Goal: Information Seeking & Learning: Check status

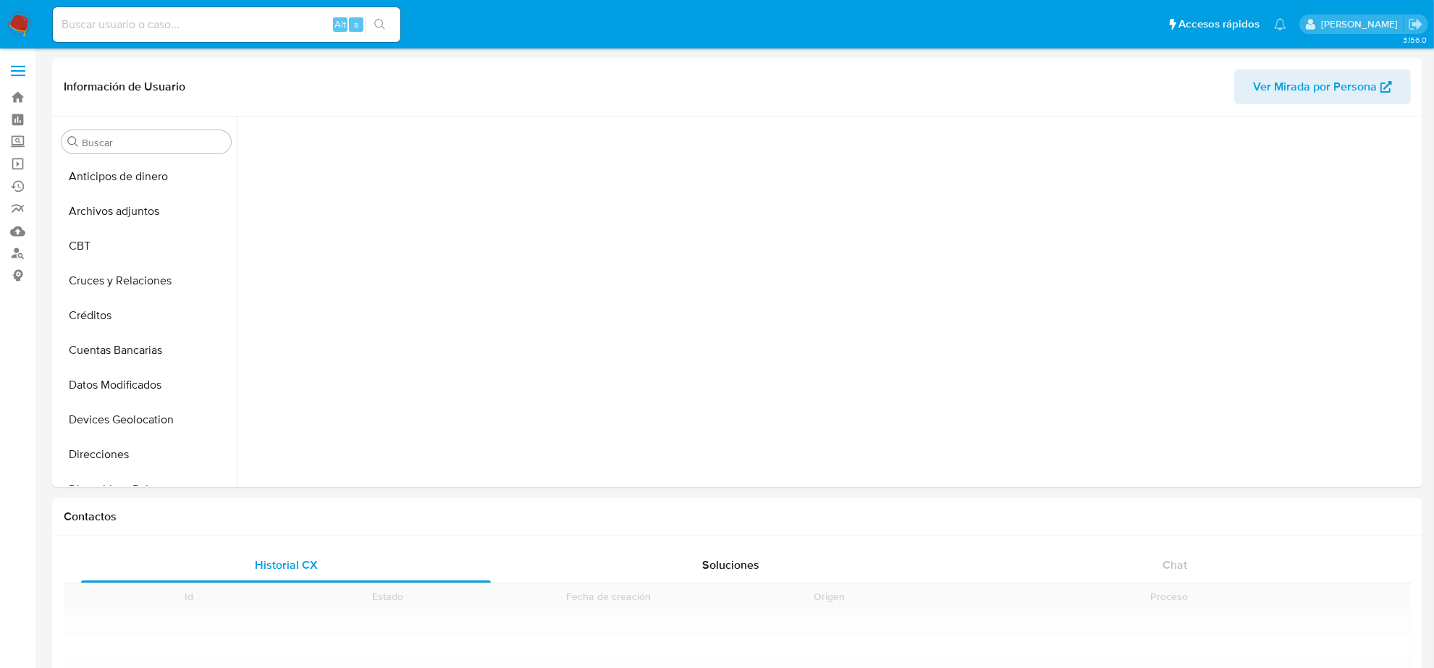
scroll to position [610, 0]
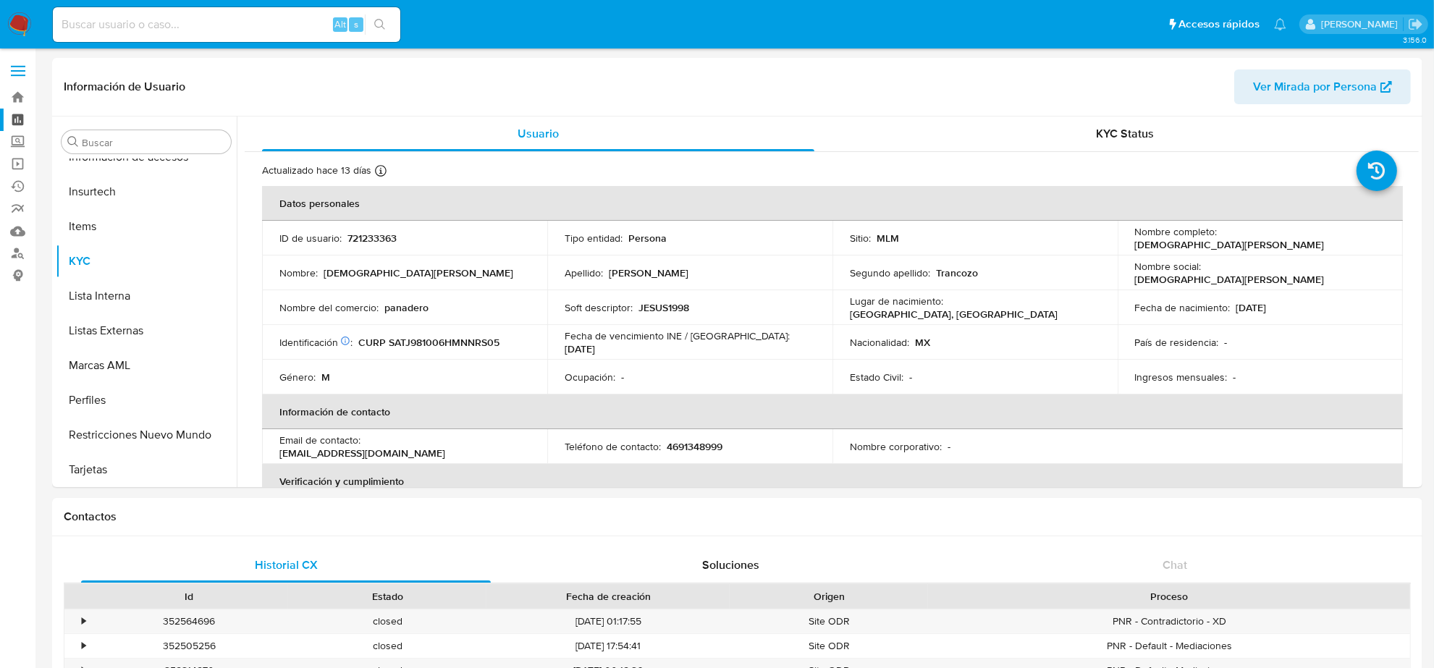
select select "10"
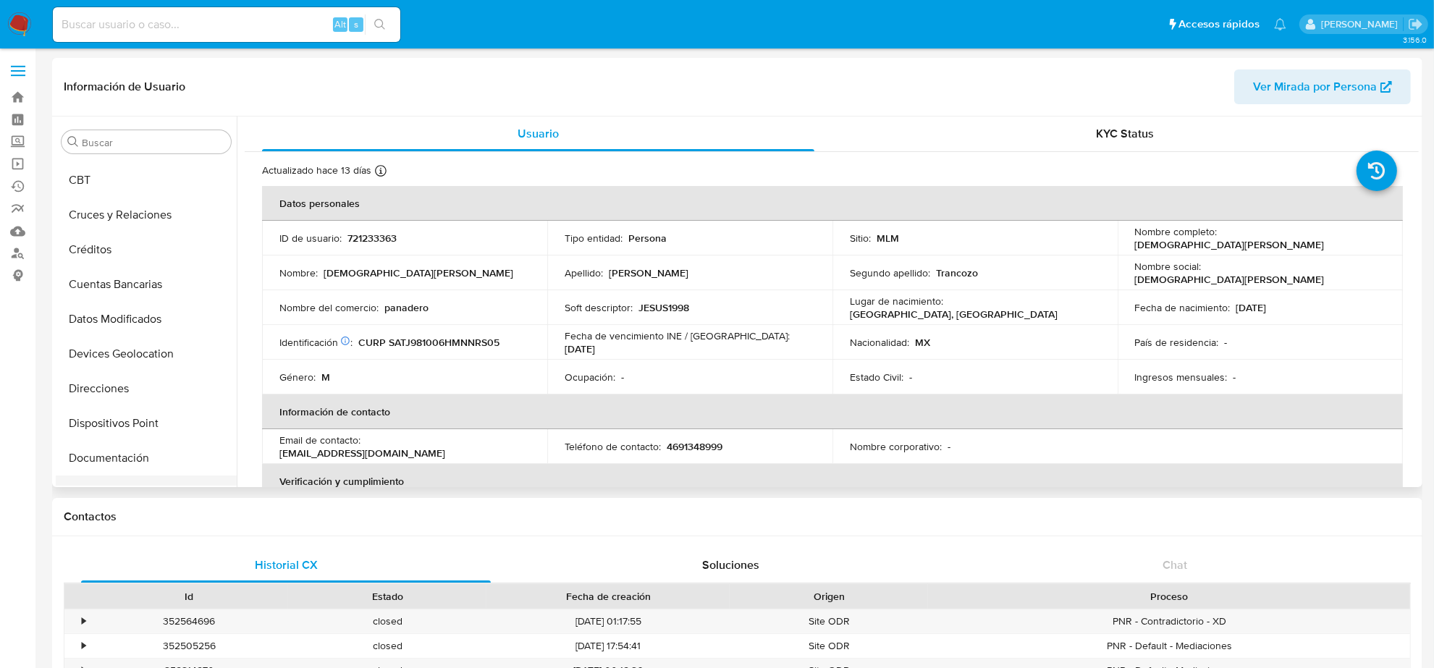
scroll to position [0, 0]
click at [152, 218] on button "Archivos adjuntos" at bounding box center [140, 211] width 169 height 35
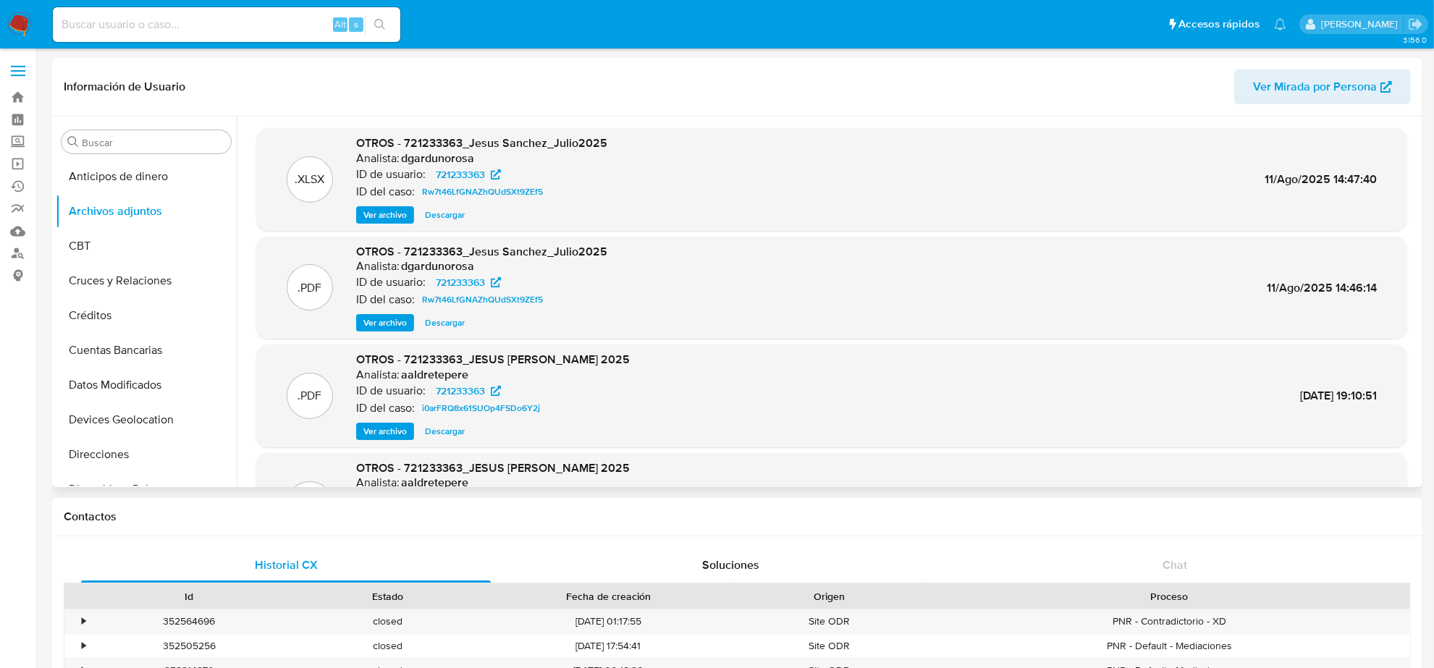
click at [380, 320] on span "Ver archivo" at bounding box center [384, 323] width 43 height 14
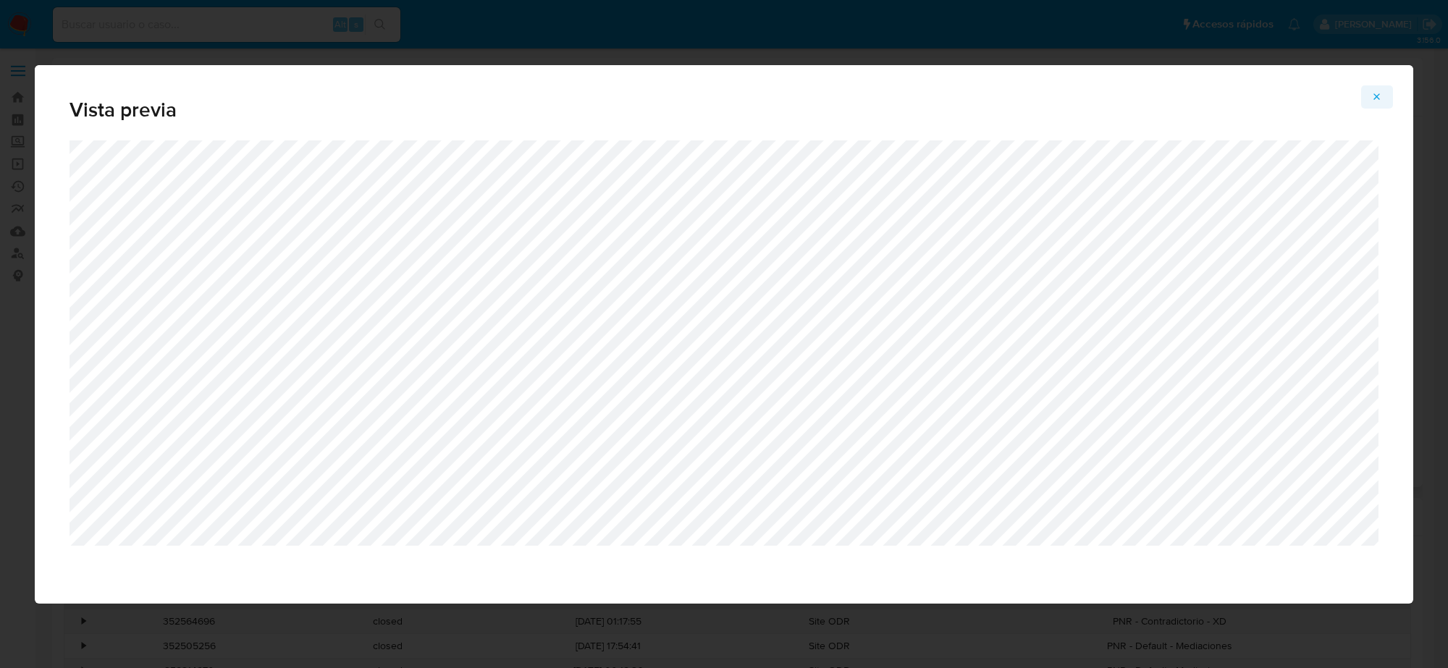
click at [1382, 103] on span "Attachment preview" at bounding box center [1377, 97] width 12 height 20
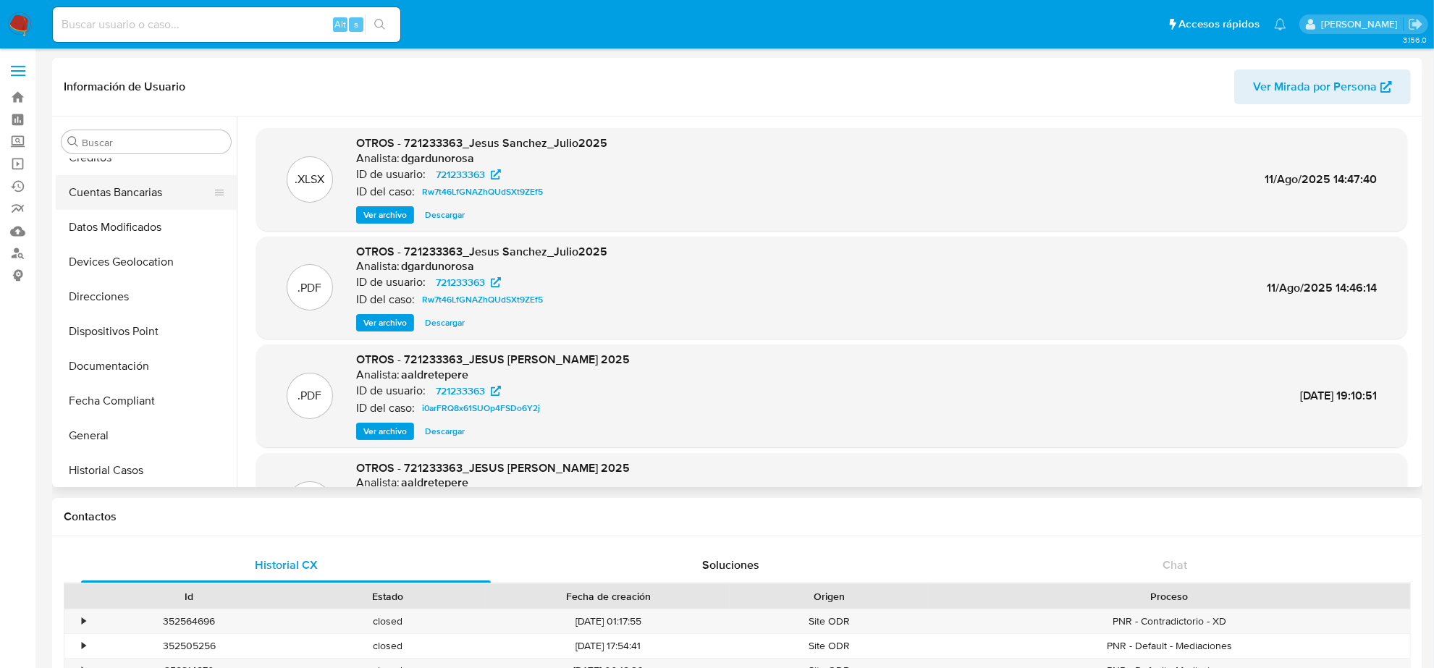
scroll to position [271, 0]
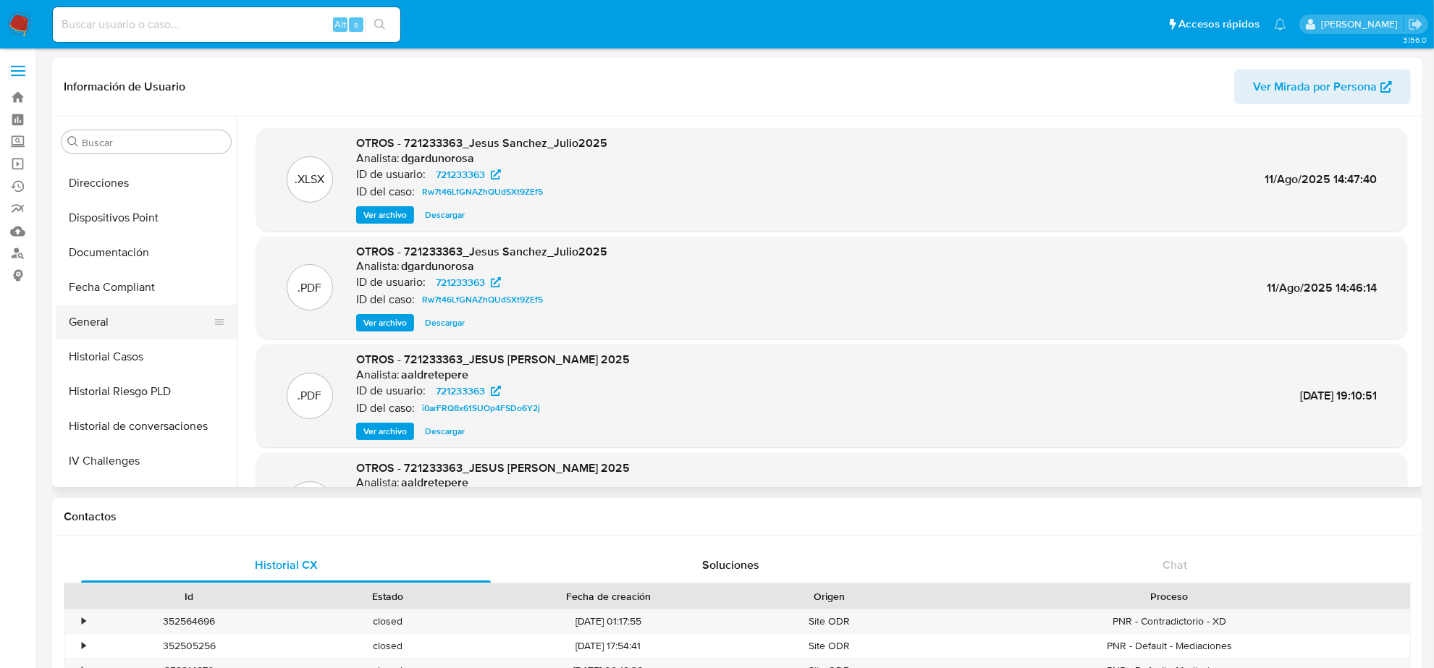
click at [124, 333] on button "General" at bounding box center [140, 322] width 169 height 35
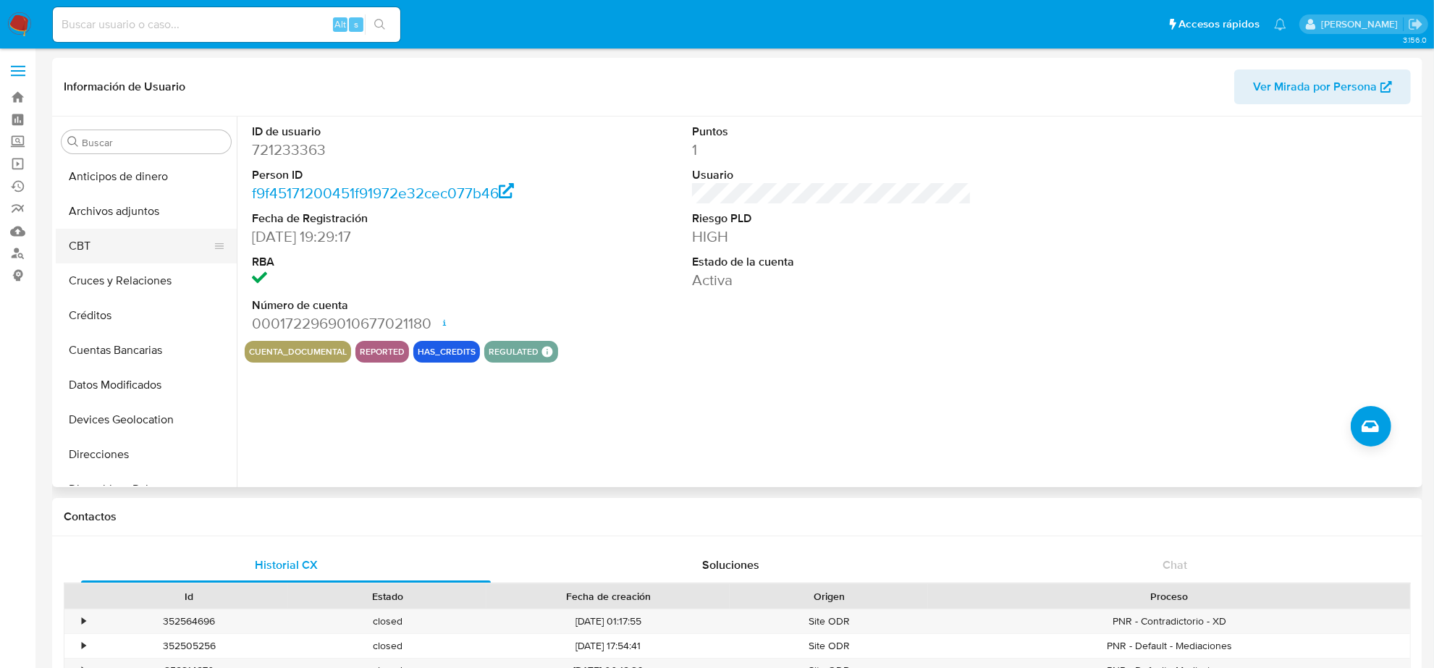
scroll to position [90, 0]
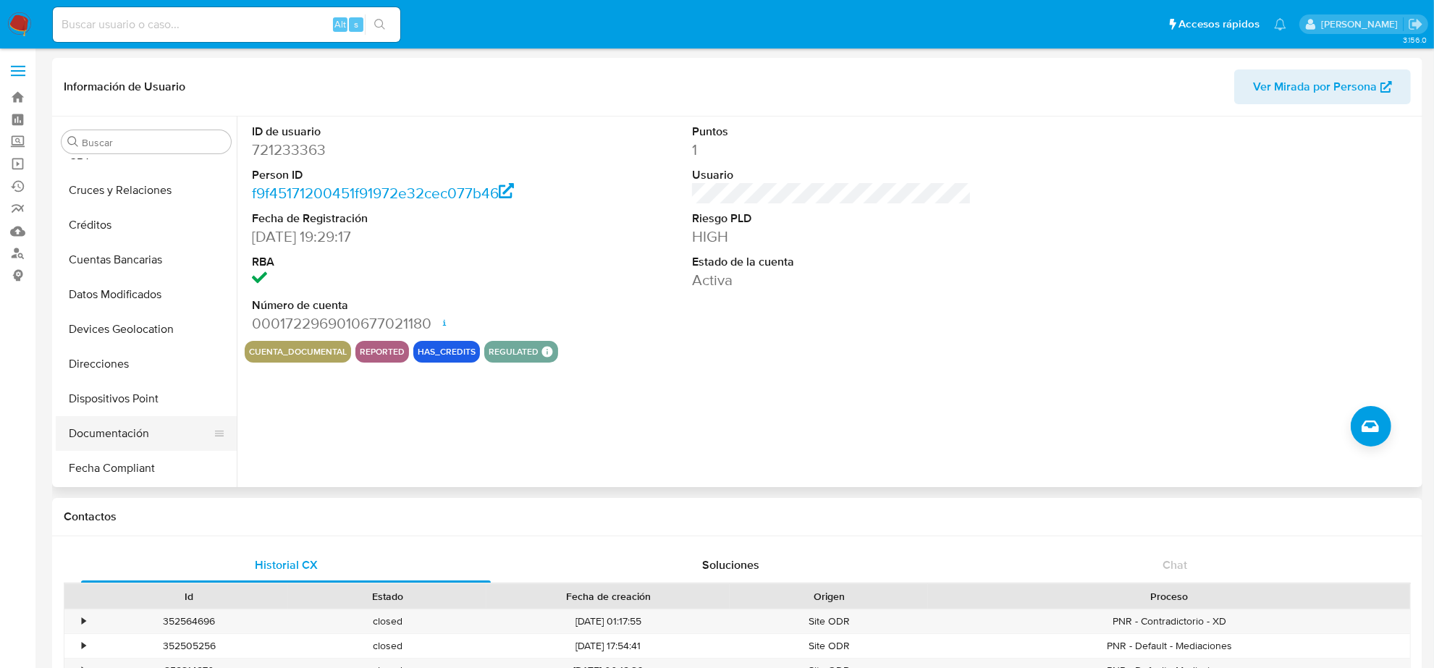
click at [120, 427] on button "Documentación" at bounding box center [140, 433] width 169 height 35
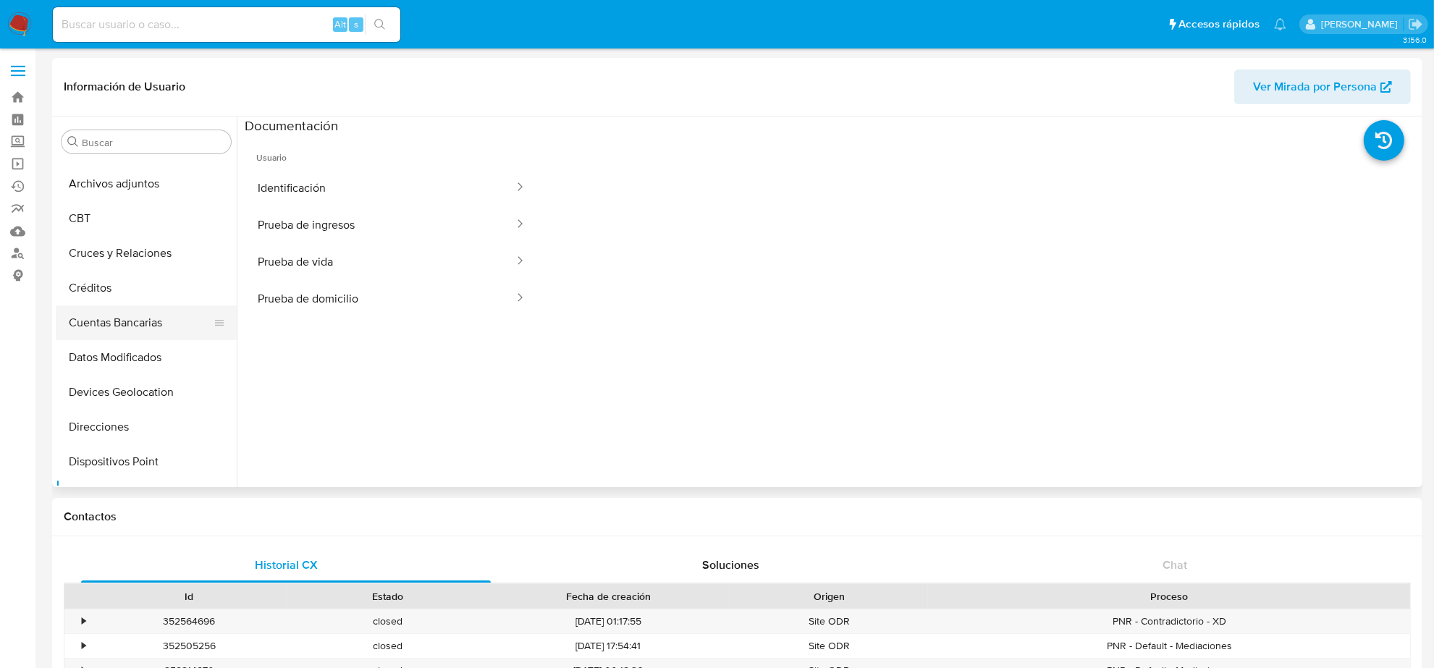
scroll to position [0, 0]
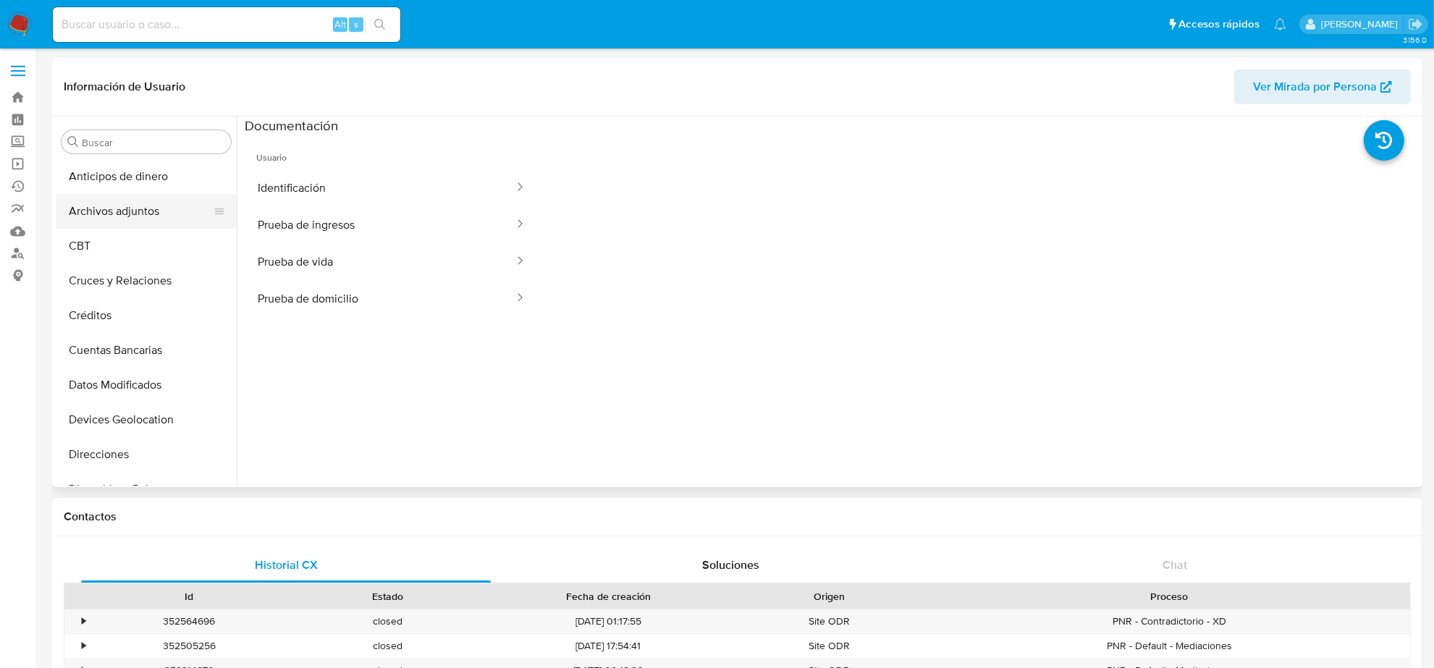
click at [147, 214] on button "Archivos adjuntos" at bounding box center [140, 211] width 169 height 35
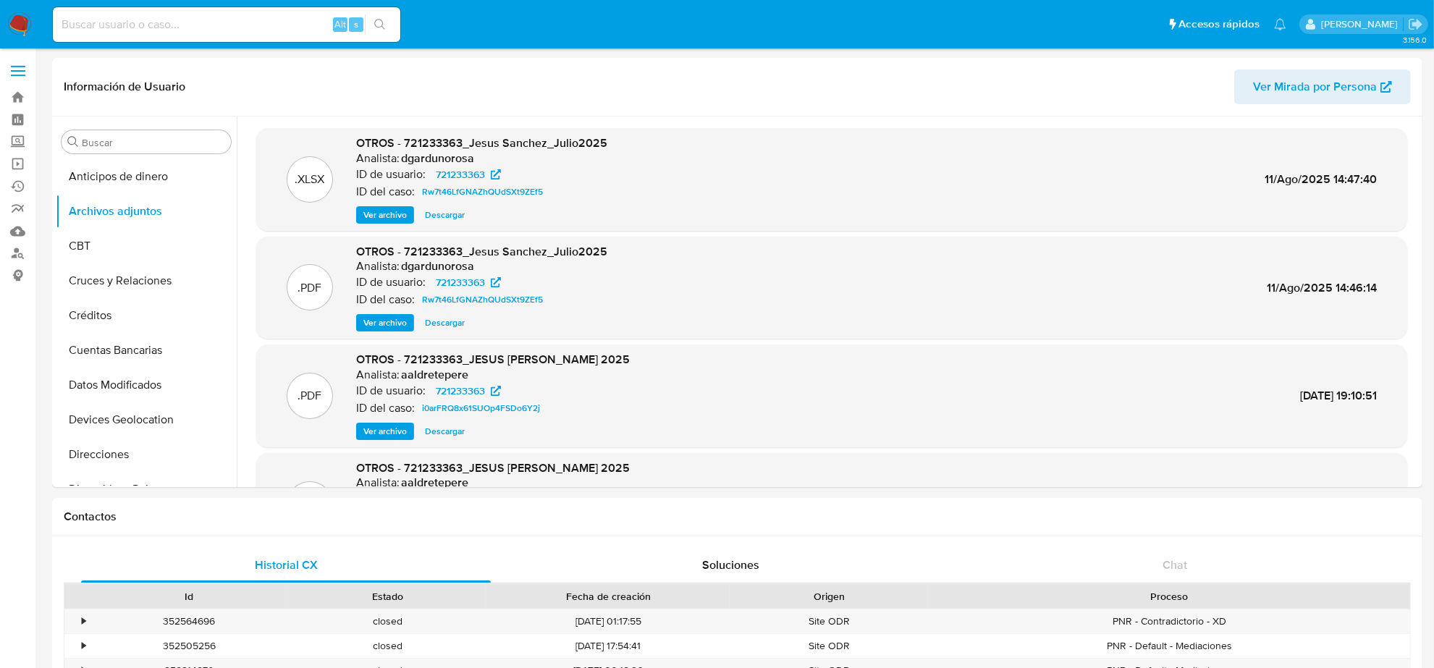
click at [385, 318] on span "Ver archivo" at bounding box center [384, 323] width 43 height 14
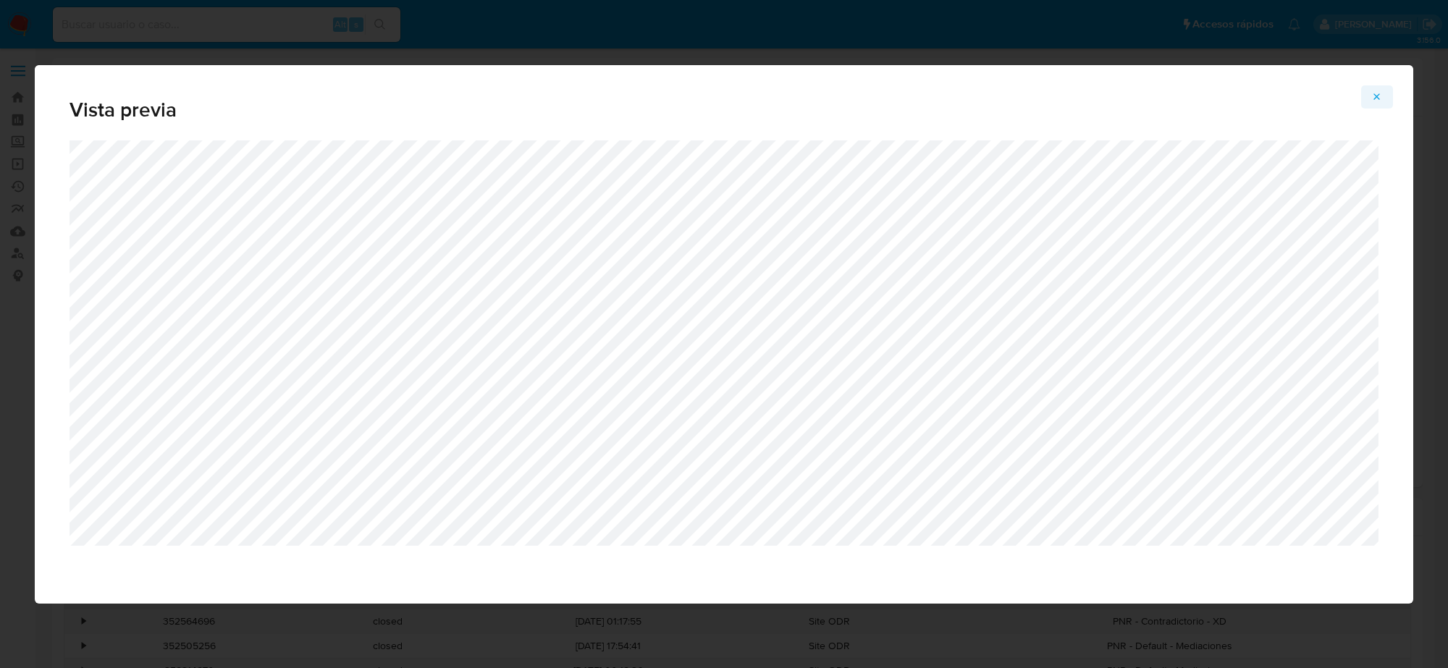
click at [1376, 101] on icon "Attachment preview" at bounding box center [1377, 97] width 12 height 12
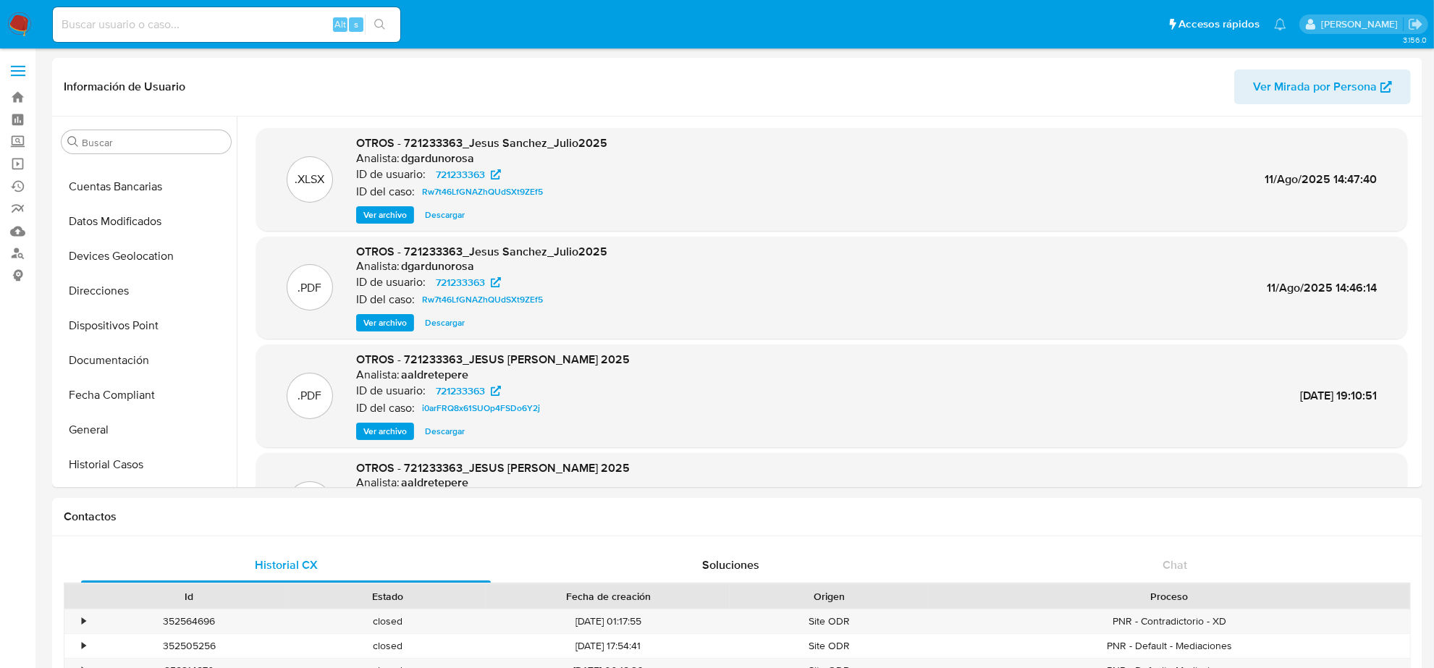
scroll to position [362, 0]
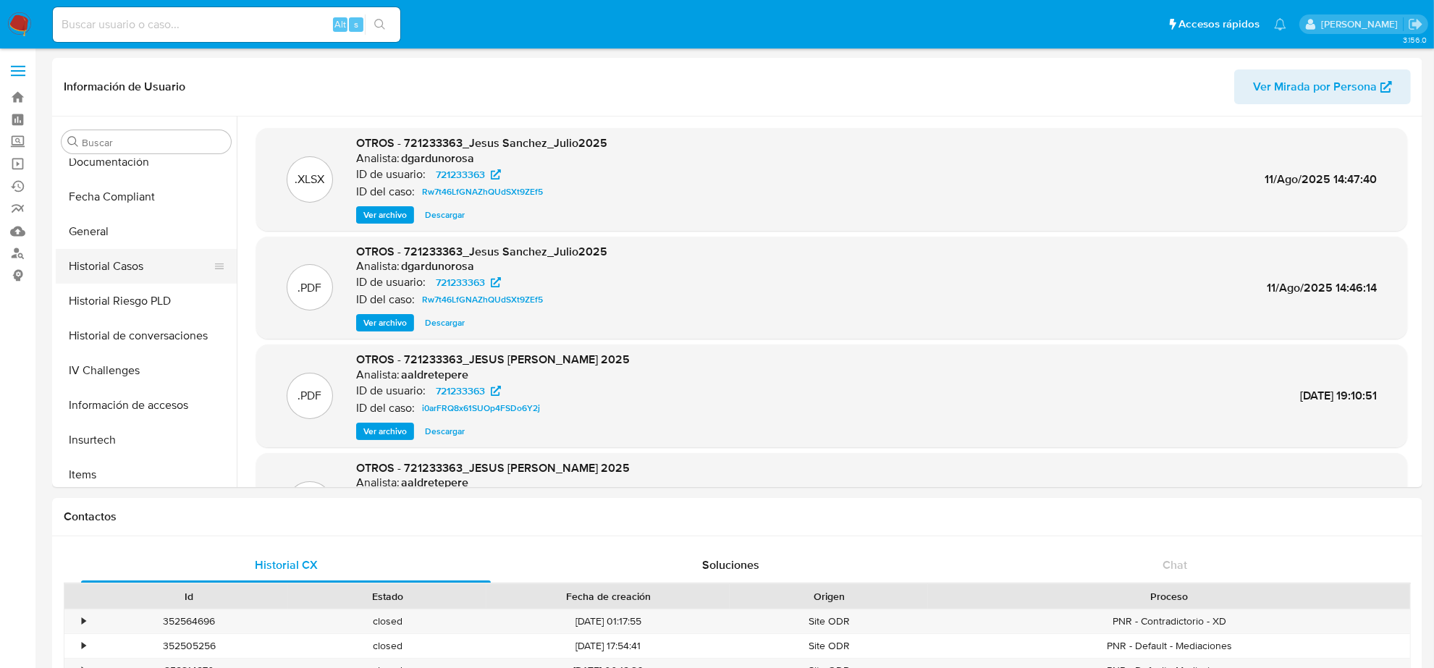
click at [134, 266] on button "Historial Casos" at bounding box center [140, 266] width 169 height 35
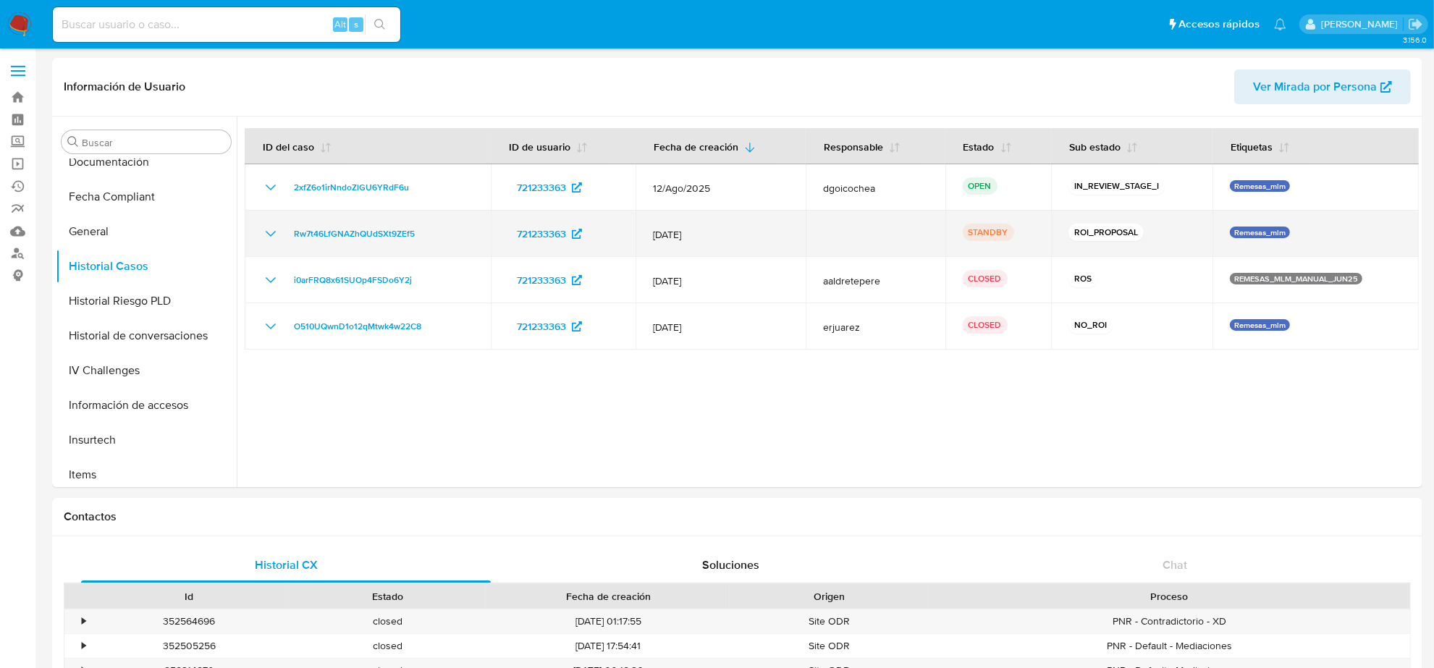
drag, startPoint x: 435, startPoint y: 229, endPoint x: 284, endPoint y: 237, distance: 150.8
click at [284, 237] on div "Rw7t46LfGNAZhQUdSXt9ZEf5" at bounding box center [367, 233] width 211 height 17
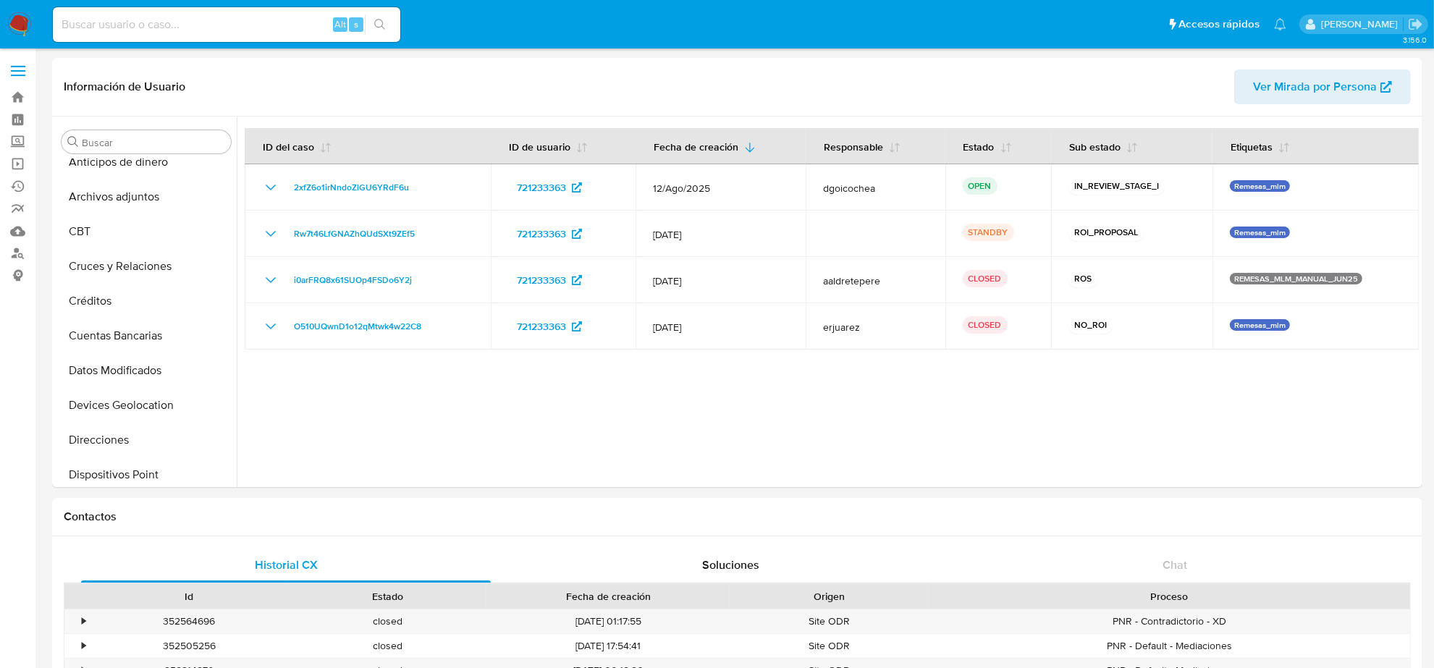
scroll to position [0, 0]
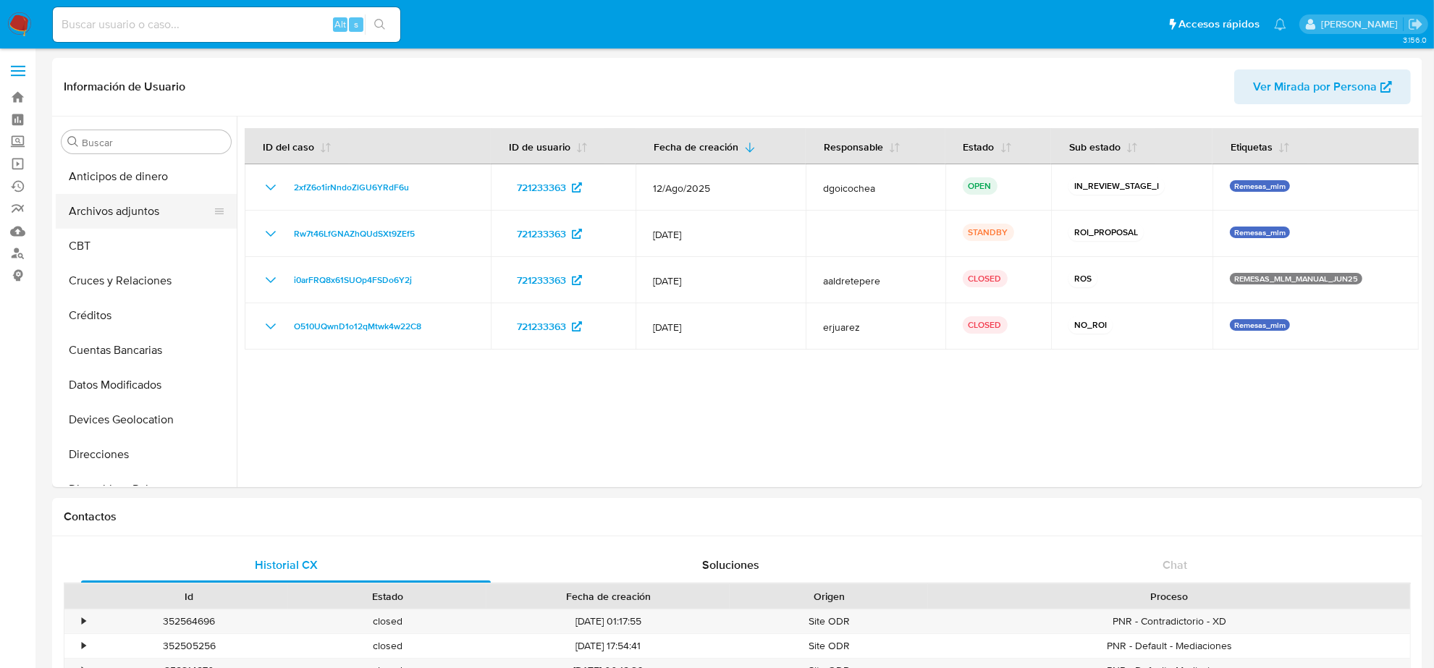
click at [130, 214] on button "Archivos adjuntos" at bounding box center [140, 211] width 169 height 35
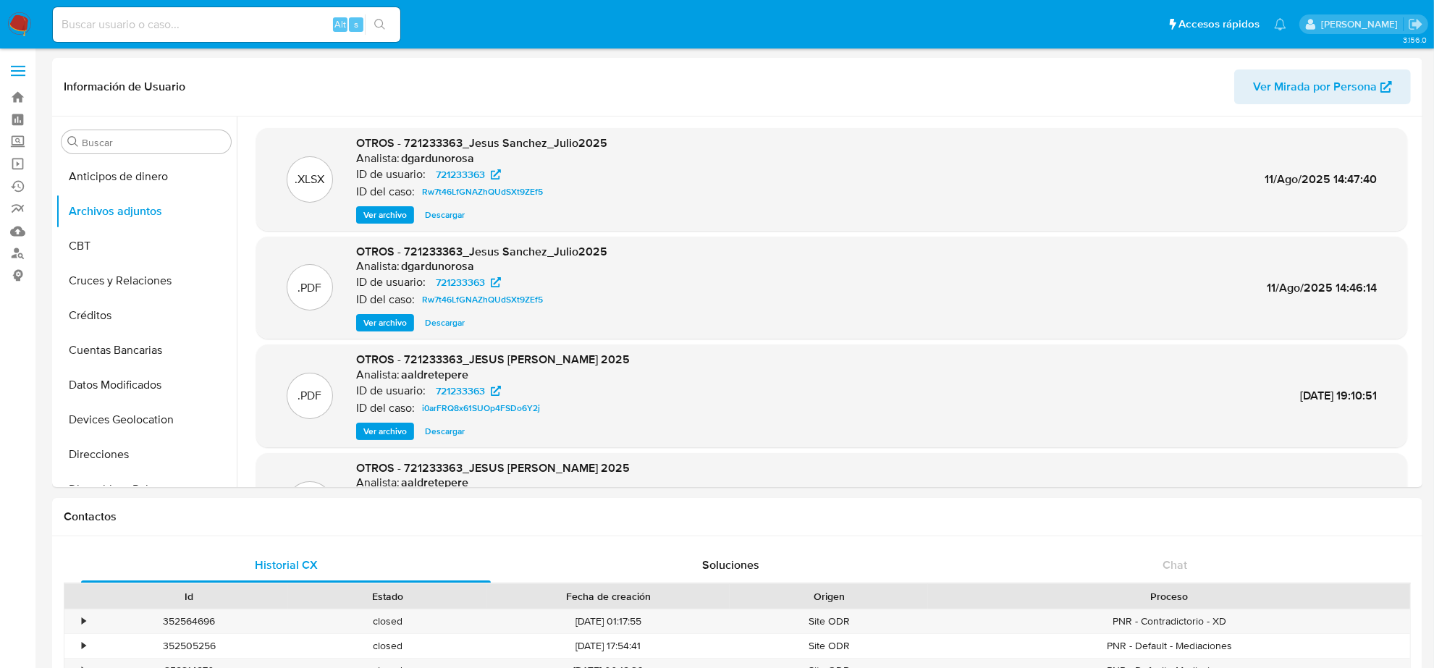
click at [454, 316] on span "Descargar" at bounding box center [445, 323] width 40 height 14
click at [367, 318] on span "Ver archivo" at bounding box center [384, 323] width 43 height 14
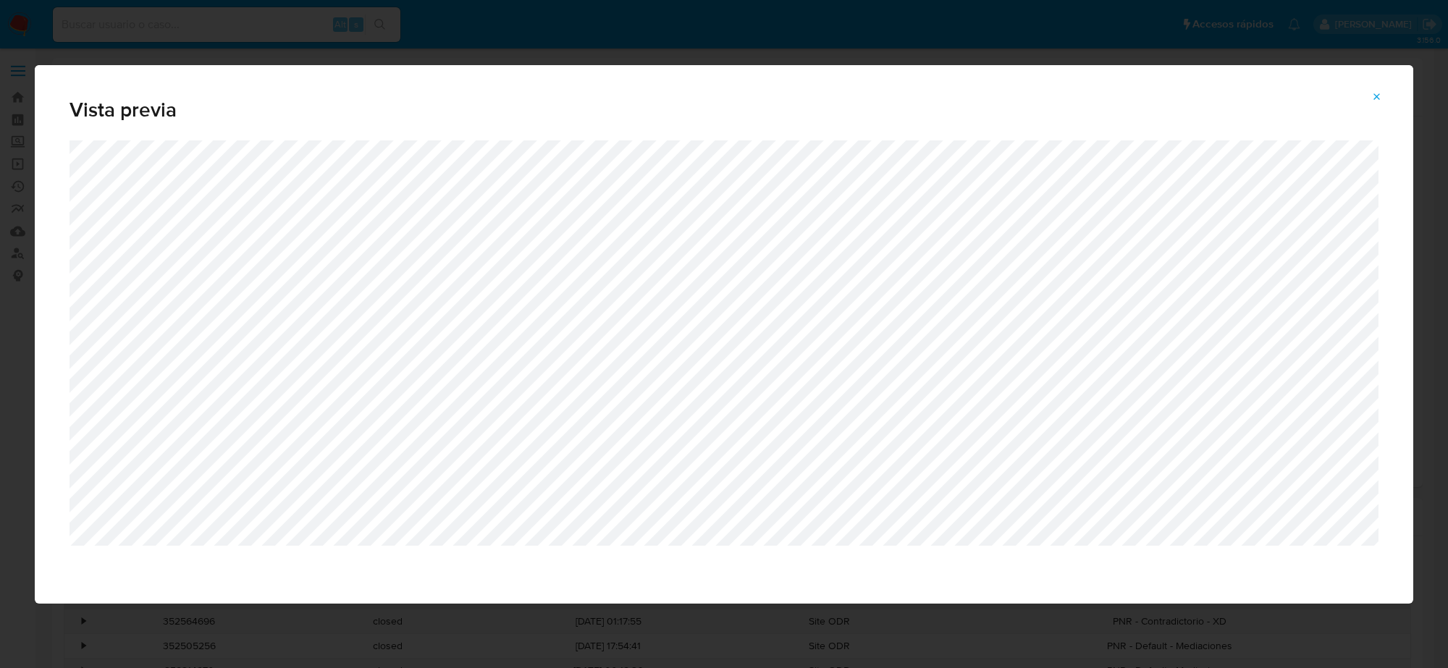
click at [1374, 96] on icon "Attachment preview" at bounding box center [1377, 97] width 12 height 12
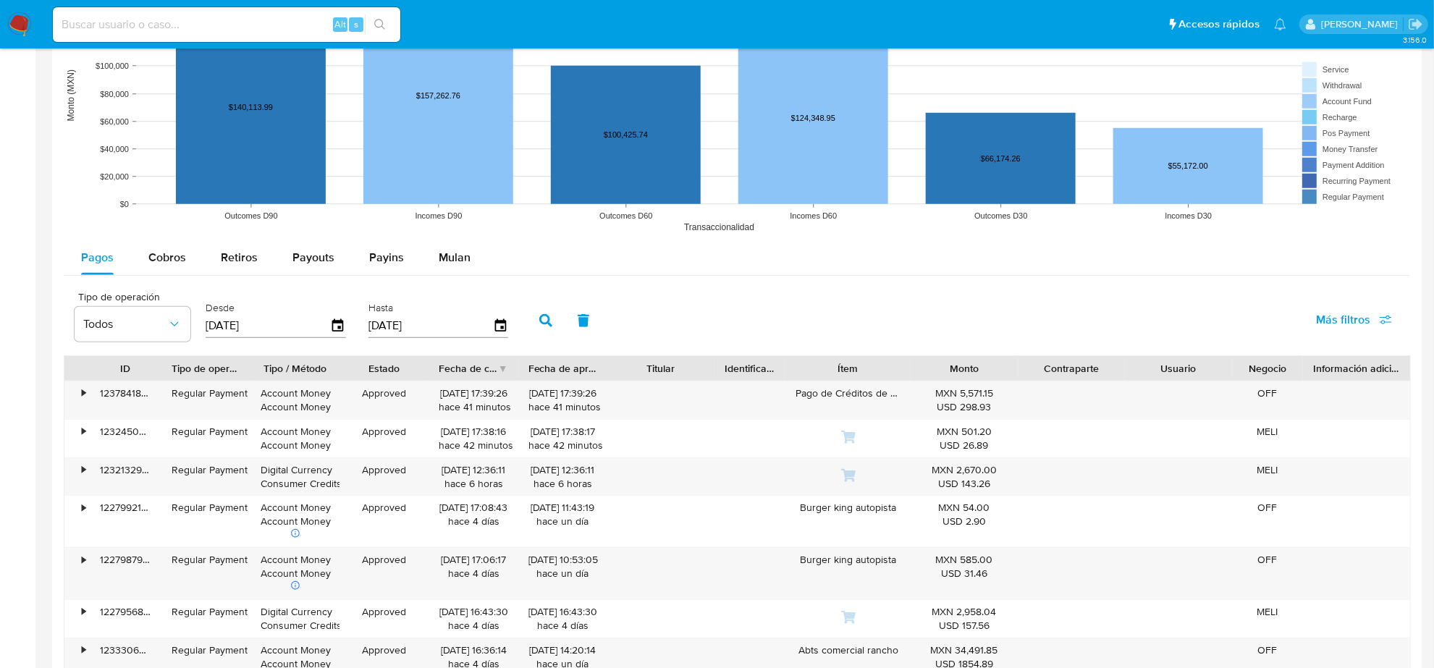
scroll to position [1062, 0]
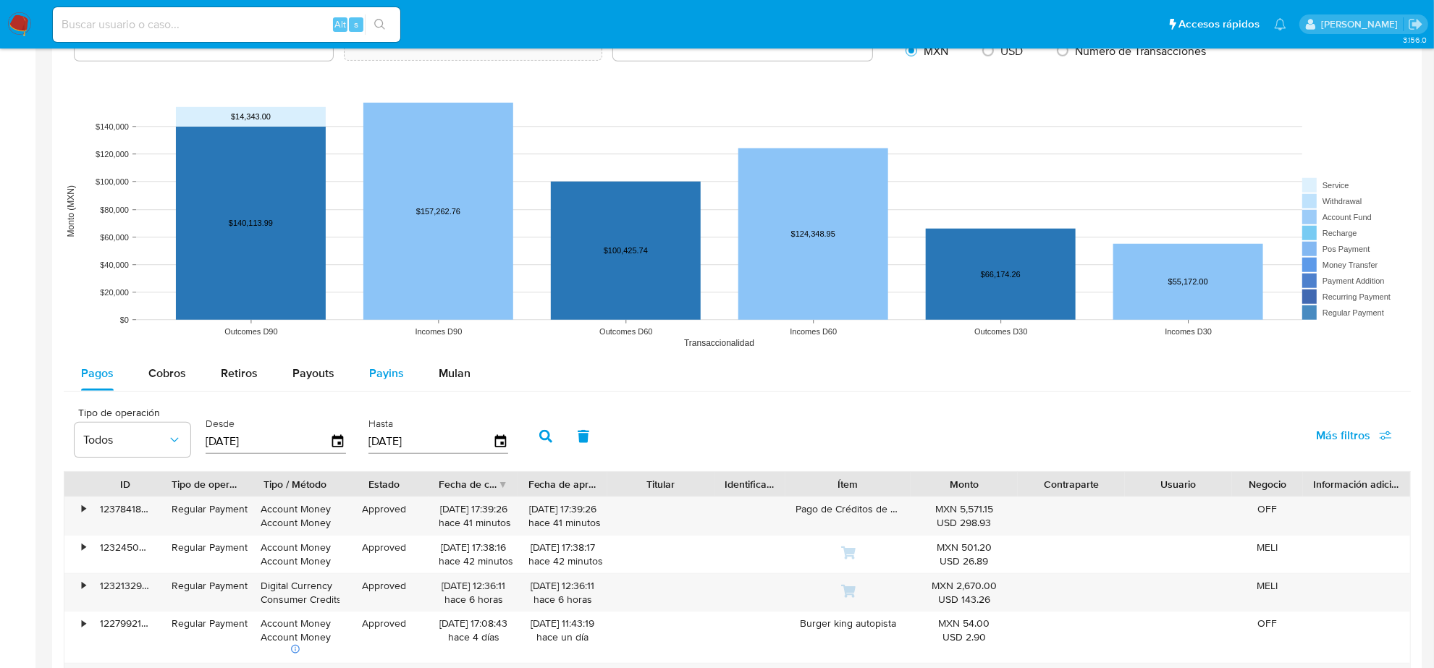
click at [386, 378] on span "Payins" at bounding box center [386, 373] width 35 height 17
select select "10"
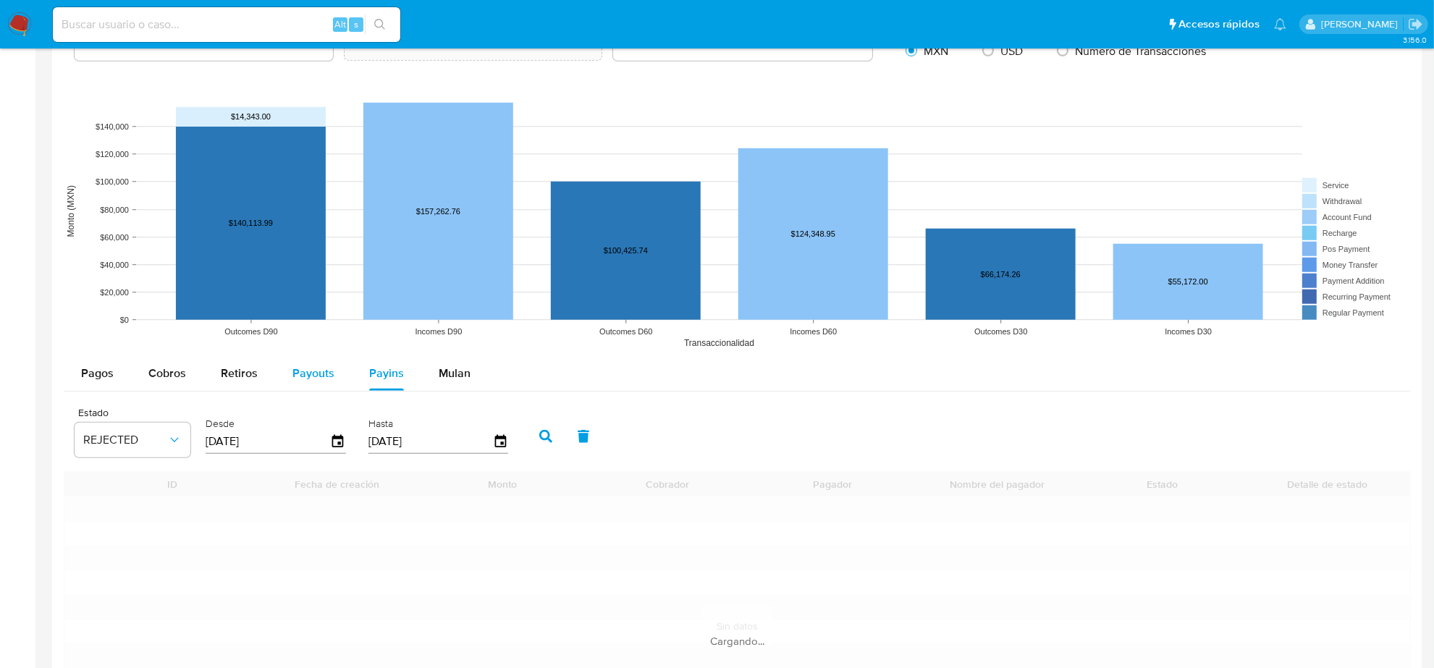
click at [317, 371] on span "Payouts" at bounding box center [313, 373] width 42 height 17
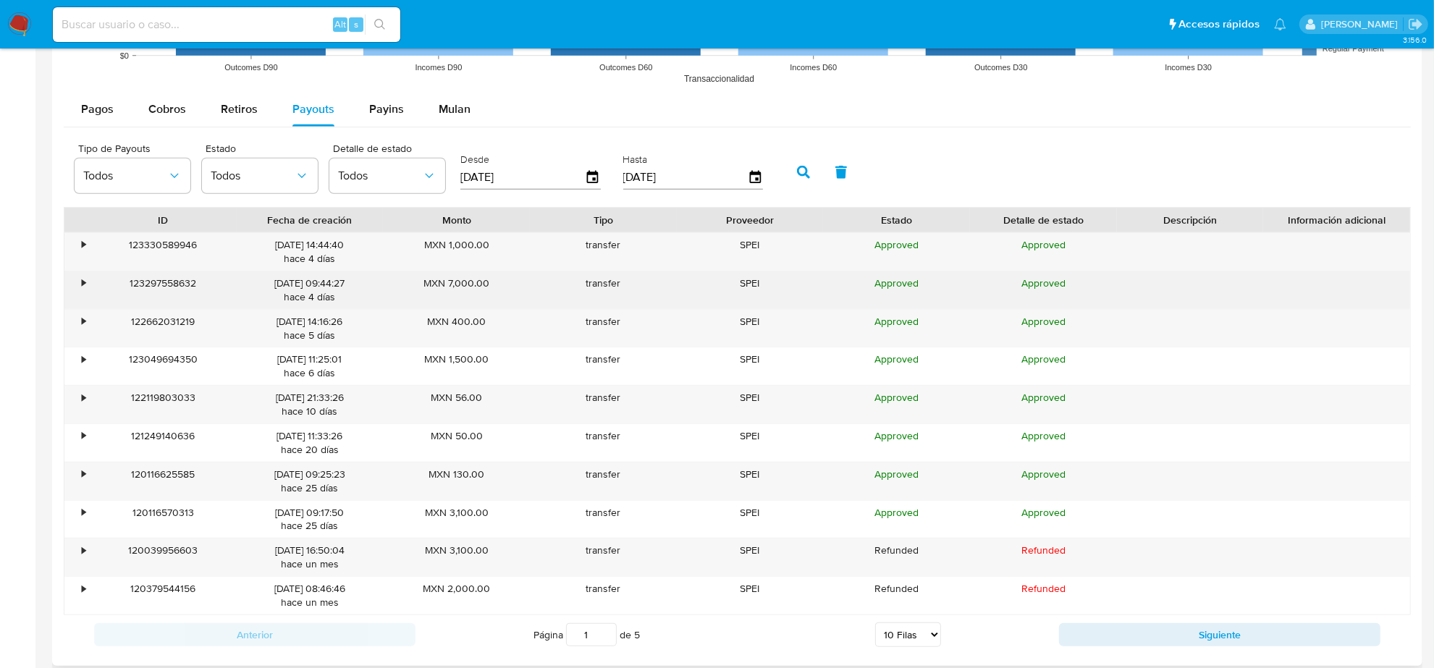
scroll to position [1333, 0]
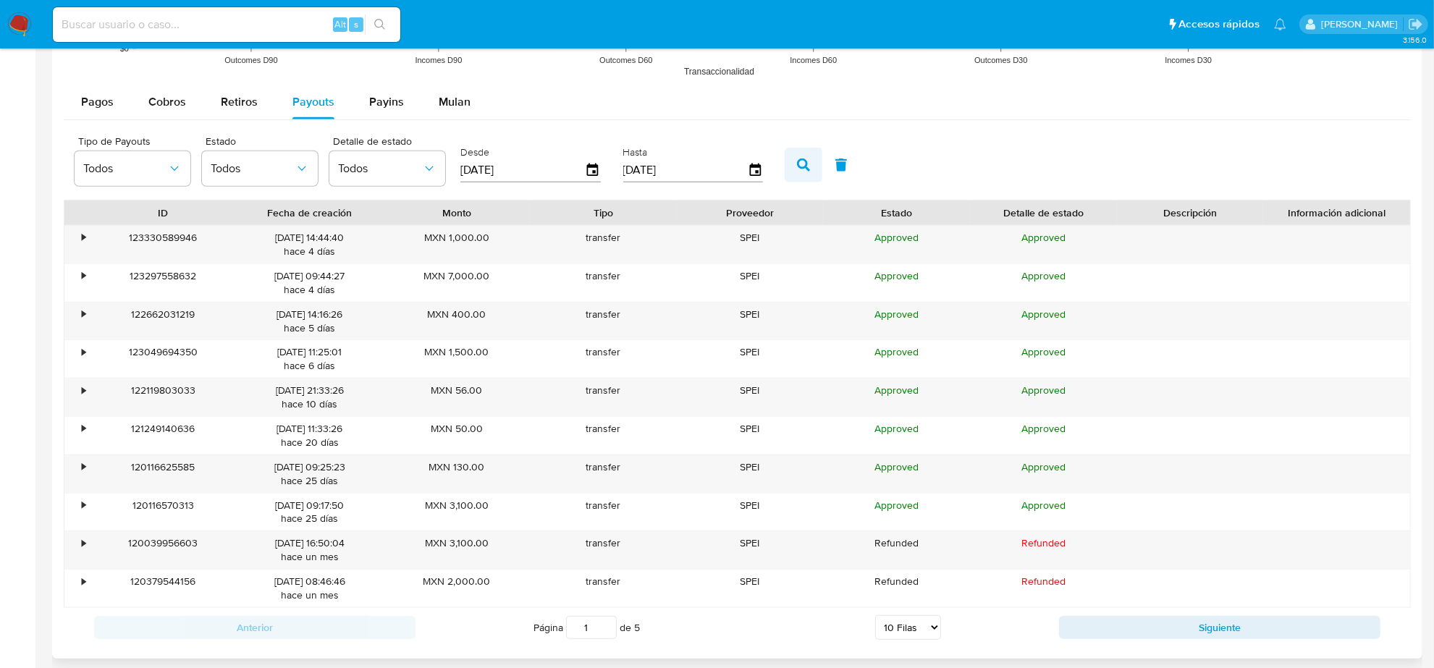
click at [801, 163] on icon "button" at bounding box center [803, 165] width 13 height 13
click at [936, 633] on select "5 Filas 10 Filas 20 Filas 25 Filas 50 Filas 100 Filas" at bounding box center [908, 627] width 66 height 25
select select "50"
click at [875, 618] on select "5 Filas 10 Filas 20 Filas 25 Filas 50 Filas 100 Filas" at bounding box center [908, 627] width 66 height 25
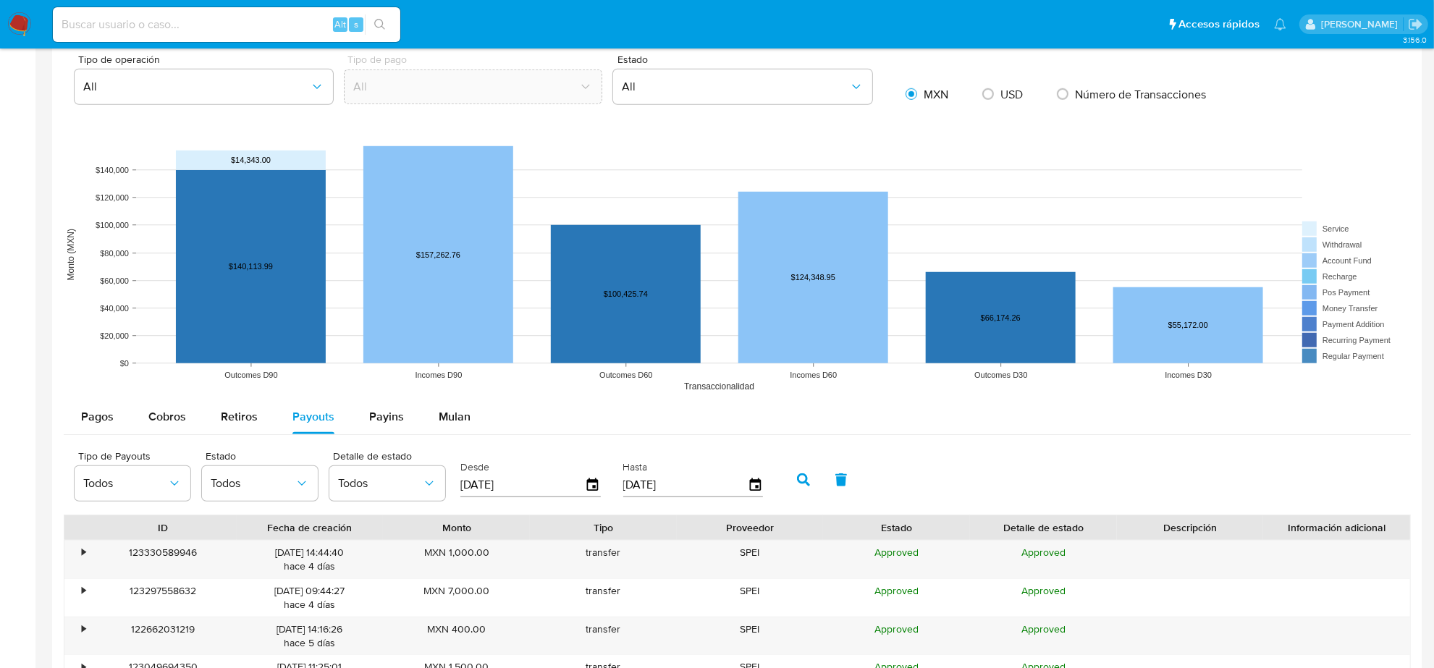
scroll to position [1152, 0]
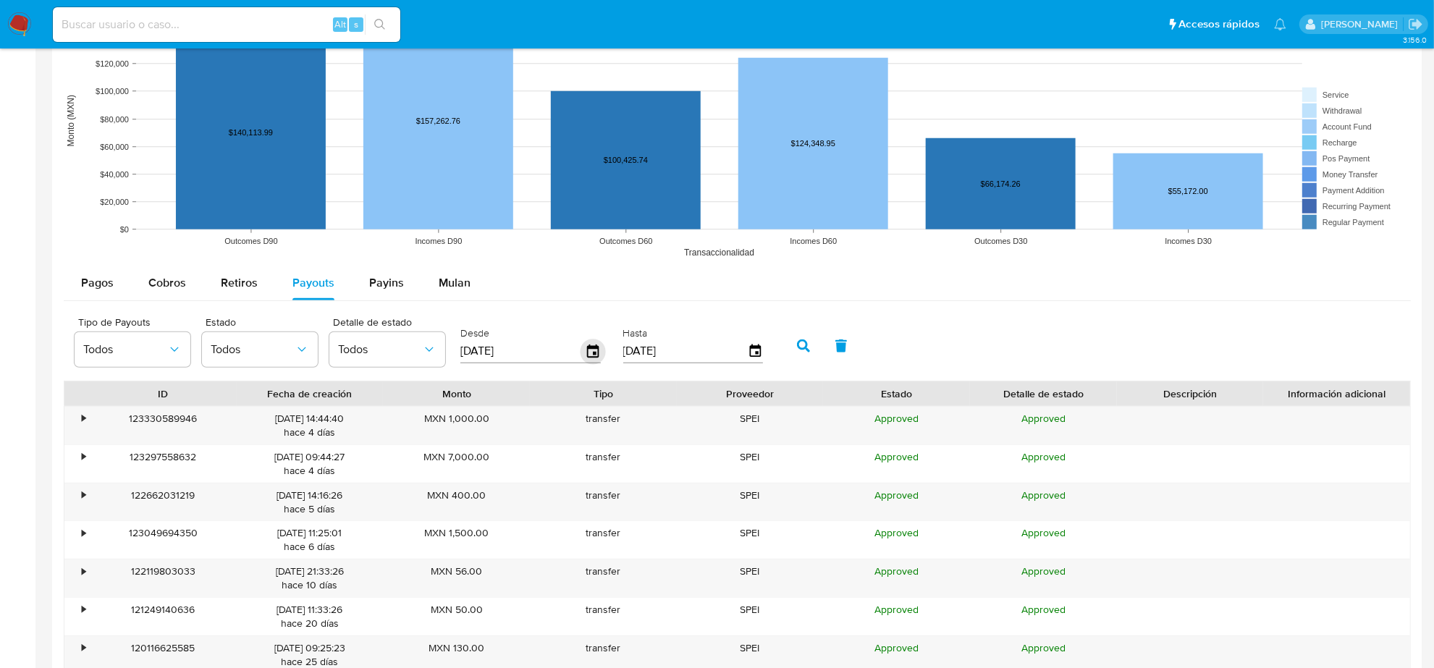
click at [591, 352] on icon "button" at bounding box center [592, 351] width 25 height 25
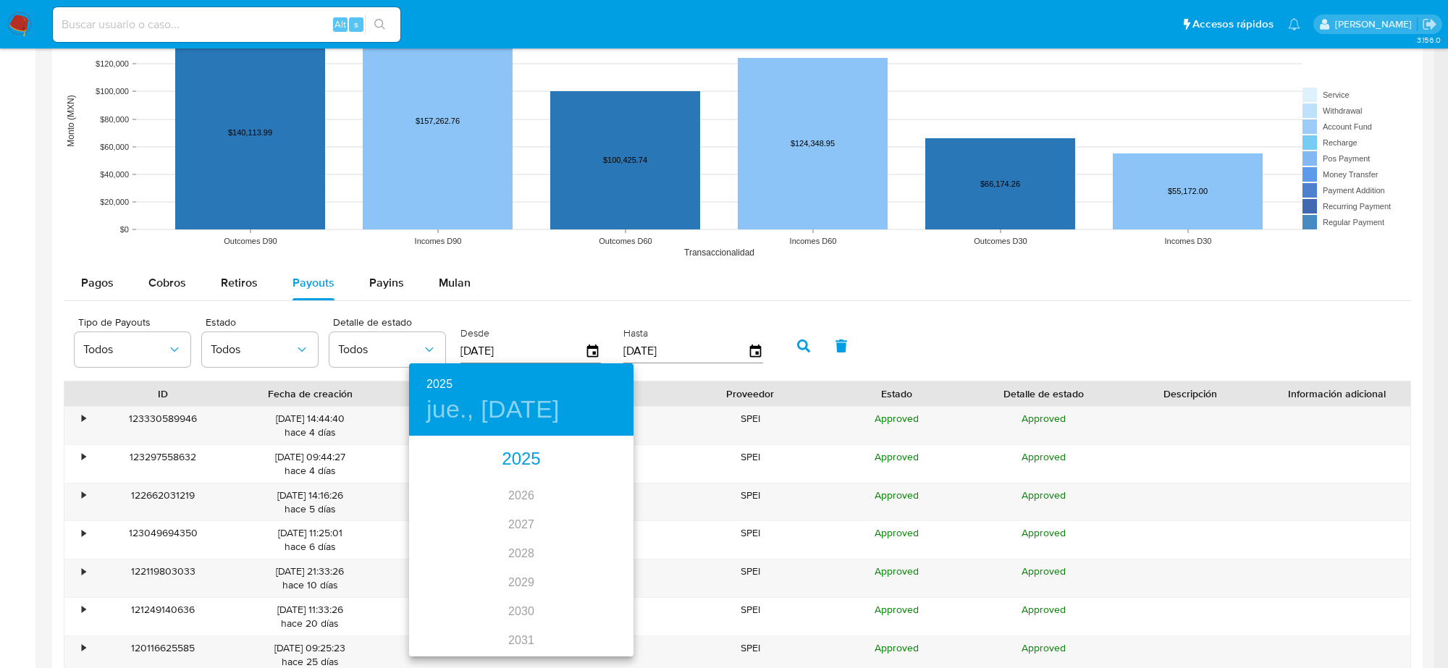
click at [526, 465] on div "2025" at bounding box center [521, 459] width 224 height 29
click at [443, 522] on div "abr." at bounding box center [446, 519] width 75 height 54
click at [465, 512] on p "1" at bounding box center [463, 512] width 6 height 14
type input "01/04/2025"
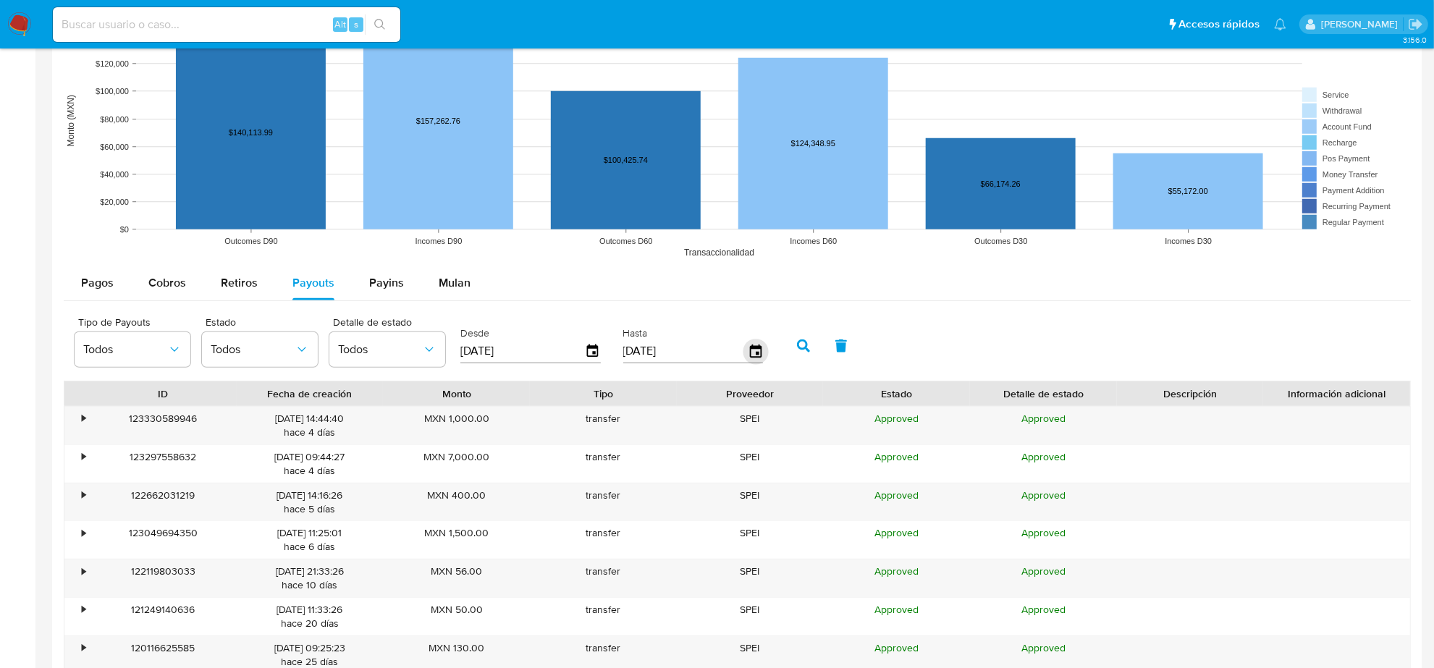
click at [754, 355] on icon "button" at bounding box center [755, 351] width 25 height 25
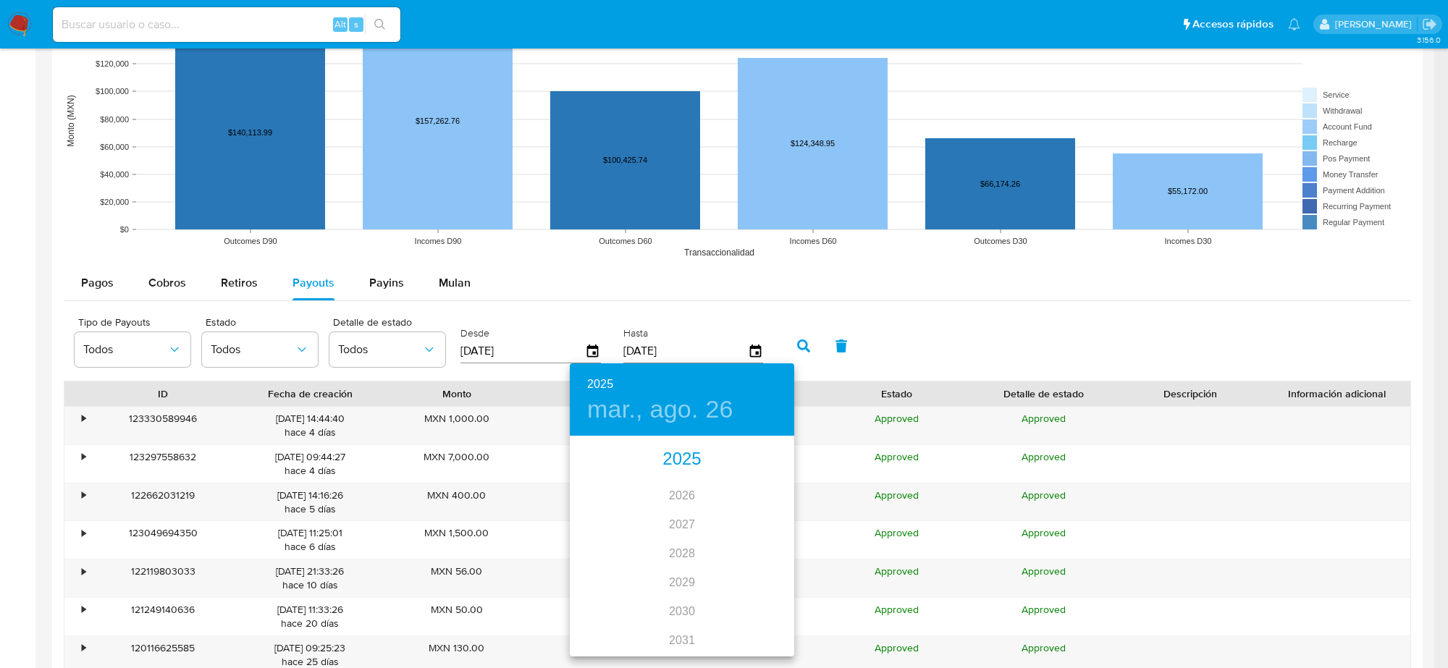
click at [685, 462] on div "2025" at bounding box center [682, 459] width 224 height 29
click at [606, 511] on div "abr." at bounding box center [607, 519] width 75 height 54
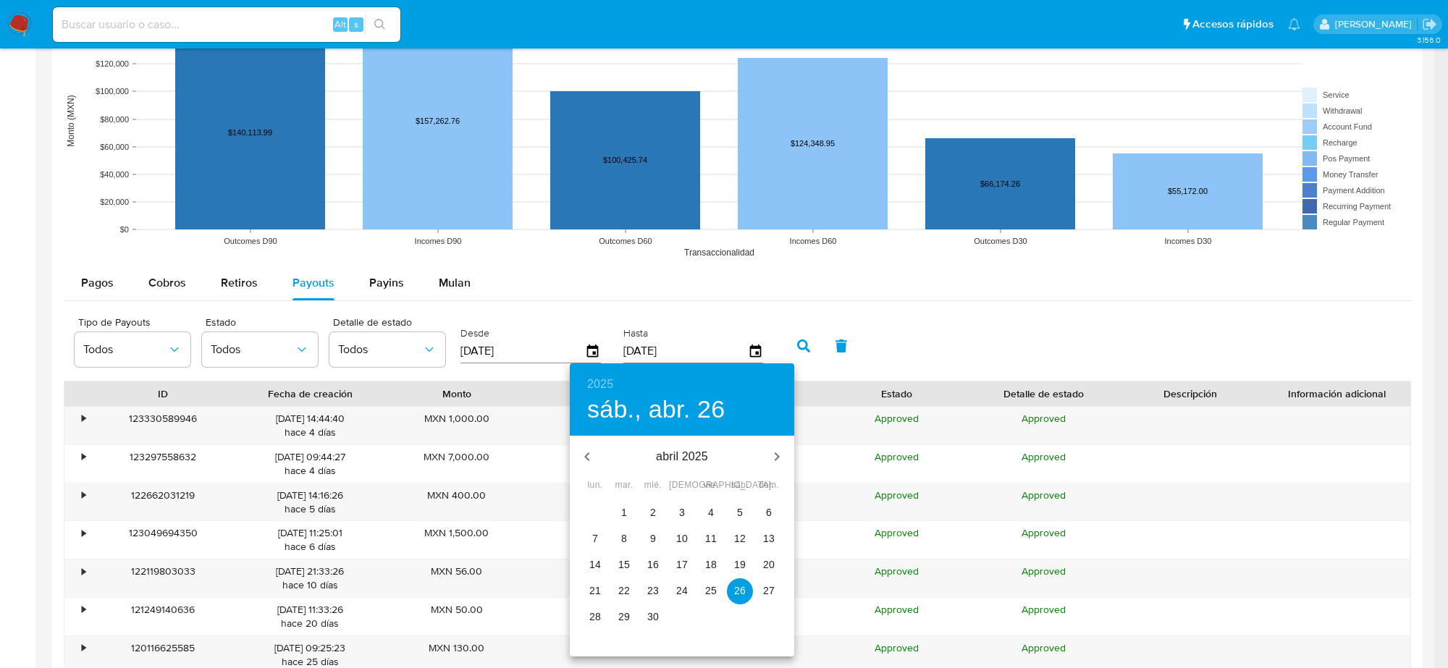
click at [655, 614] on p "30" at bounding box center [653, 616] width 12 height 14
type input "30/04/2025"
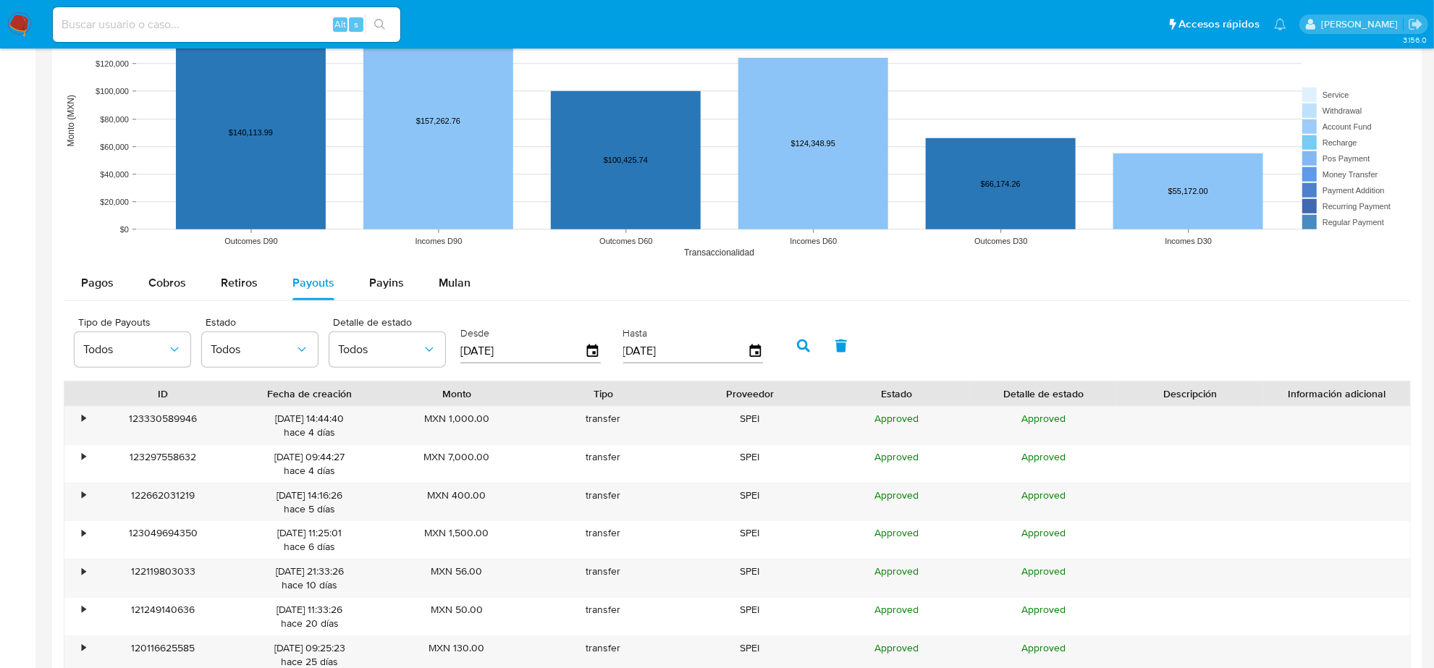
click at [797, 350] on icon "button" at bounding box center [803, 345] width 13 height 13
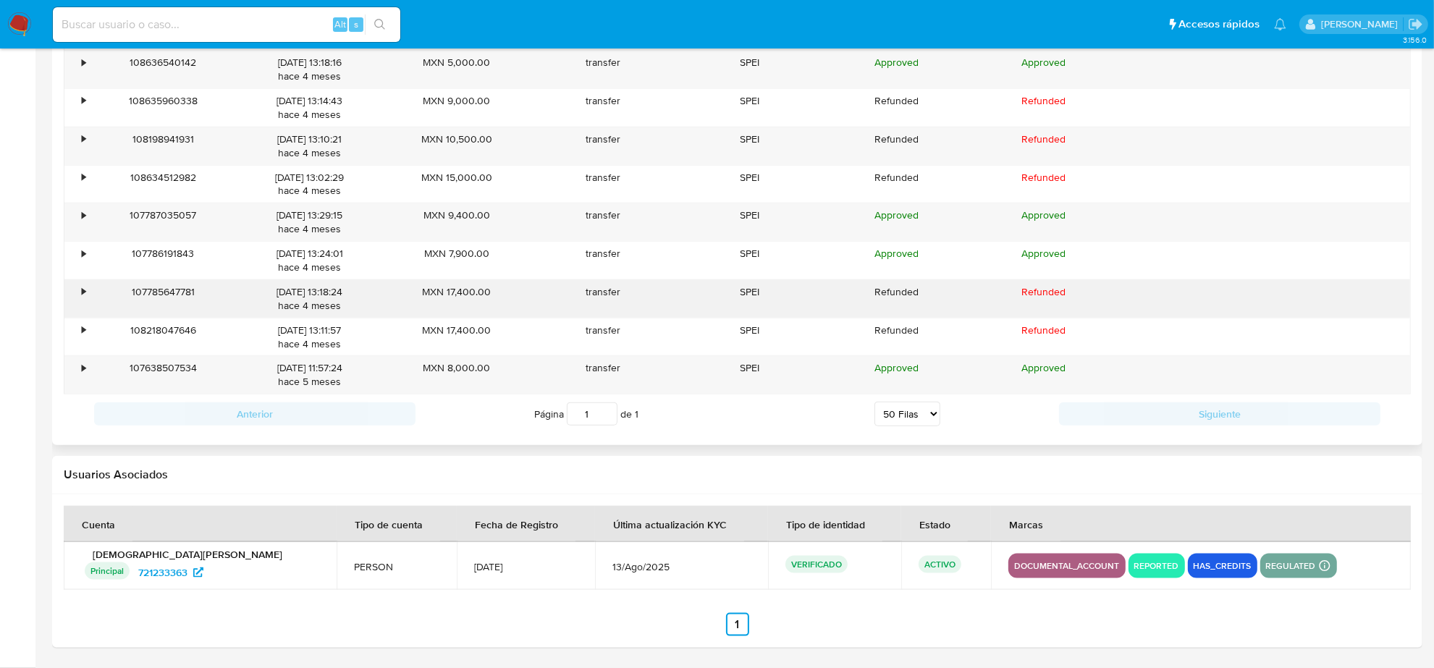
click at [563, 308] on div "transfer" at bounding box center [603, 299] width 147 height 38
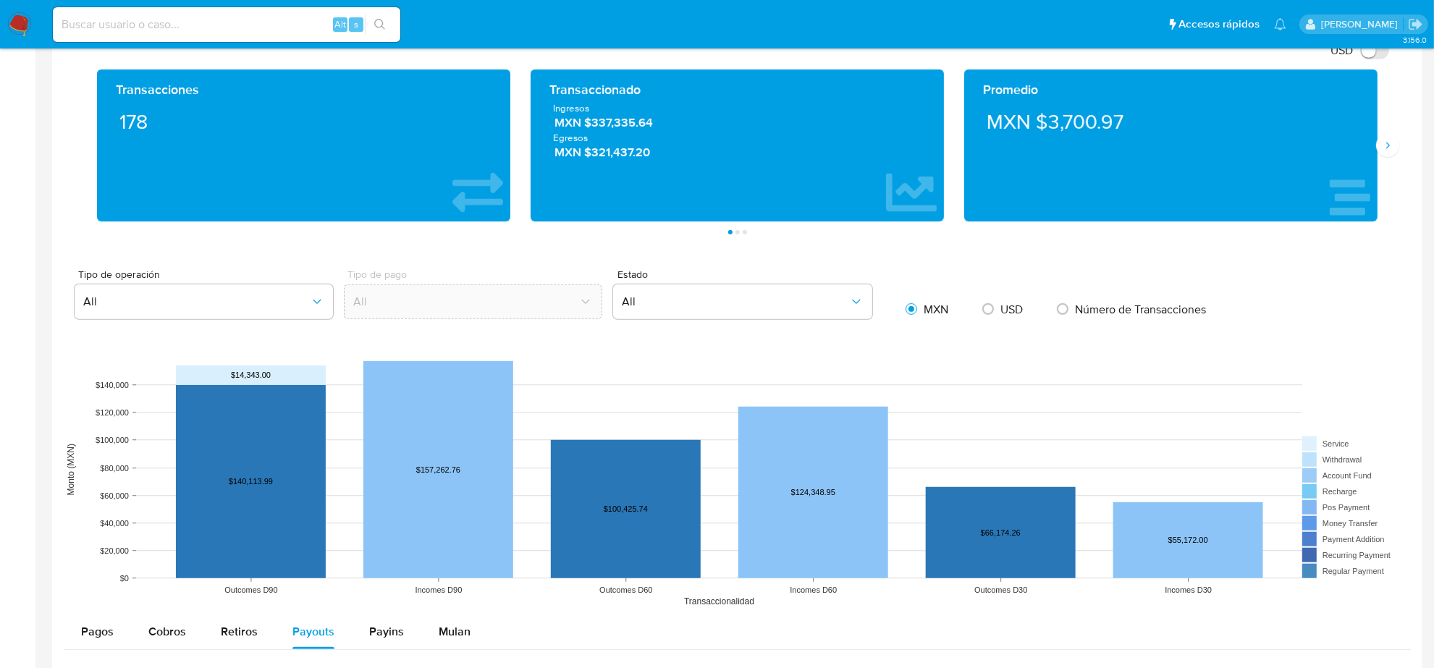
scroll to position [939, 0]
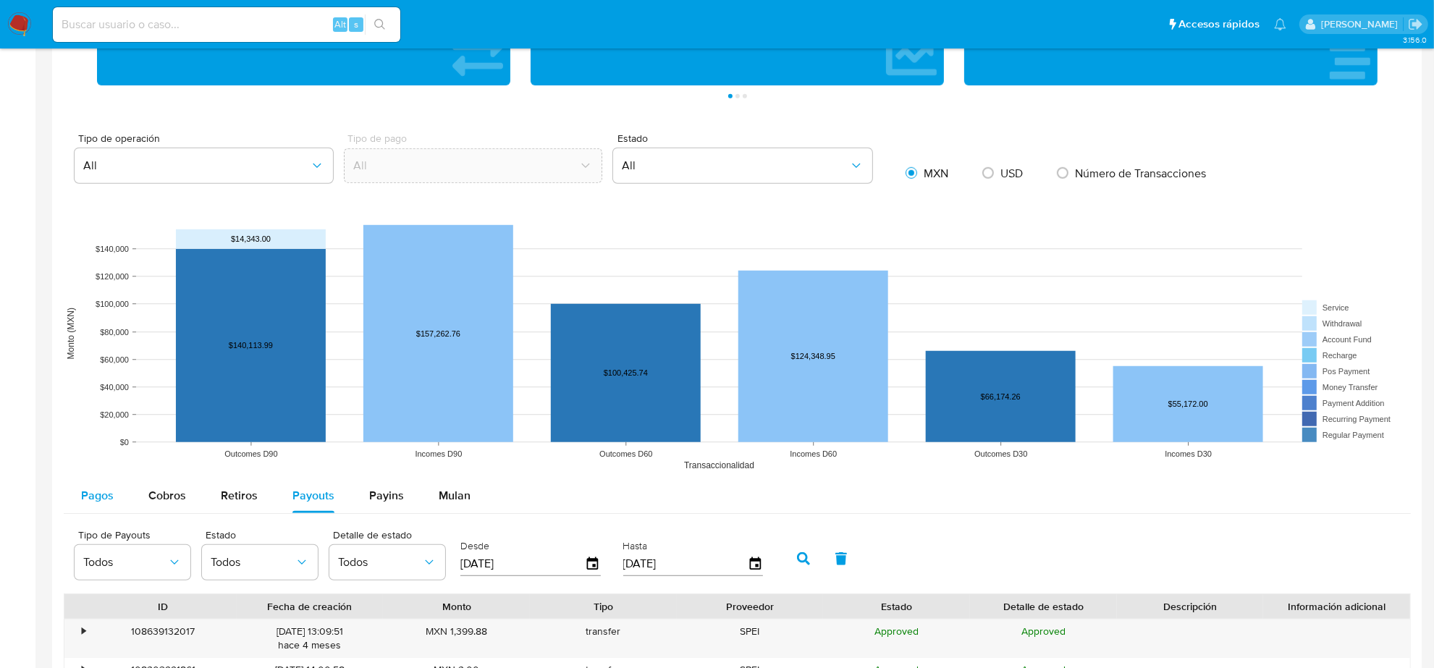
click at [85, 508] on div "Pagos" at bounding box center [97, 495] width 33 height 35
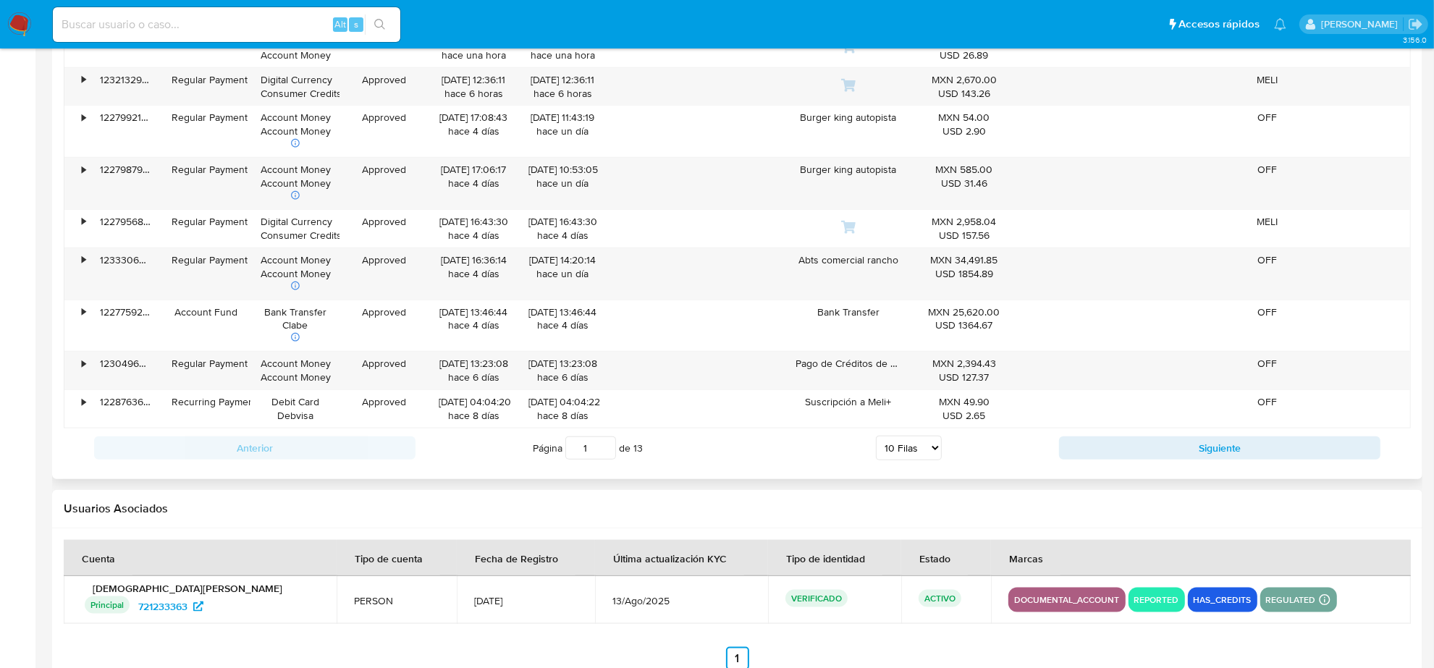
scroll to position [1030, 0]
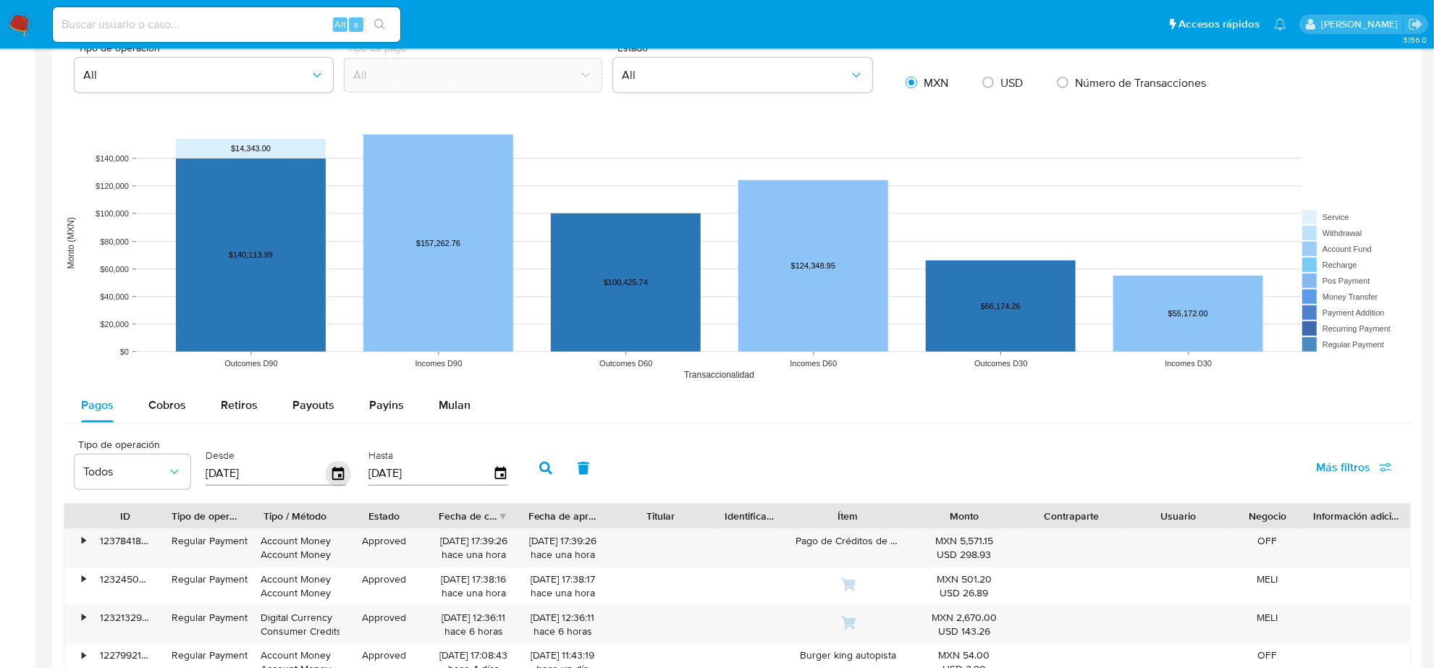
click at [332, 469] on icon "button" at bounding box center [338, 473] width 12 height 13
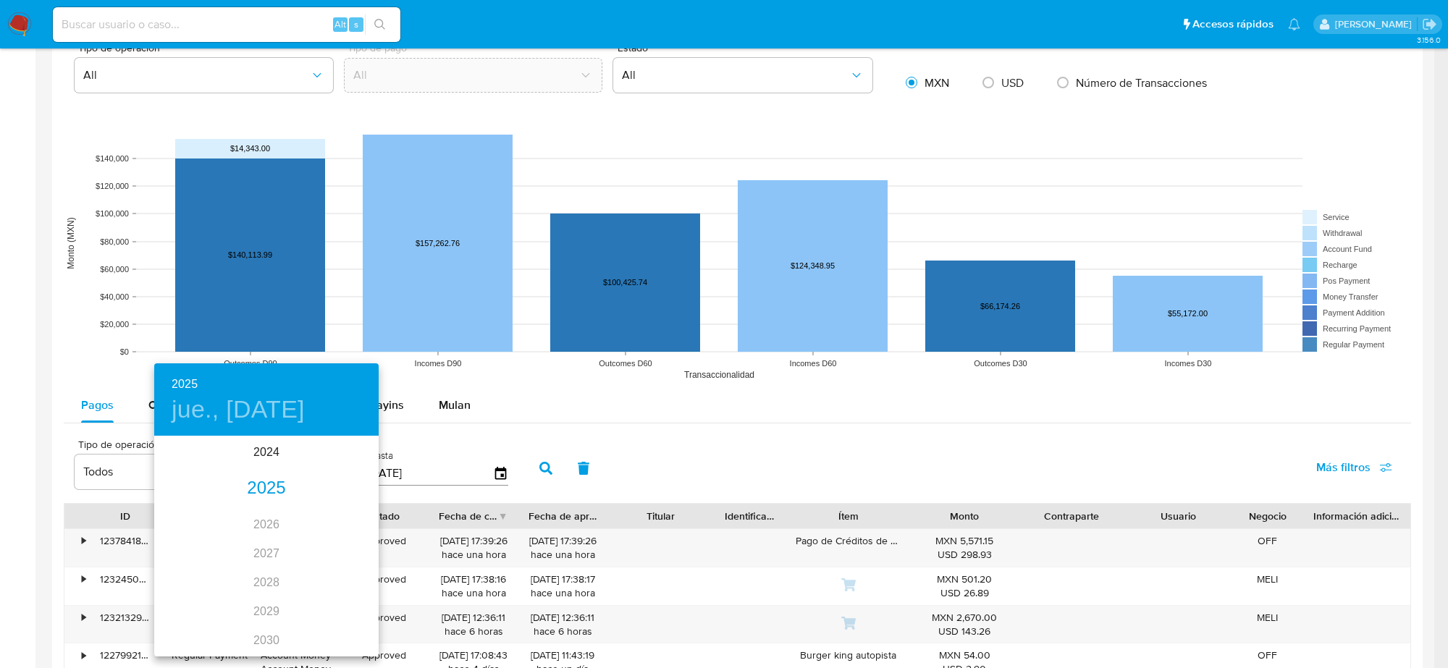
click at [250, 486] on div "2025" at bounding box center [266, 488] width 224 height 29
click at [193, 517] on div "abr." at bounding box center [191, 519] width 75 height 54
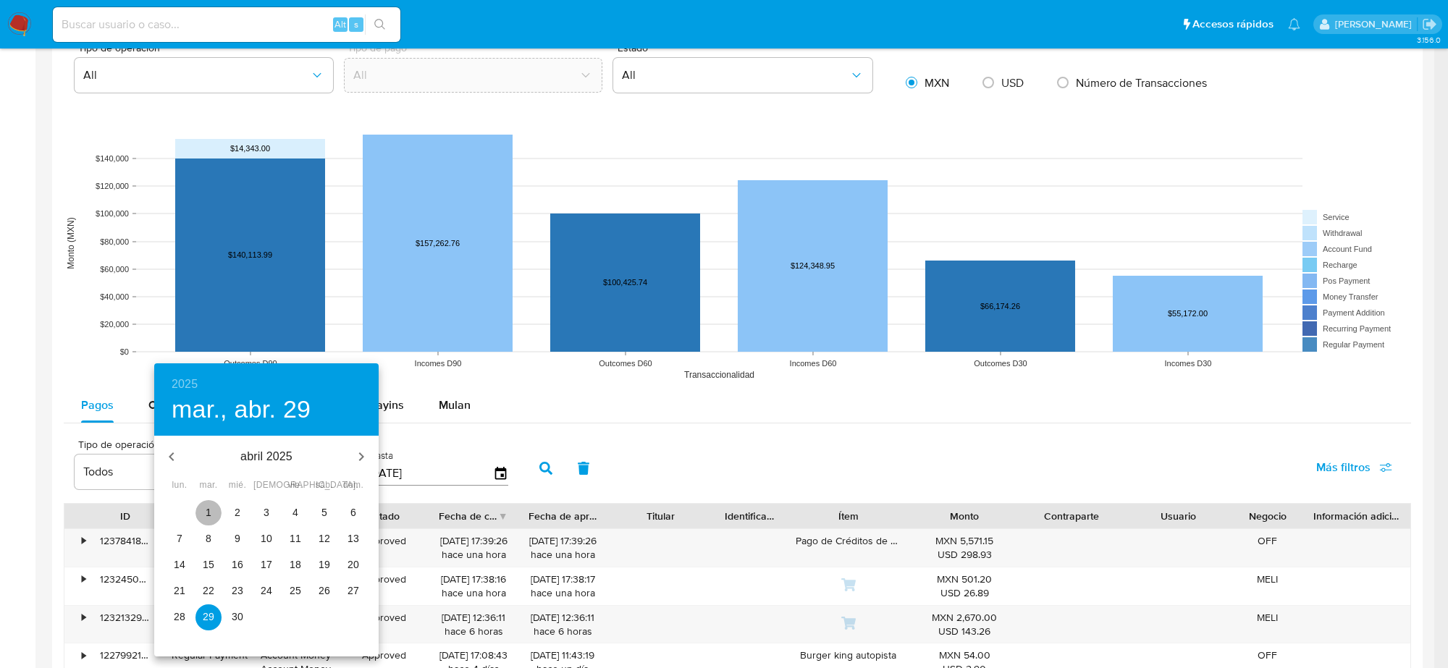
click at [207, 515] on p "1" at bounding box center [209, 512] width 6 height 14
type input "01/04/2025"
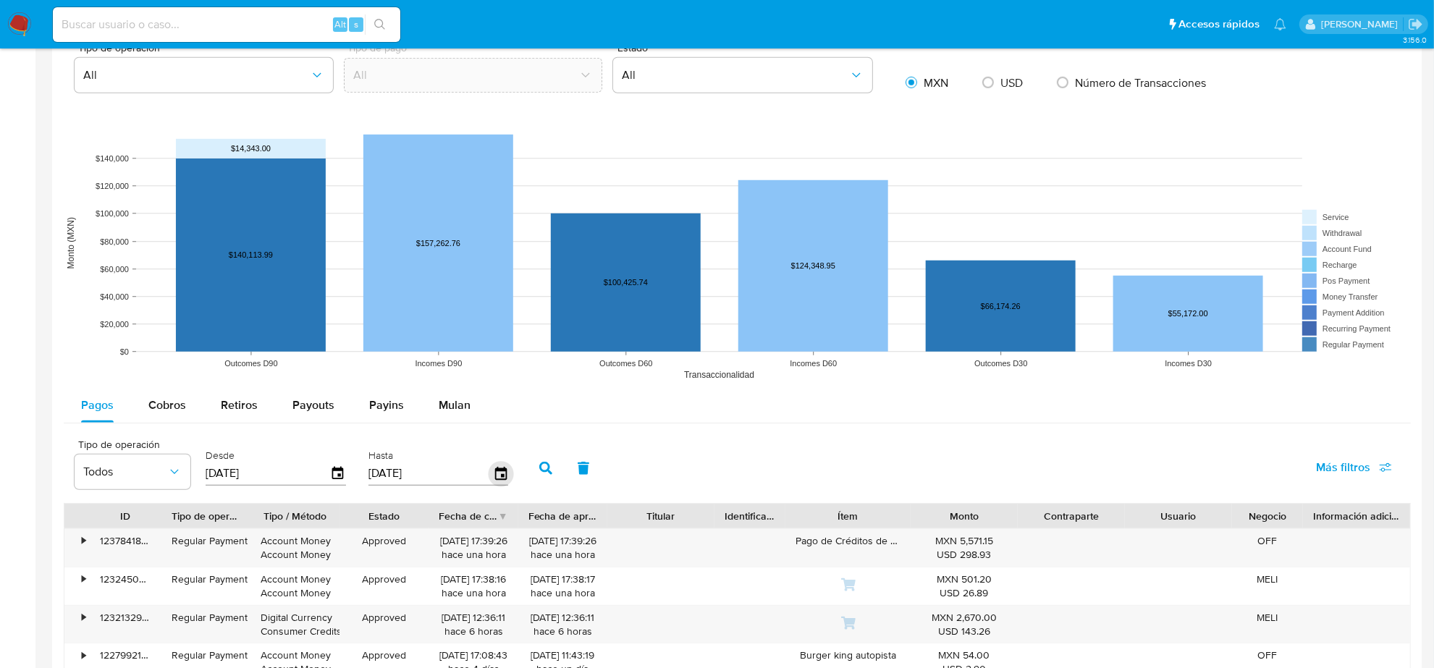
click at [500, 478] on icon "button" at bounding box center [500, 473] width 12 height 13
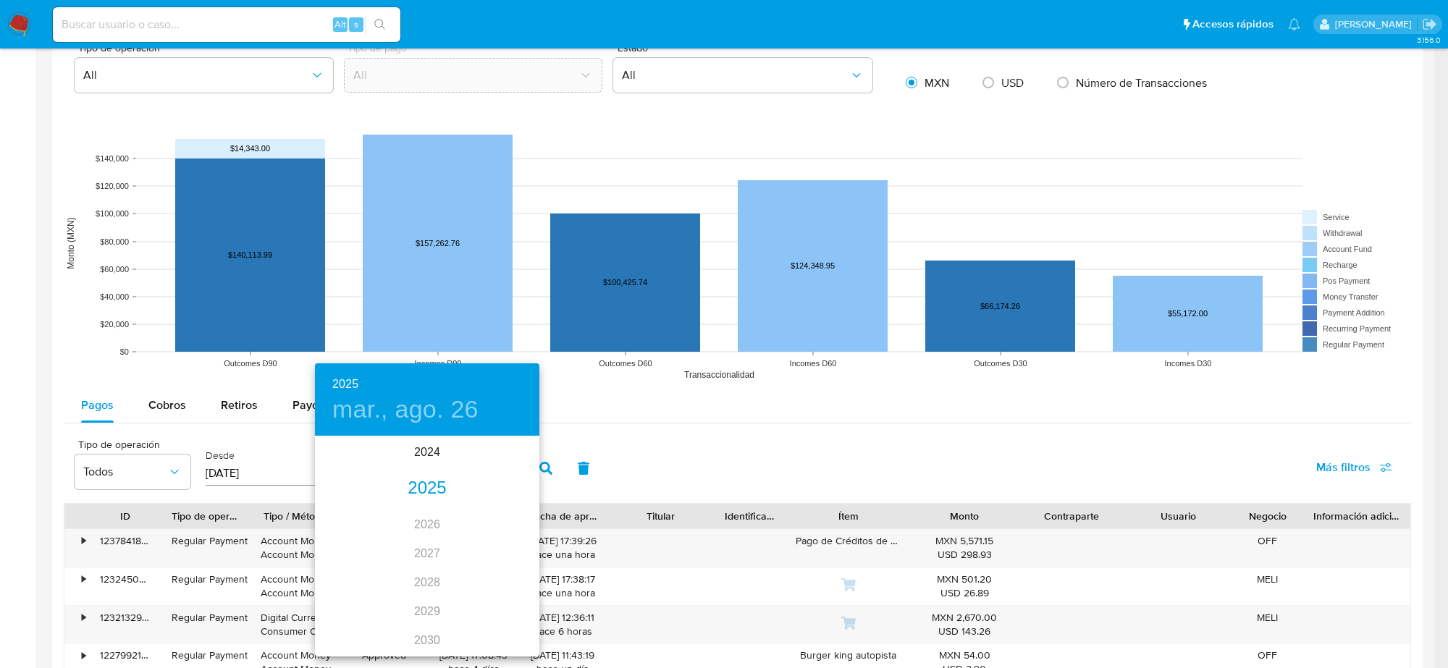
click at [411, 493] on div "2025" at bounding box center [427, 488] width 224 height 29
click at [341, 516] on div "abr." at bounding box center [352, 519] width 75 height 54
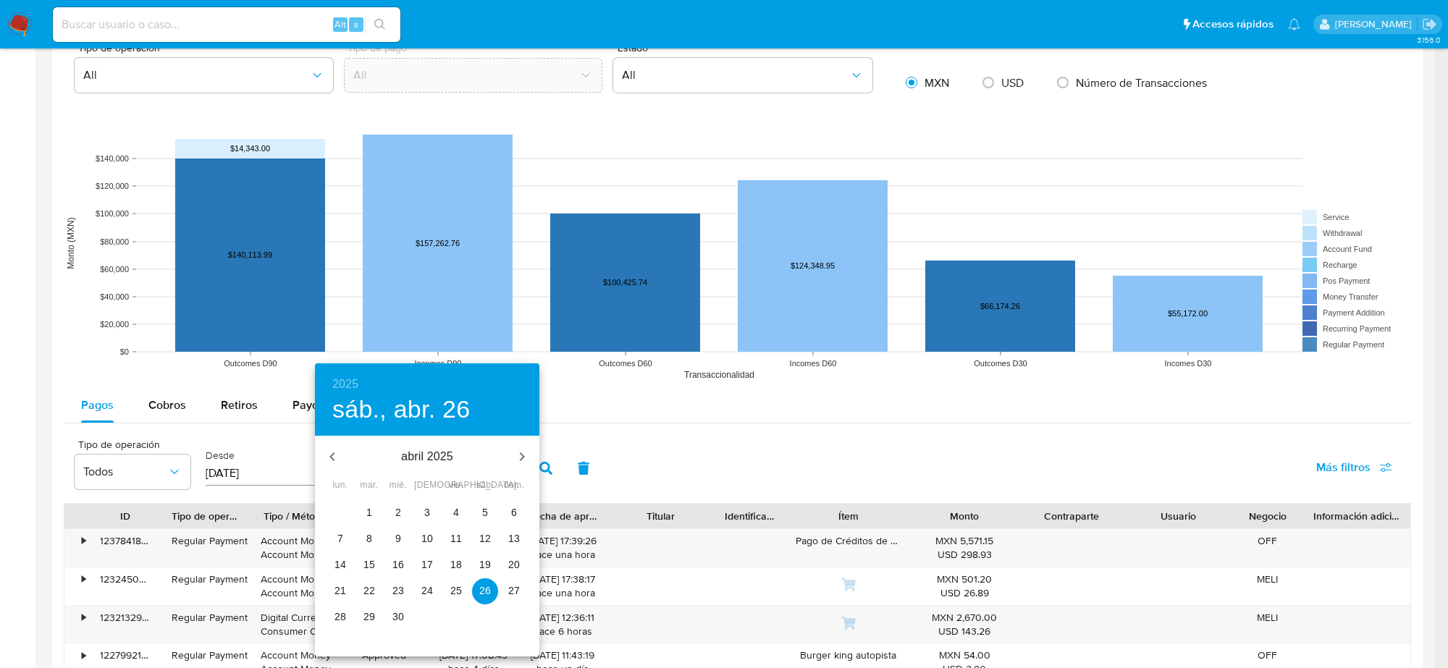
click at [388, 615] on span "30" at bounding box center [398, 616] width 26 height 14
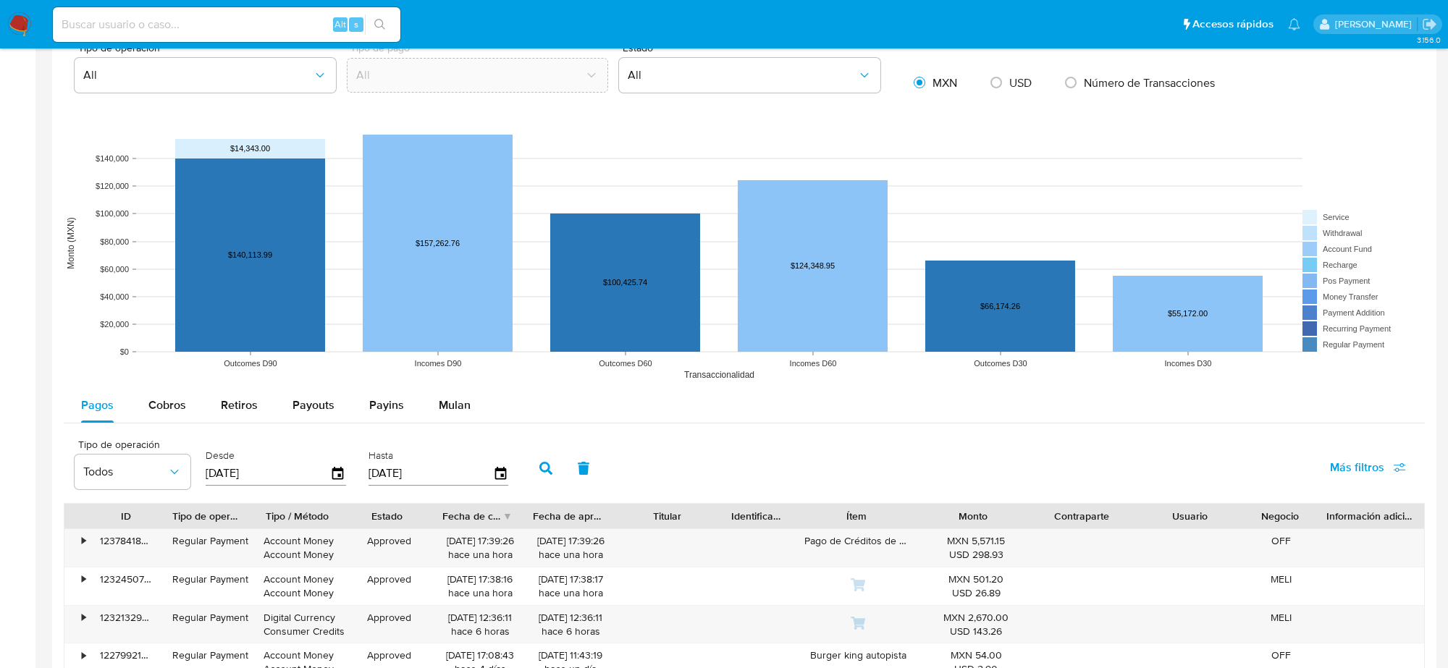
type input "30/04/2025"
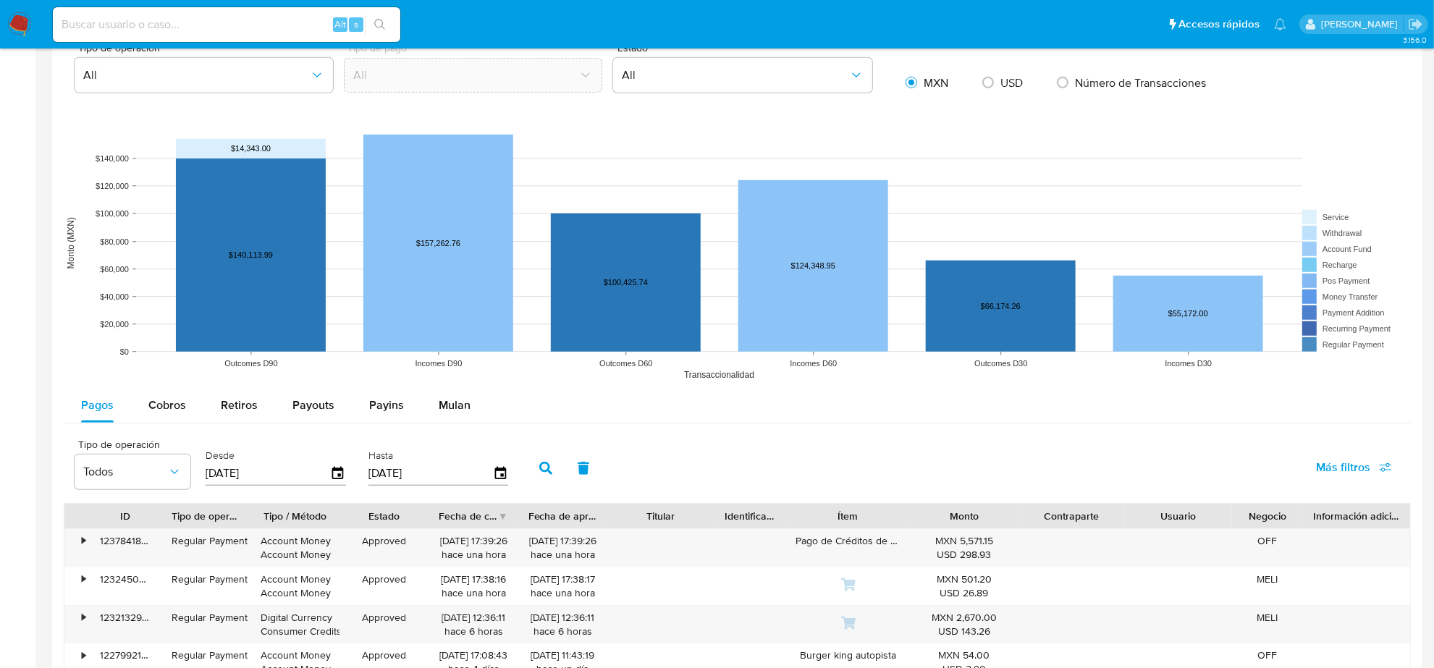
click at [530, 463] on button "button" at bounding box center [546, 468] width 38 height 35
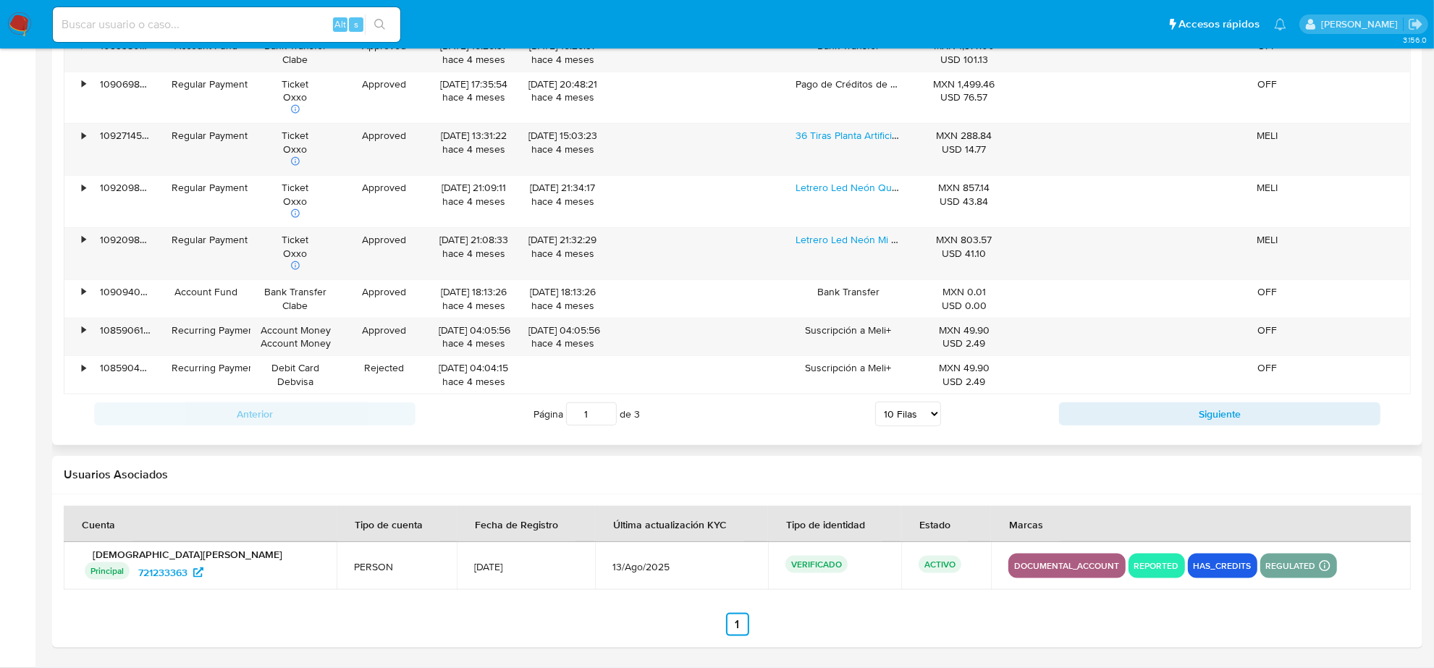
scroll to position [1605, 0]
click at [1104, 421] on button "Siguiente" at bounding box center [1219, 413] width 321 height 23
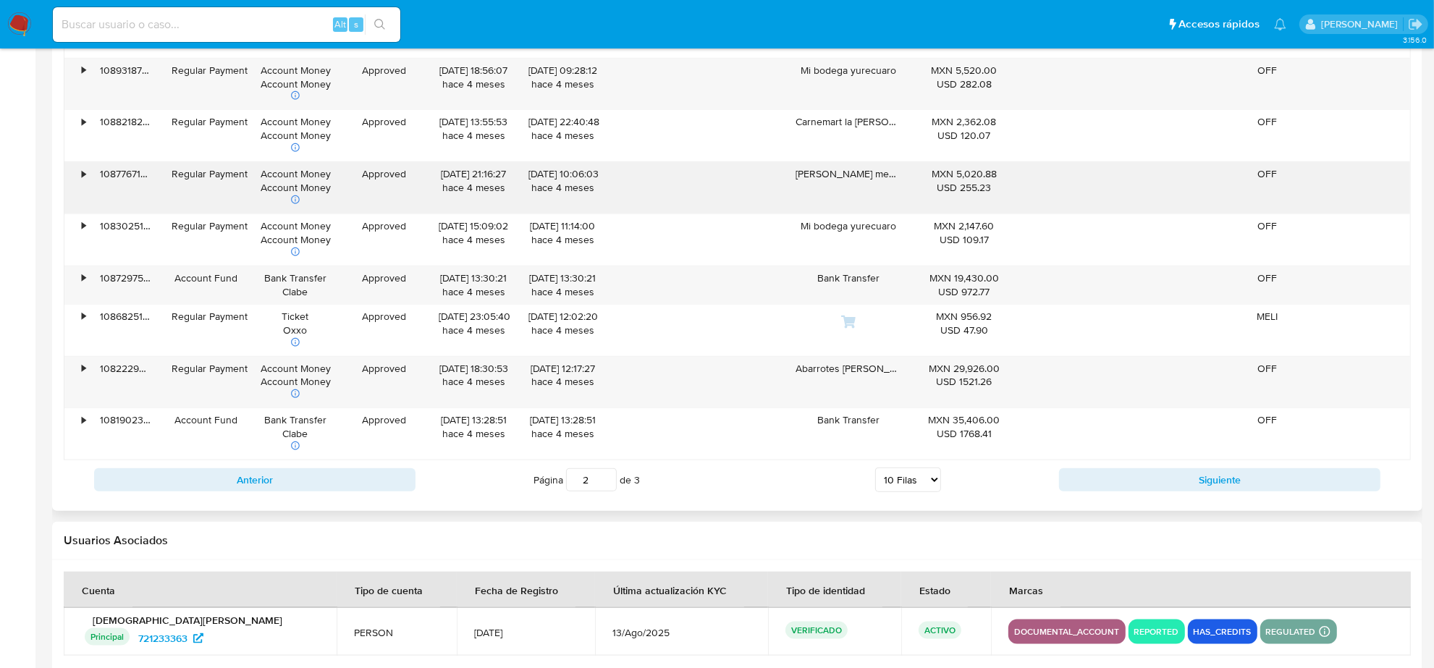
click at [82, 178] on div "•" at bounding box center [84, 174] width 4 height 14
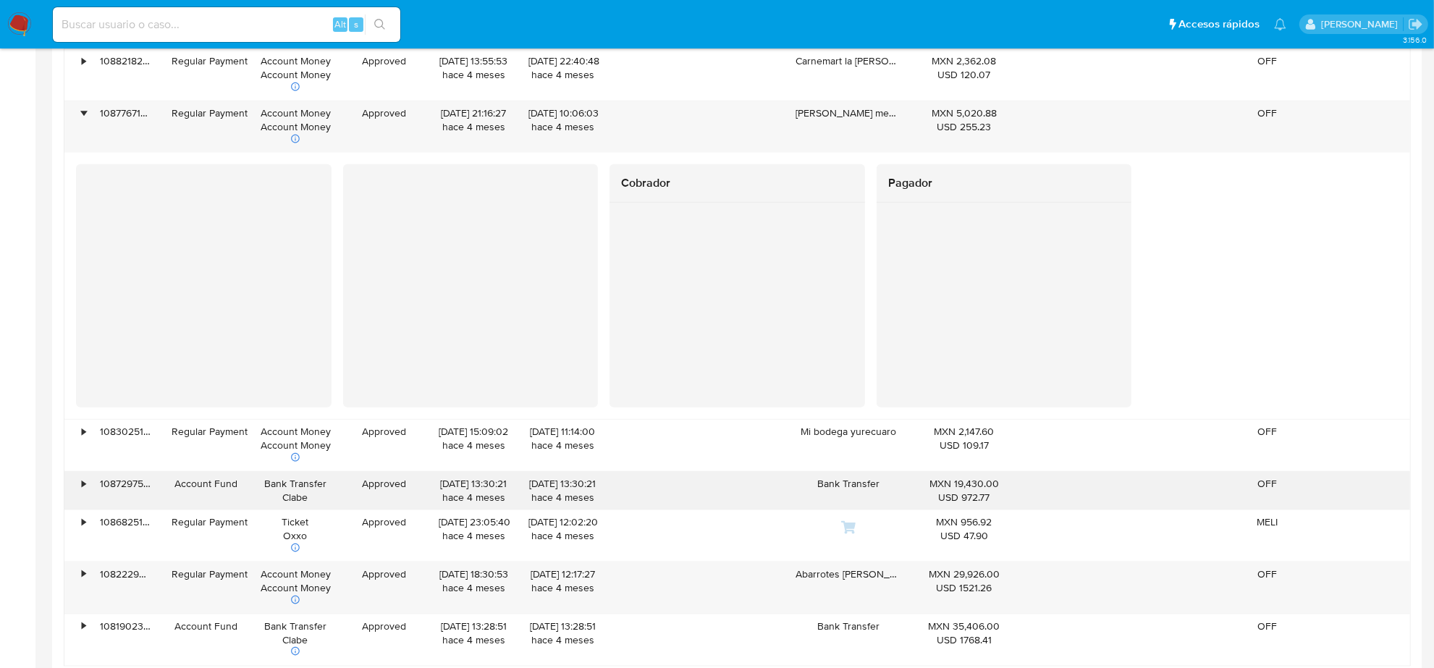
scroll to position [1695, 0]
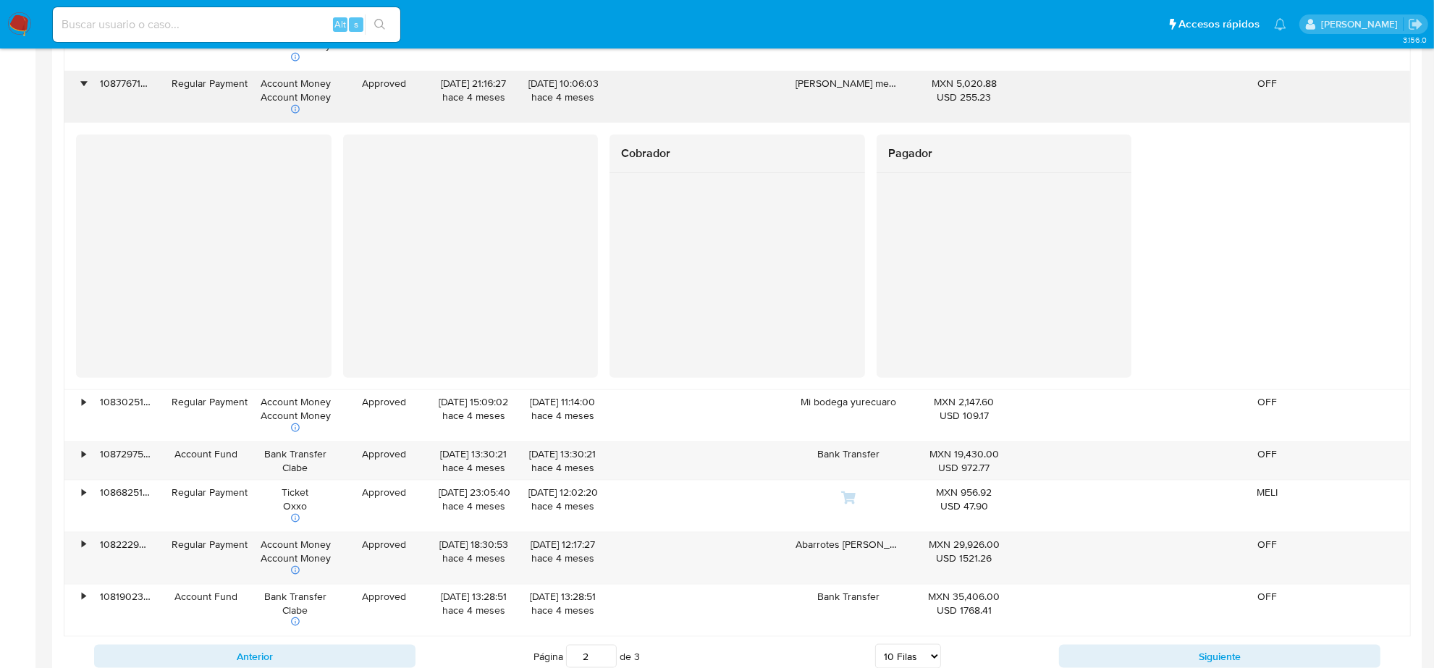
click at [88, 88] on div "•" at bounding box center [76, 97] width 25 height 51
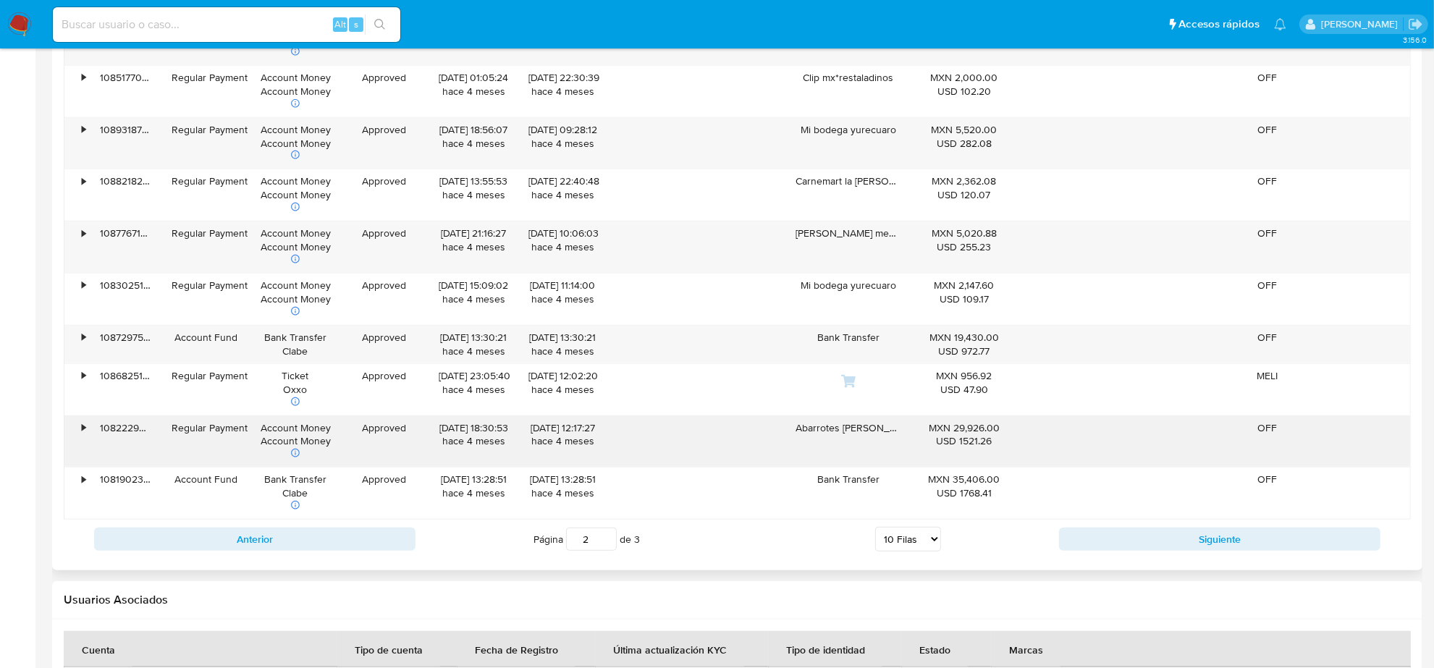
scroll to position [1583, 0]
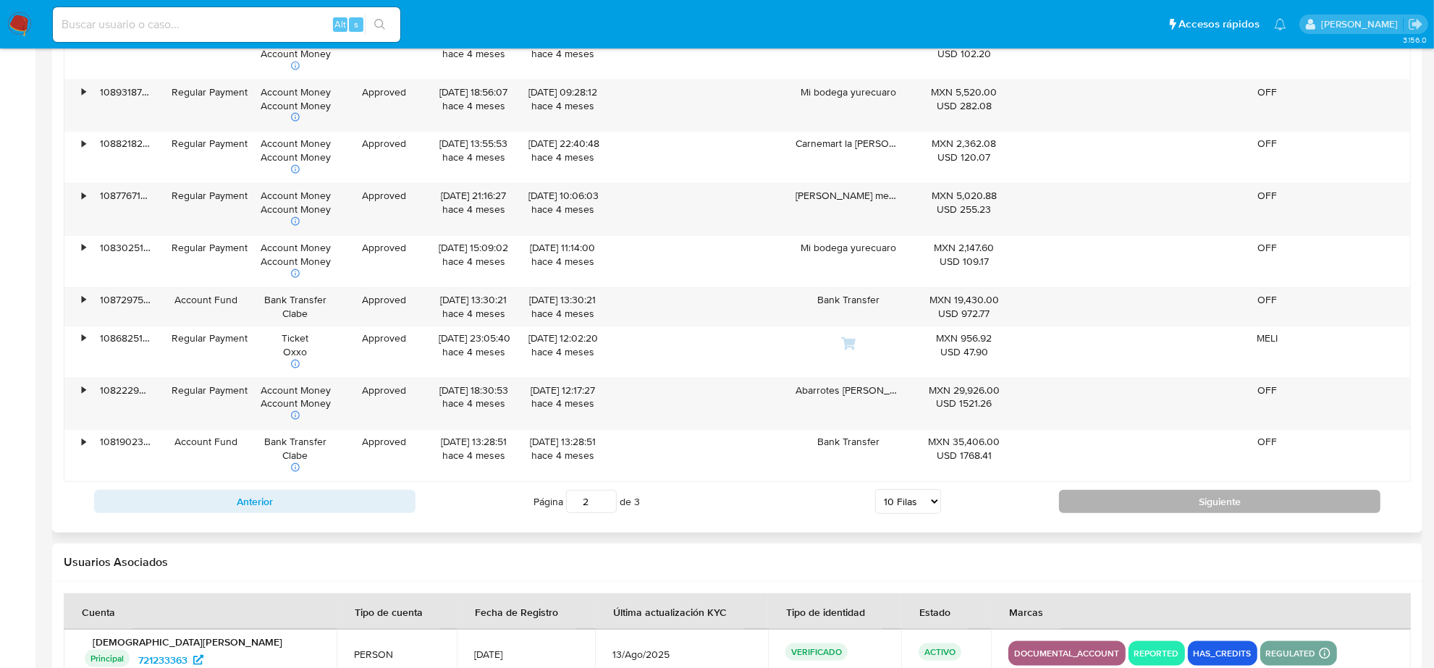
click at [1086, 507] on button "Siguiente" at bounding box center [1219, 501] width 321 height 23
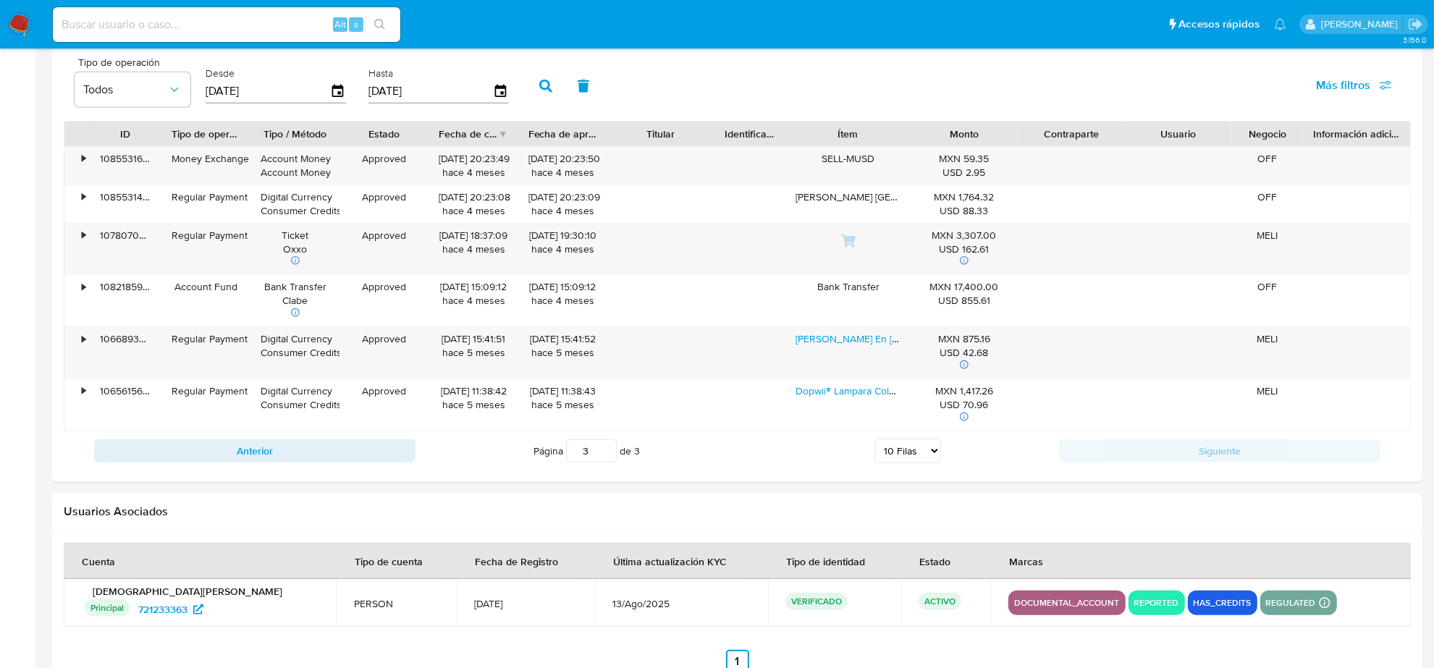
scroll to position [1451, 0]
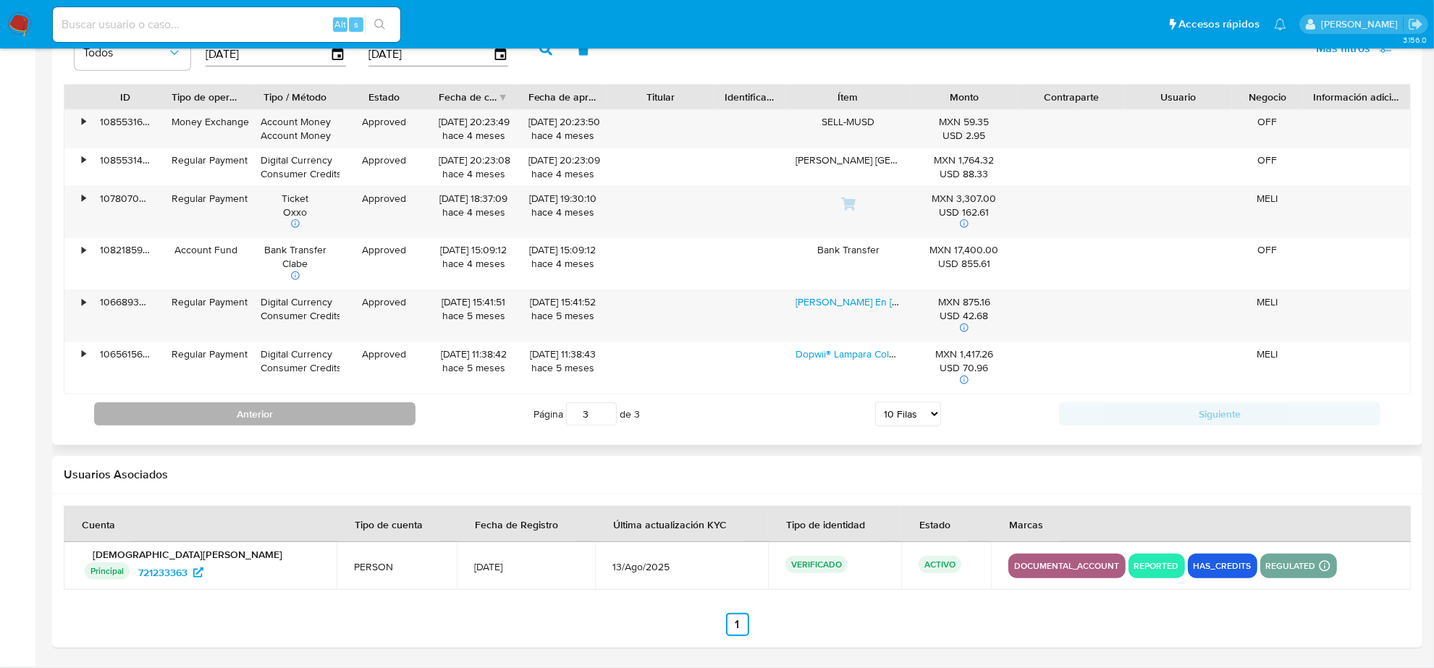
click at [331, 421] on button "Anterior" at bounding box center [254, 413] width 321 height 23
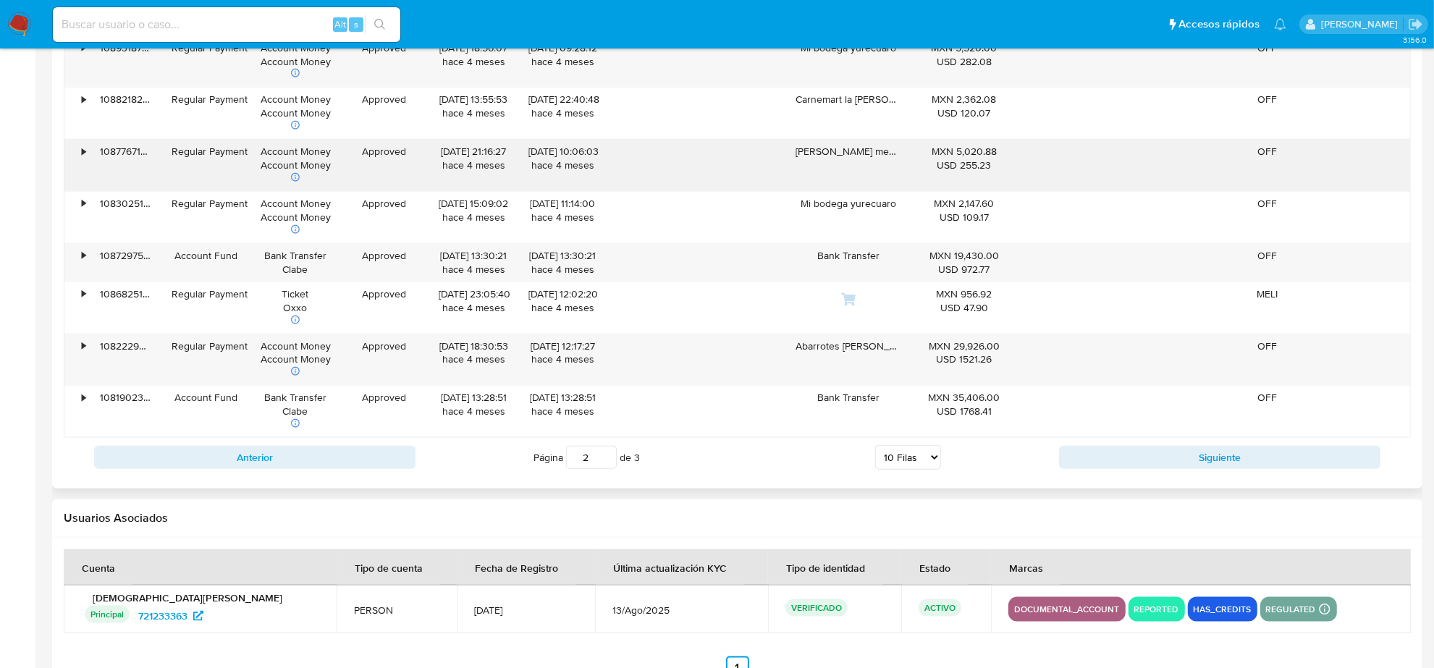
scroll to position [1632, 0]
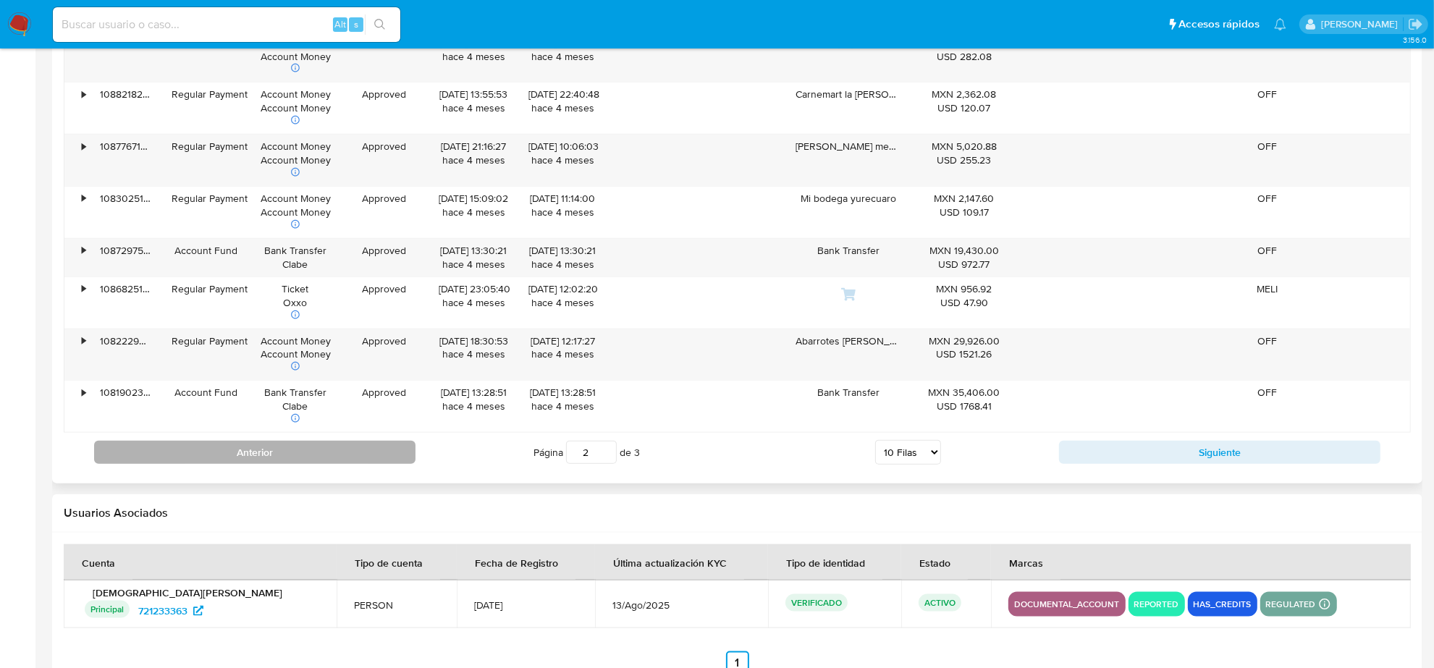
click at [385, 449] on button "Anterior" at bounding box center [254, 452] width 321 height 23
type input "1"
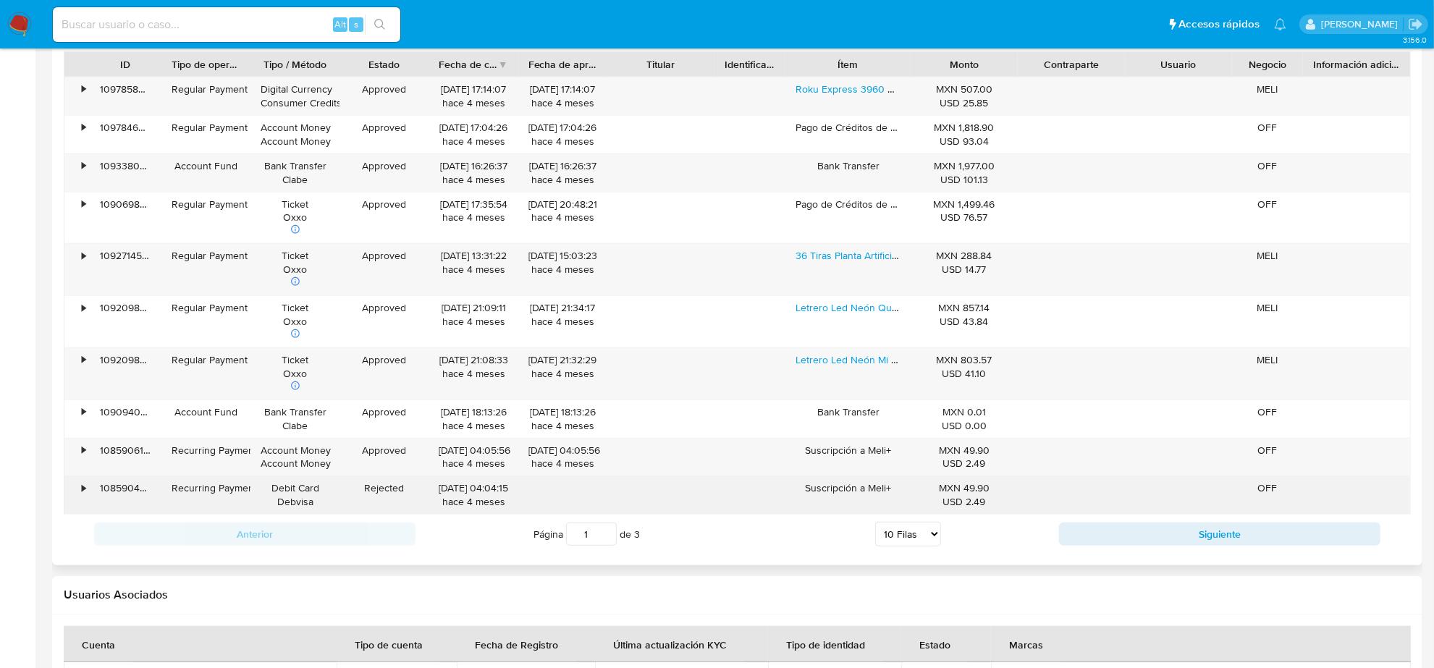
scroll to position [1333, 0]
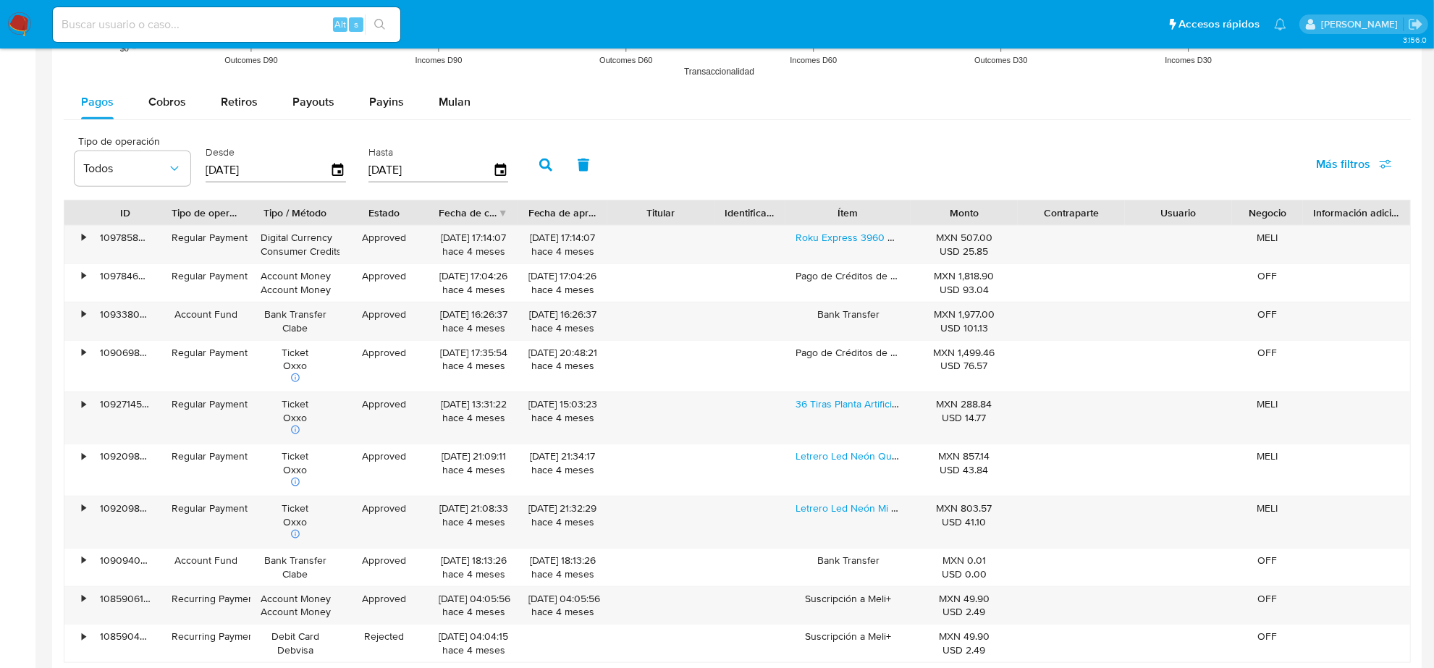
click at [20, 19] on img at bounding box center [19, 24] width 25 height 25
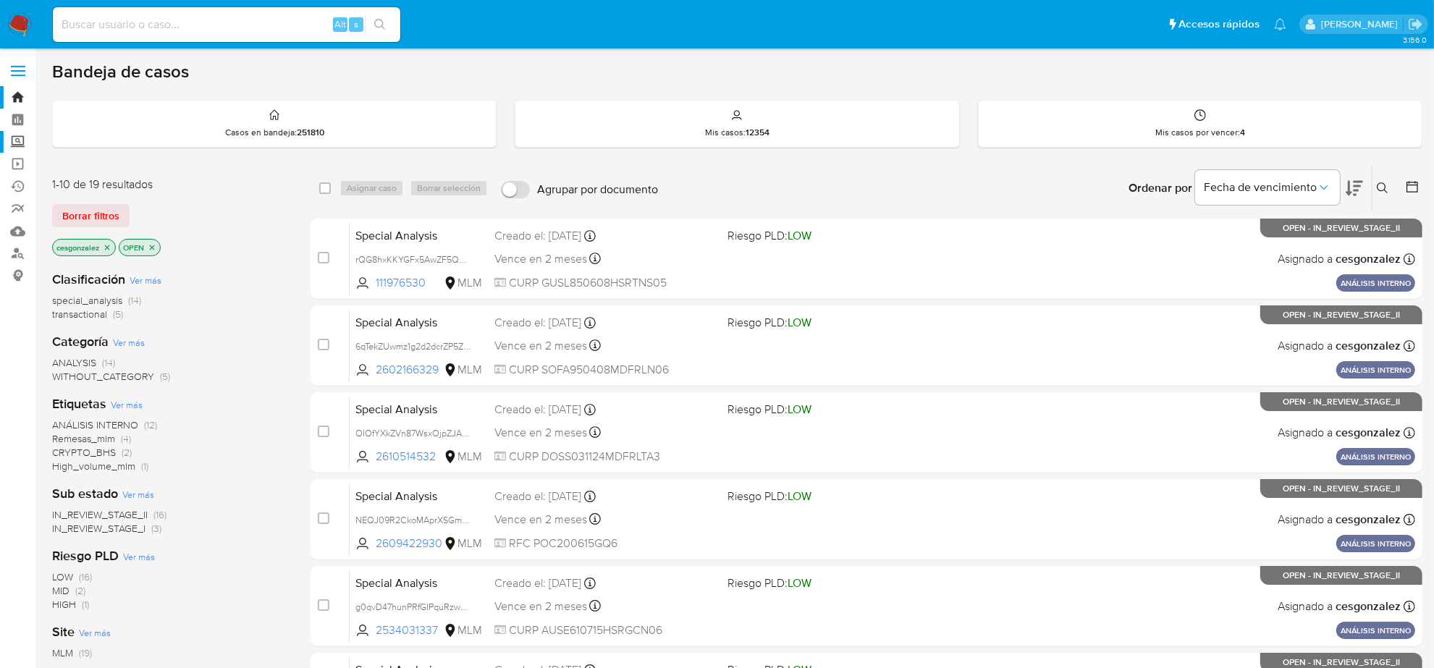
click at [15, 146] on label "Screening" at bounding box center [86, 142] width 172 height 22
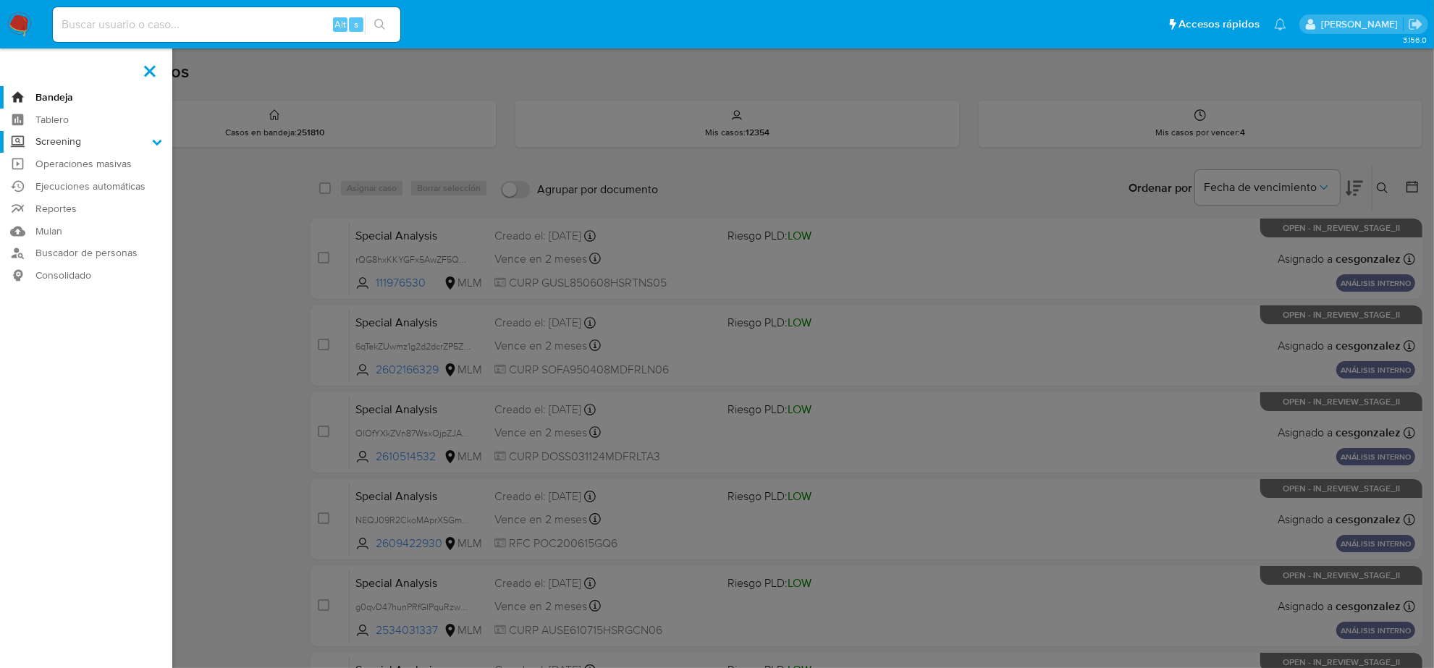
click at [0, 0] on input "Screening" at bounding box center [0, 0] width 0 height 0
click at [241, 245] on label at bounding box center [717, 334] width 1434 height 668
click at [0, 0] on input "checkbox" at bounding box center [0, 0] width 0 height 0
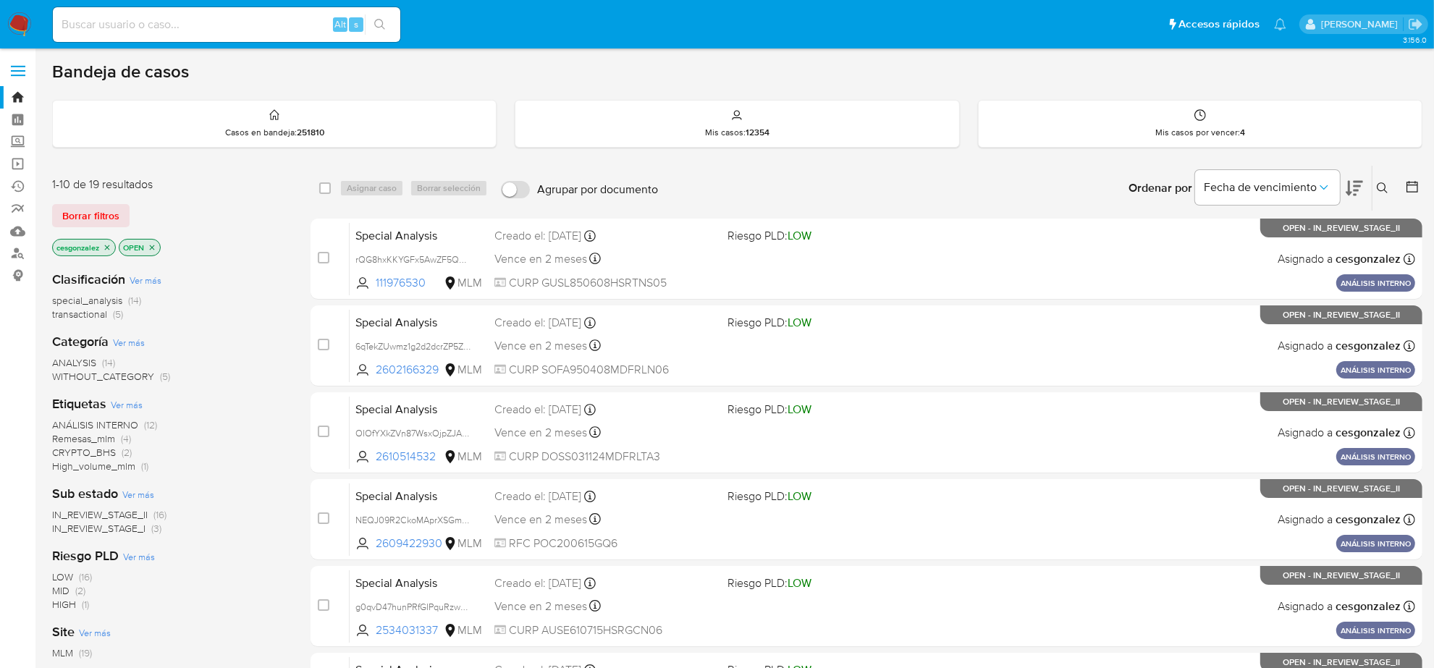
click at [96, 228] on div "1-10 de 19 resultados Borrar filtros cesgonzalez OPEN" at bounding box center [168, 218] width 232 height 83
click at [91, 212] on span "Borrar filtros" at bounding box center [90, 216] width 57 height 20
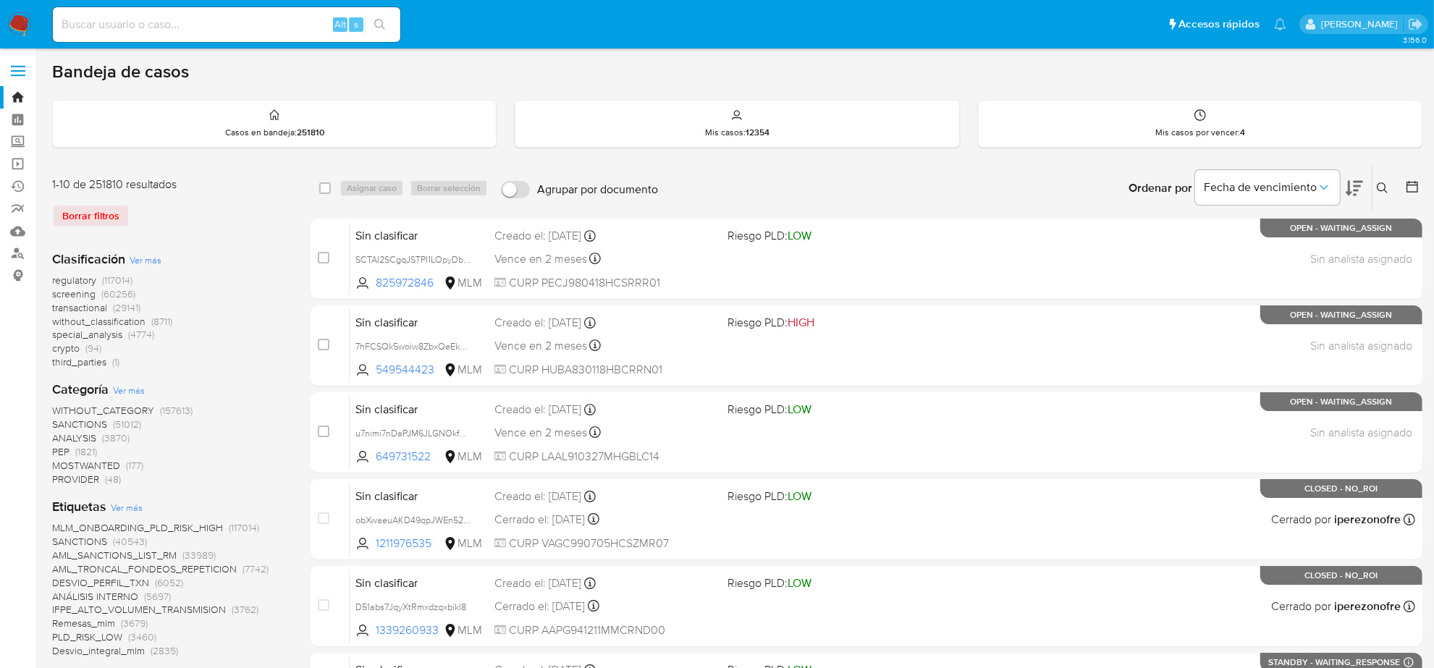
click at [75, 293] on span "screening" at bounding box center [73, 294] width 43 height 14
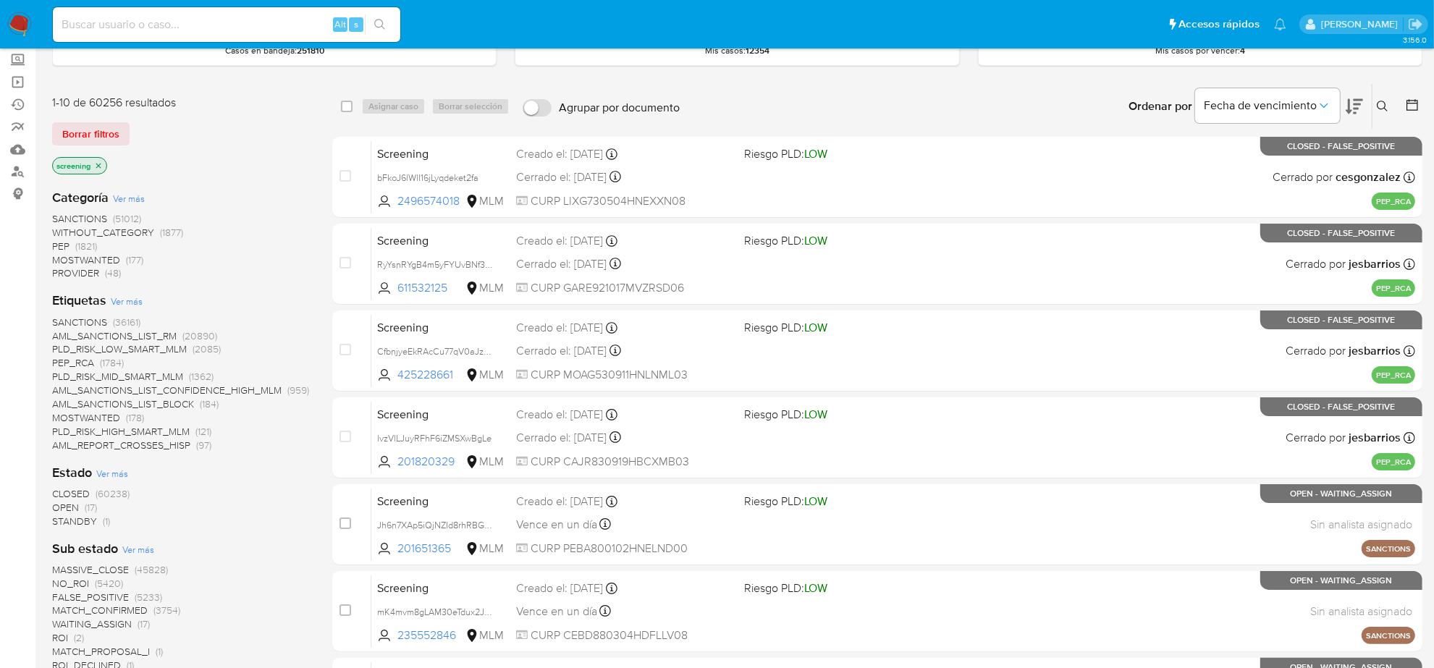
scroll to position [181, 0]
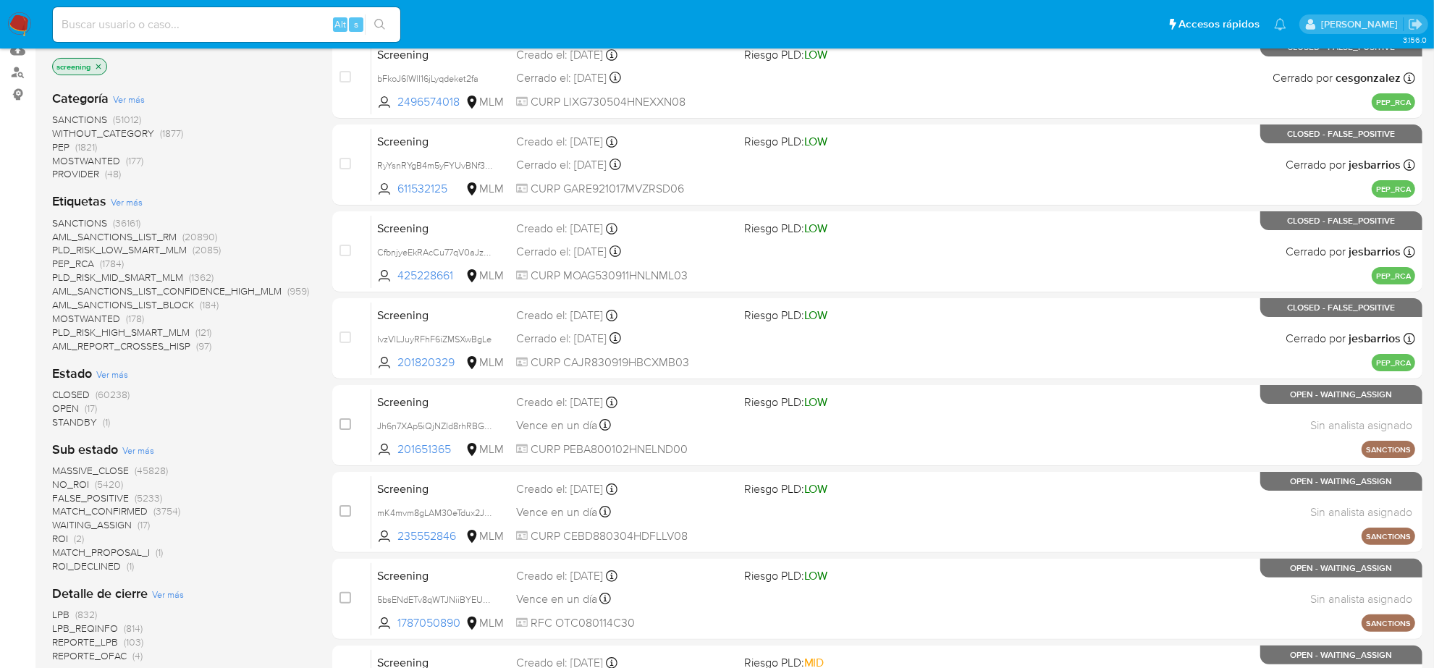
click at [75, 410] on span "OPEN" at bounding box center [65, 408] width 27 height 14
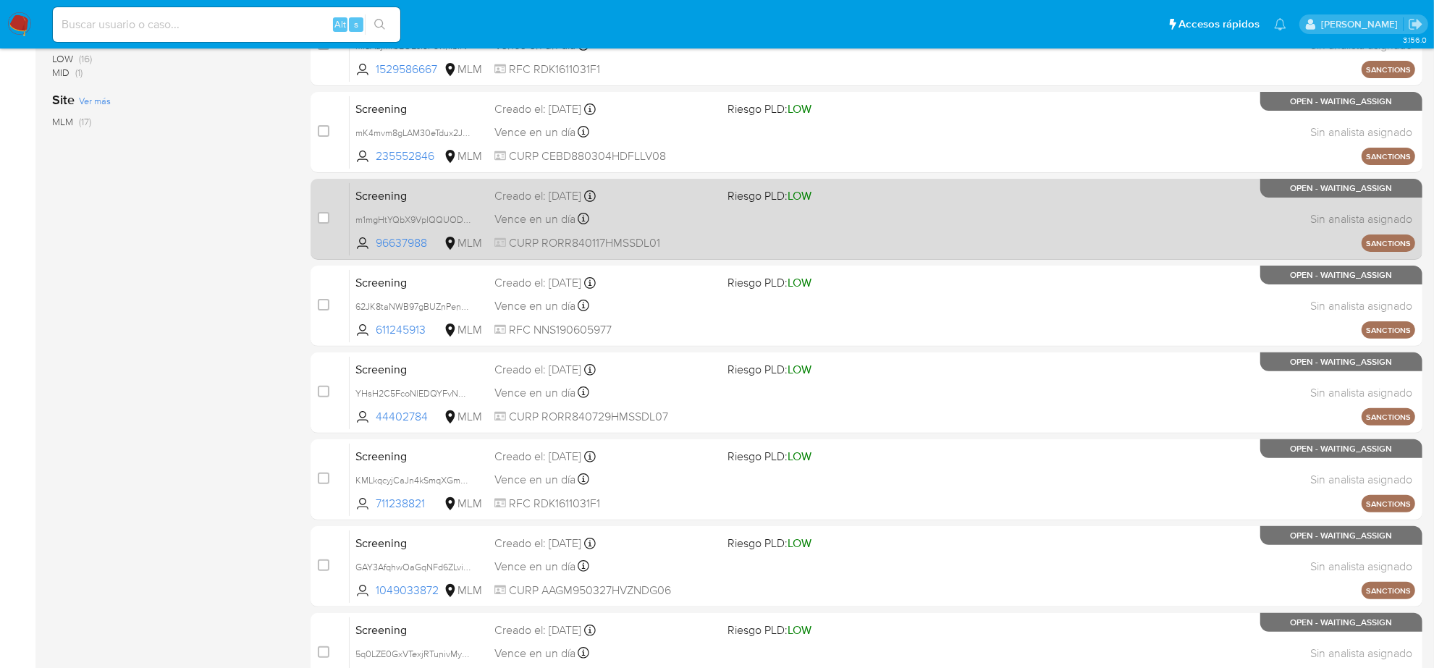
scroll to position [473, 0]
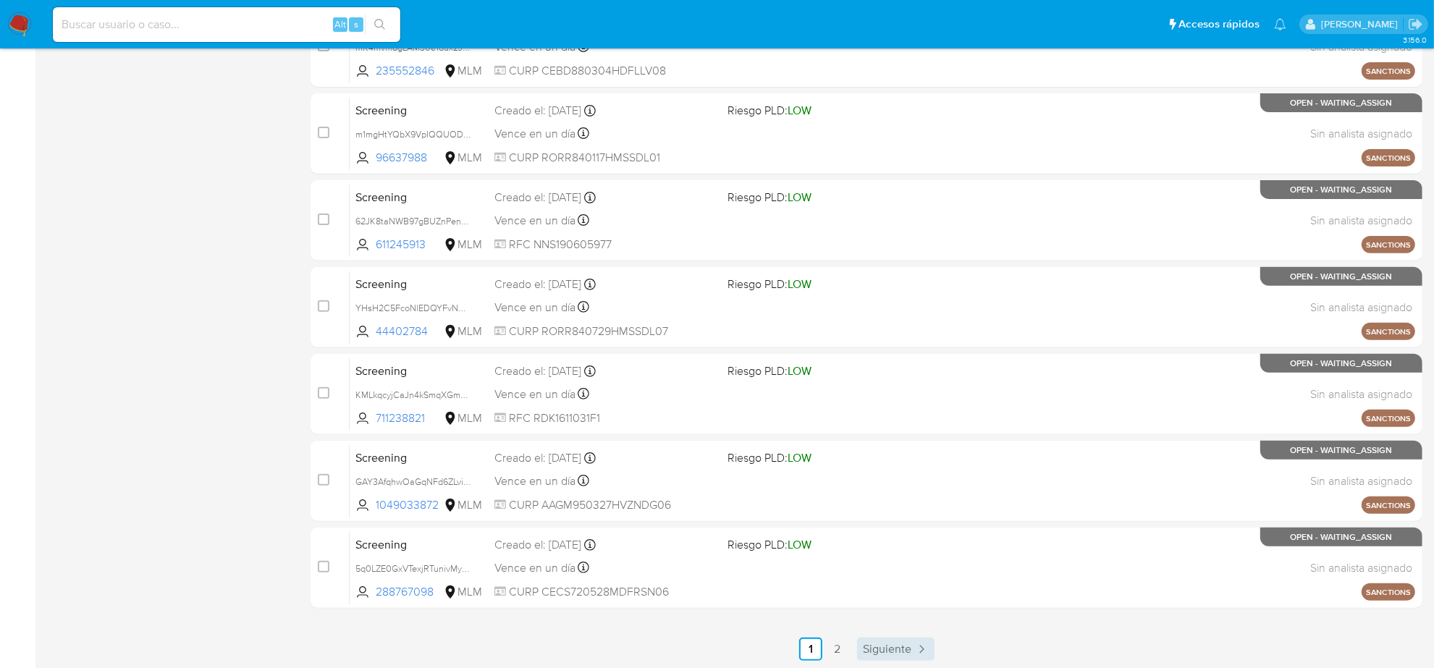
click at [887, 643] on span "Siguiente" at bounding box center [887, 649] width 48 height 12
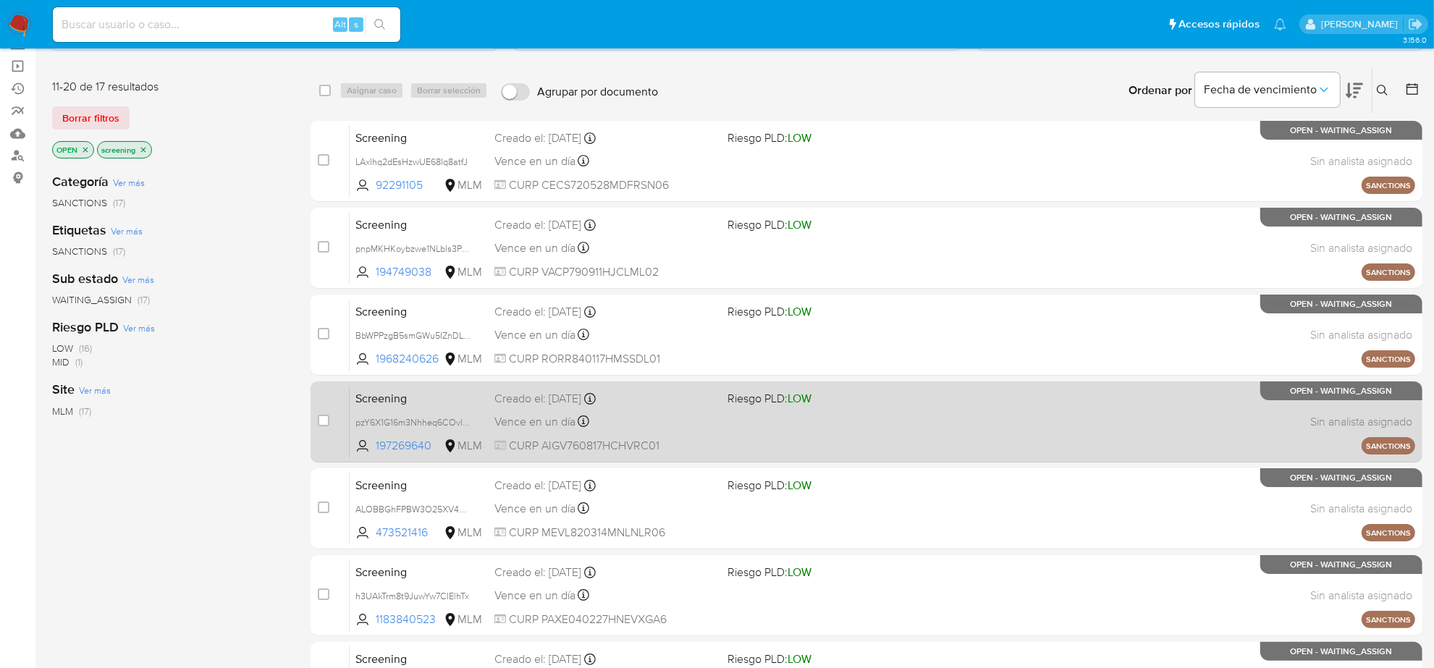
scroll to position [212, 0]
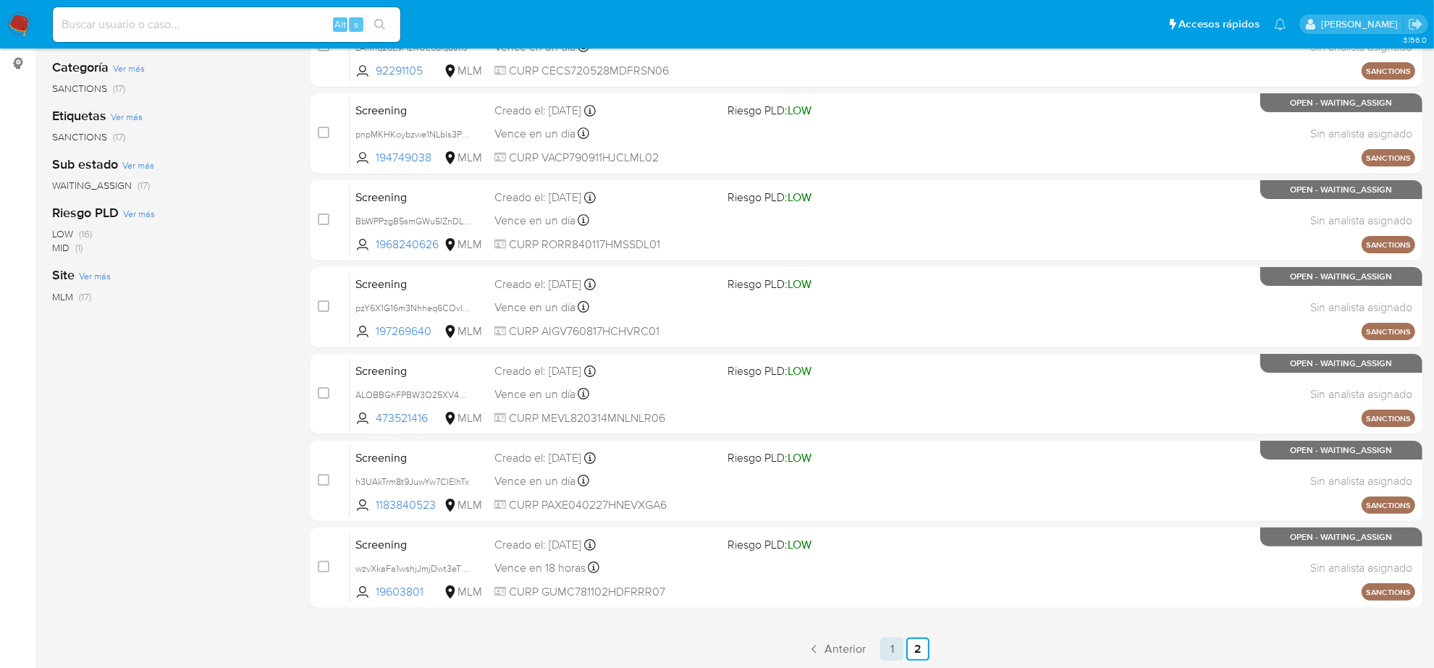
click at [894, 646] on link "1" at bounding box center [891, 649] width 23 height 23
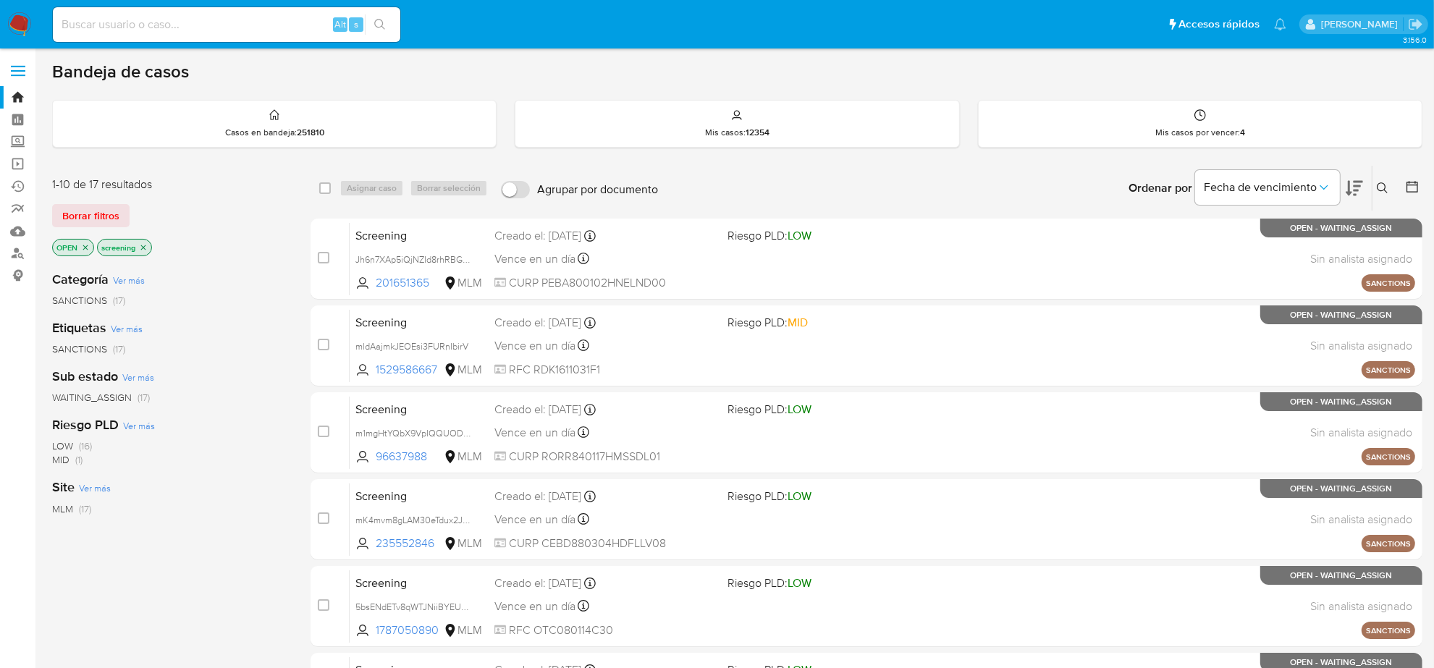
click at [88, 247] on icon "close-filter" at bounding box center [85, 247] width 9 height 9
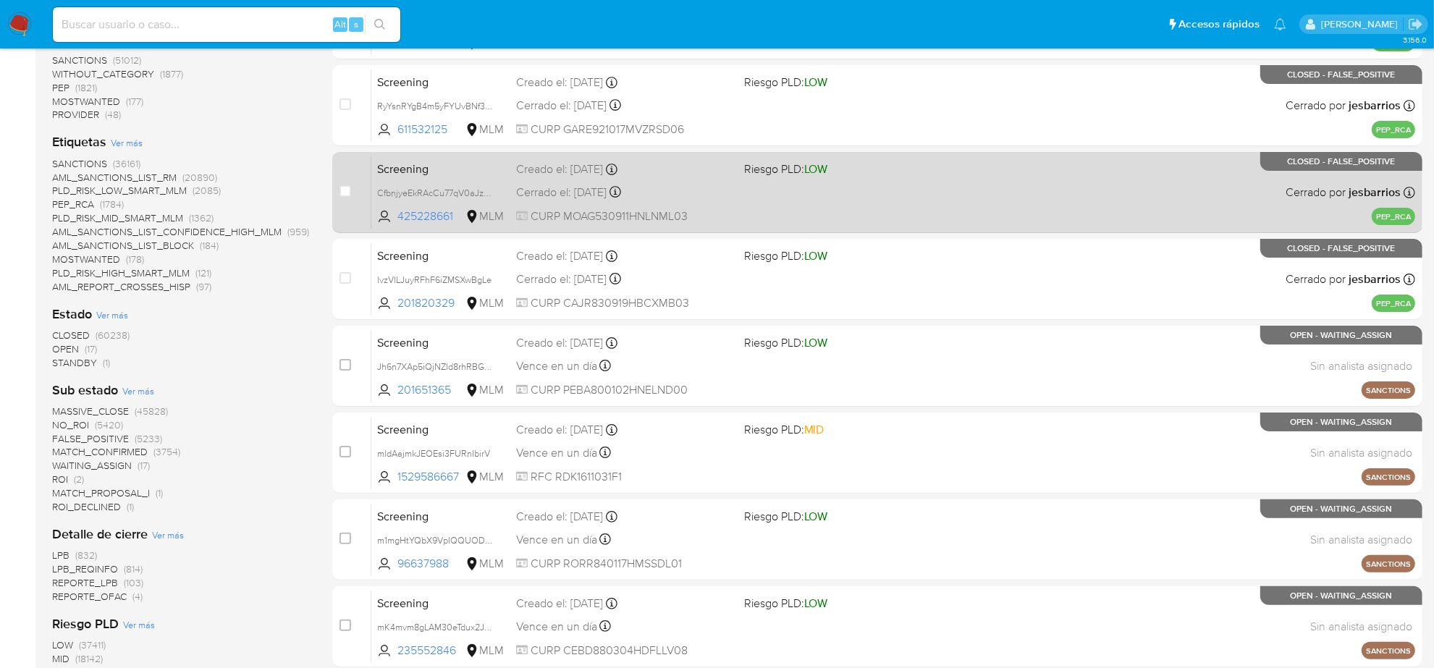
scroll to position [6, 0]
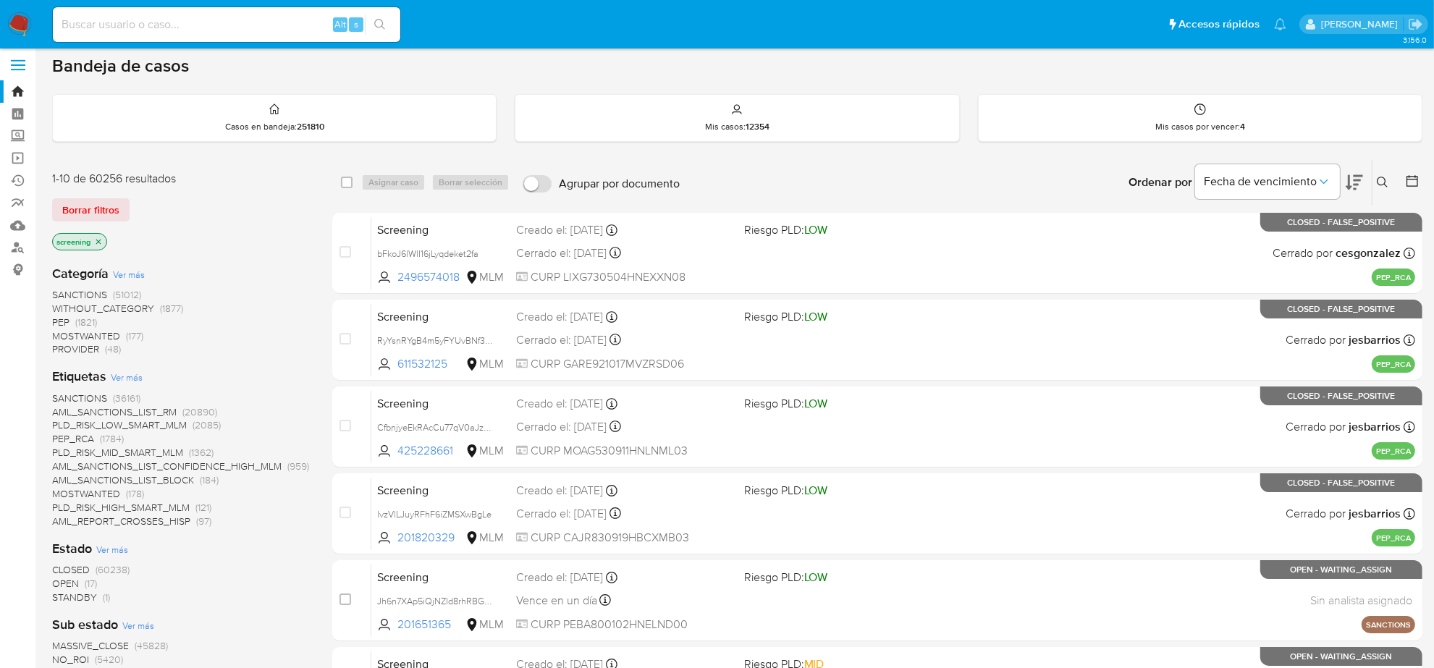
click at [101, 243] on icon "close-filter" at bounding box center [98, 241] width 9 height 9
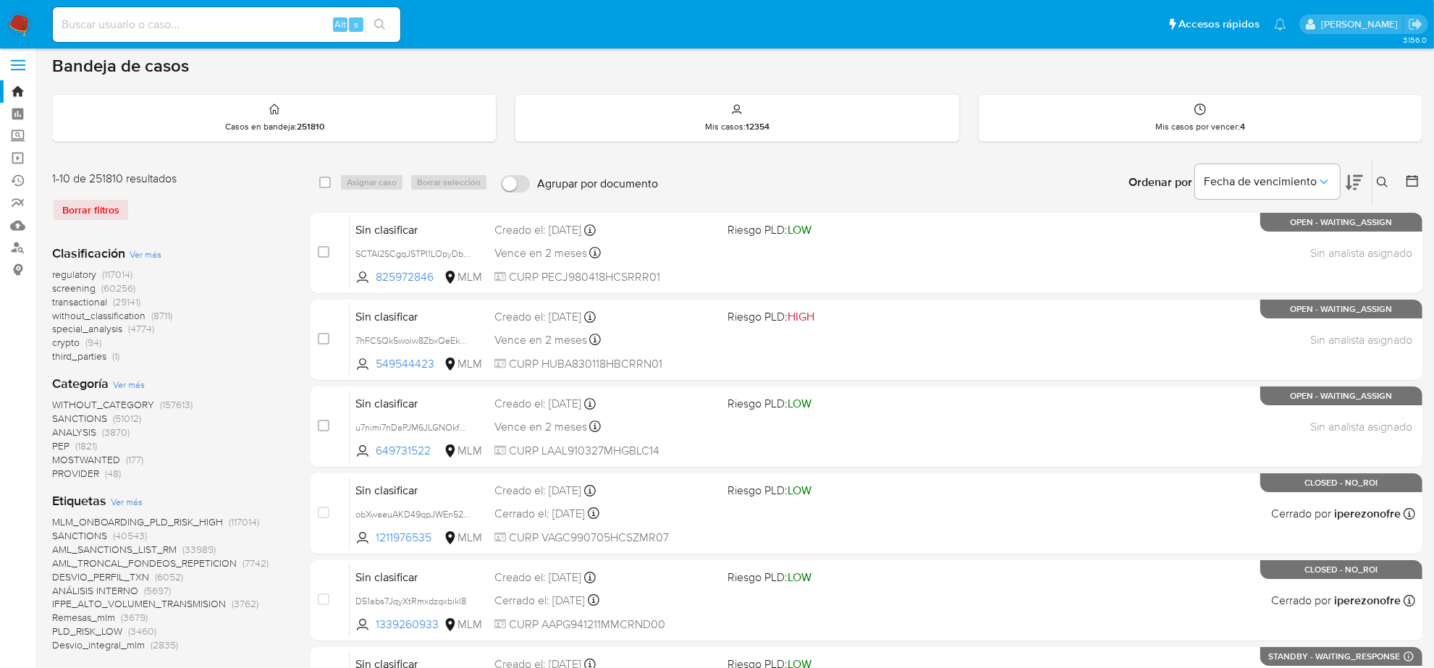
click at [73, 291] on span "screening" at bounding box center [73, 288] width 43 height 14
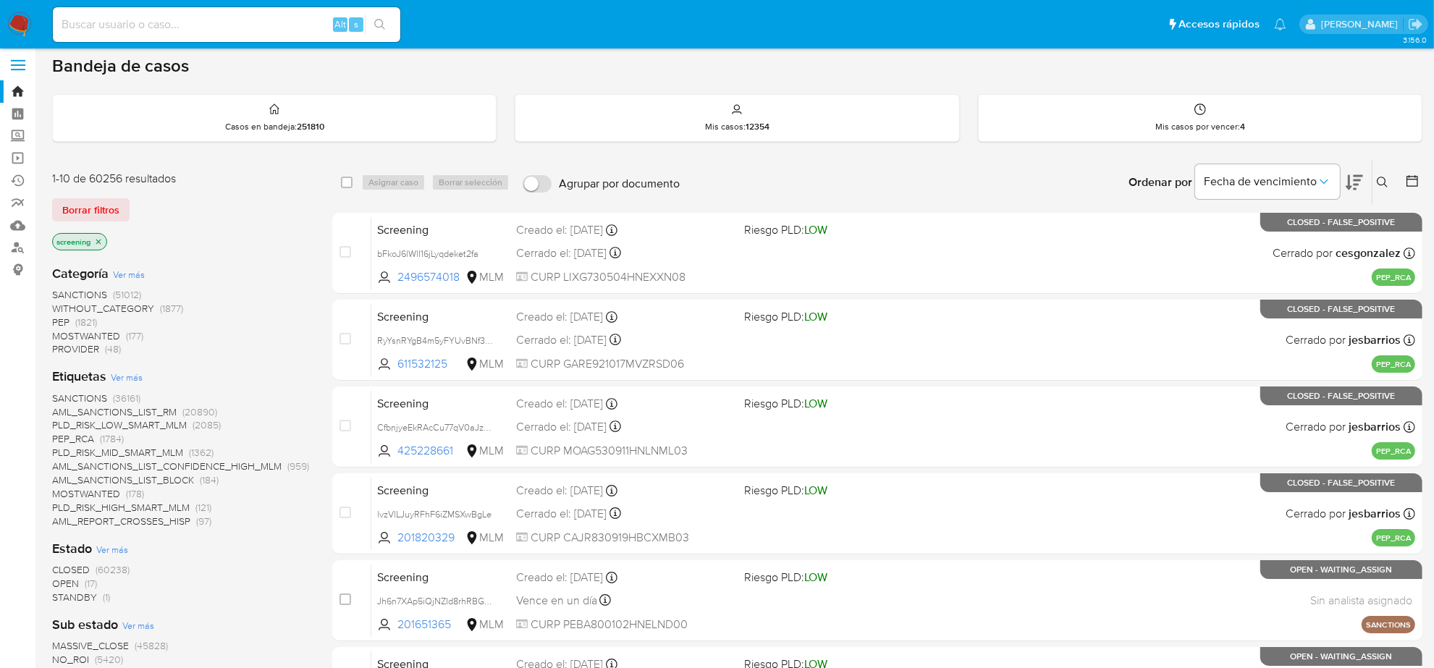
click at [88, 592] on span "STANDBY" at bounding box center [74, 597] width 45 height 14
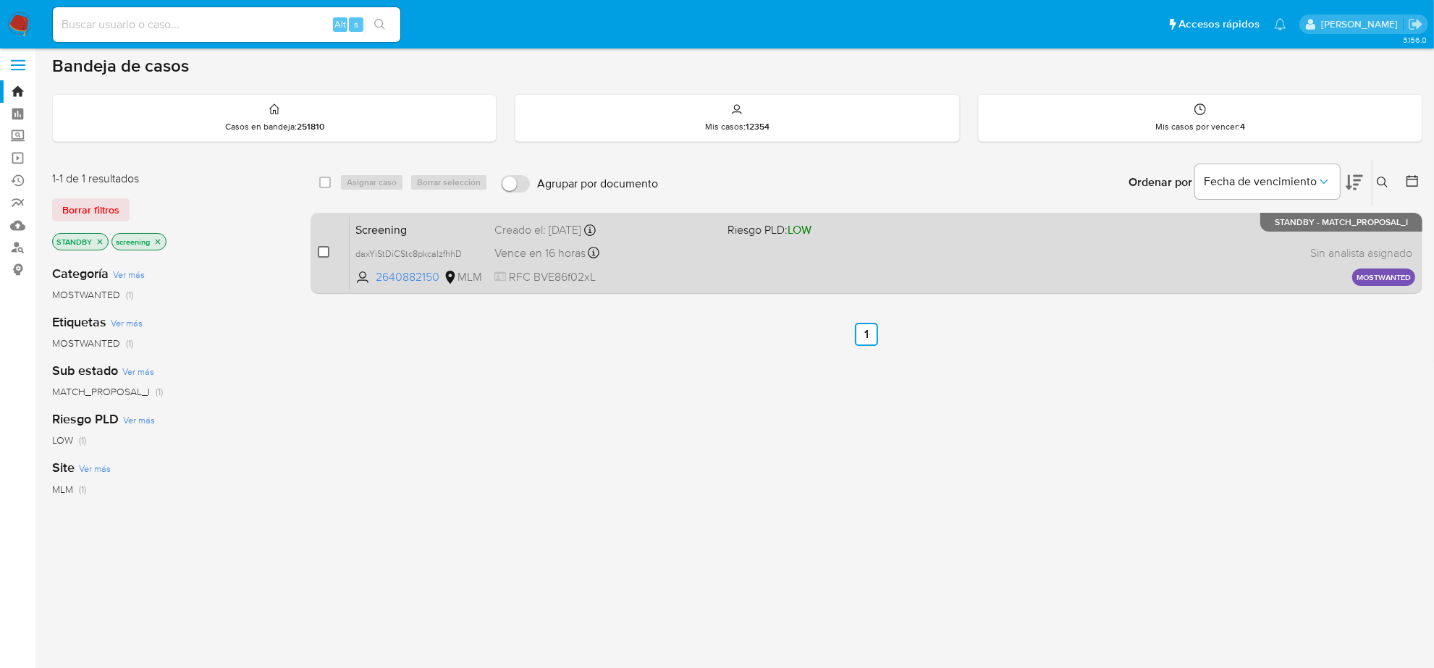
click at [324, 251] on input "checkbox" at bounding box center [324, 252] width 12 height 12
checkbox input "true"
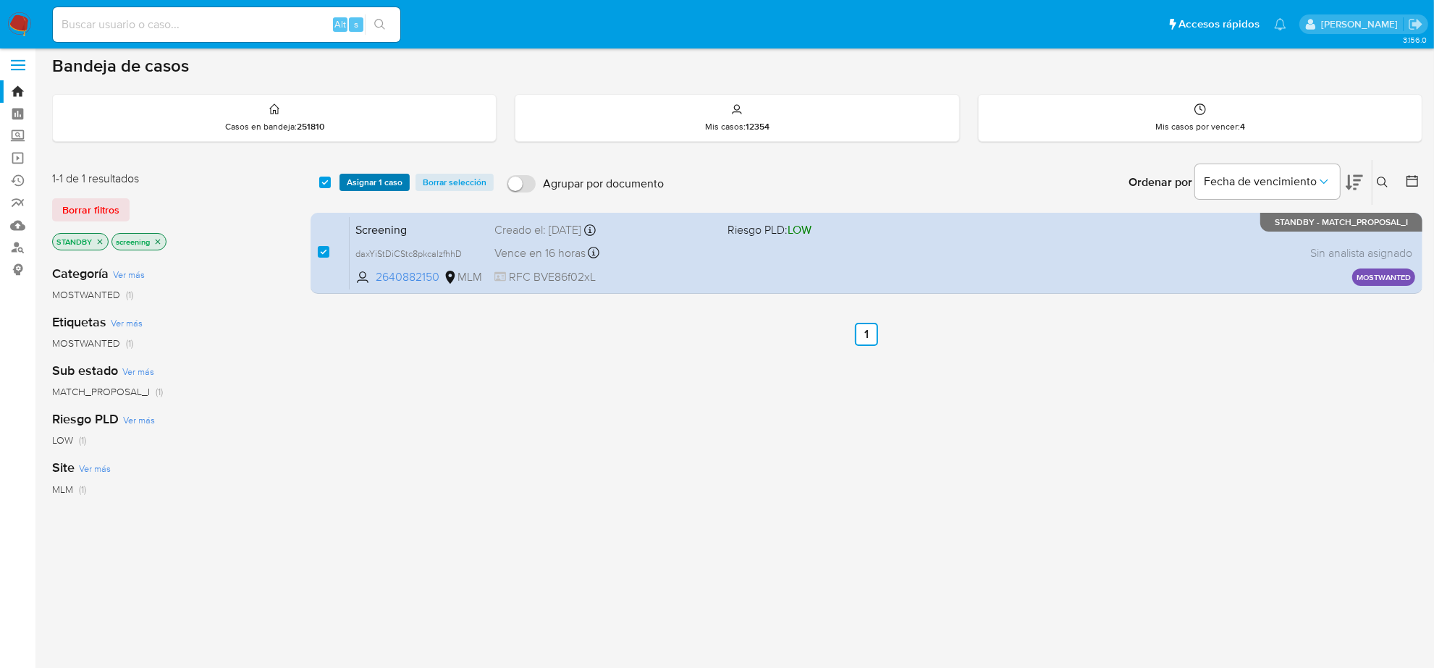
click at [381, 188] on span "Asignar 1 caso" at bounding box center [375, 182] width 56 height 14
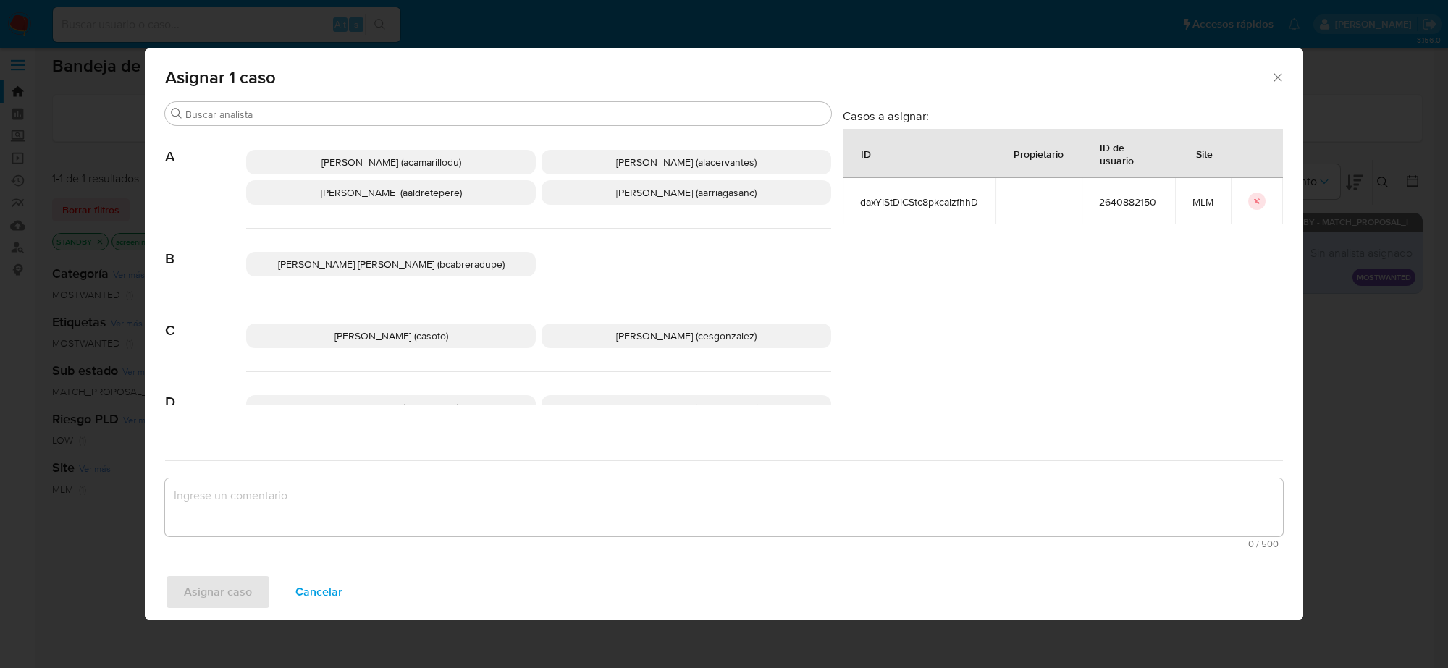
click at [646, 331] on span "Cesar Gonzalez (cesgonzalez)" at bounding box center [686, 336] width 140 height 14
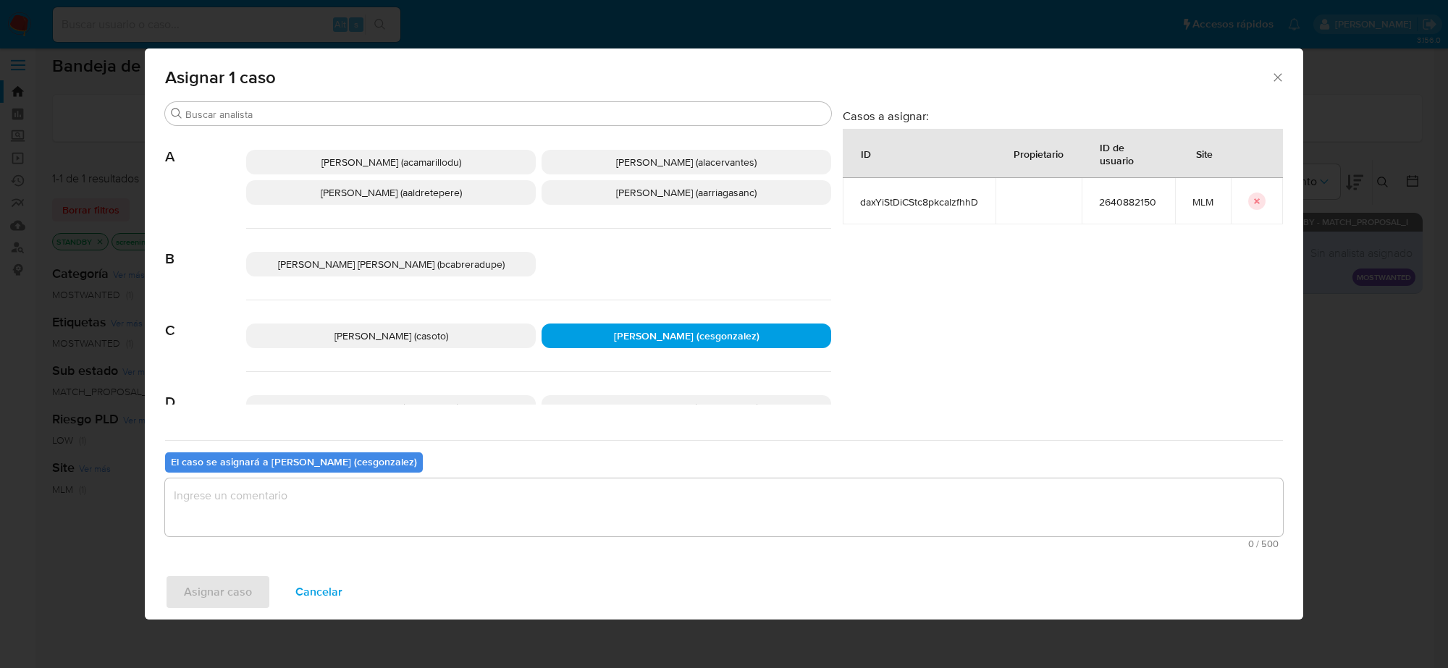
click at [333, 504] on textarea "assign-modal" at bounding box center [724, 507] width 1118 height 58
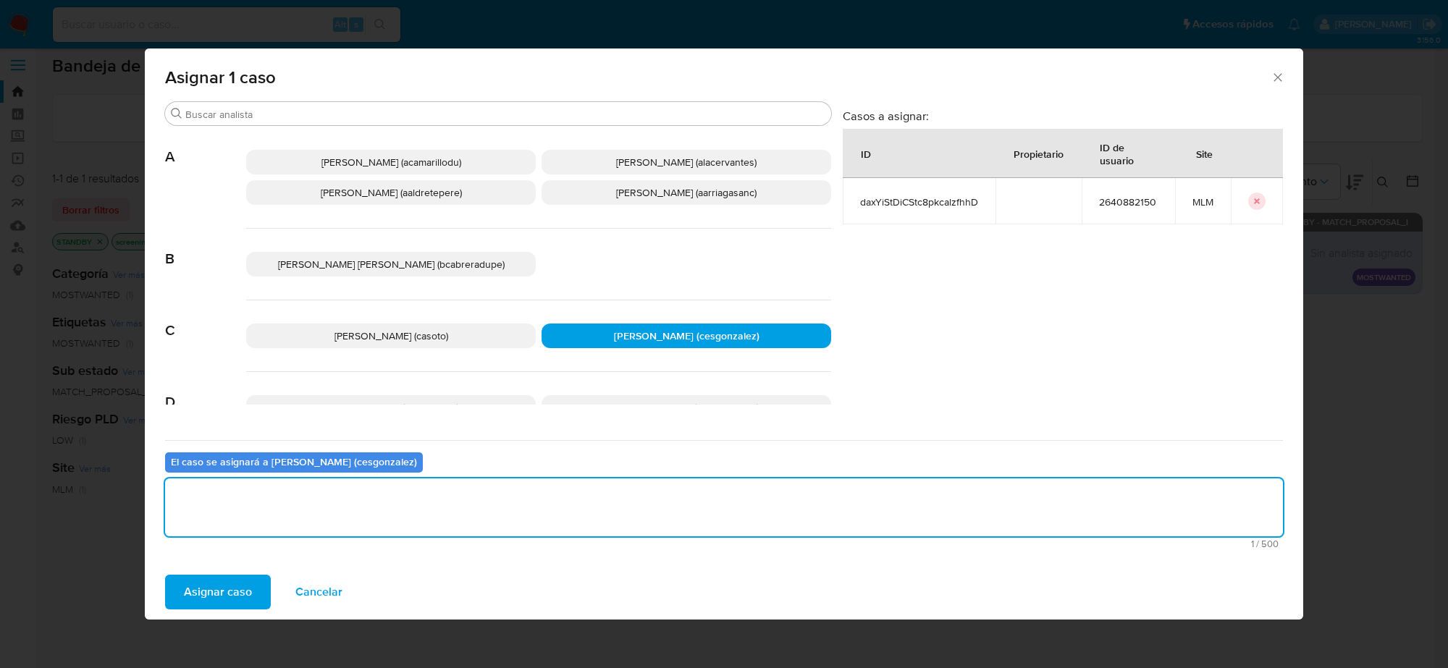
click at [235, 580] on span "Asignar caso" at bounding box center [218, 592] width 68 height 32
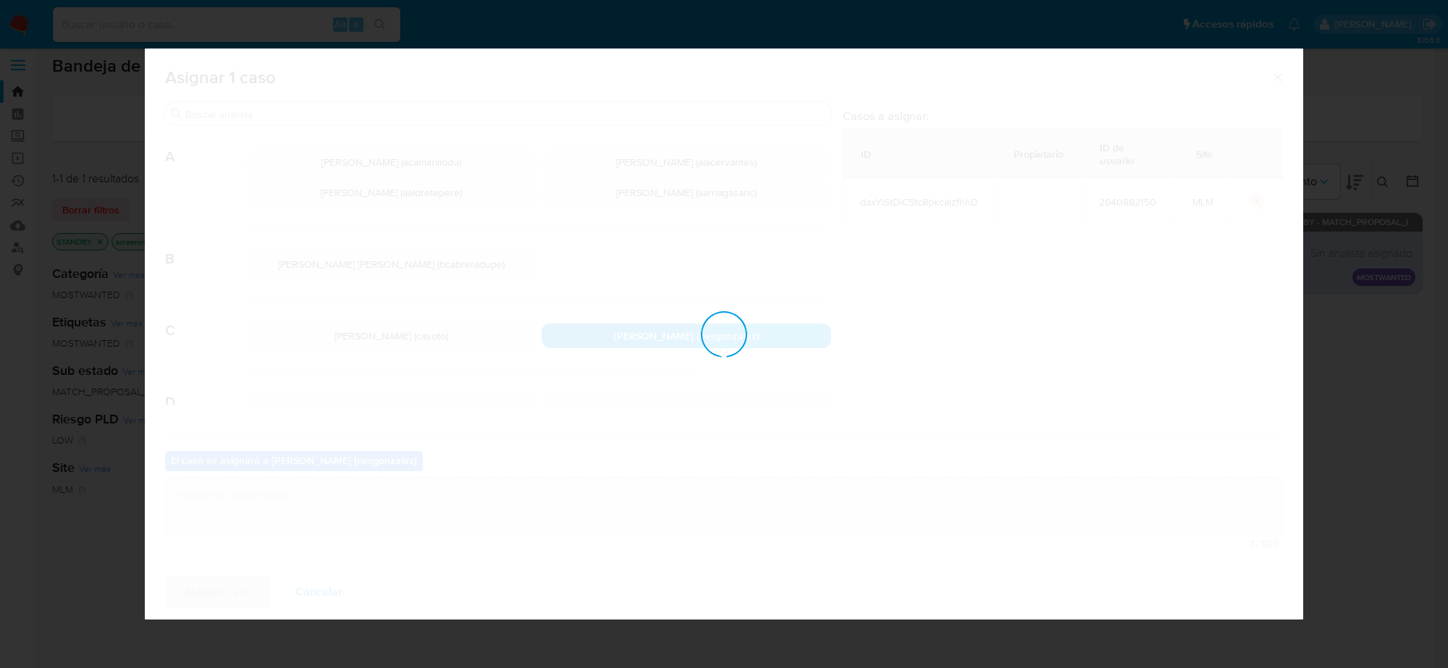
checkbox input "false"
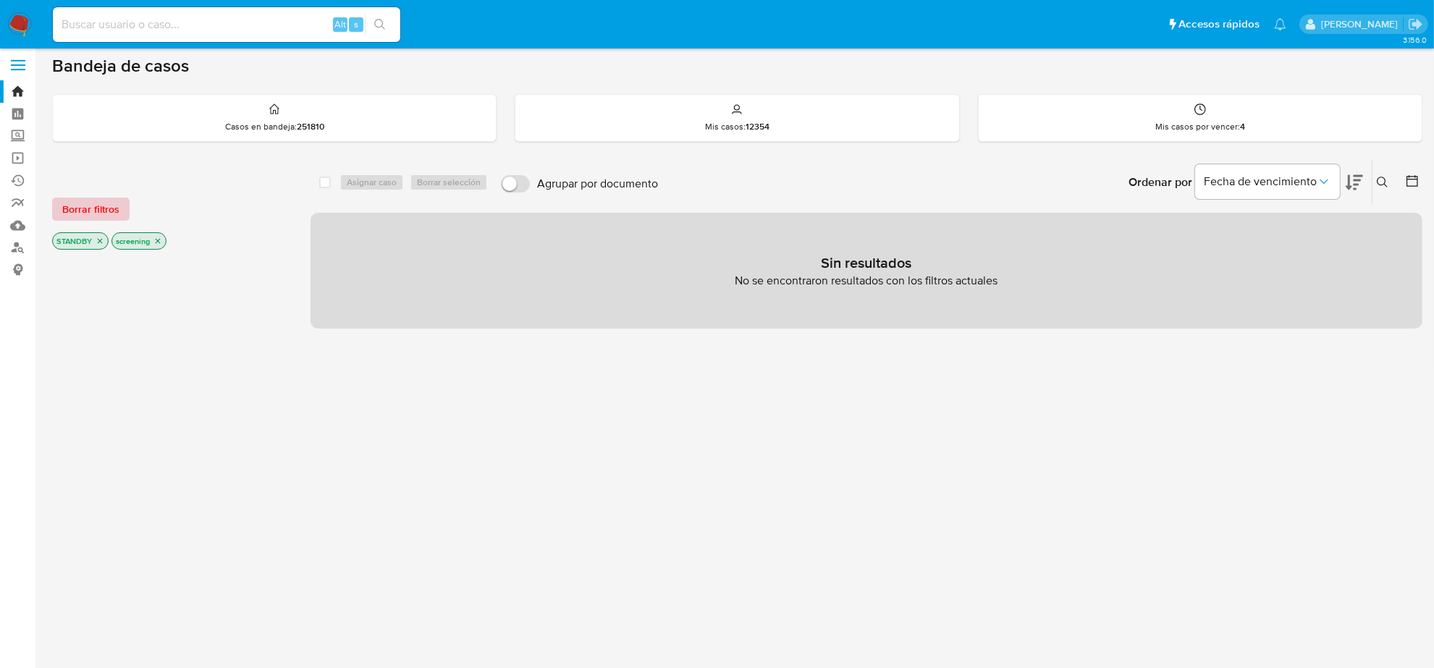
click at [103, 212] on span "Borrar filtros" at bounding box center [90, 209] width 57 height 20
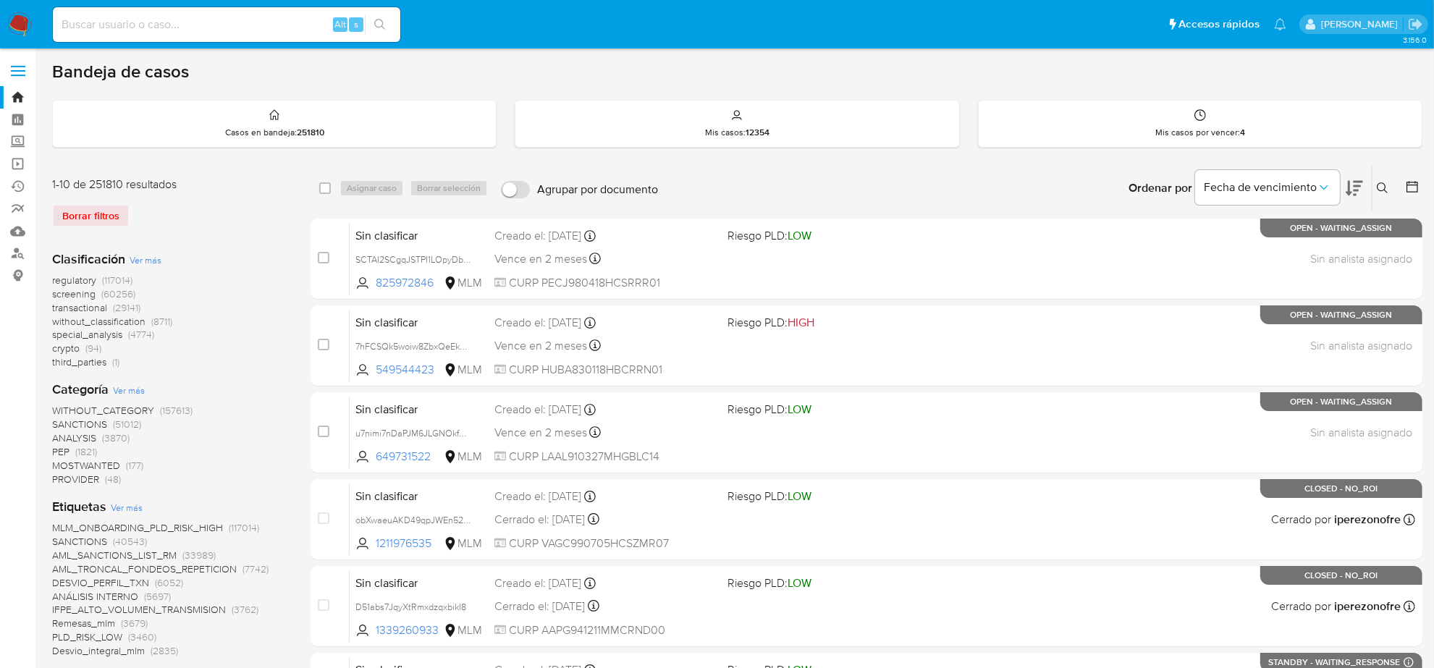
click at [14, 17] on img at bounding box center [19, 24] width 25 height 25
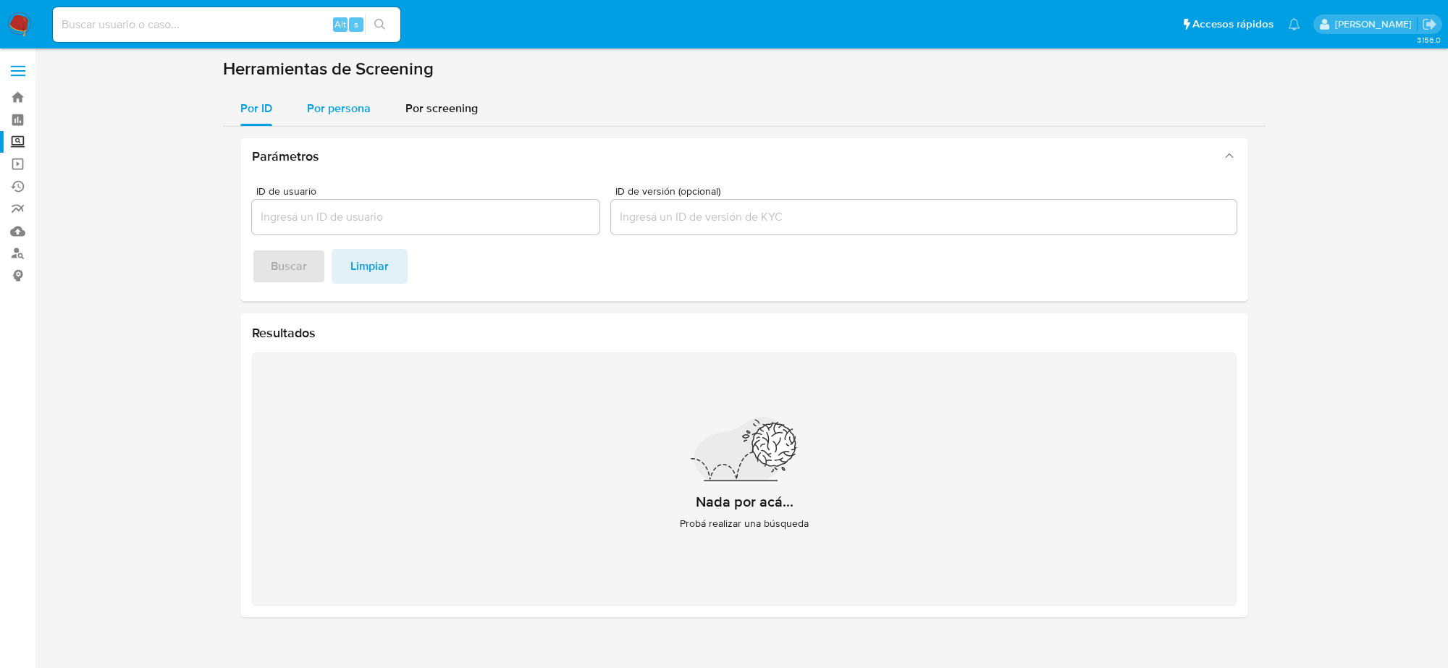
click at [338, 111] on span "Por persona" at bounding box center [339, 108] width 64 height 17
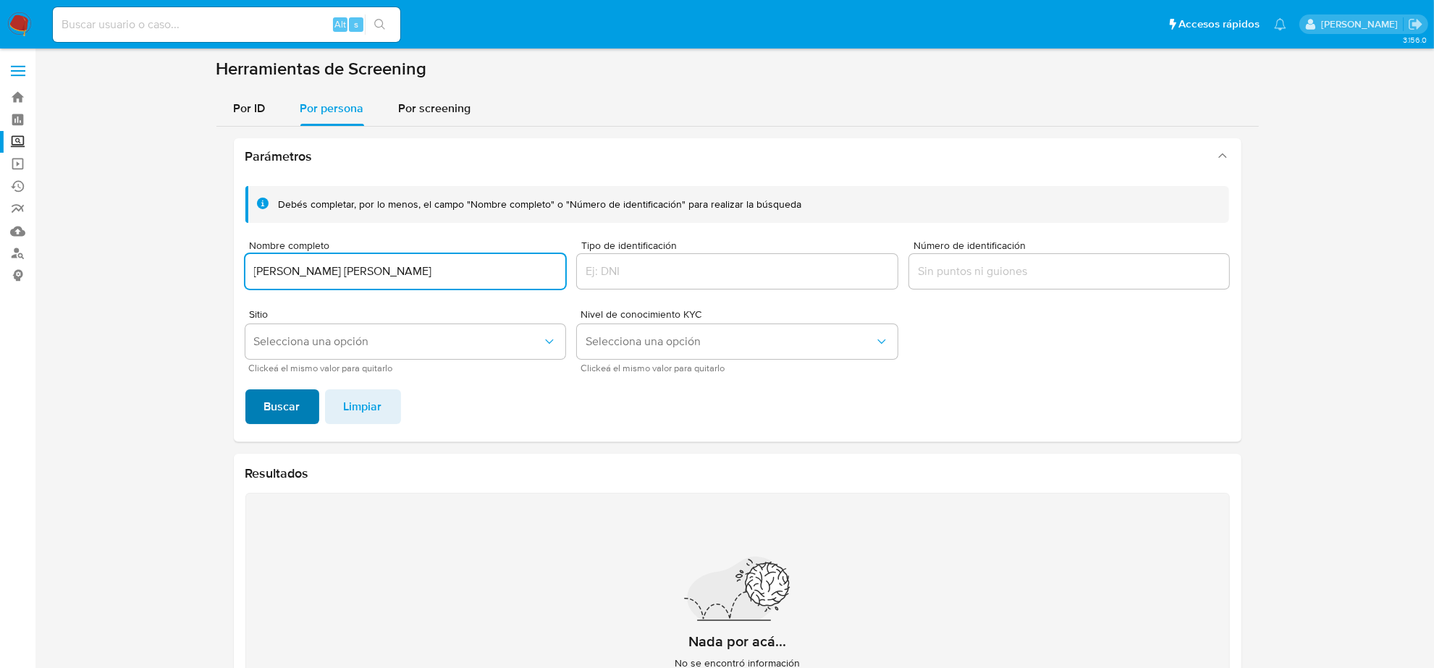
type input "Diana Laura Santiago Leon"
click at [286, 394] on span "Buscar" at bounding box center [282, 407] width 36 height 32
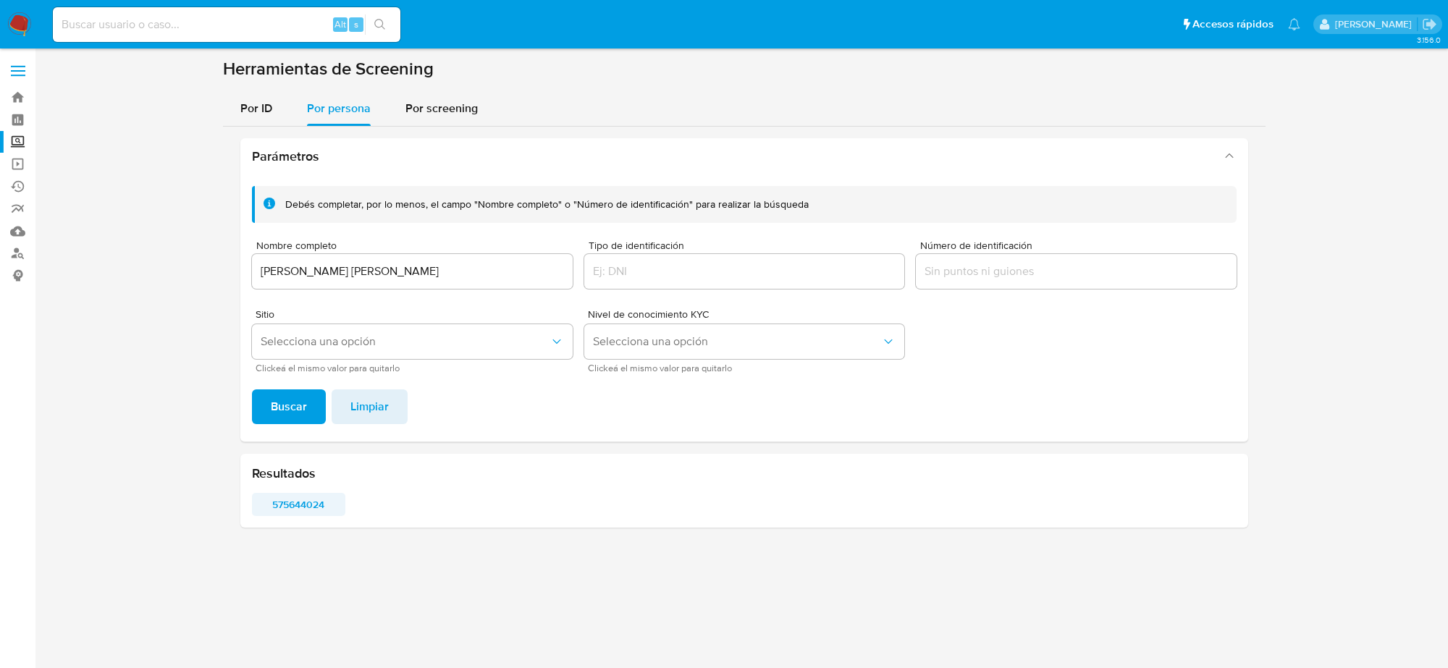
click at [297, 509] on span "575644024" at bounding box center [298, 504] width 73 height 20
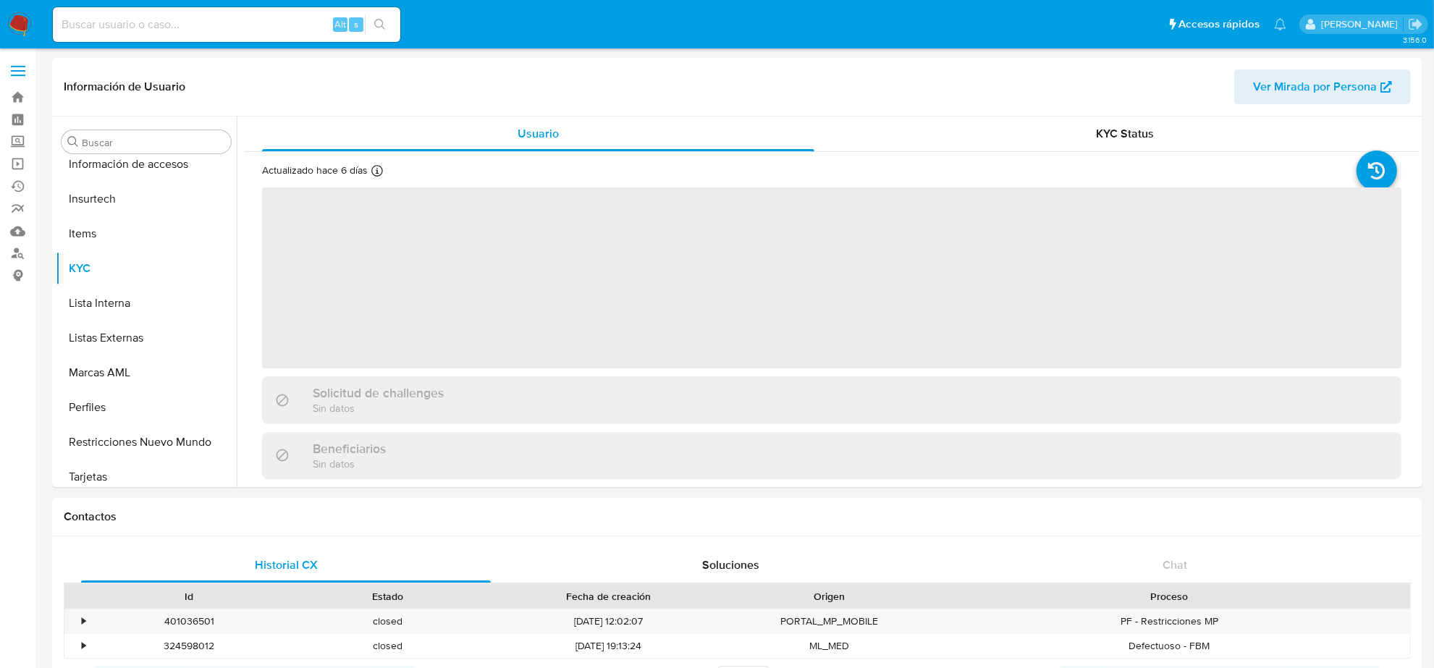
scroll to position [610, 0]
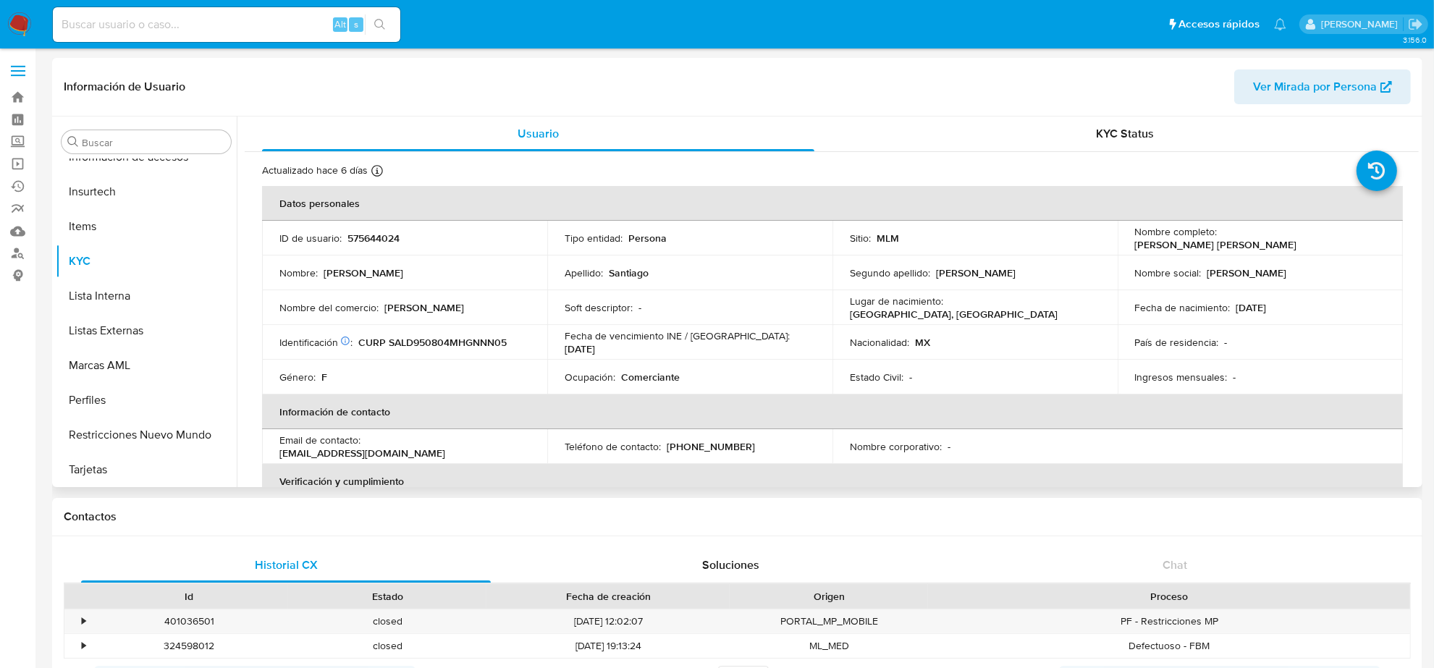
select select "10"
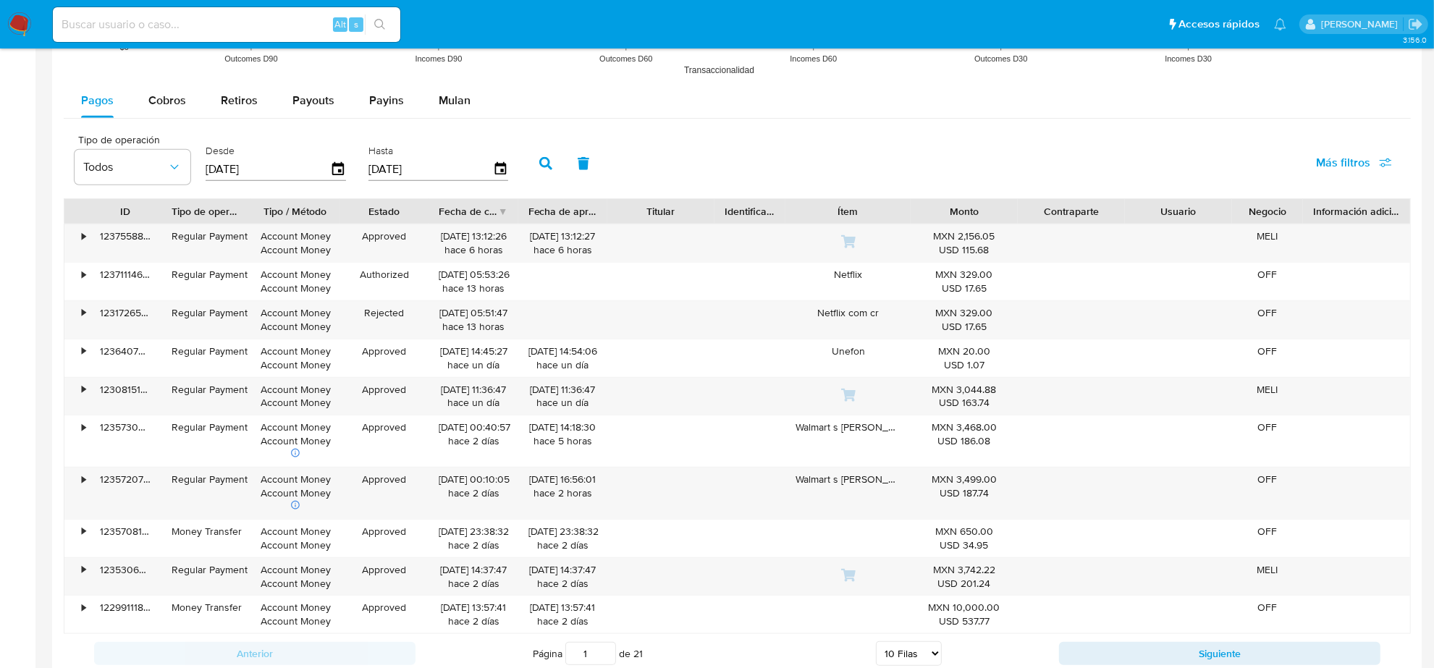
scroll to position [995, 0]
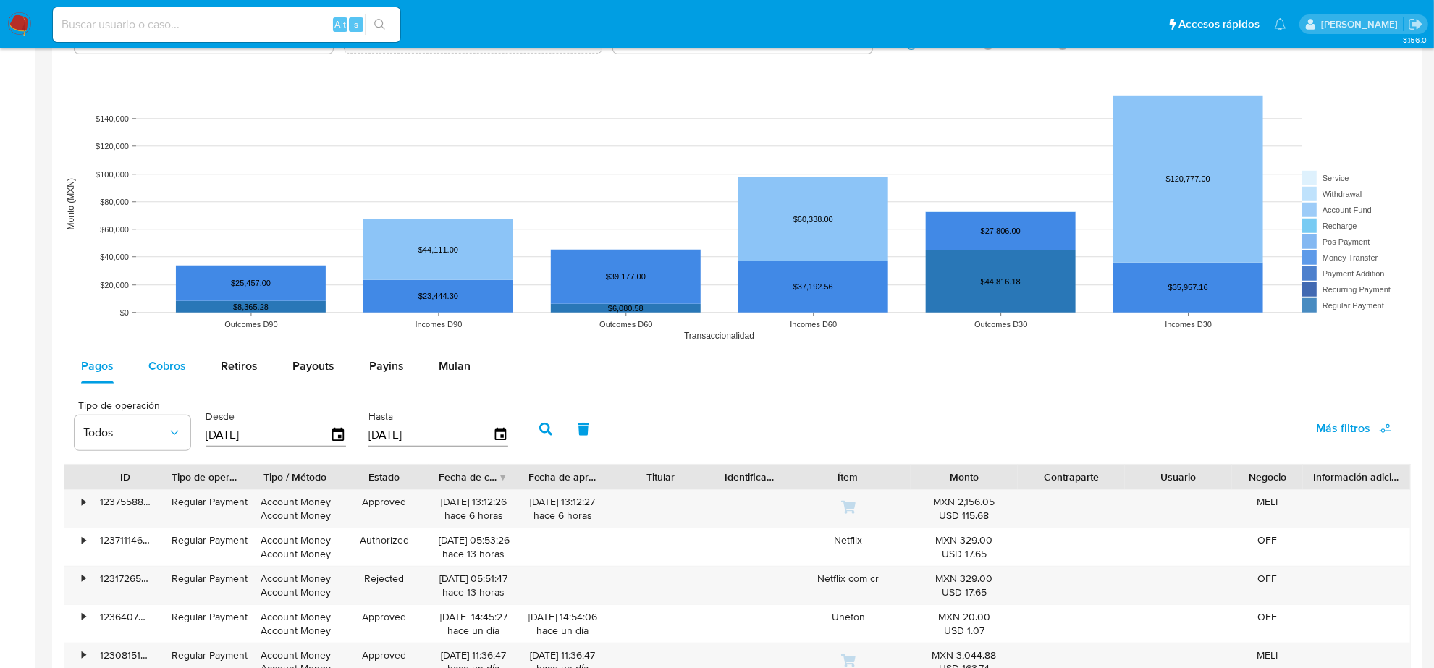
click at [178, 364] on span "Cobros" at bounding box center [167, 366] width 38 height 17
select select "10"
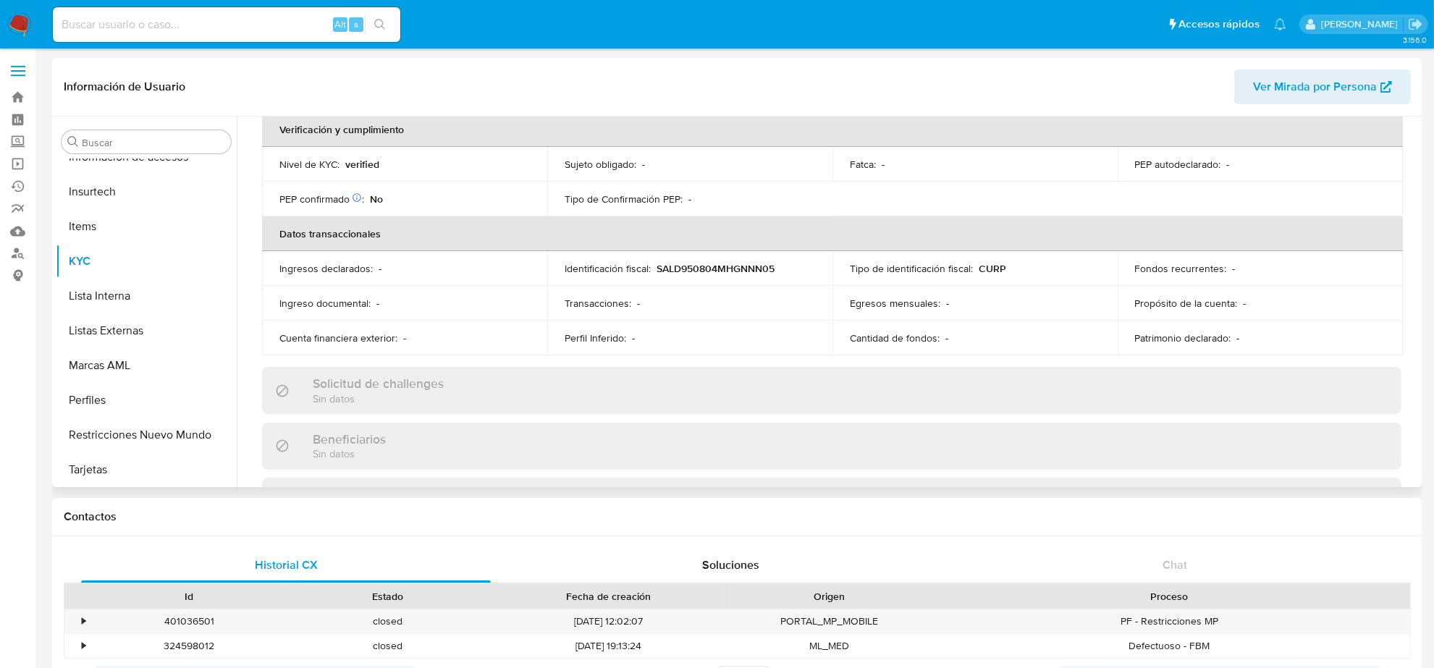
scroll to position [80, 0]
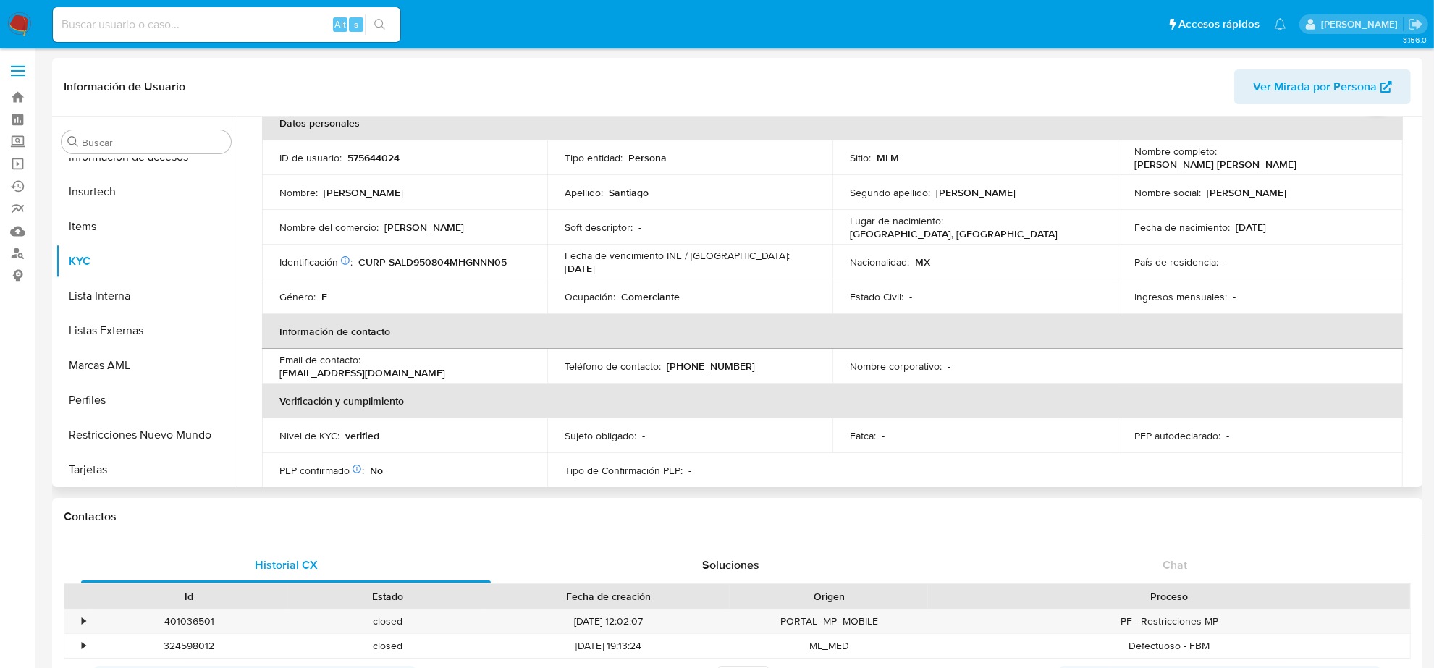
click at [381, 153] on p "575644024" at bounding box center [373, 157] width 52 height 13
copy p "575644024"
click at [1256, 160] on p "Diana Laura Santiago Leon" at bounding box center [1216, 164] width 162 height 13
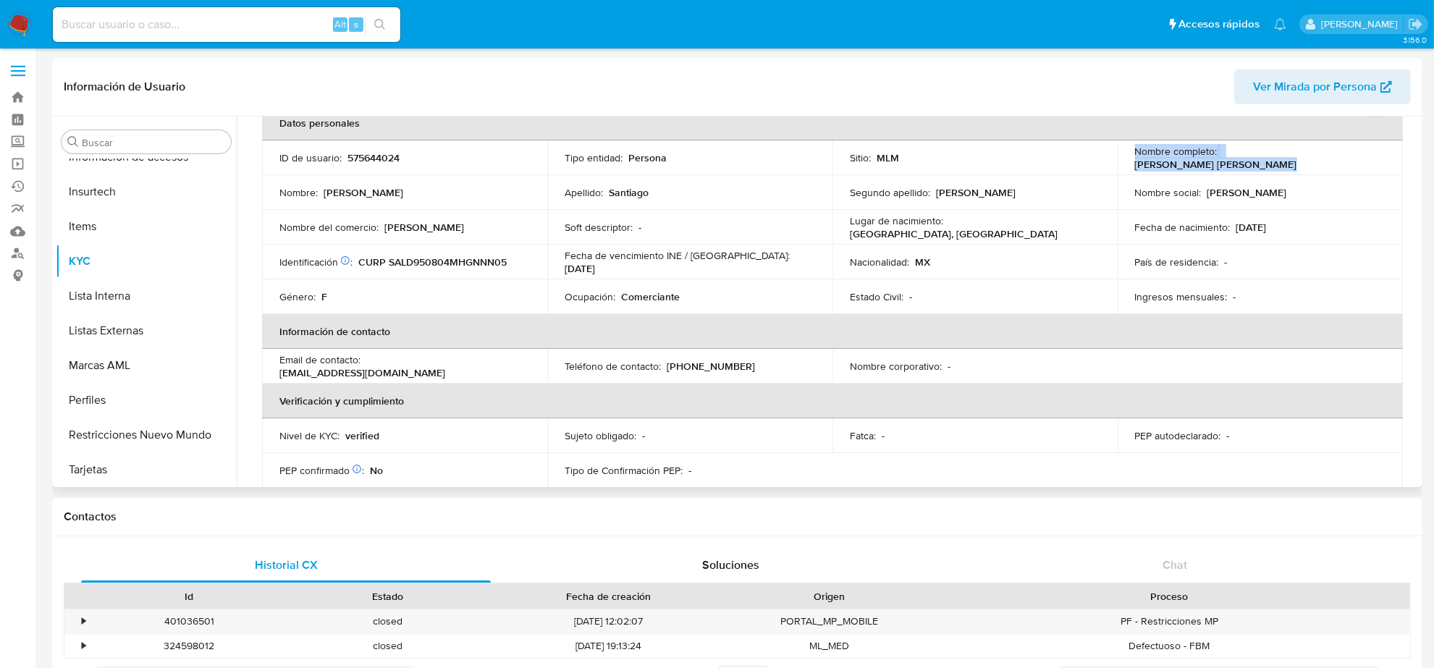
click at [1256, 160] on p "Diana Laura Santiago Leon" at bounding box center [1216, 164] width 162 height 13
click at [1224, 158] on p "Diana Laura Santiago Leon" at bounding box center [1216, 164] width 162 height 13
drag, startPoint x: 1217, startPoint y: 156, endPoint x: 1351, endPoint y: 168, distance: 134.5
click at [1351, 168] on td "Nombre completo : Diana Laura Santiago Leon" at bounding box center [1260, 157] width 285 height 35
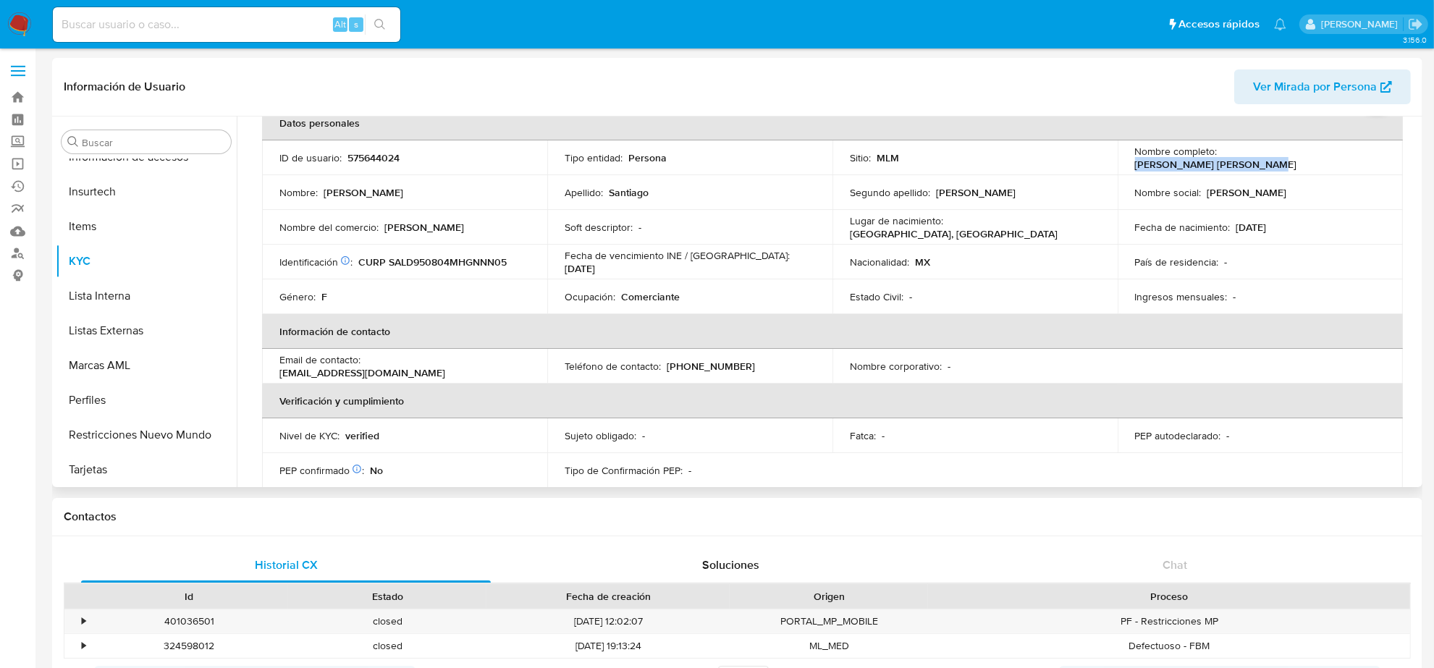
copy p "Diana Laura Santiago Leon"
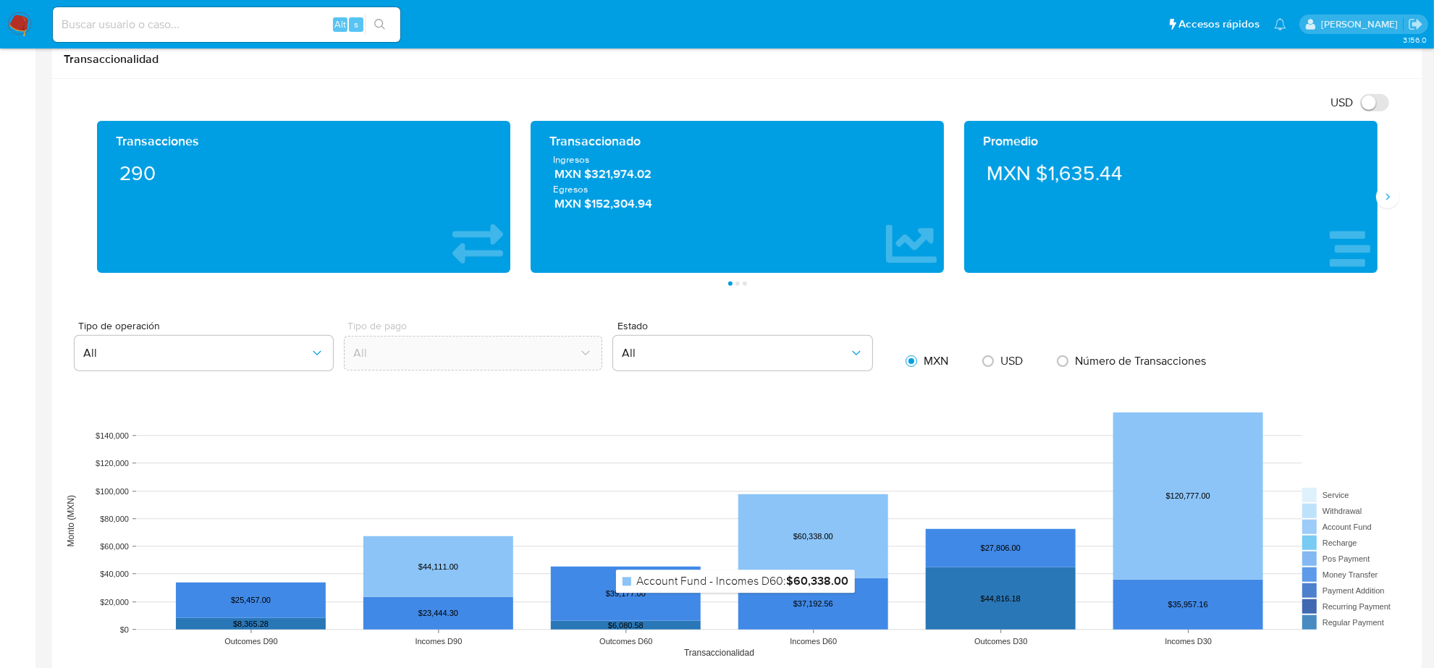
scroll to position [362, 0]
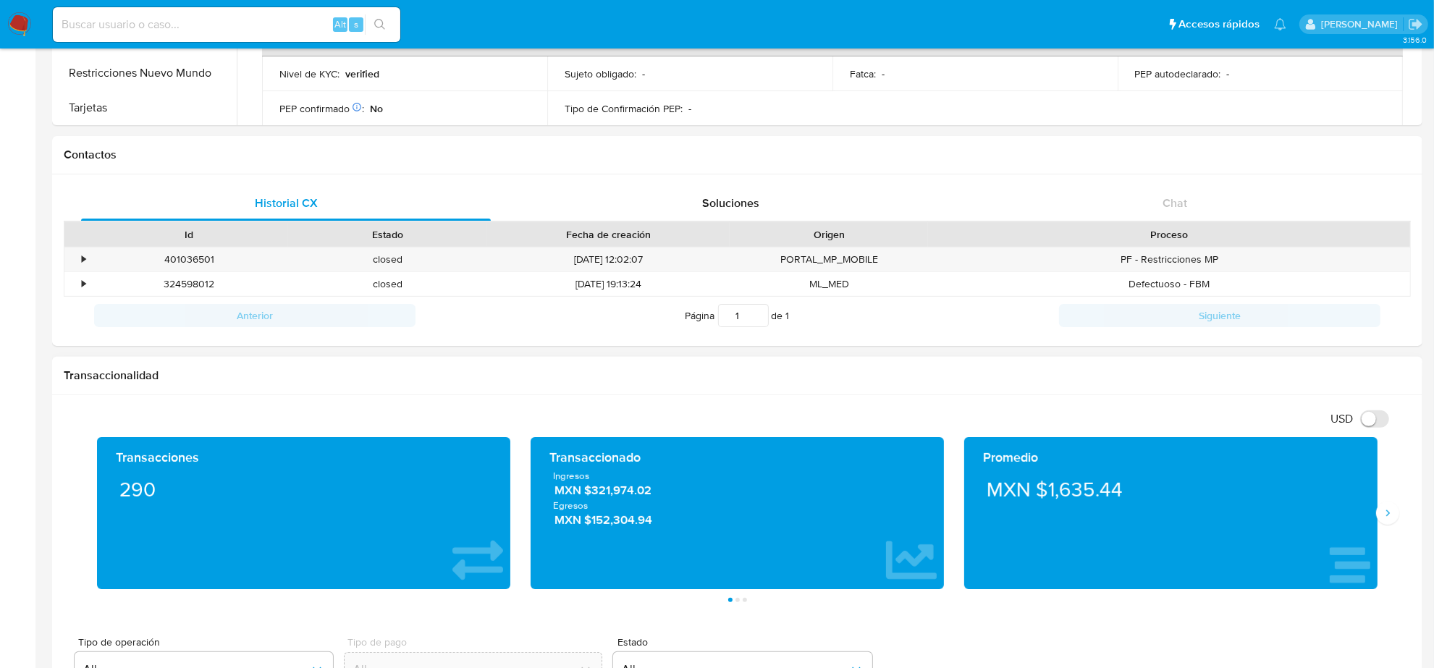
click at [643, 498] on span "MXN $321,974.02" at bounding box center [737, 491] width 367 height 17
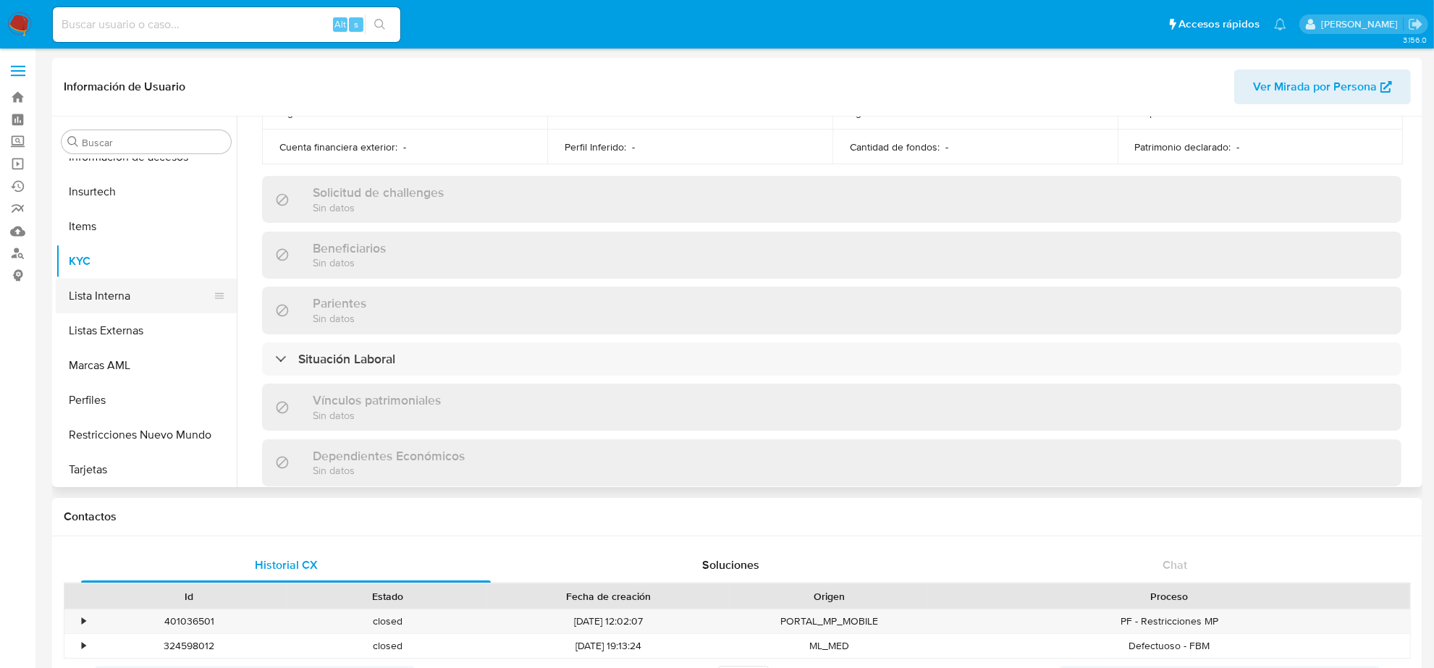
scroll to position [248, 0]
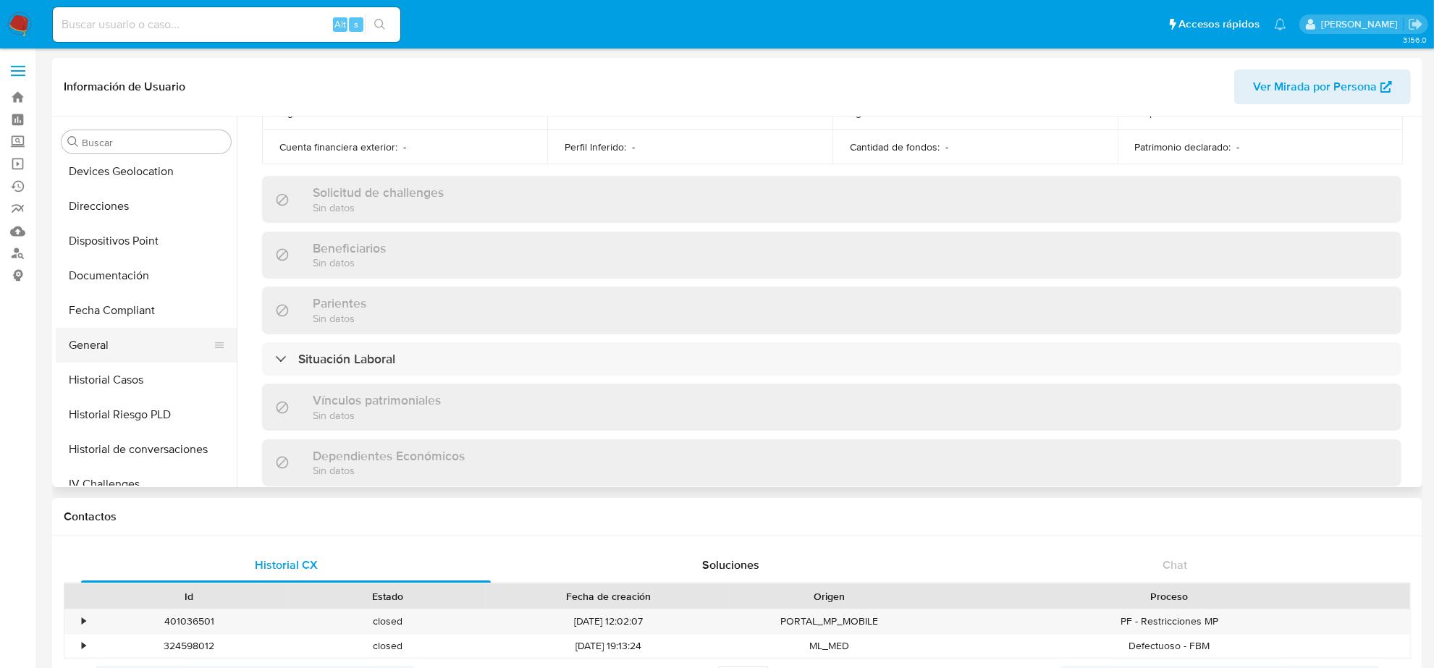
click at [105, 342] on button "General" at bounding box center [140, 345] width 169 height 35
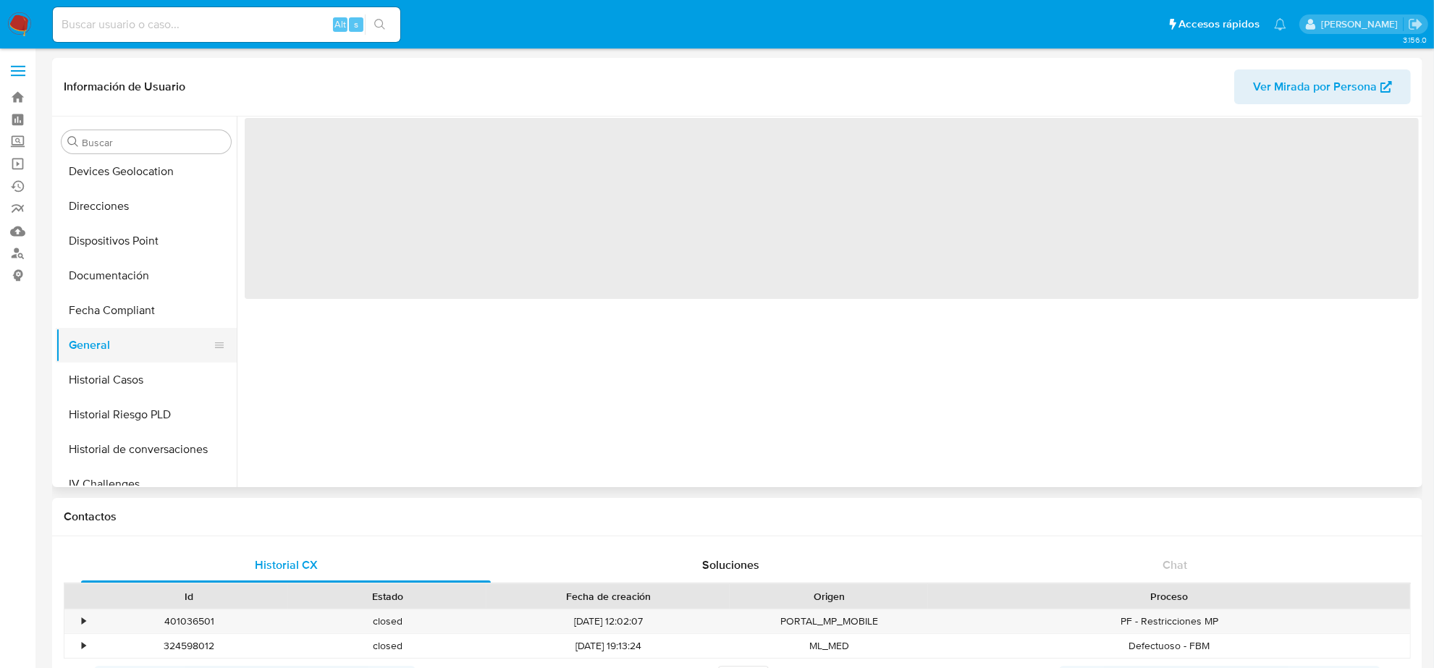
scroll to position [0, 0]
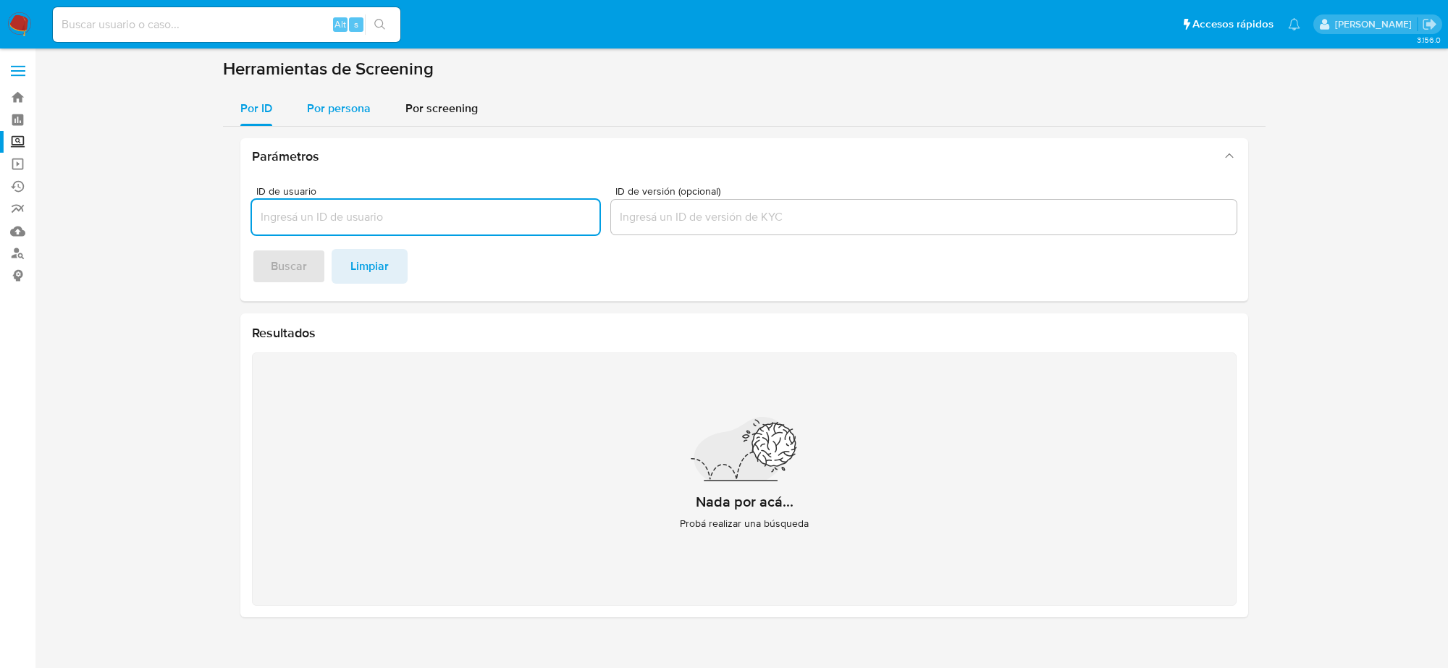
click at [352, 119] on div "Por persona" at bounding box center [339, 108] width 64 height 35
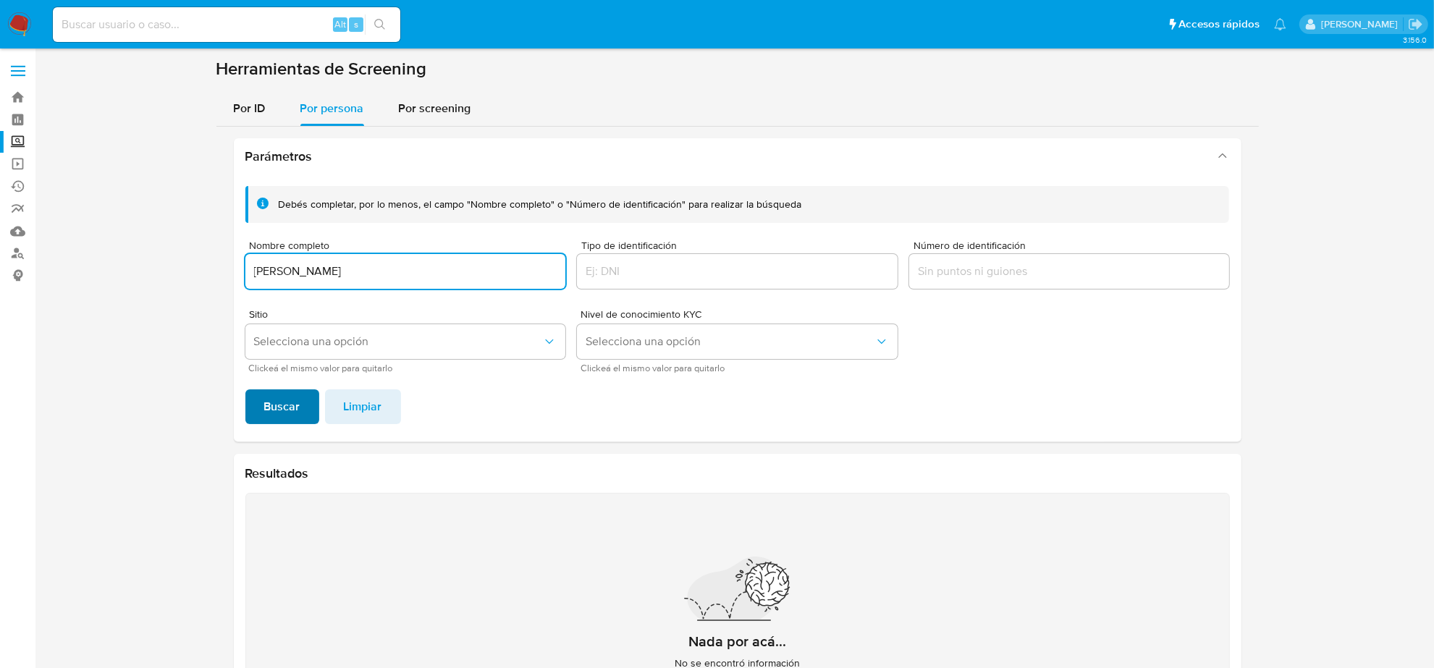
type input "[PERSON_NAME]"
click at [270, 416] on span "Buscar" at bounding box center [282, 407] width 36 height 32
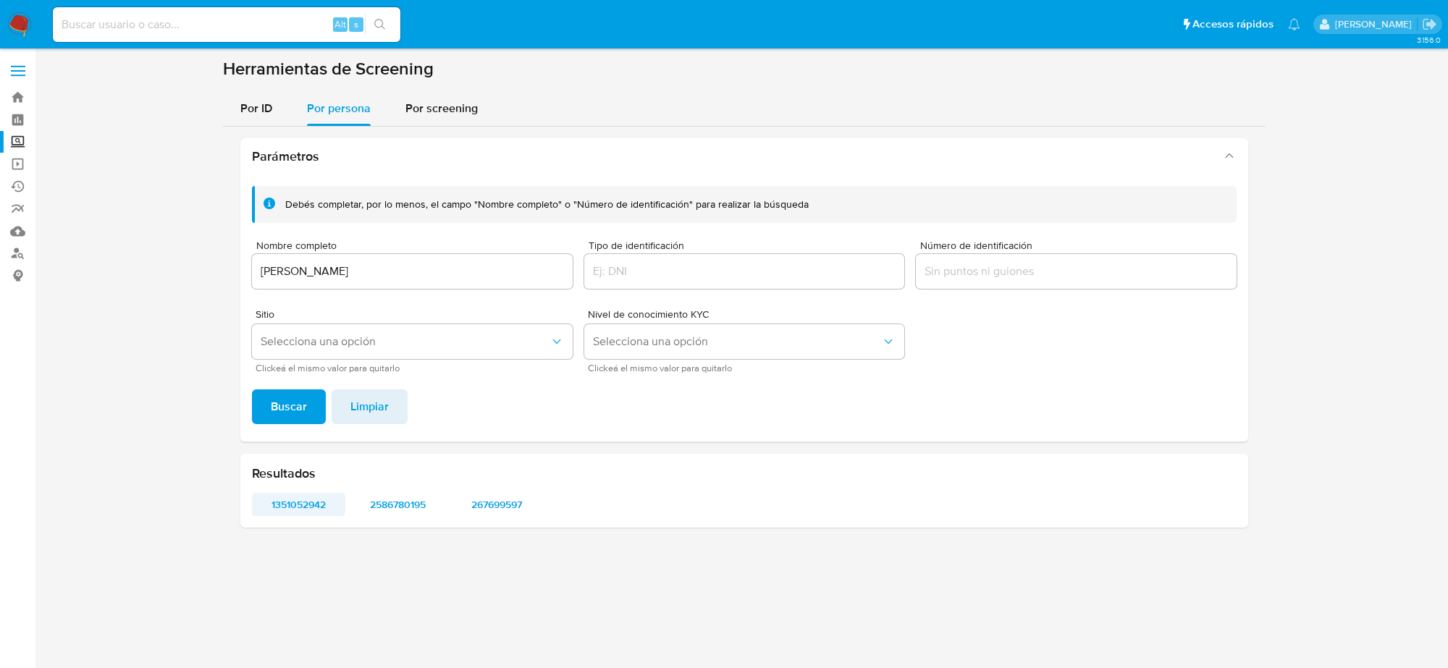
click at [320, 507] on span "1351052942" at bounding box center [298, 504] width 73 height 20
click at [400, 500] on span "2586780195" at bounding box center [397, 504] width 73 height 20
click at [497, 505] on span "267699597" at bounding box center [496, 504] width 73 height 20
click at [496, 500] on span "267699597" at bounding box center [496, 504] width 73 height 20
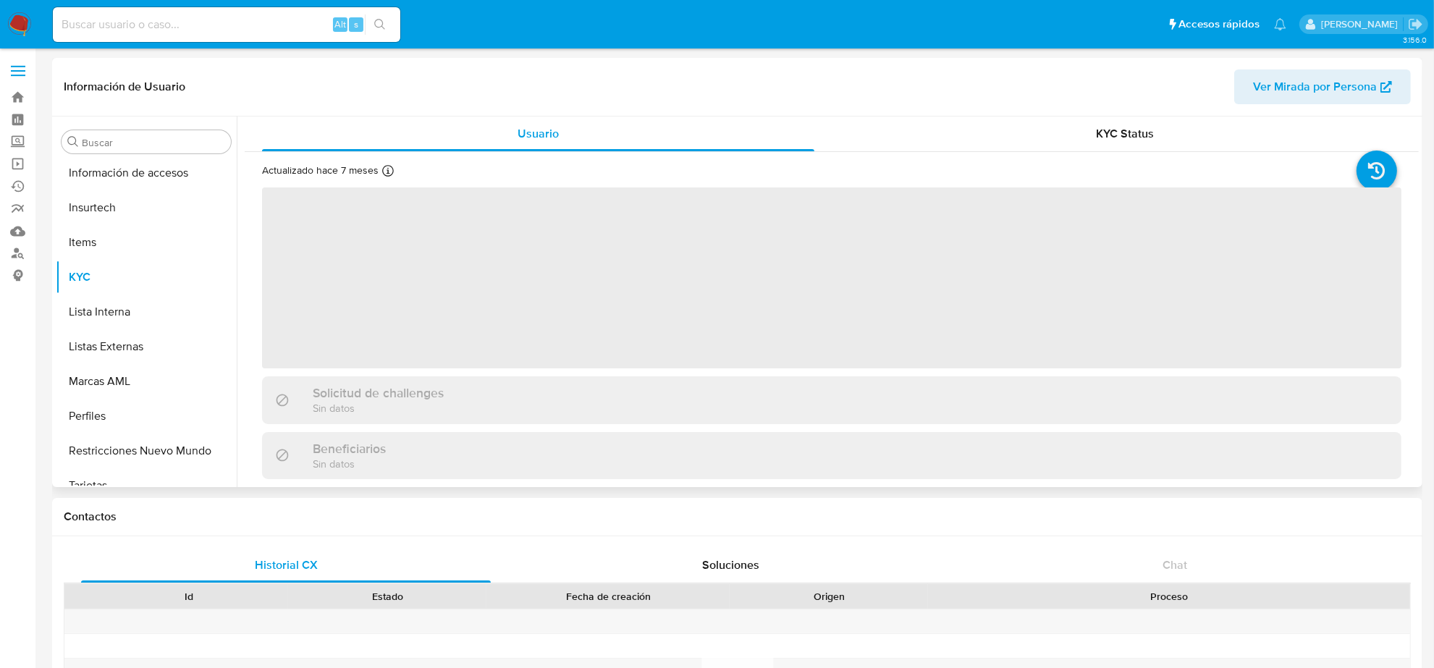
scroll to position [610, 0]
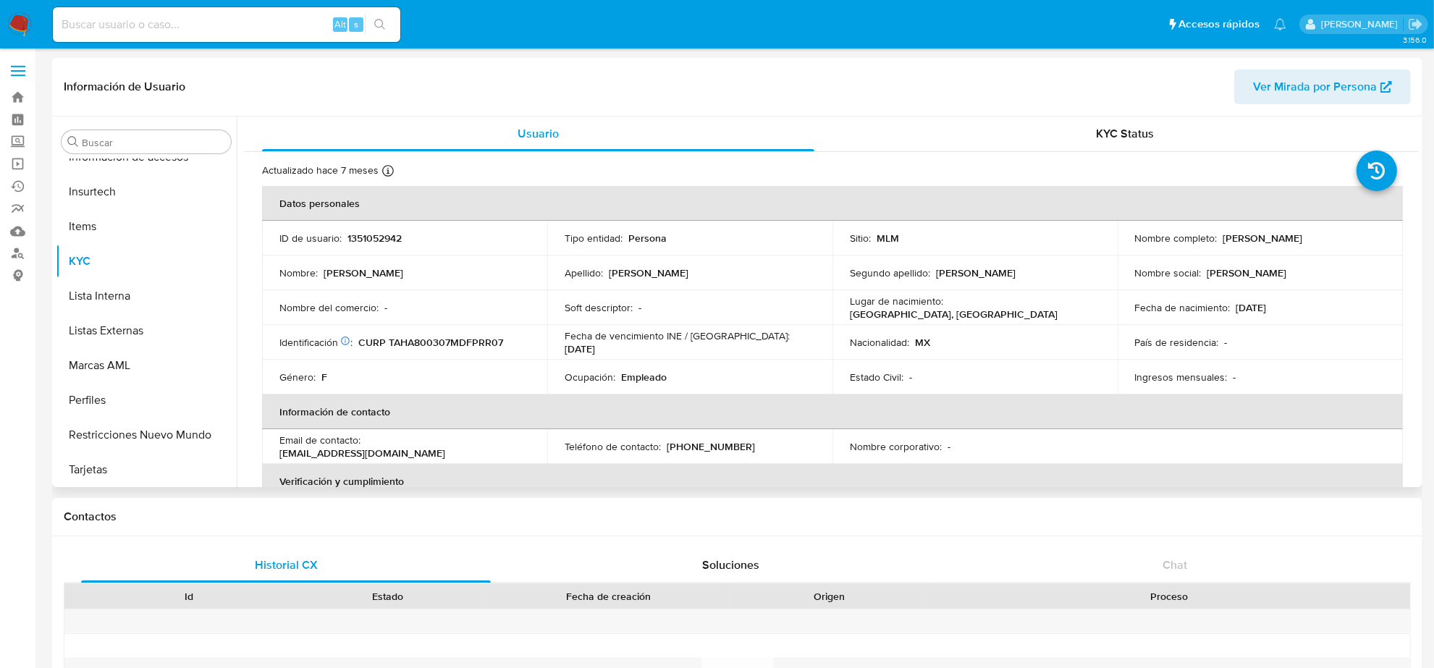
select select "10"
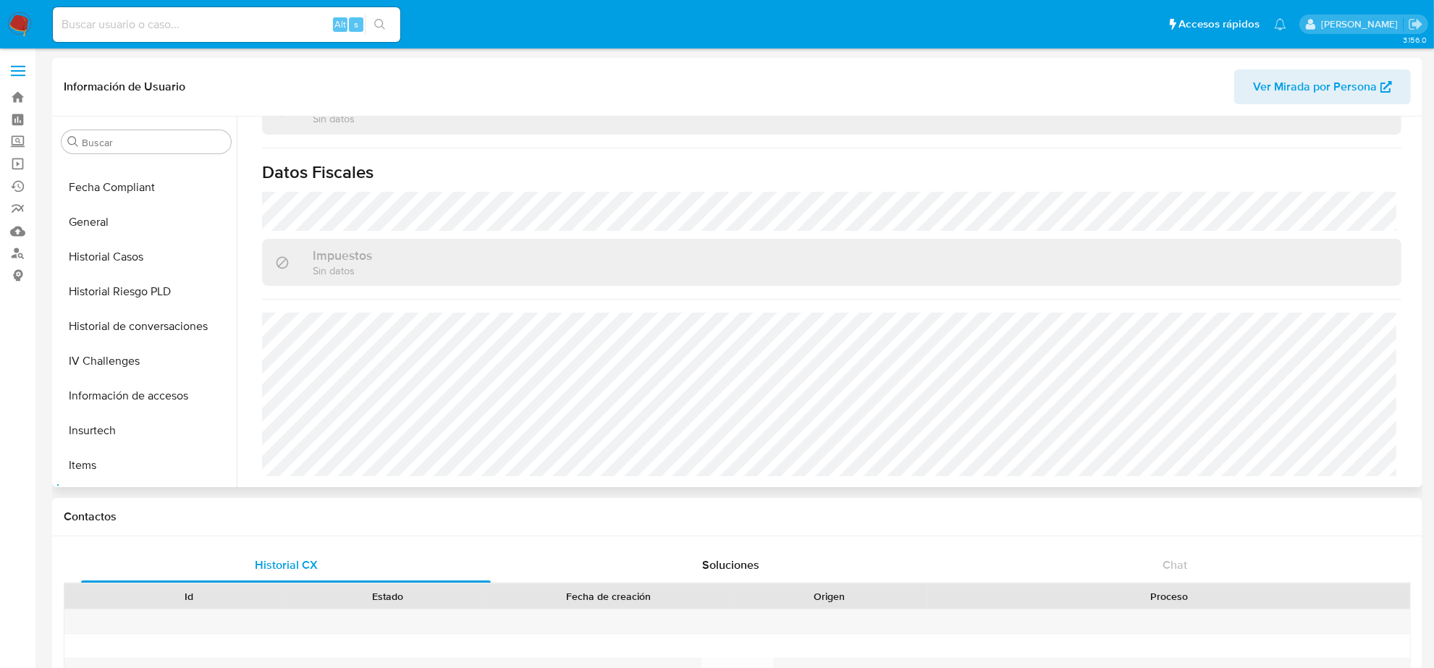
scroll to position [248, 0]
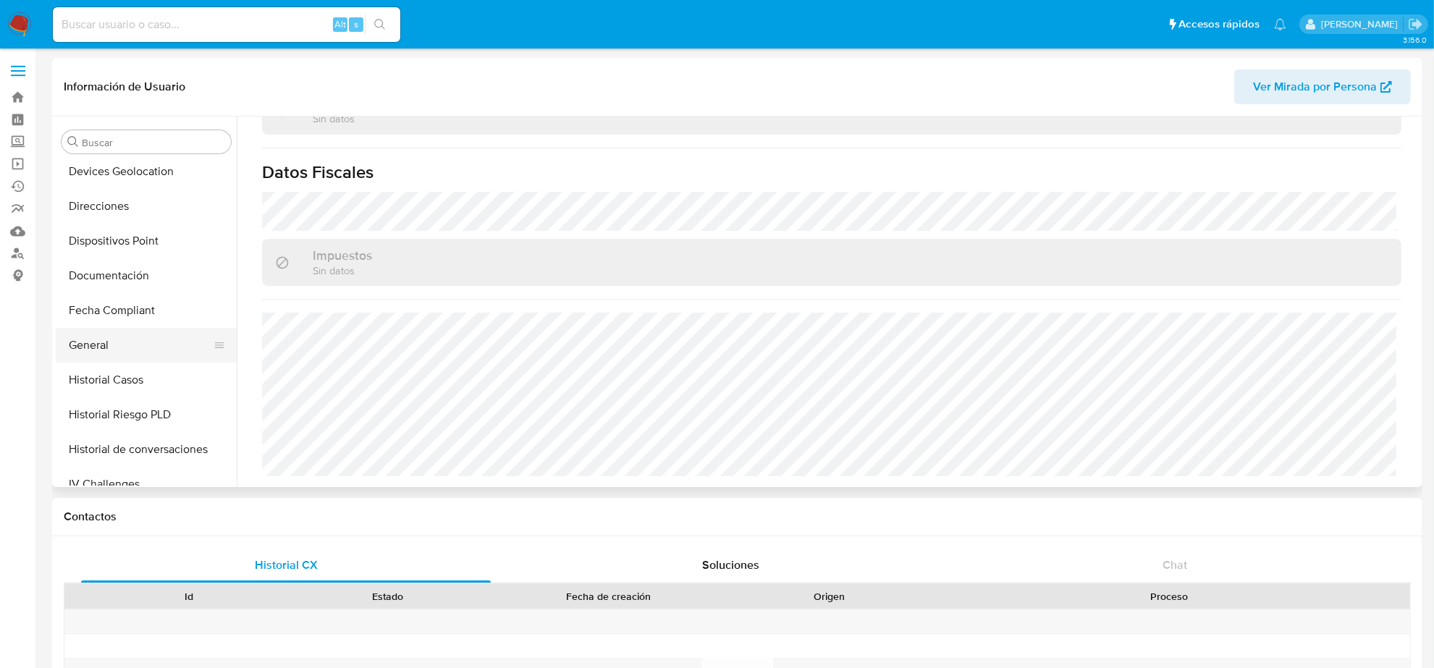
click at [127, 340] on button "General" at bounding box center [140, 345] width 169 height 35
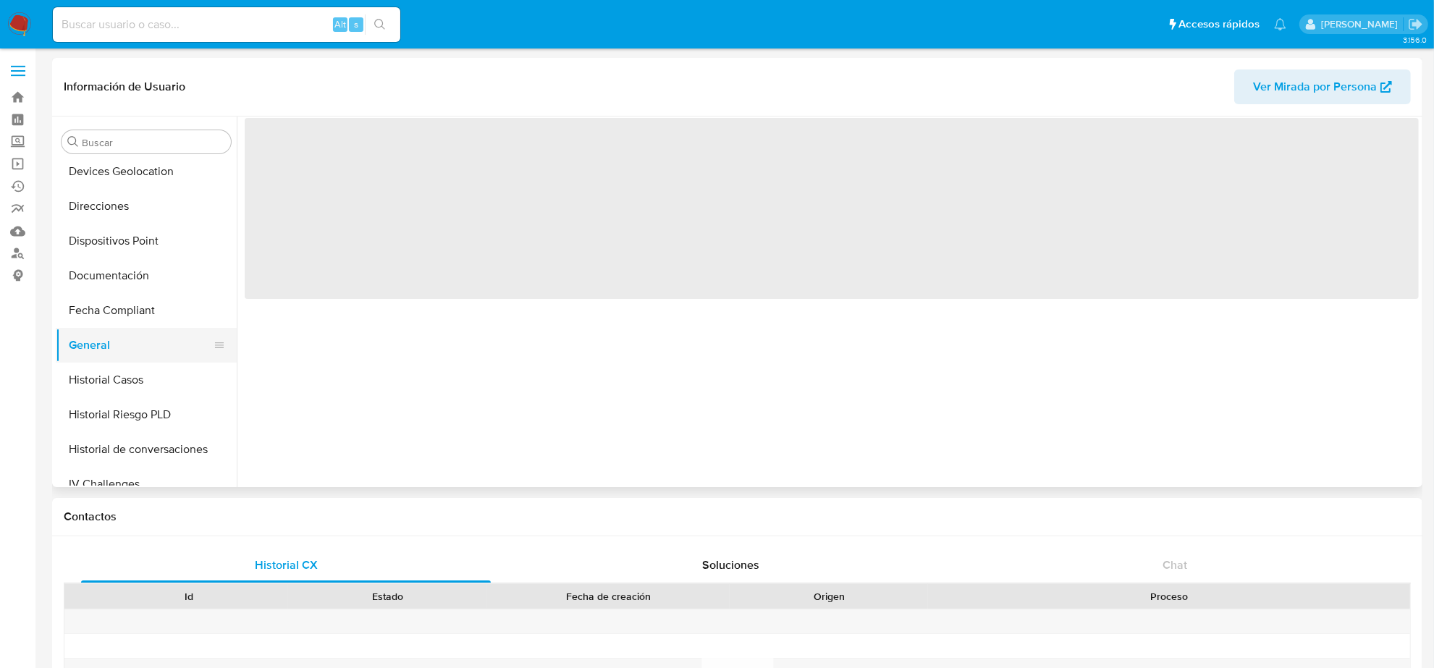
scroll to position [0, 0]
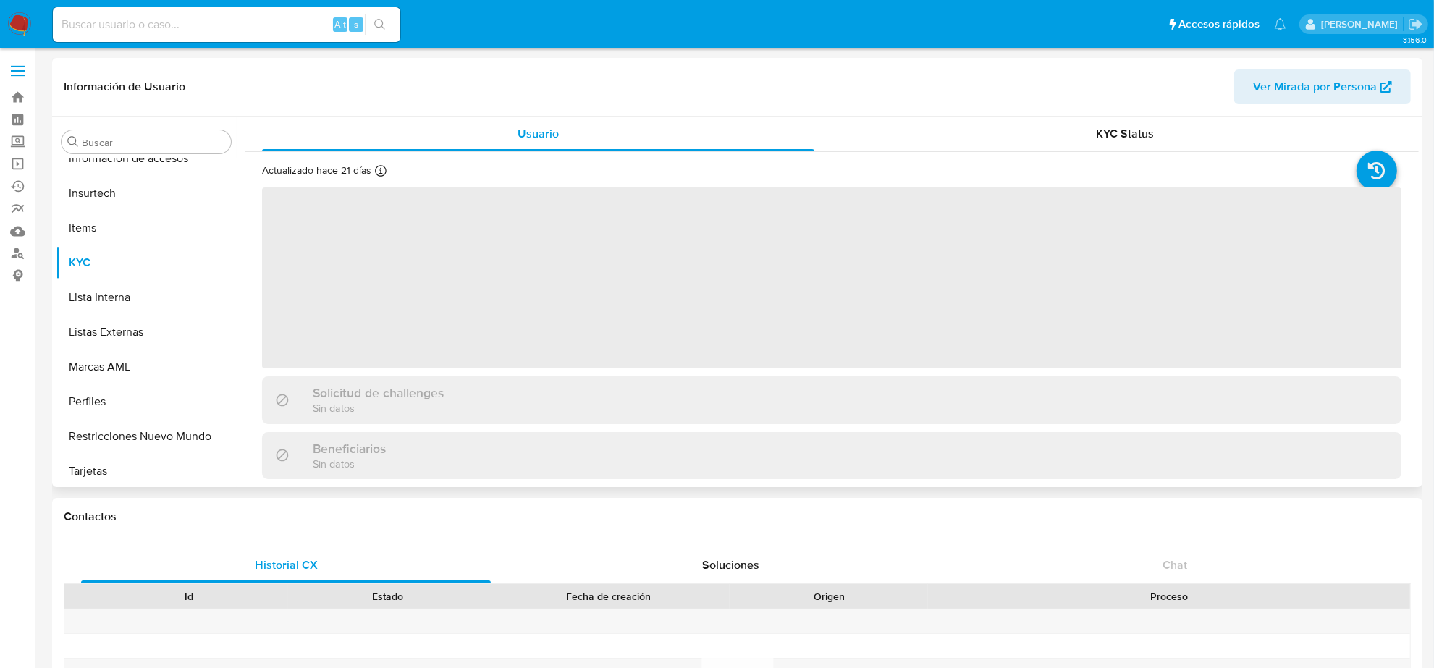
scroll to position [610, 0]
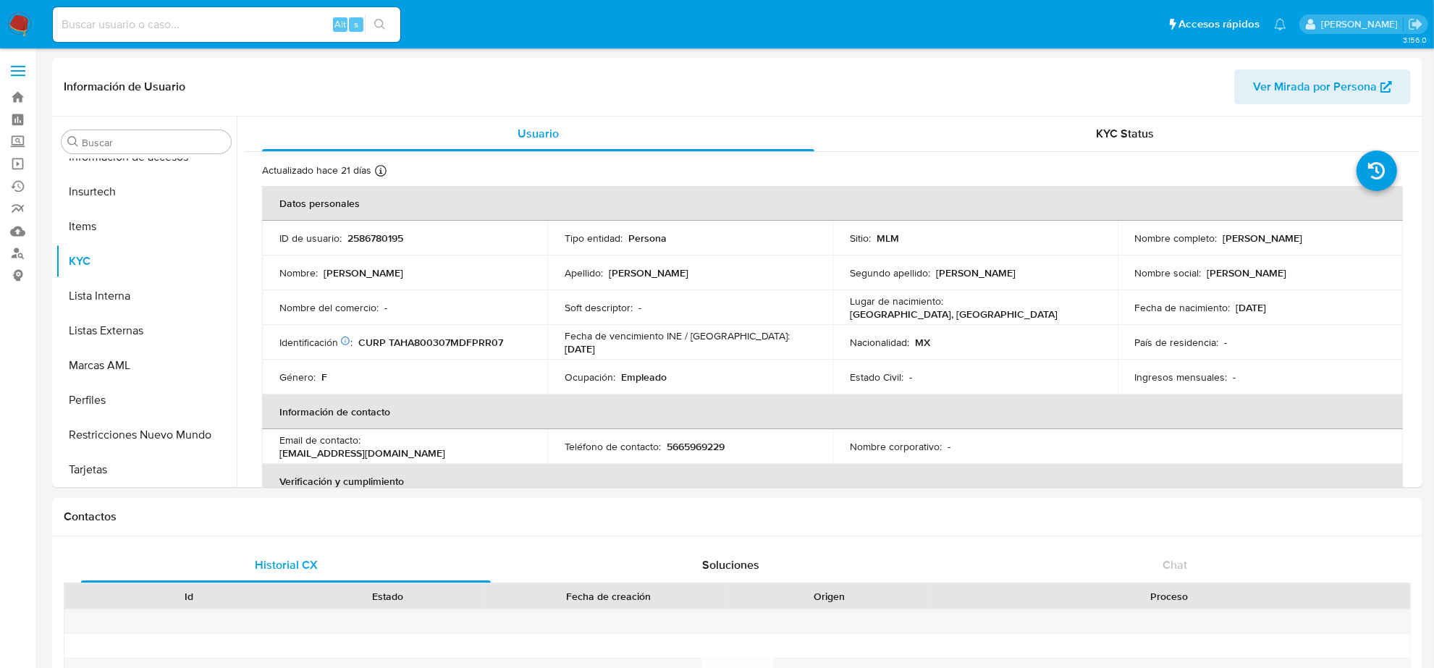
select select "10"
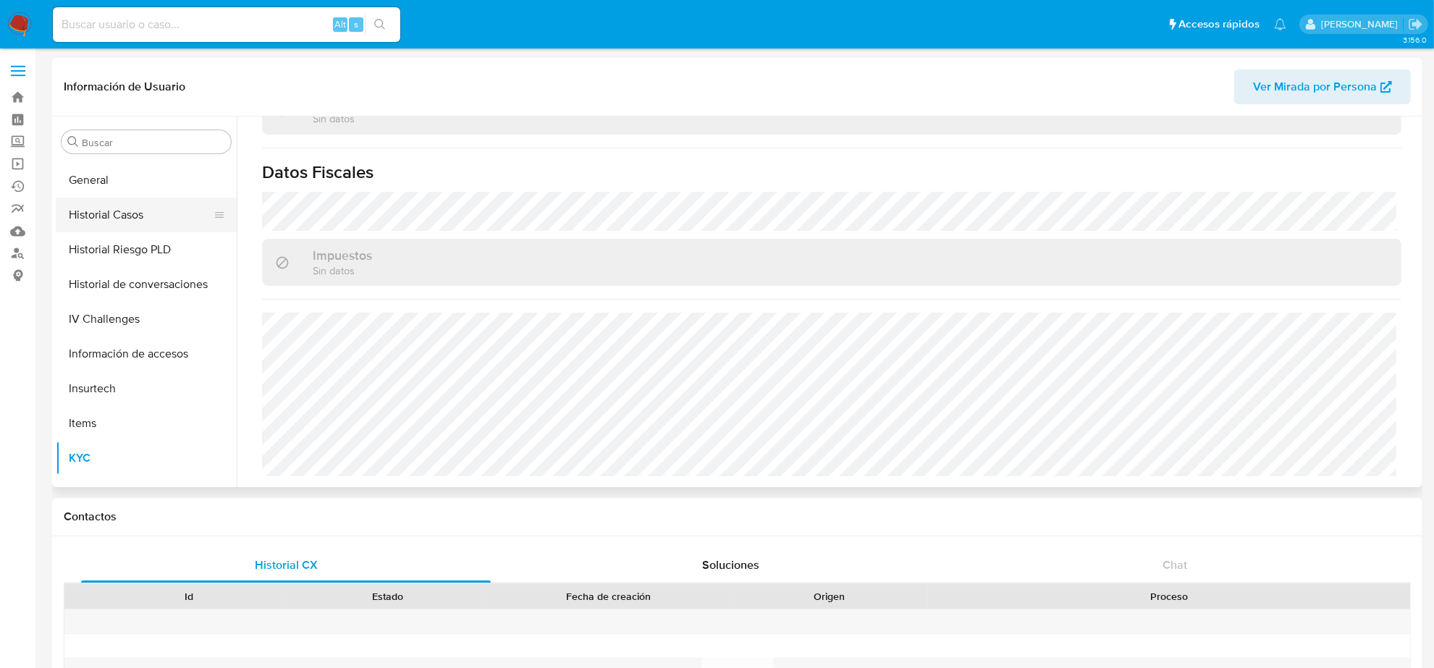
scroll to position [158, 0]
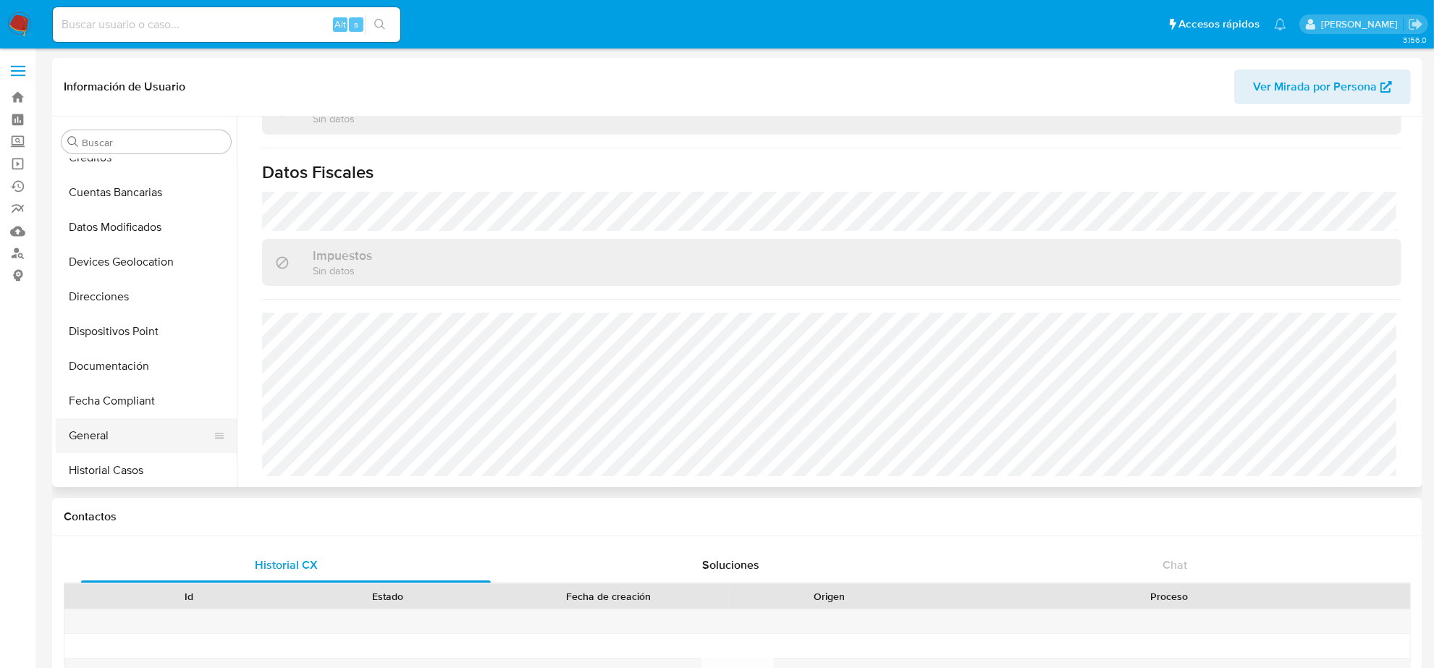
click at [101, 428] on button "General" at bounding box center [140, 435] width 169 height 35
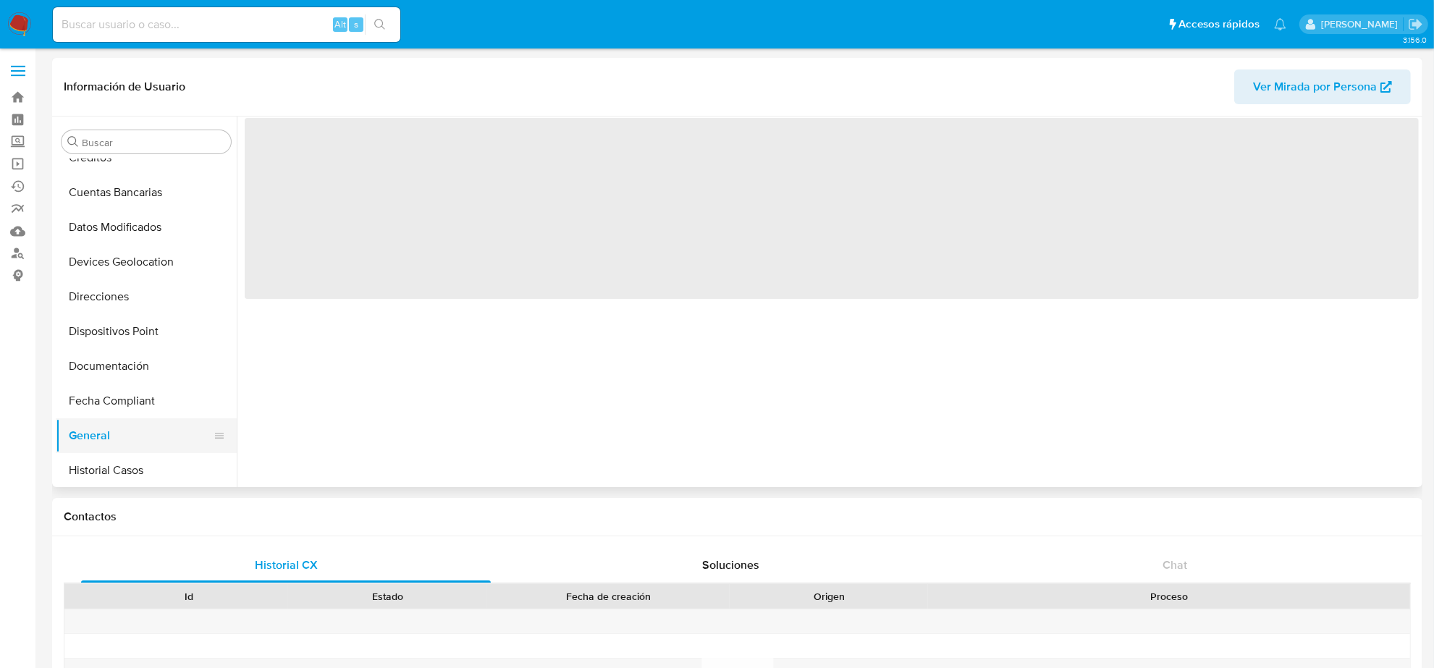
scroll to position [0, 0]
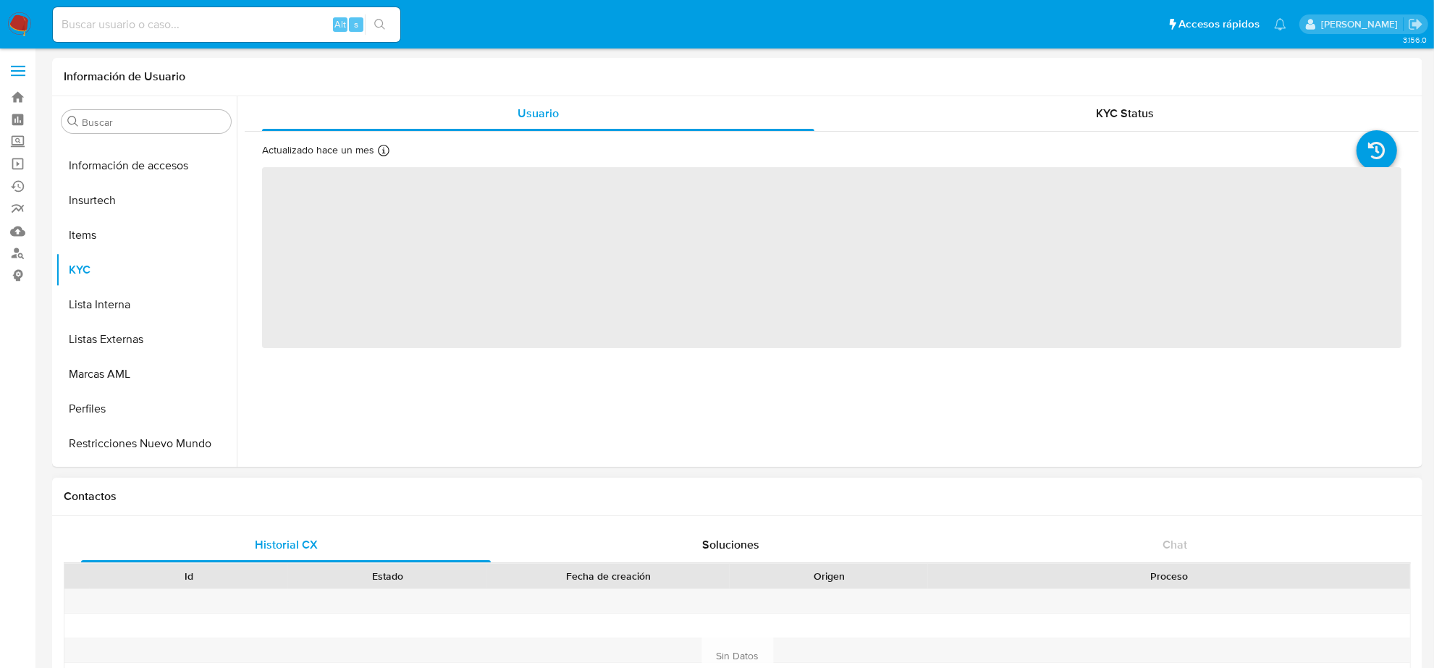
scroll to position [610, 0]
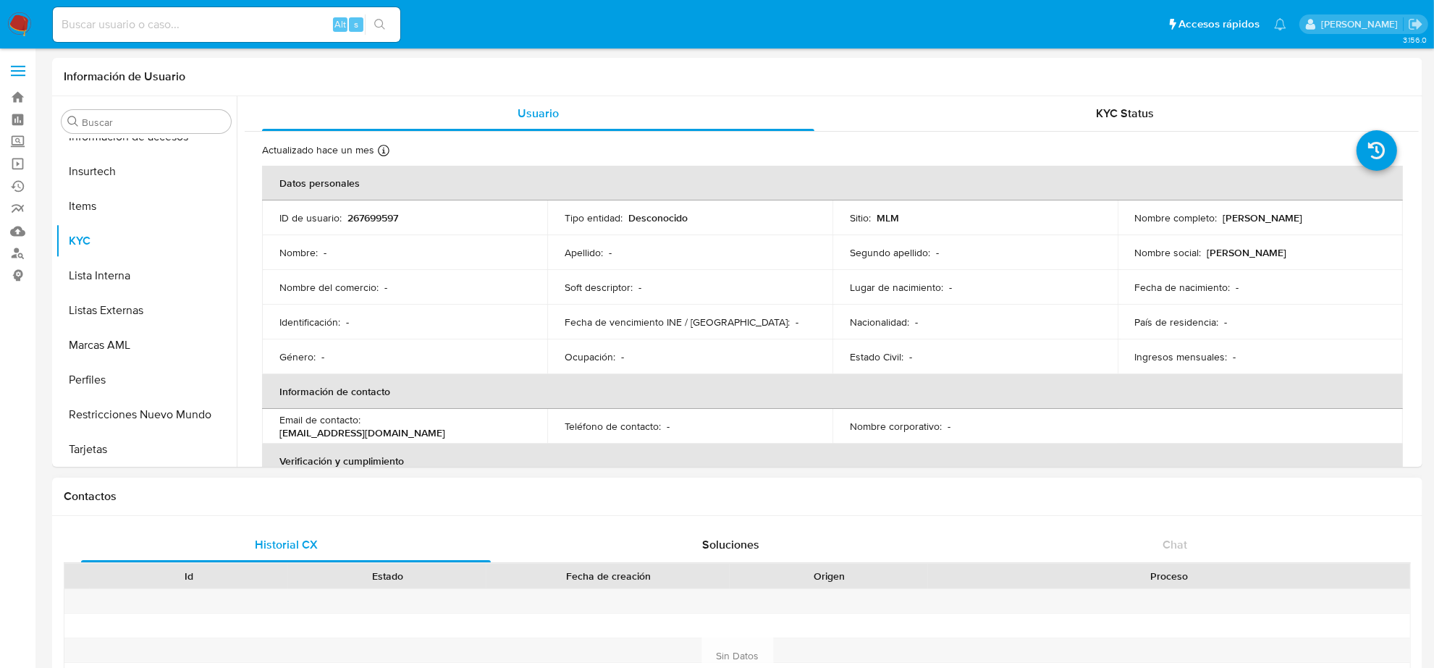
select select "10"
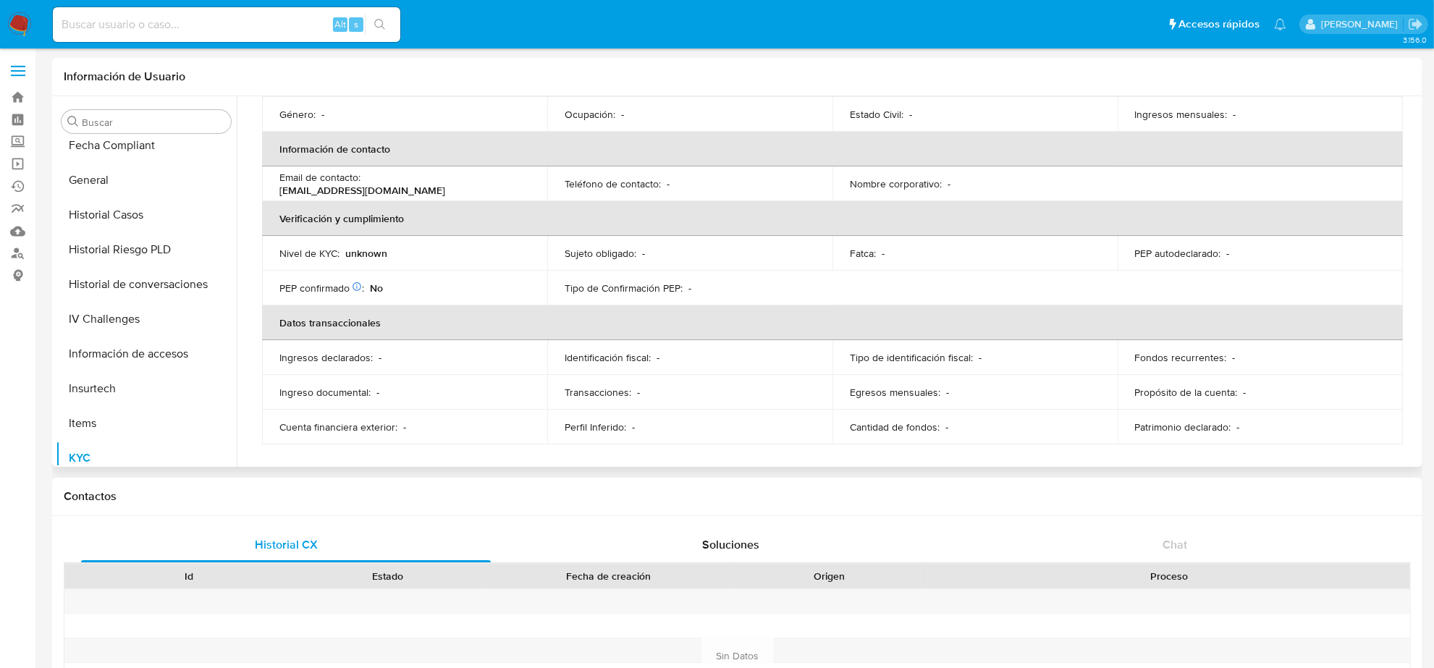
scroll to position [339, 0]
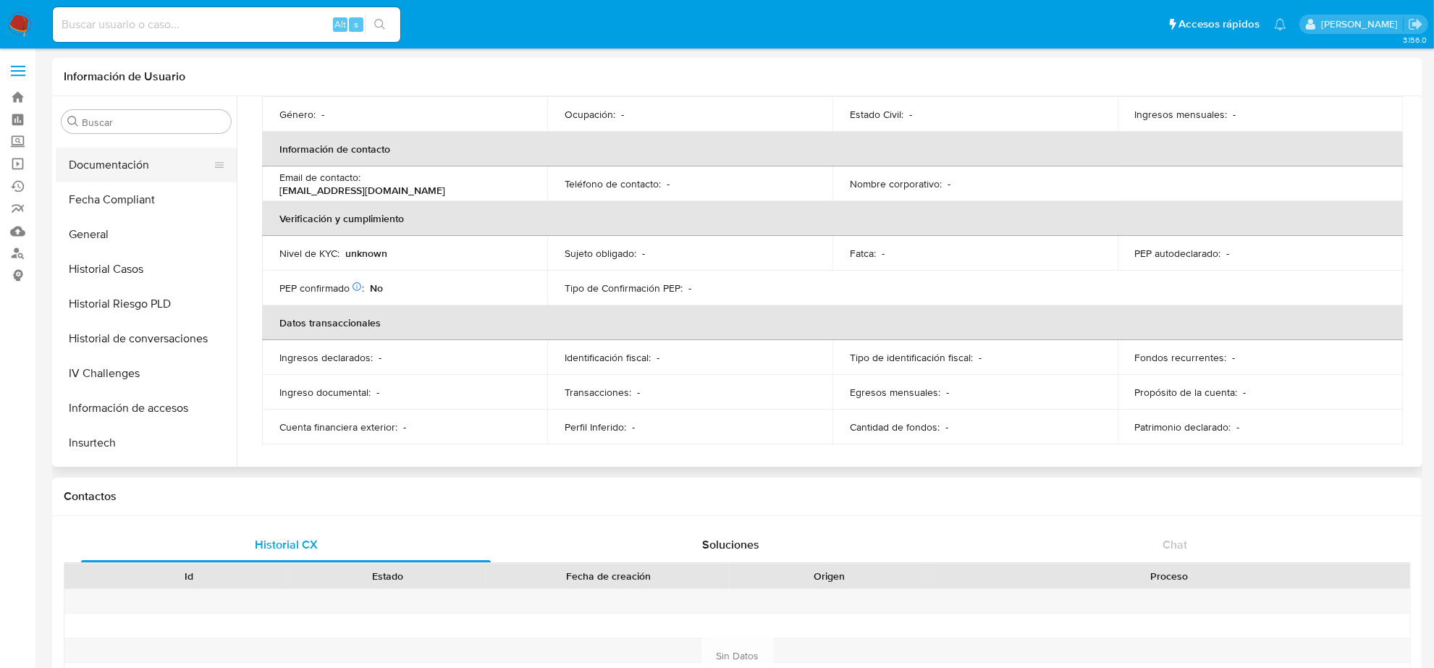
click at [87, 167] on button "Documentación" at bounding box center [140, 165] width 169 height 35
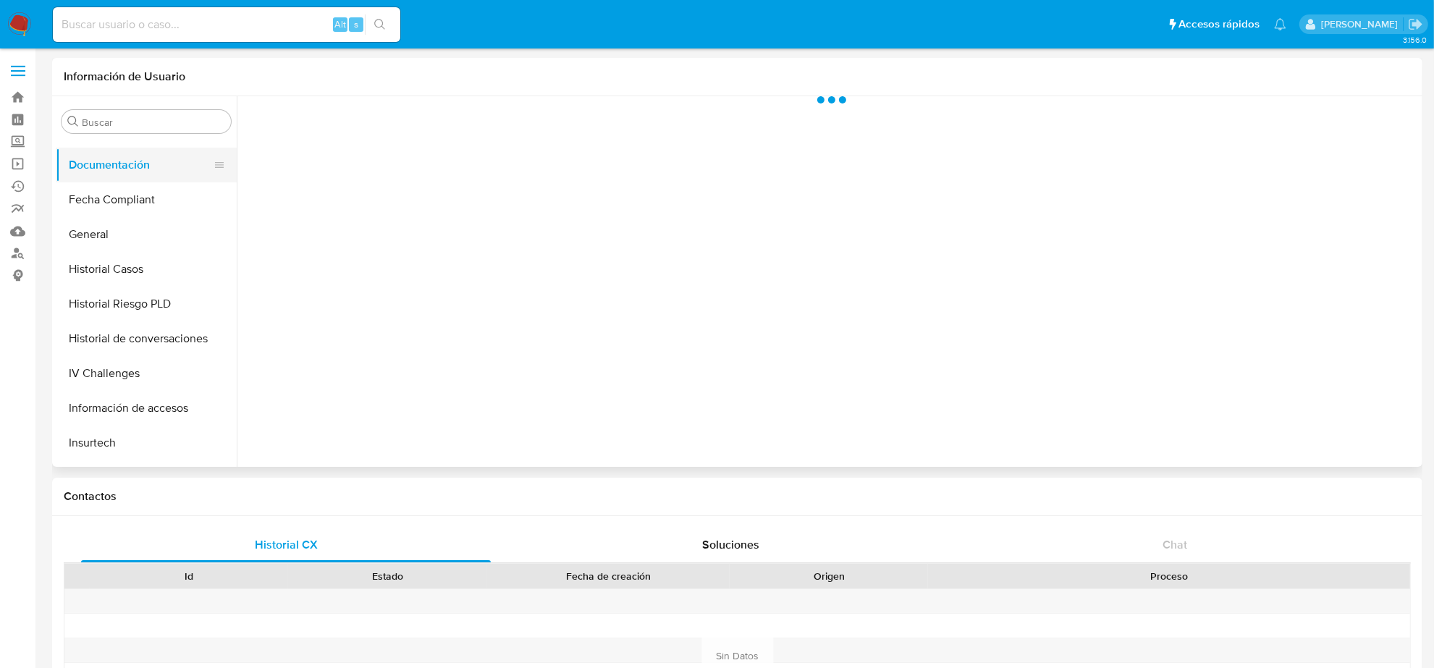
scroll to position [0, 0]
click at [136, 200] on button "Fecha Compliant" at bounding box center [140, 199] width 169 height 35
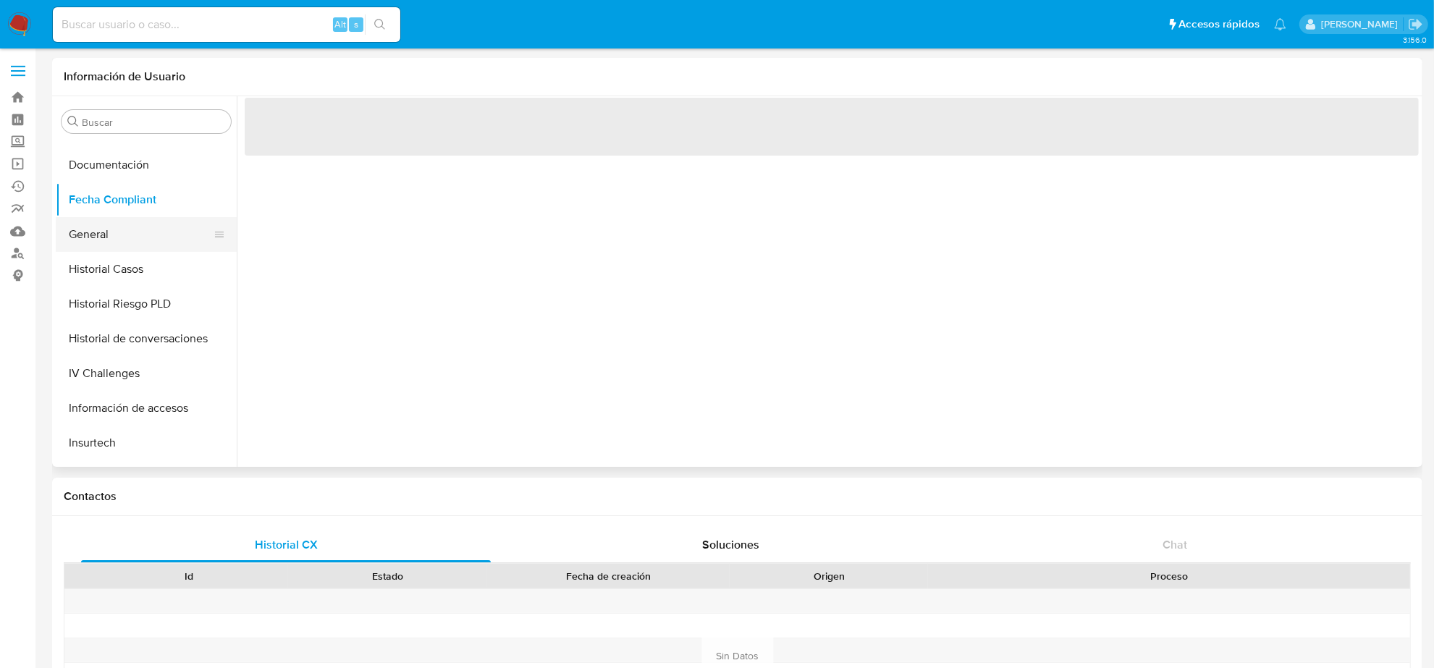
click at [135, 236] on button "General" at bounding box center [140, 234] width 169 height 35
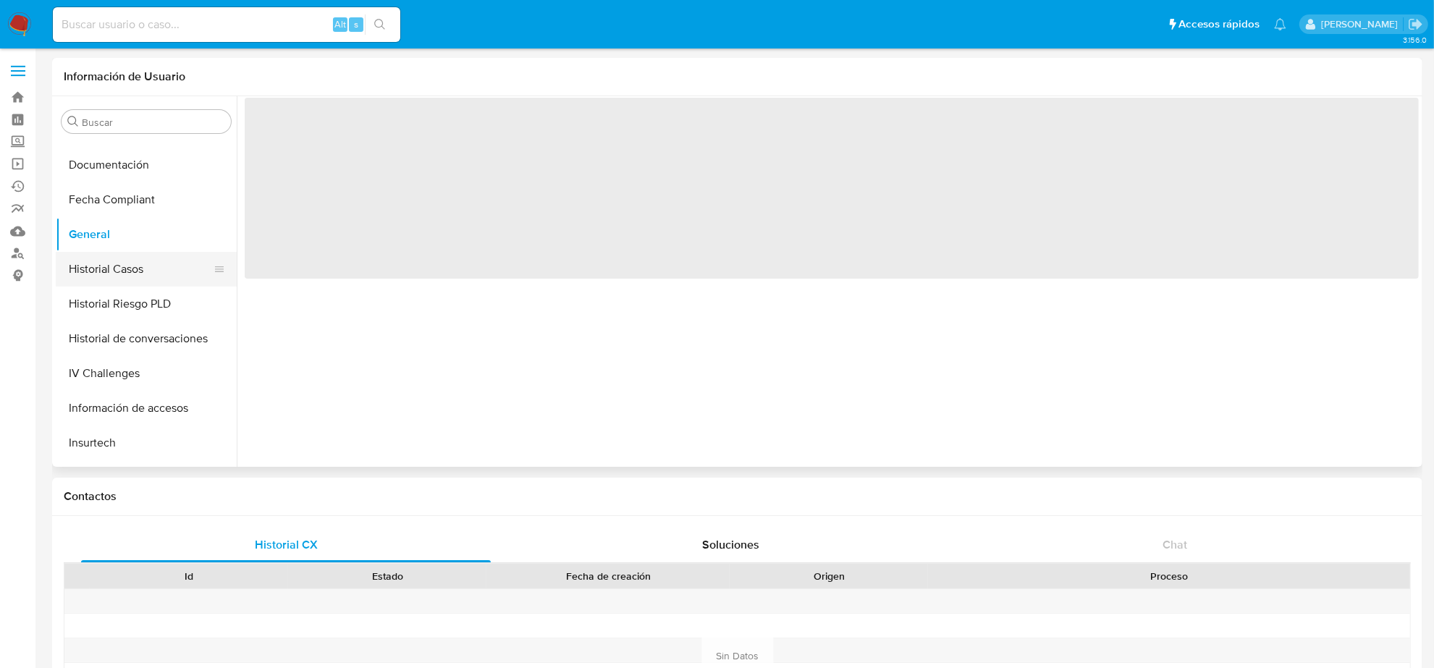
click at [136, 263] on button "Historial Casos" at bounding box center [140, 269] width 169 height 35
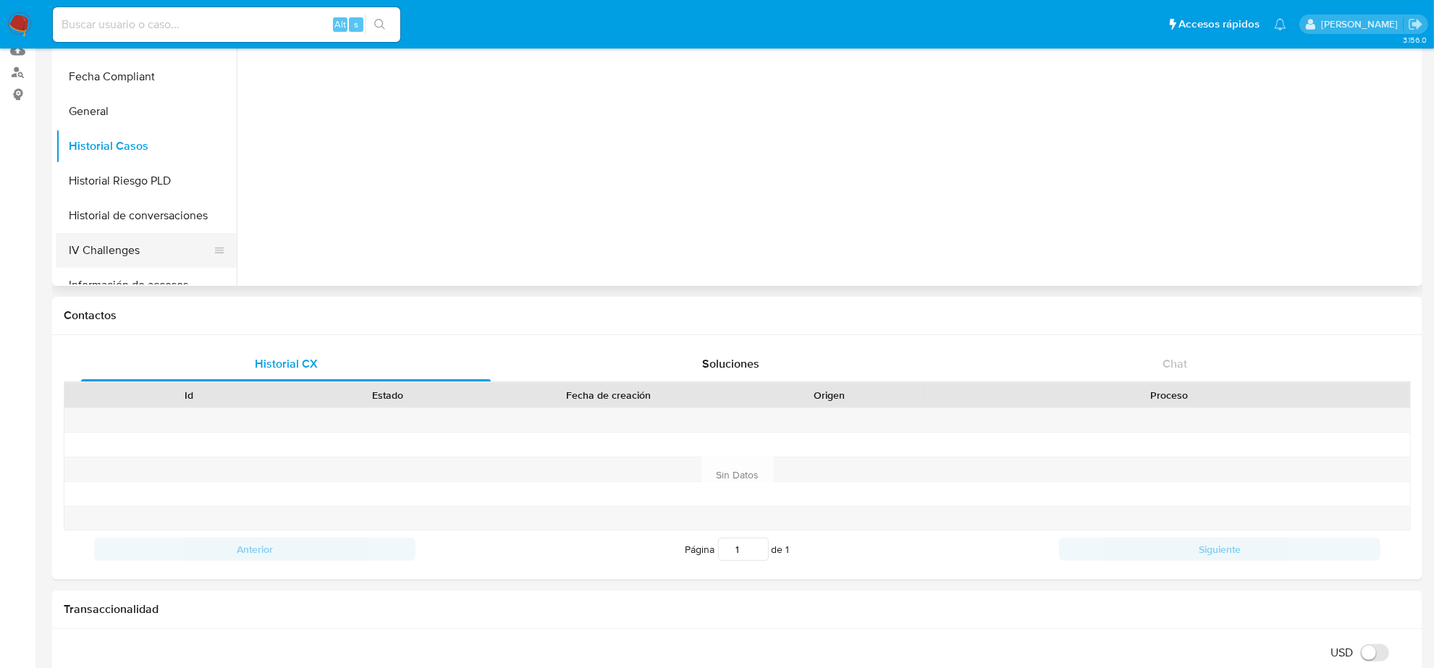
scroll to position [248, 0]
click at [123, 201] on button "Historial Riesgo PLD" at bounding box center [140, 213] width 169 height 35
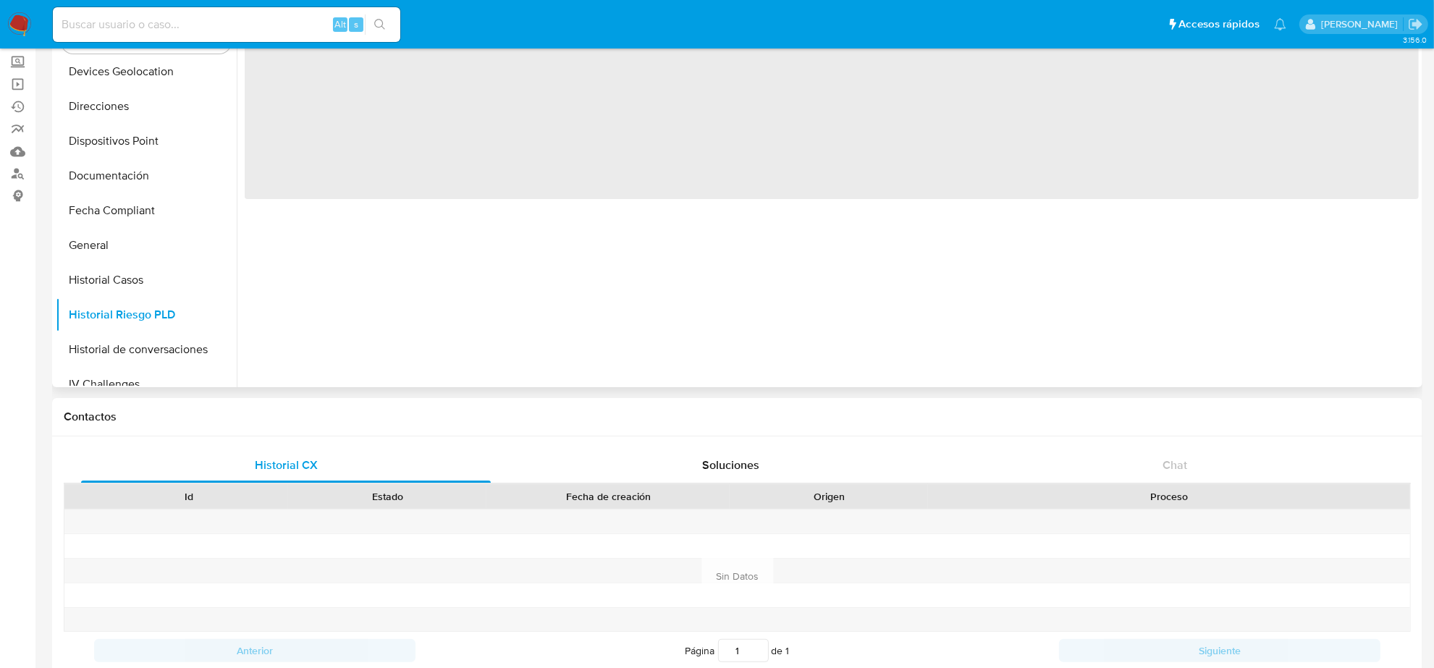
scroll to position [0, 0]
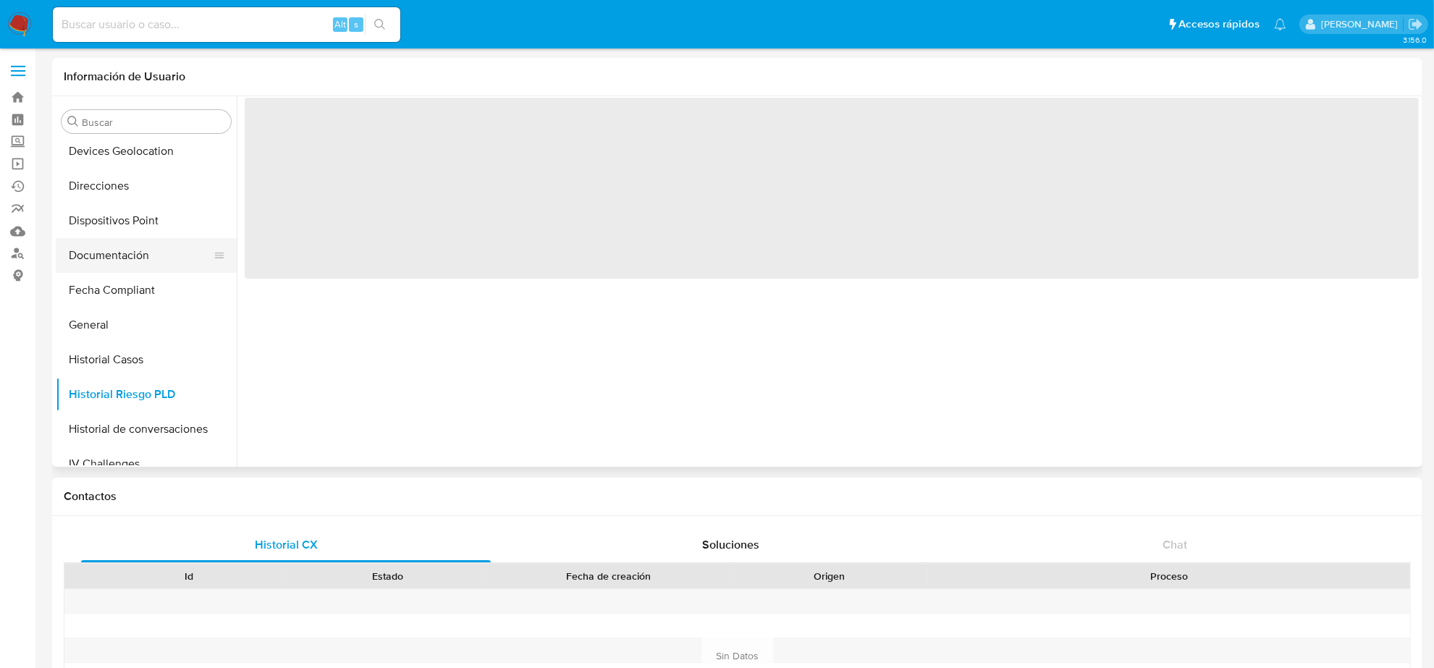
click at [120, 250] on button "Documentación" at bounding box center [140, 255] width 169 height 35
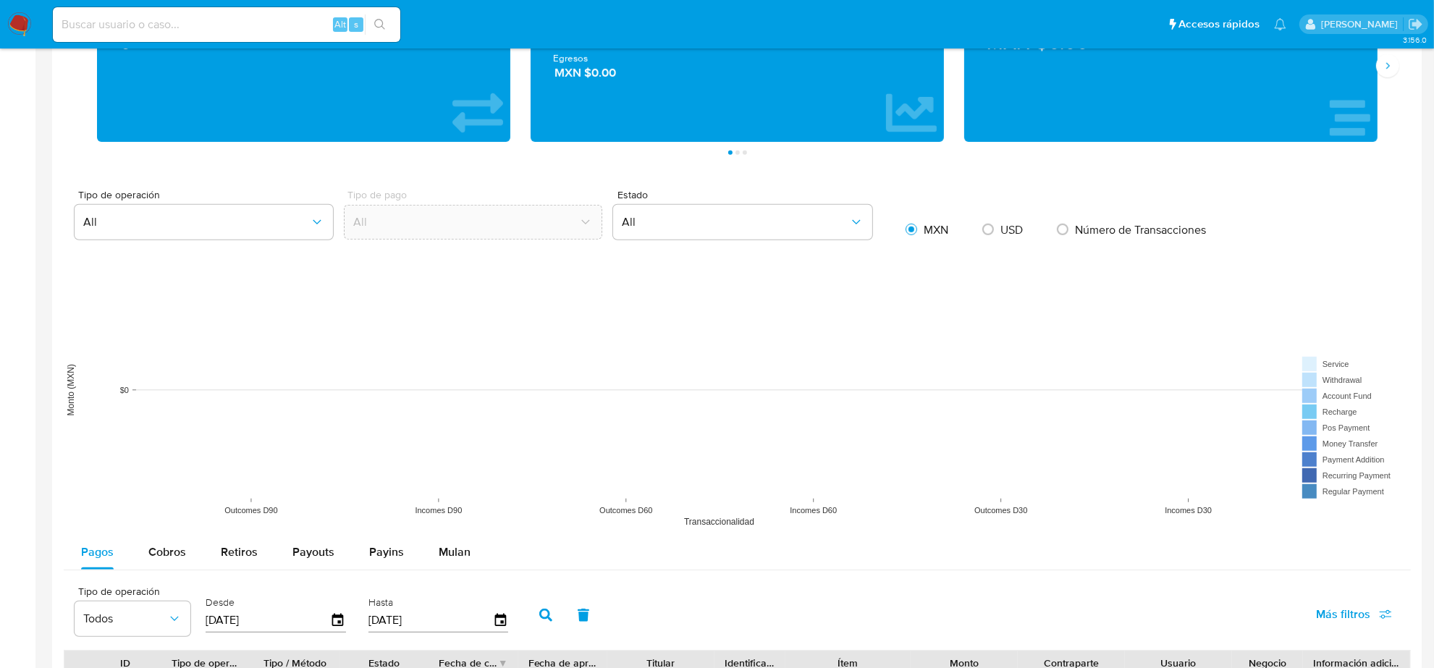
scroll to position [633, 0]
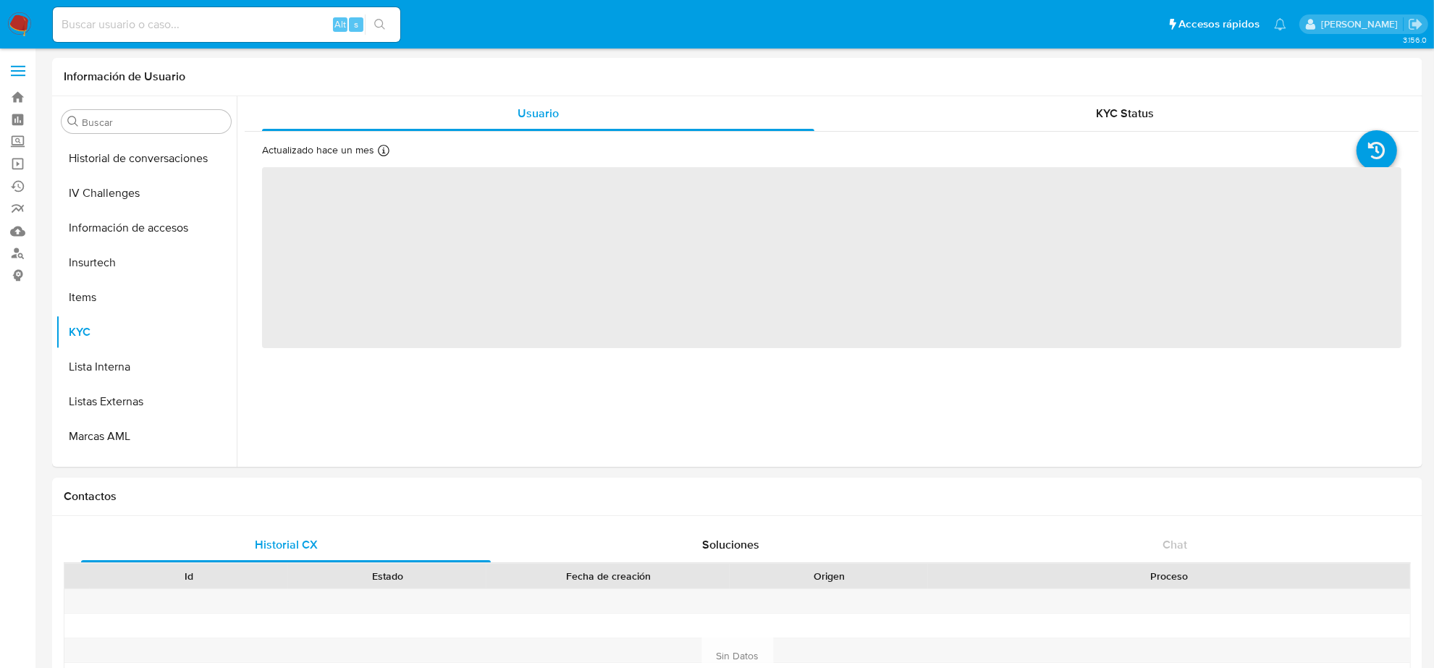
scroll to position [610, 0]
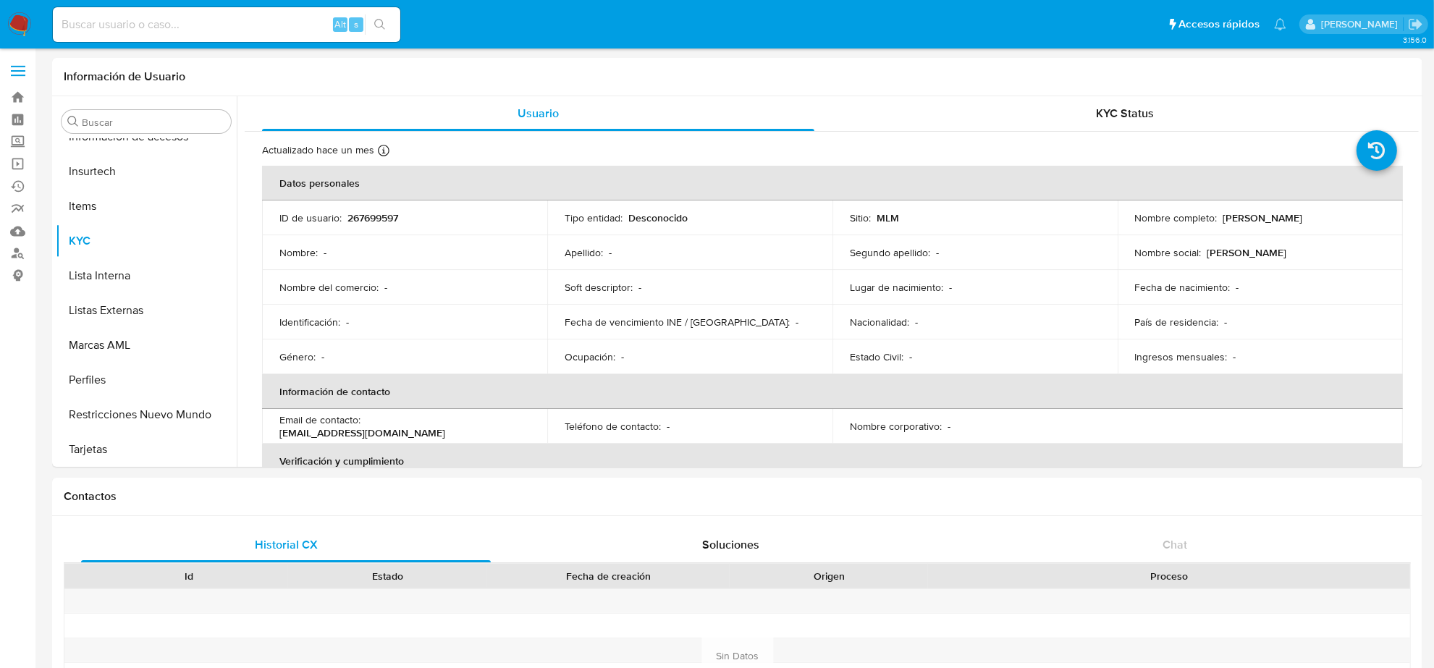
select select "10"
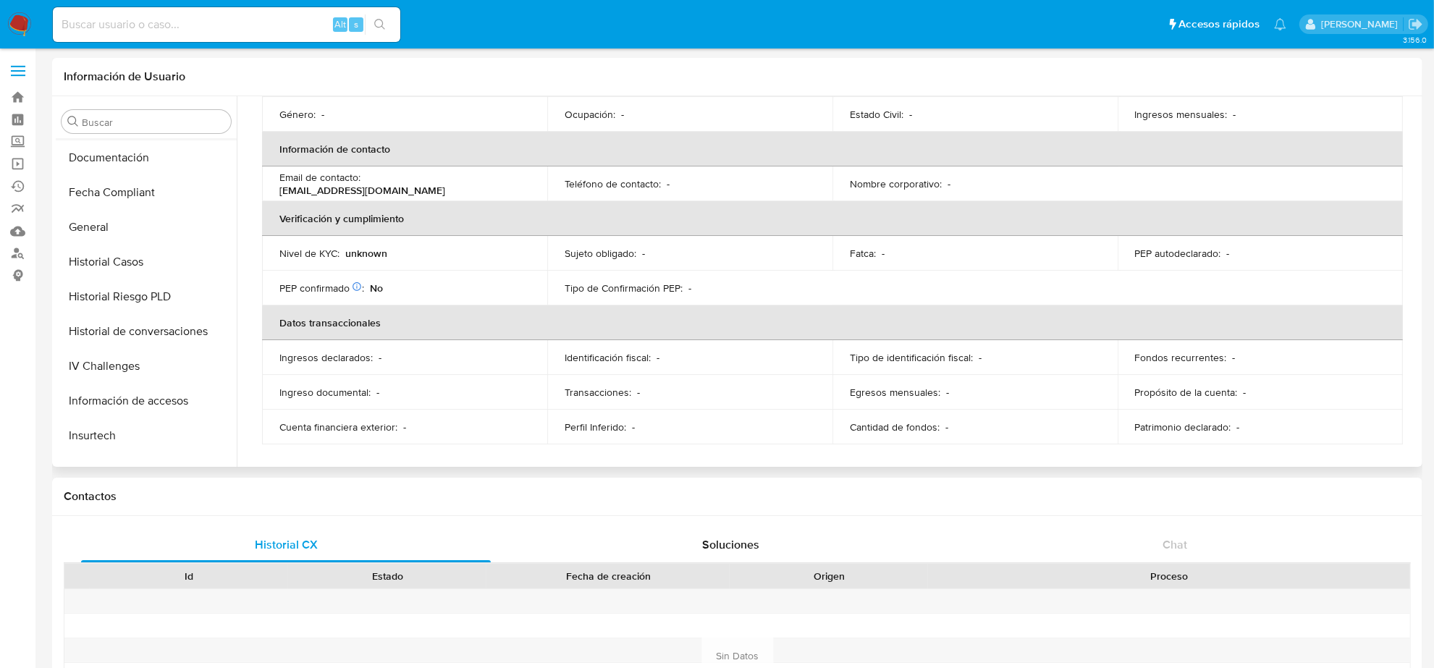
scroll to position [248, 0]
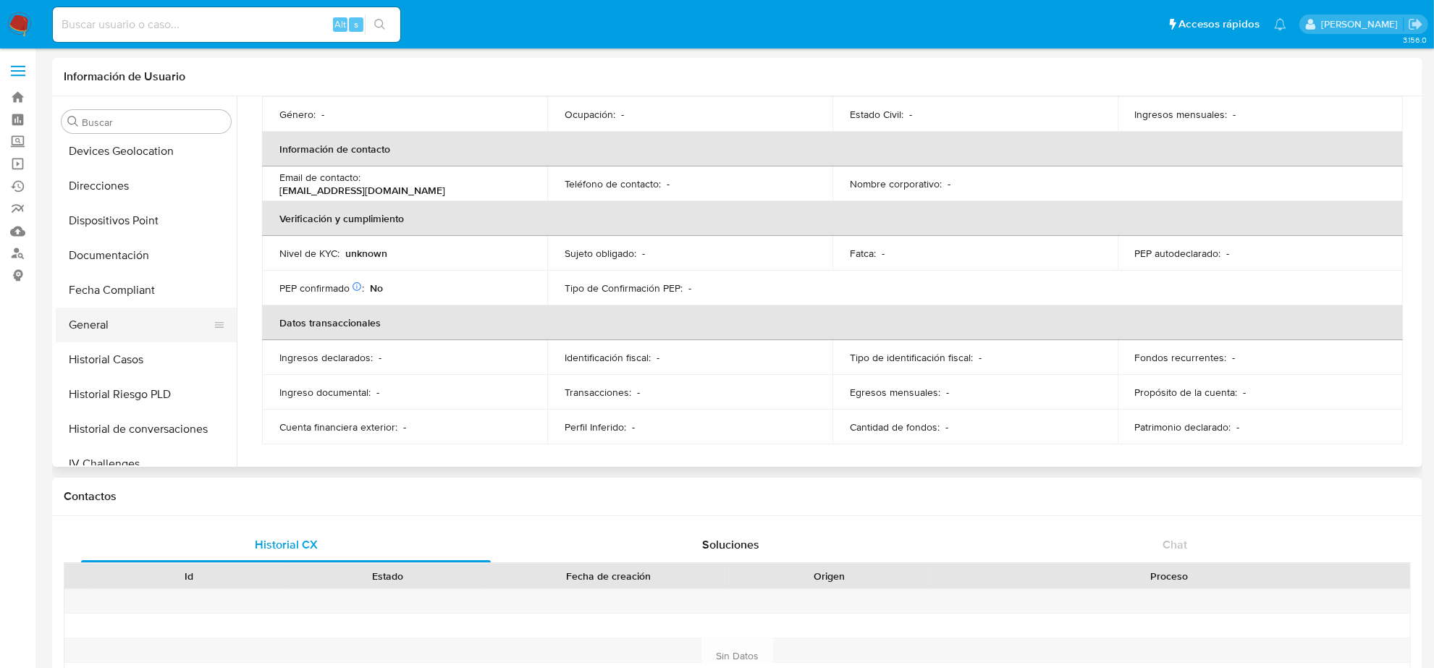
click at [80, 338] on button "General" at bounding box center [140, 325] width 169 height 35
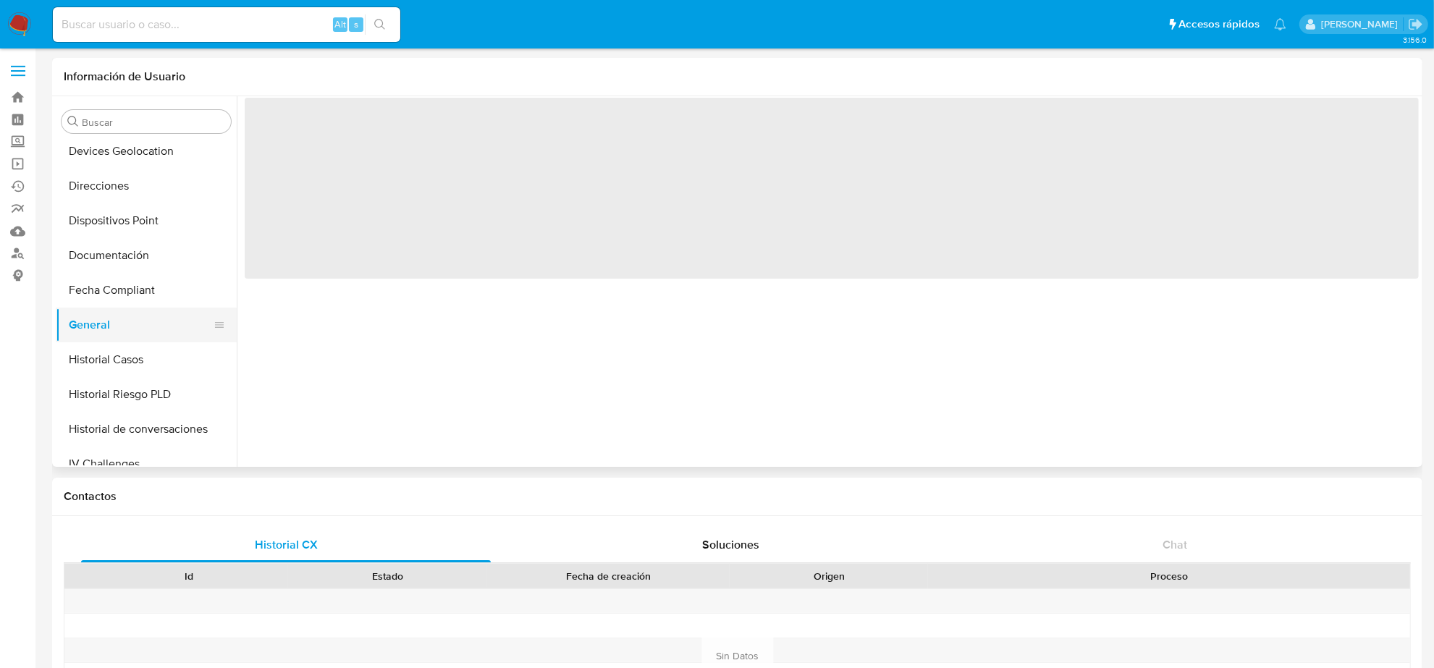
scroll to position [0, 0]
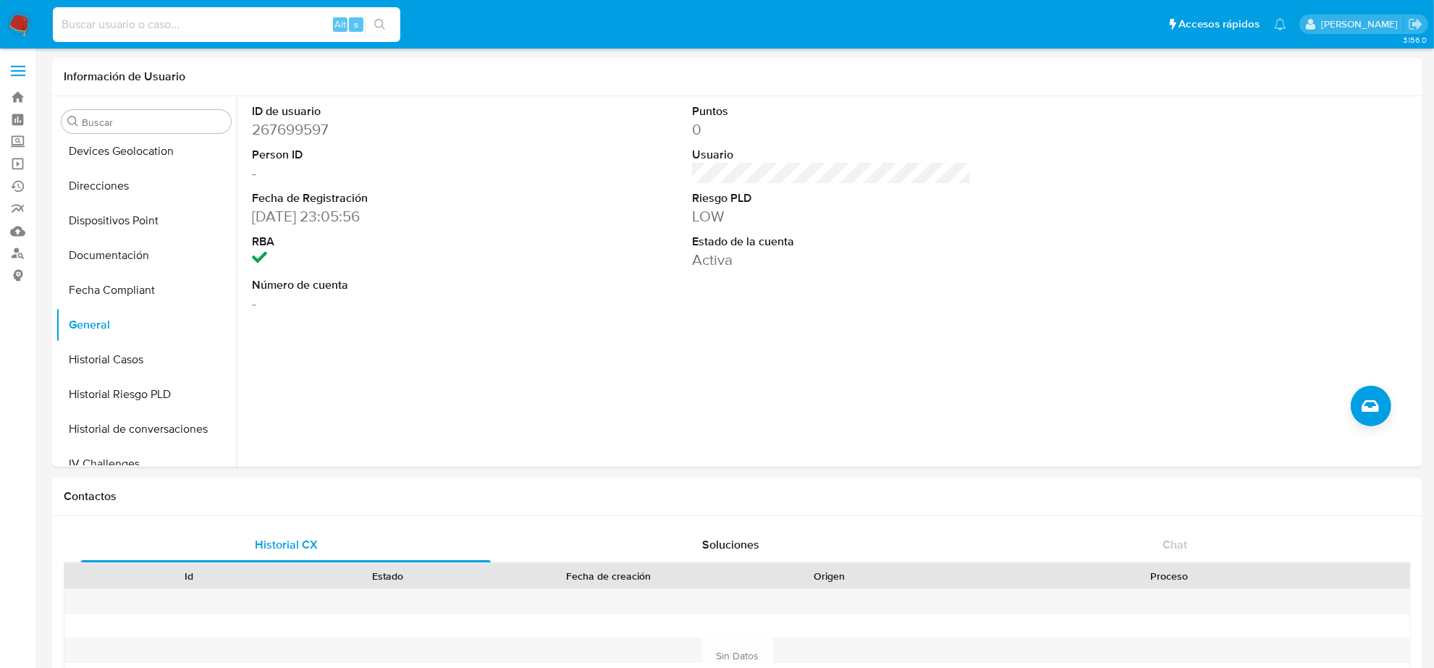
click at [151, 28] on input at bounding box center [226, 24] width 347 height 19
paste input "1953420603"
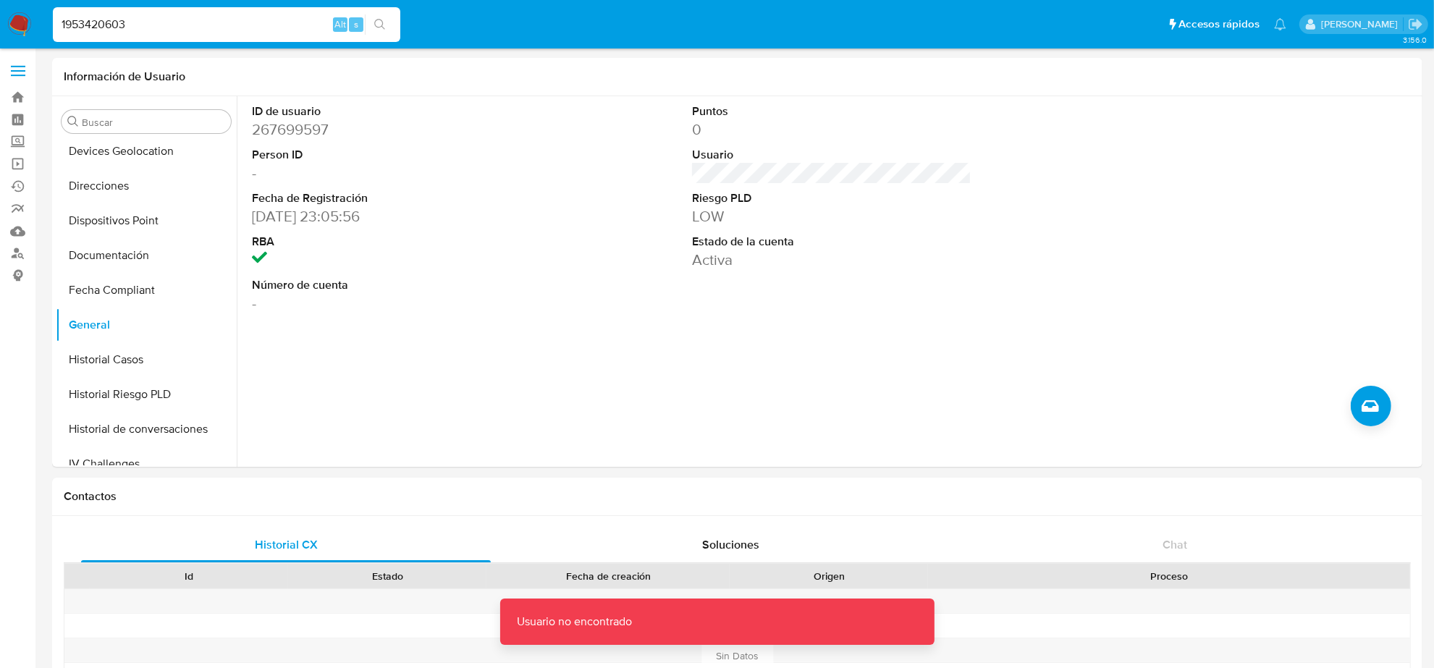
click at [187, 29] on input "1953420603" at bounding box center [226, 24] width 347 height 19
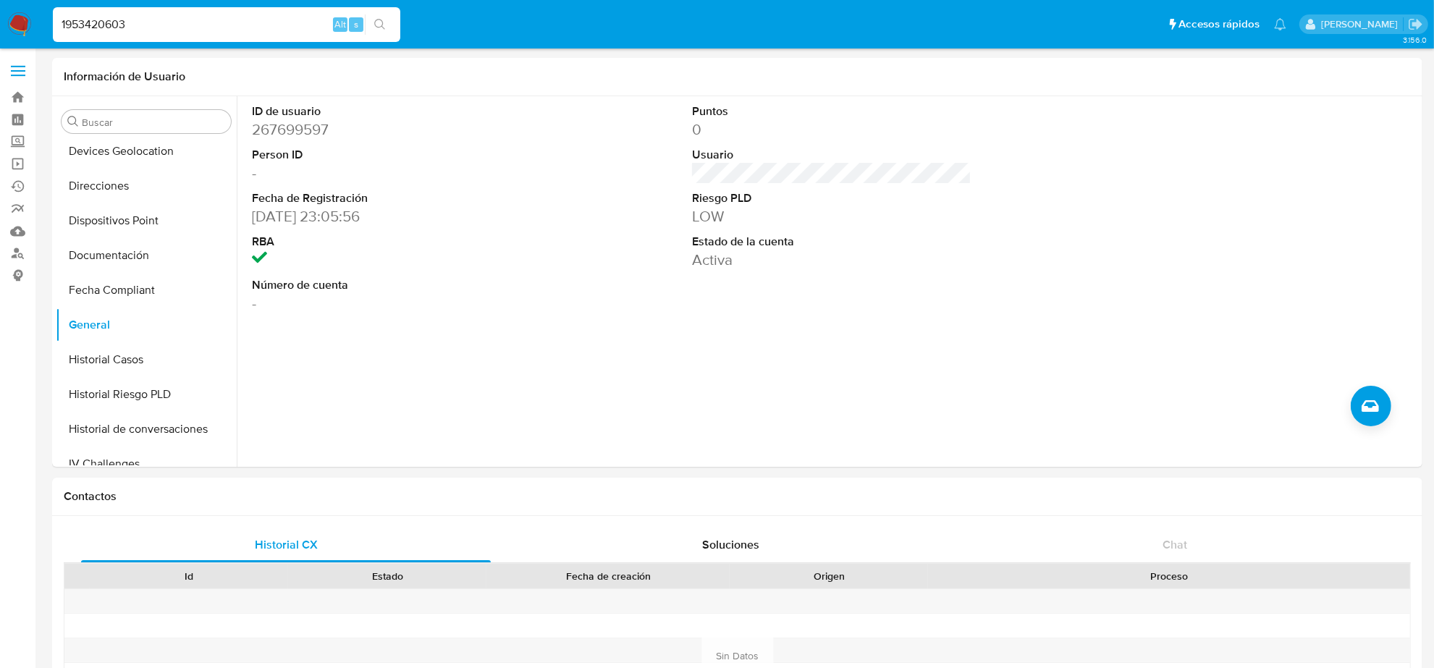
type input "1953420603"
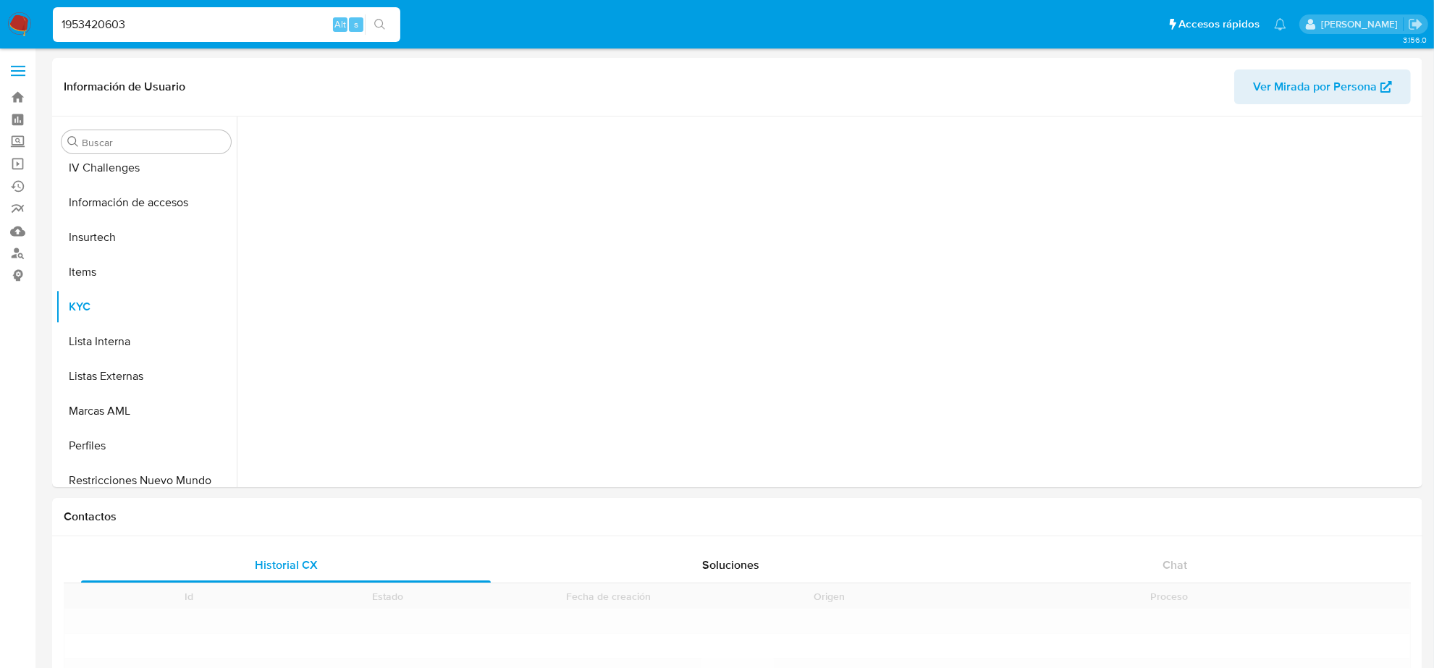
scroll to position [610, 0]
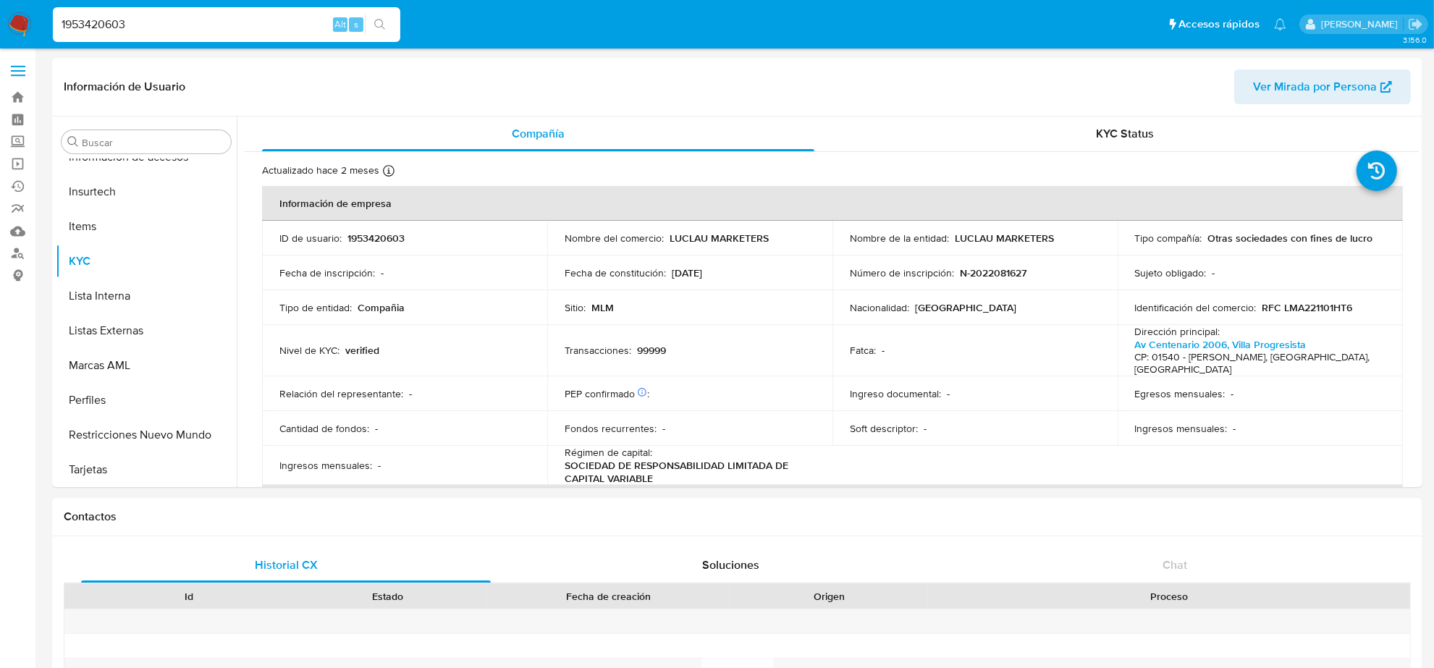
select select "10"
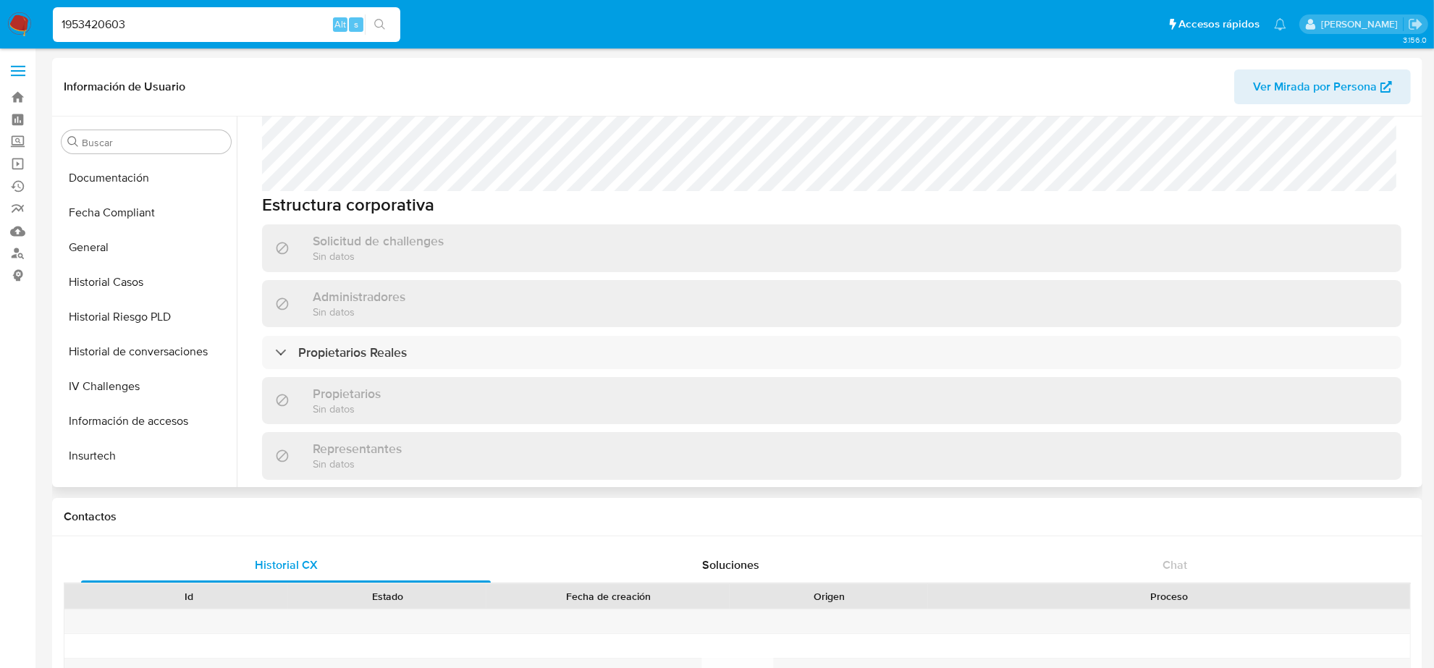
scroll to position [339, 0]
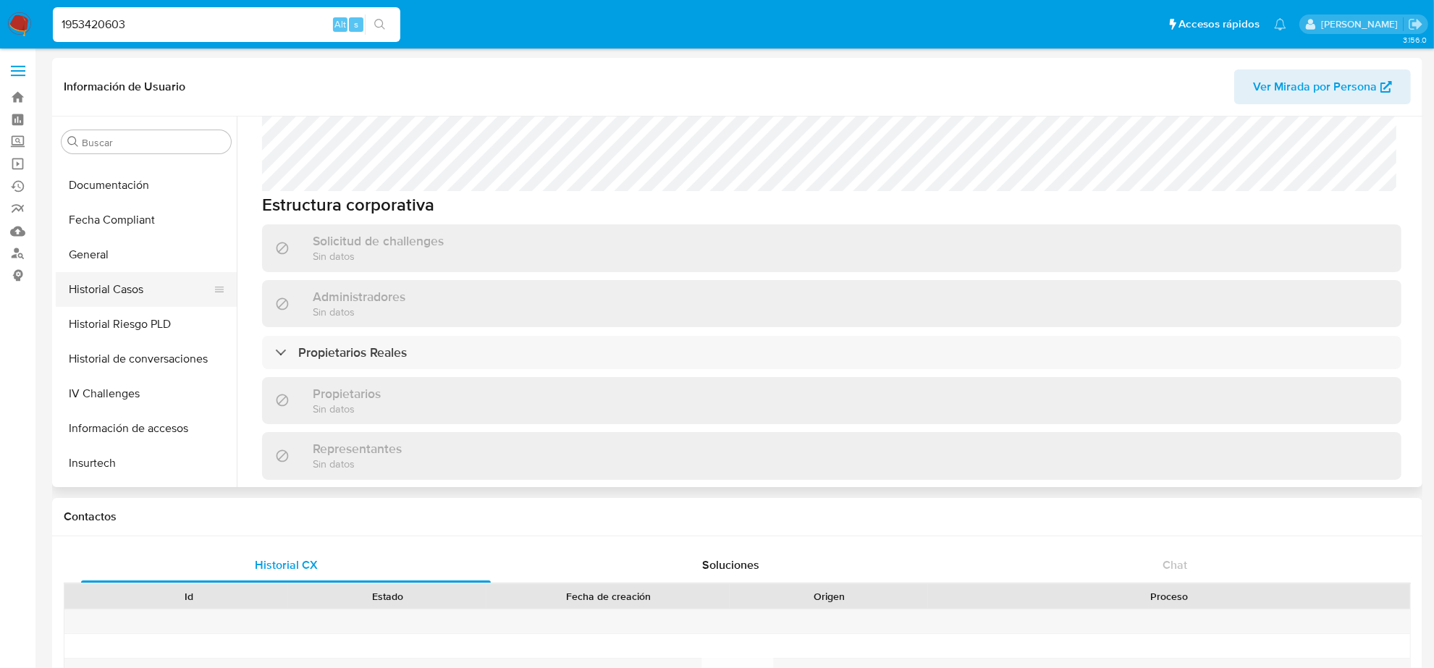
click at [101, 290] on button "Historial Casos" at bounding box center [140, 289] width 169 height 35
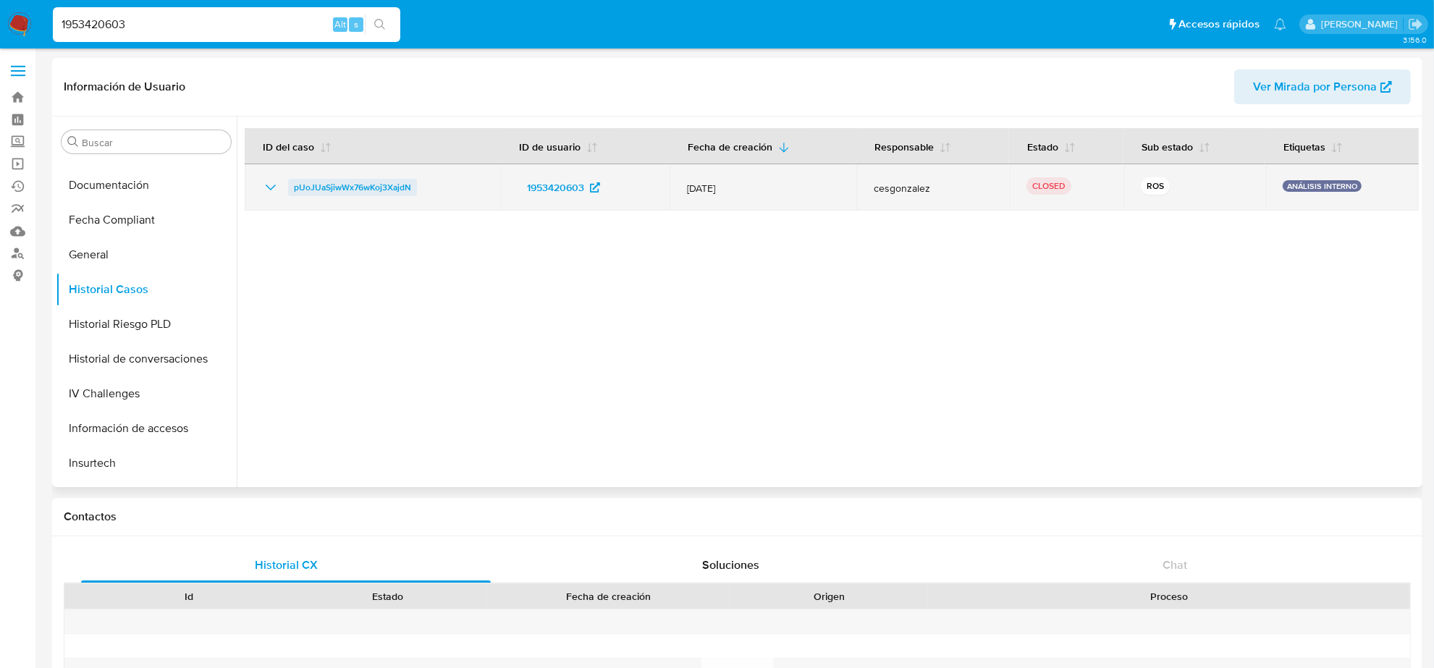
click at [302, 188] on span "pUoJUaSjiwWx76wKoj3XajdN" at bounding box center [352, 187] width 117 height 17
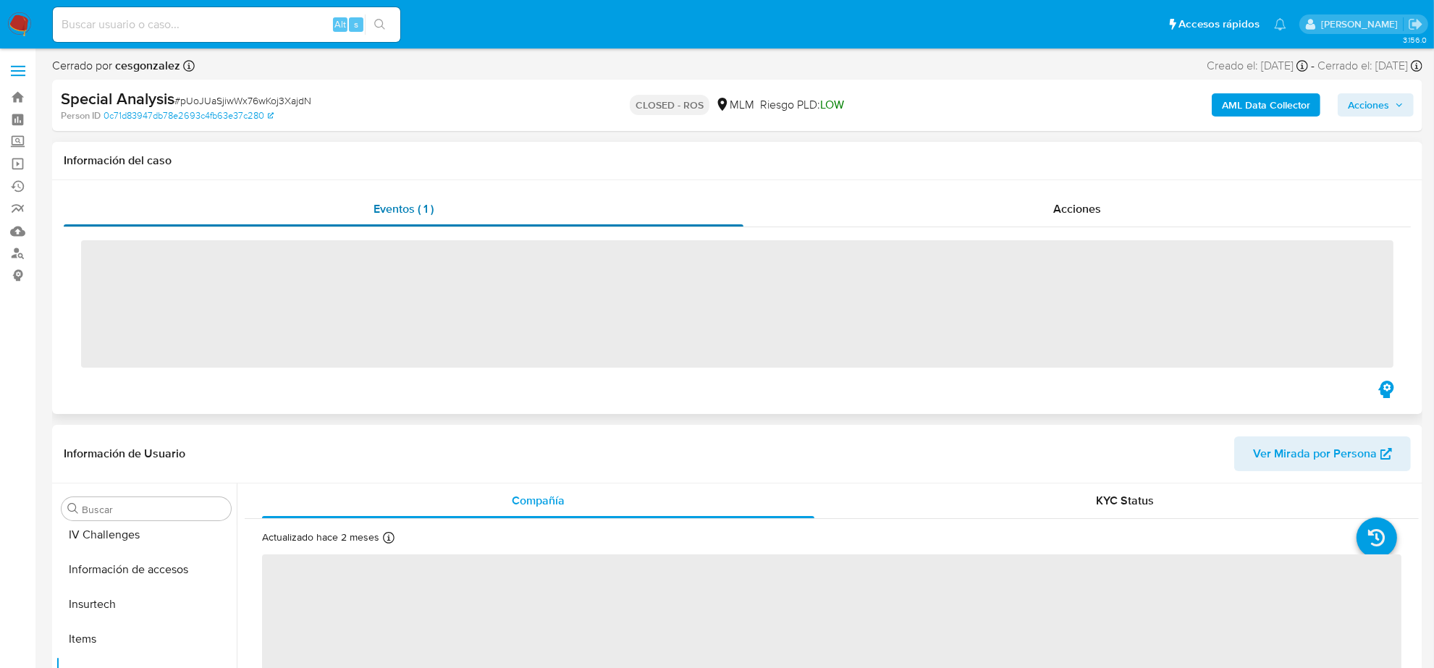
scroll to position [610, 0]
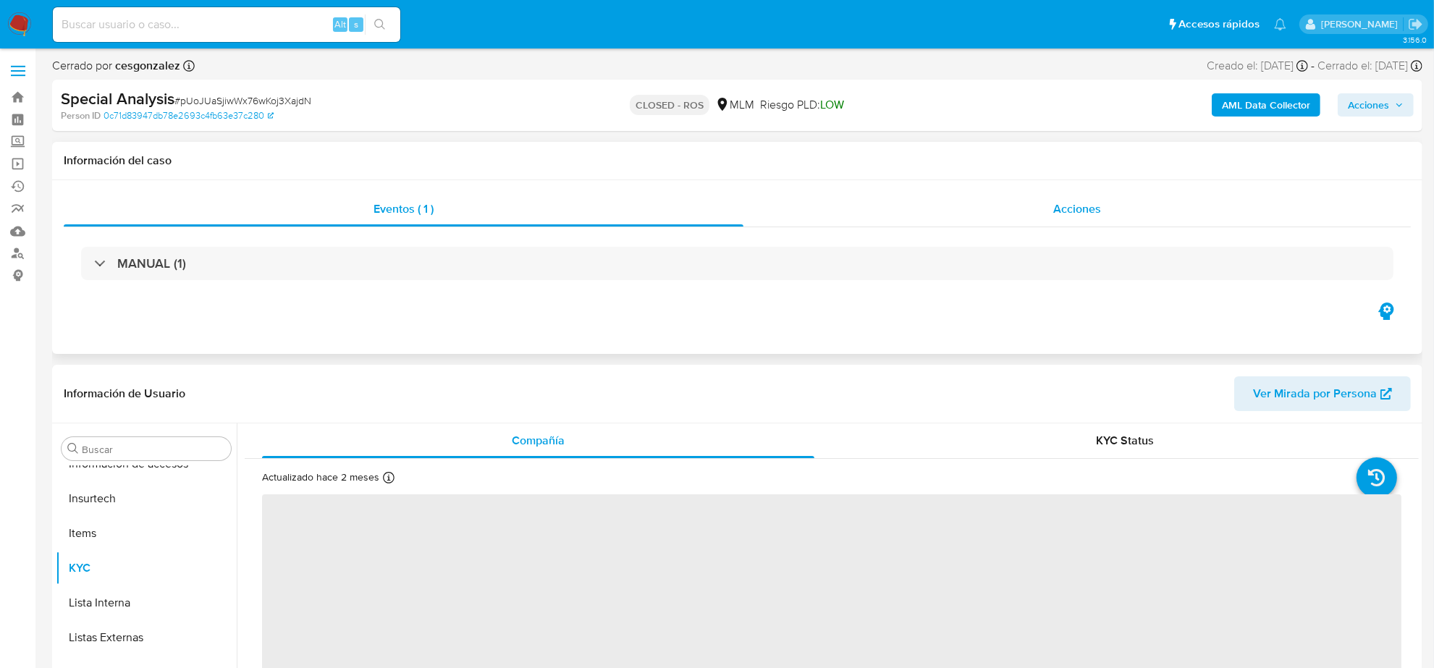
click at [1099, 208] on span "Acciones" at bounding box center [1077, 208] width 48 height 17
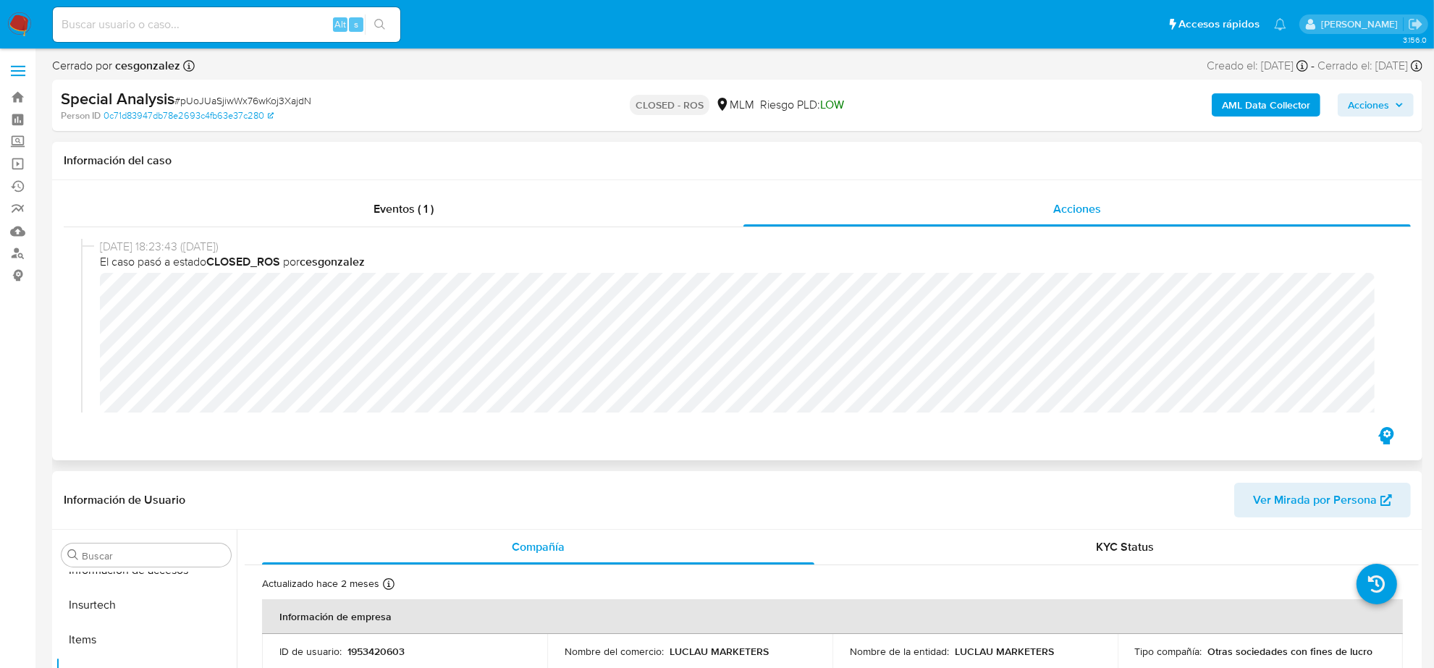
select select "10"
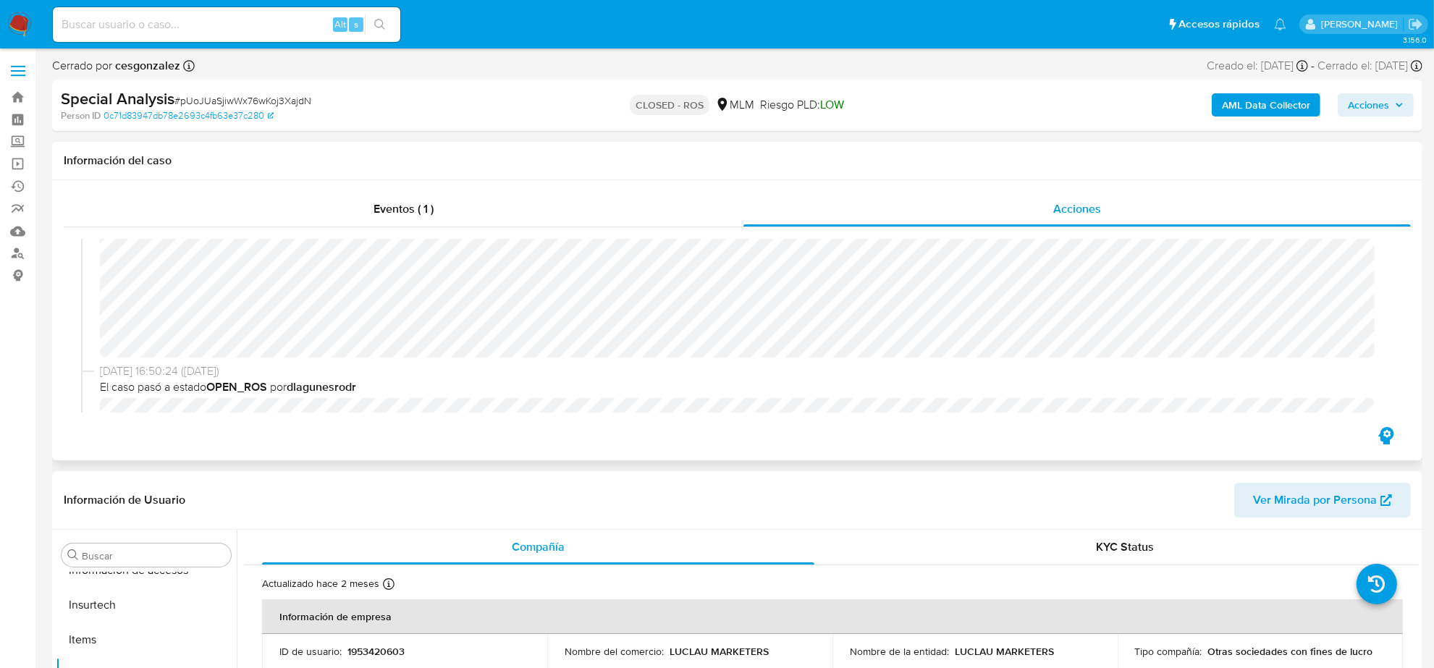
scroll to position [0, 0]
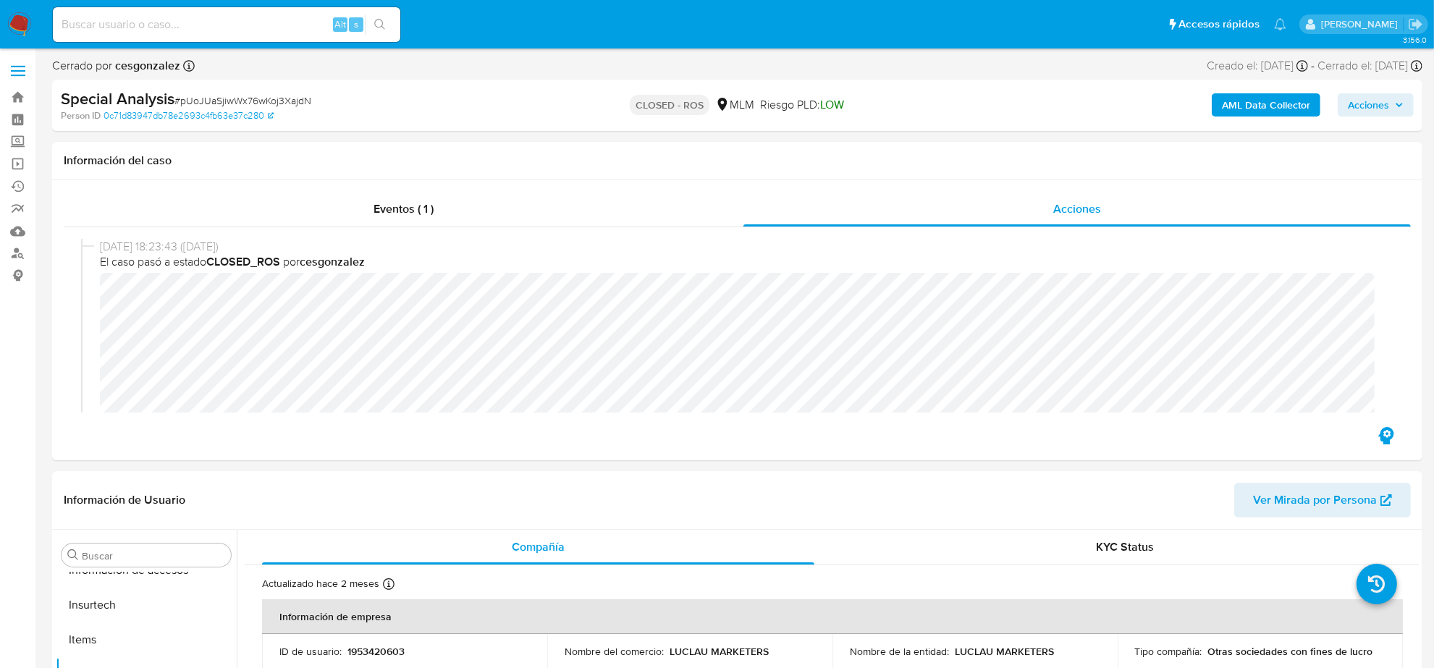
click at [70, 24] on input at bounding box center [226, 24] width 347 height 19
paste input "4ia9TnvL3dXCaZZ8Zivw8Hiv"
type input "4ia9TnvL3dXCaZZ8Zivw8Hiv"
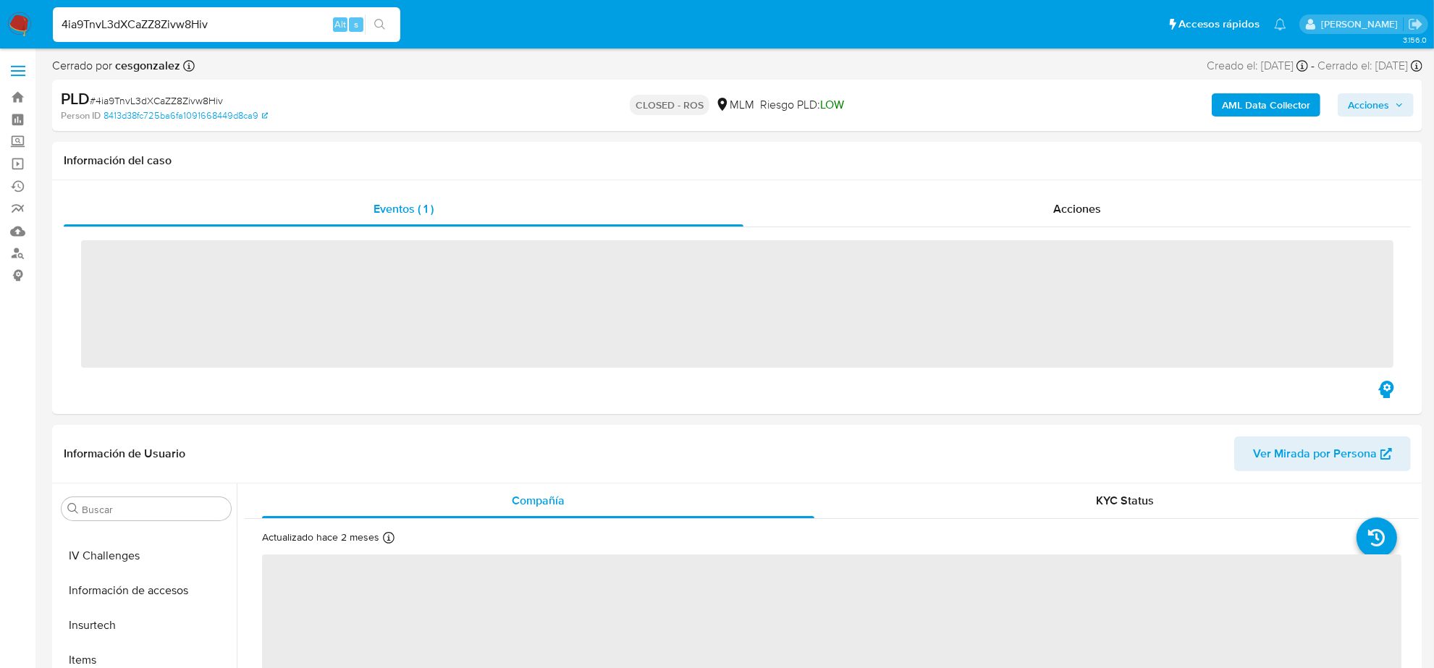
scroll to position [610, 0]
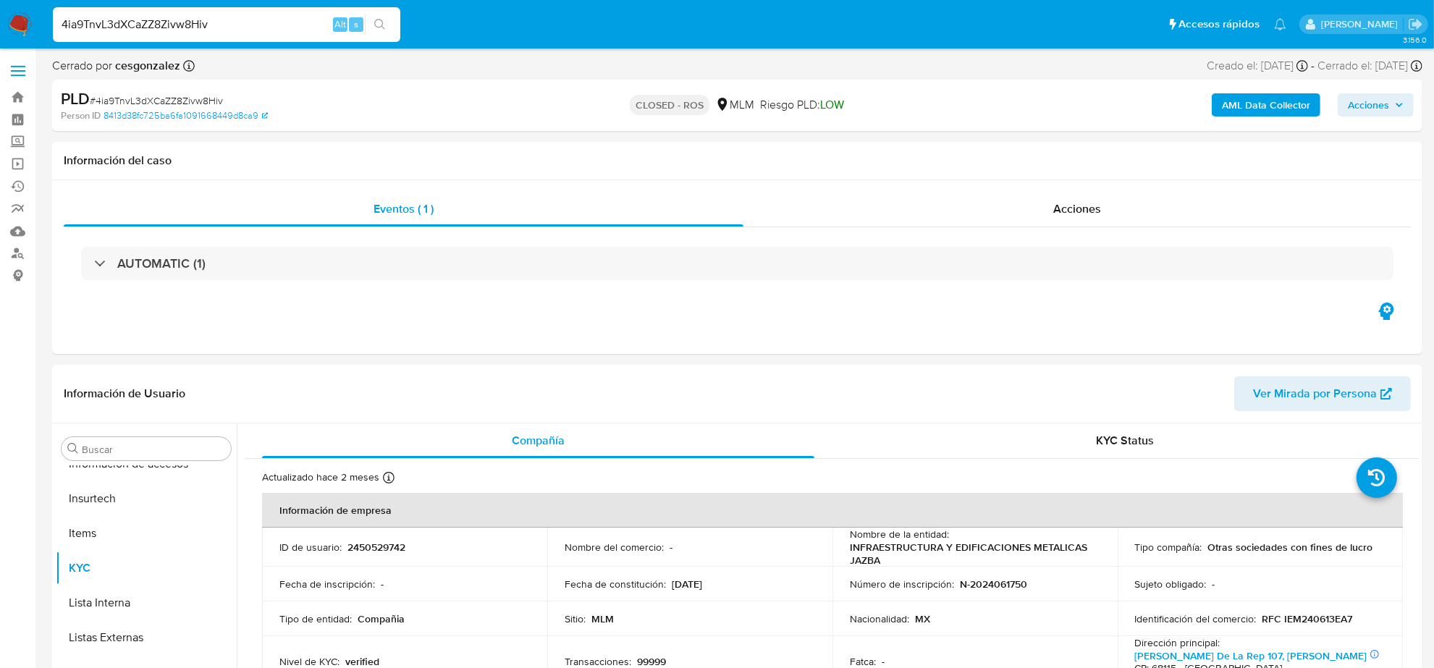
select select "10"
click at [1060, 224] on div "Acciones" at bounding box center [1076, 209] width 667 height 35
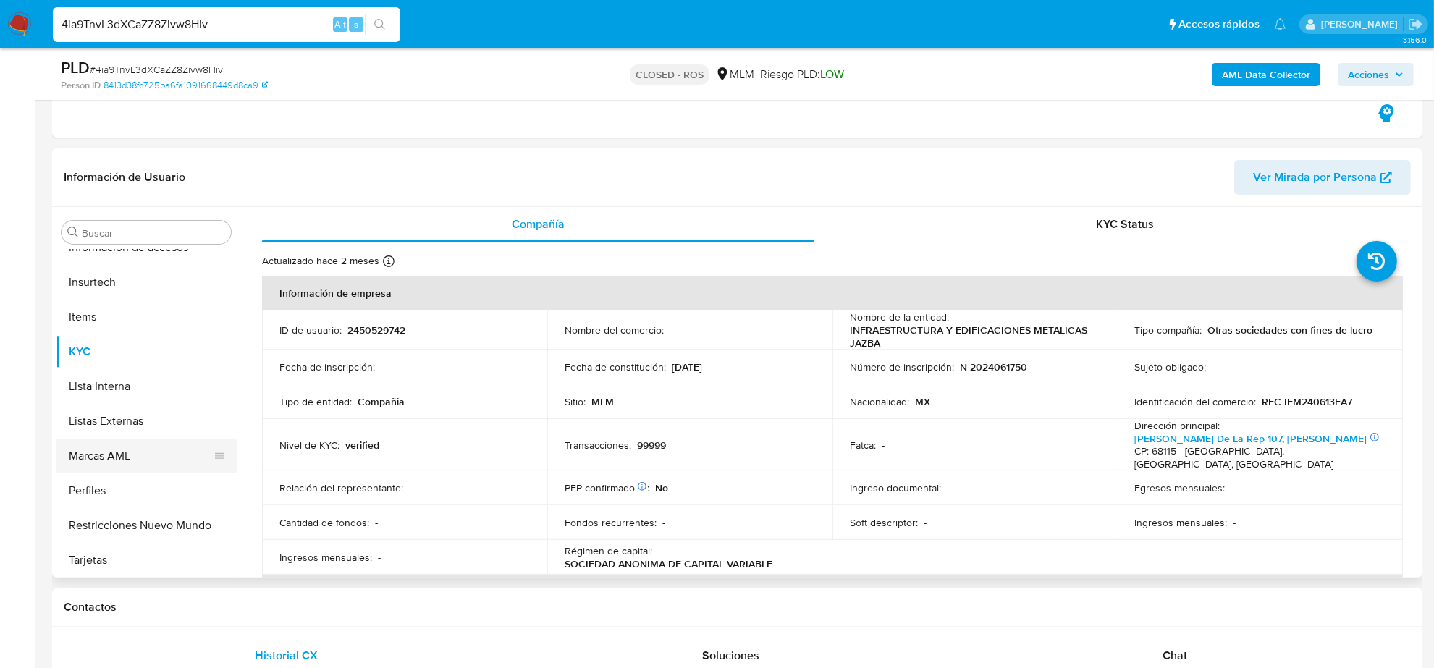
scroll to position [248, 0]
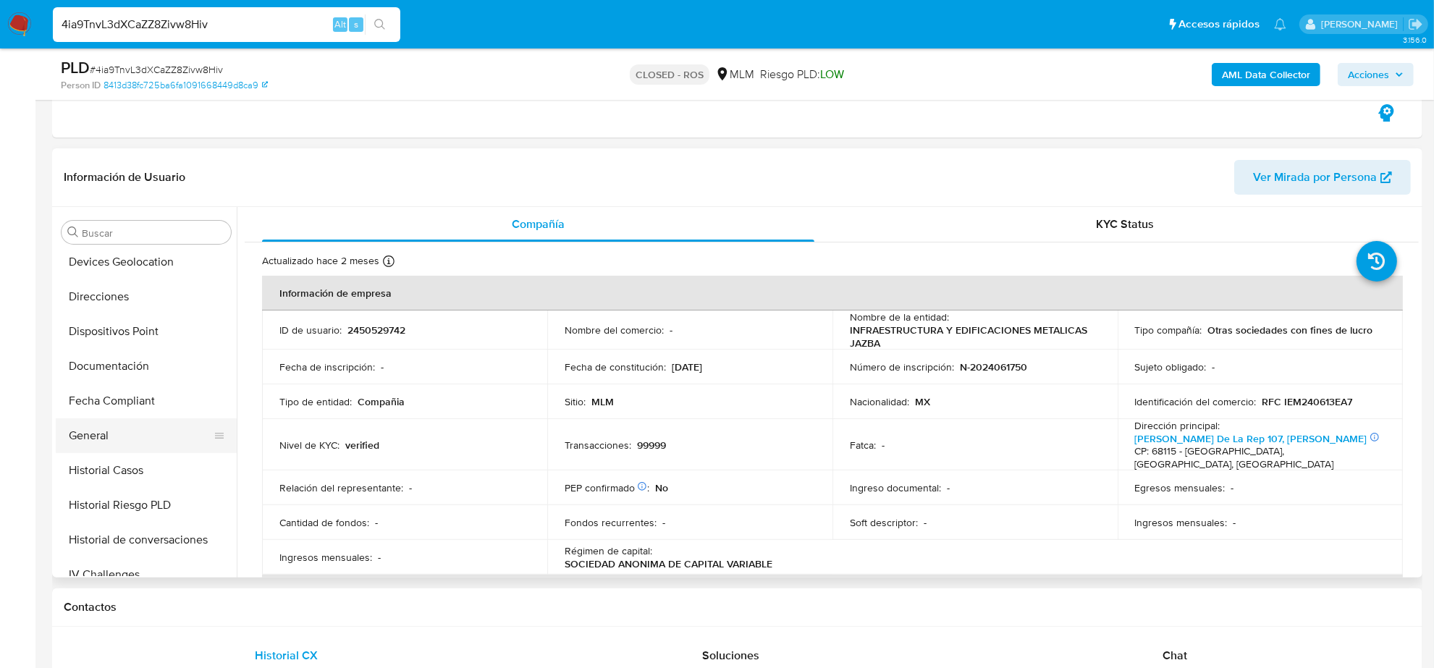
click at [111, 426] on button "General" at bounding box center [140, 435] width 169 height 35
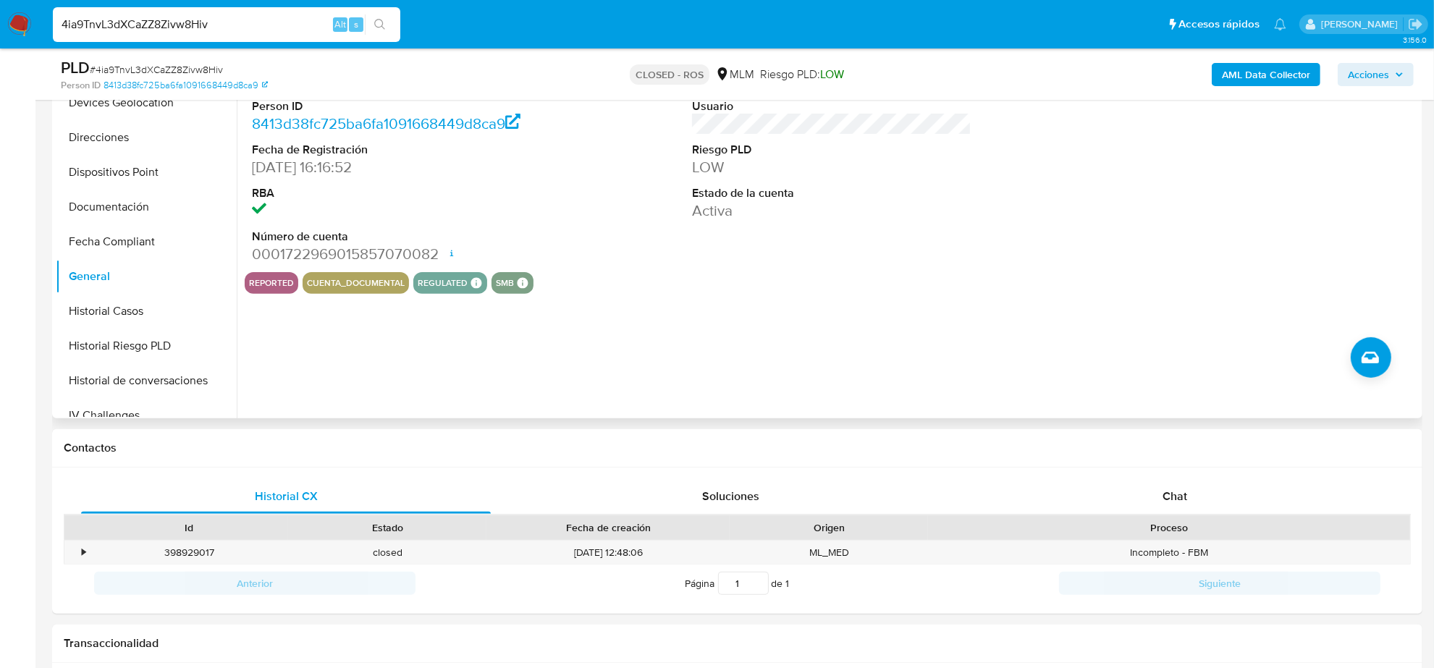
scroll to position [452, 0]
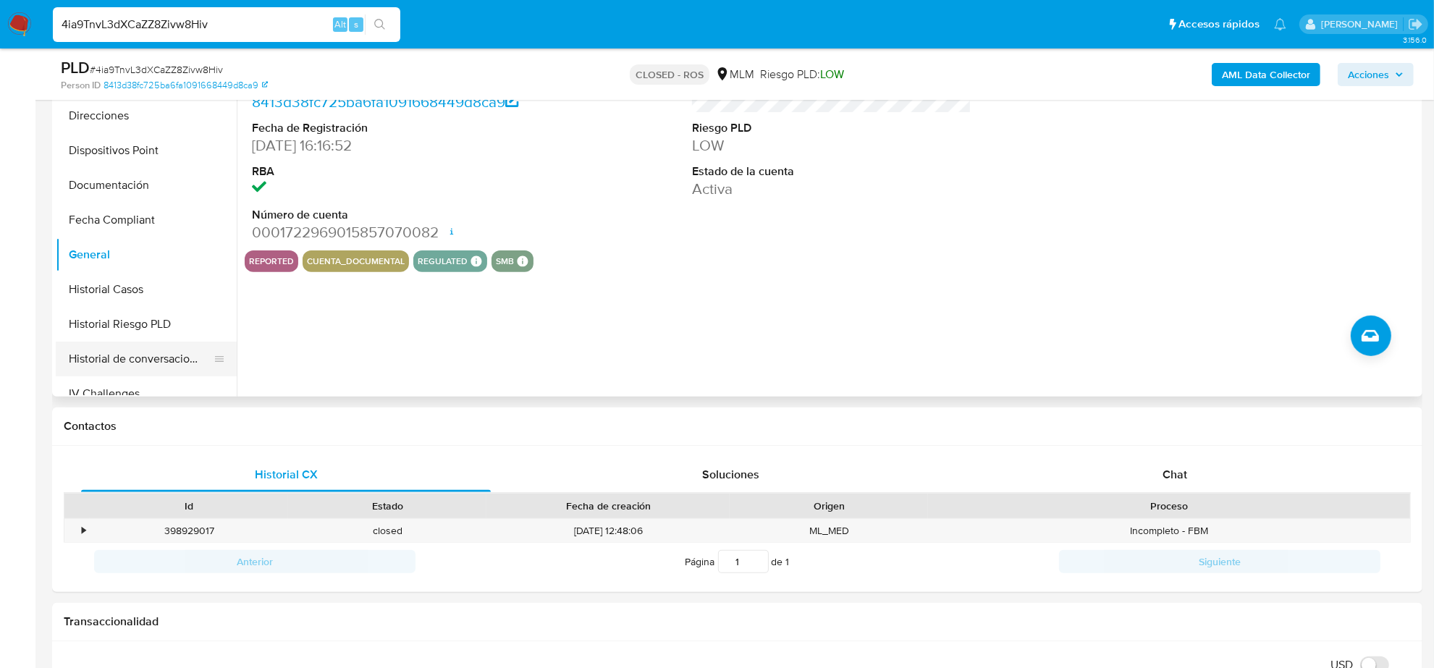
click at [153, 356] on button "Historial de conversaciones" at bounding box center [140, 359] width 169 height 35
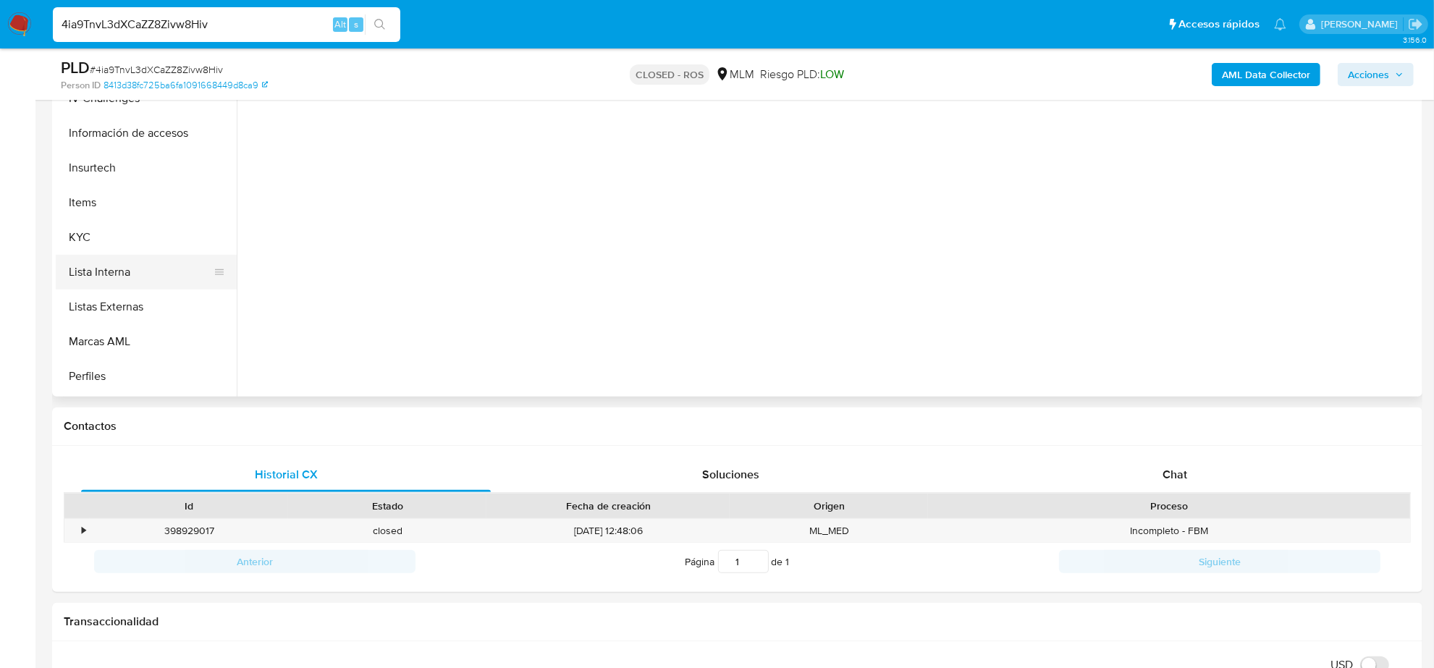
scroll to position [610, 0]
click at [138, 345] on button "Restricciones Nuevo Mundo" at bounding box center [140, 344] width 169 height 35
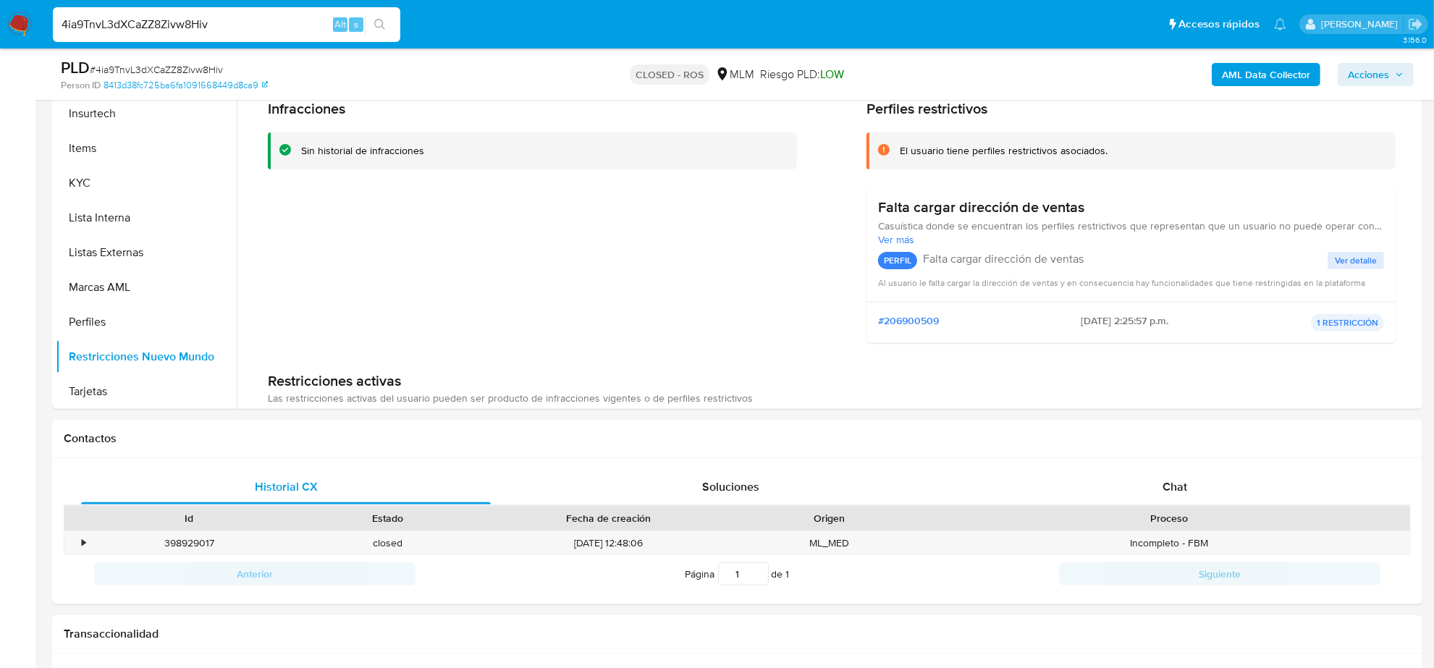
scroll to position [181, 0]
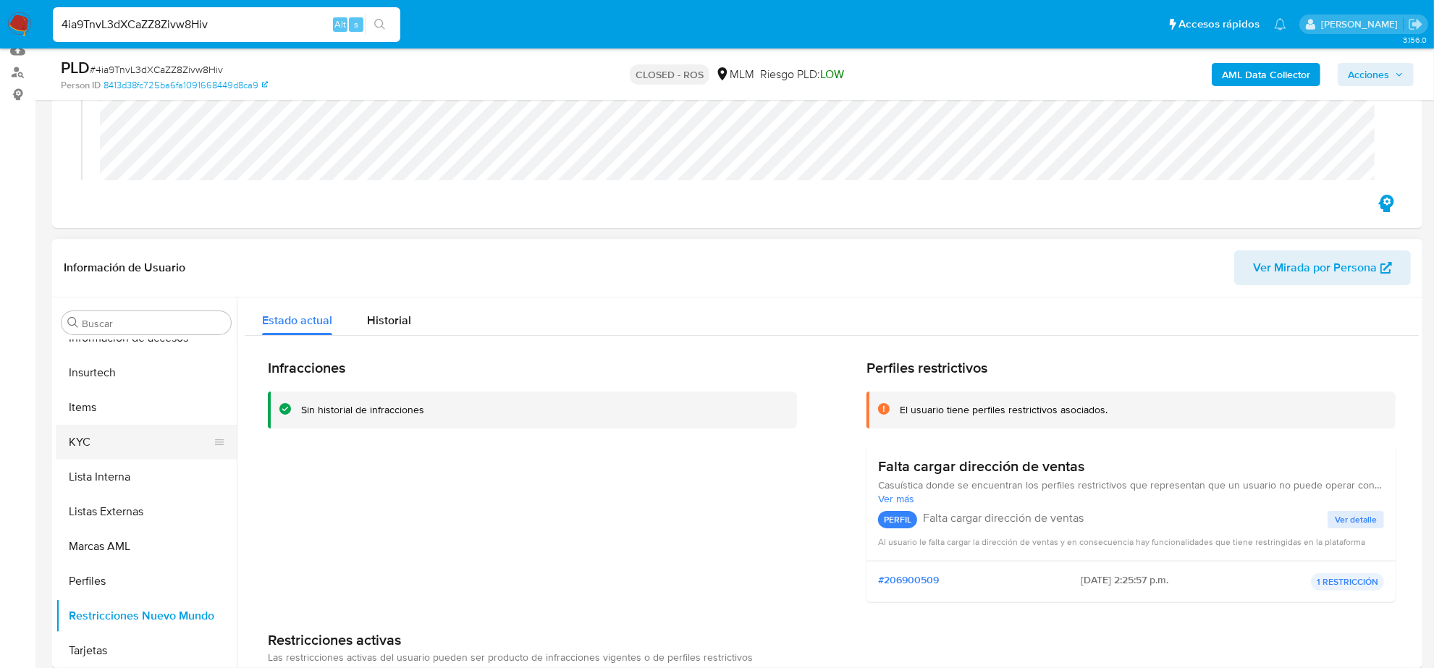
click at [98, 443] on button "KYC" at bounding box center [140, 442] width 169 height 35
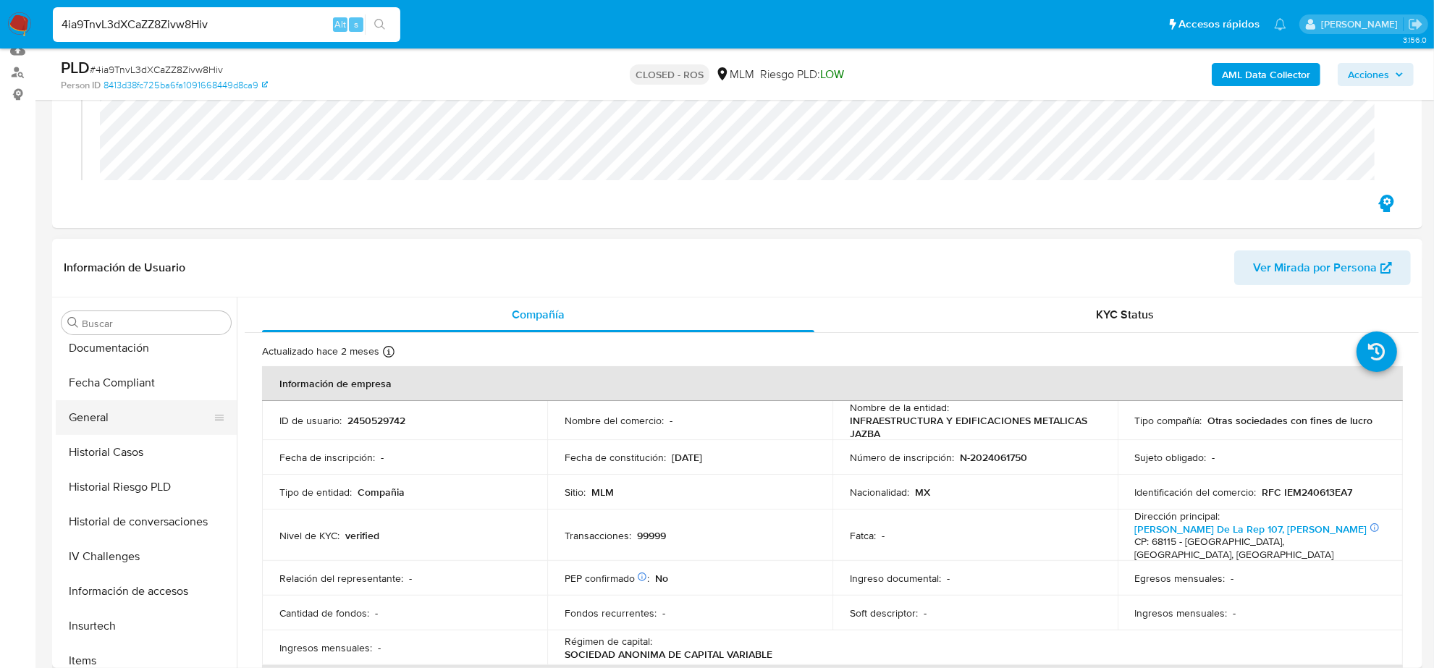
scroll to position [339, 0]
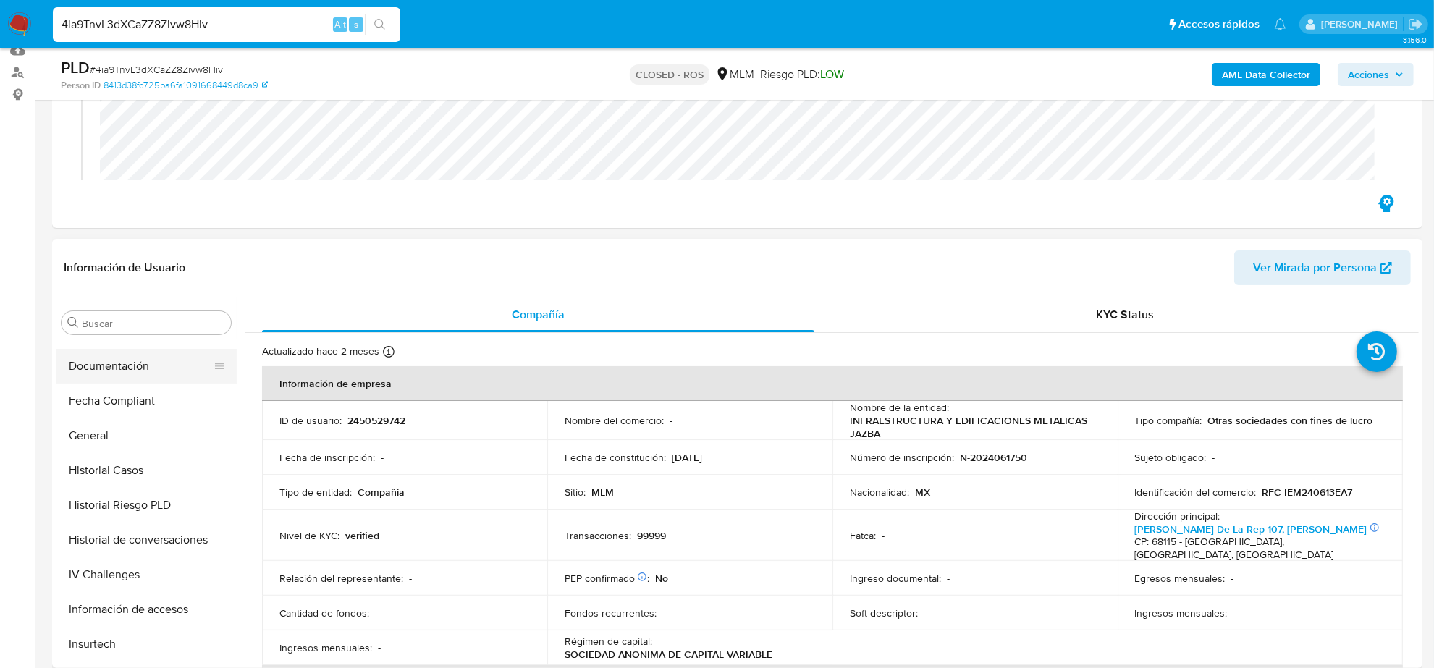
click at [109, 378] on button "Documentación" at bounding box center [140, 366] width 169 height 35
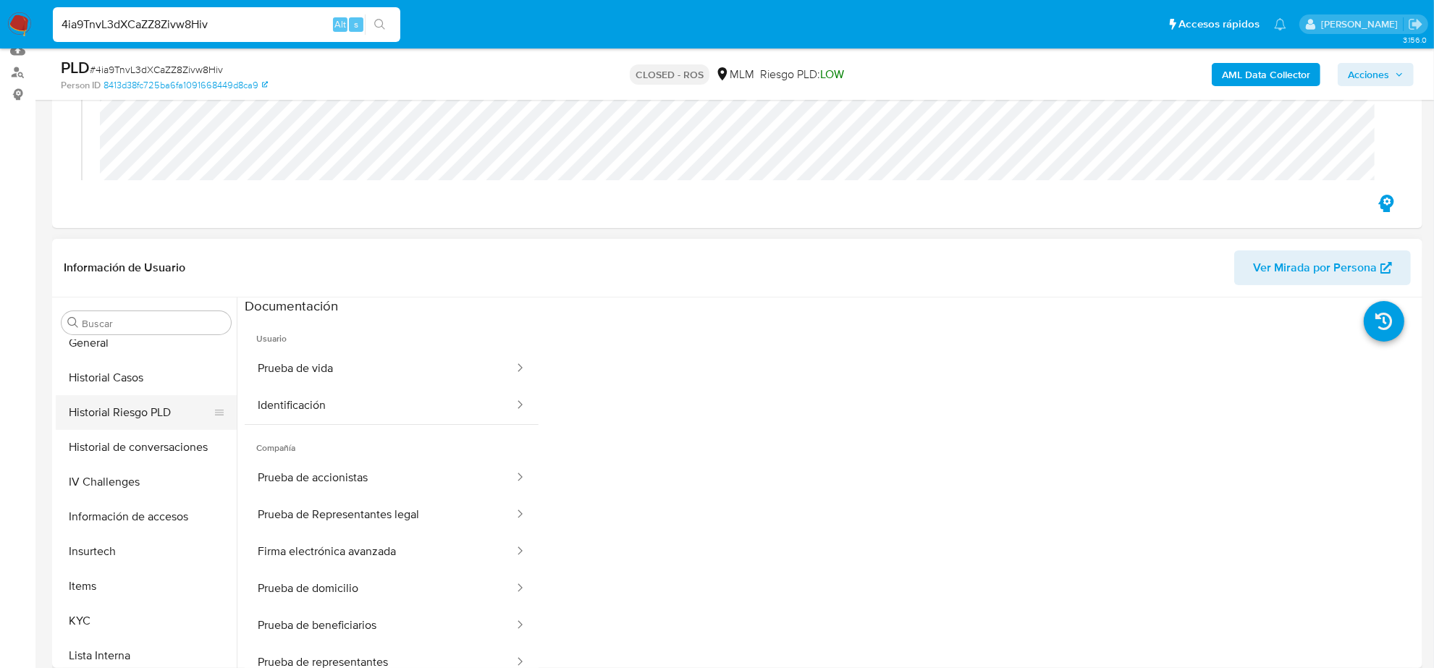
scroll to position [520, 0]
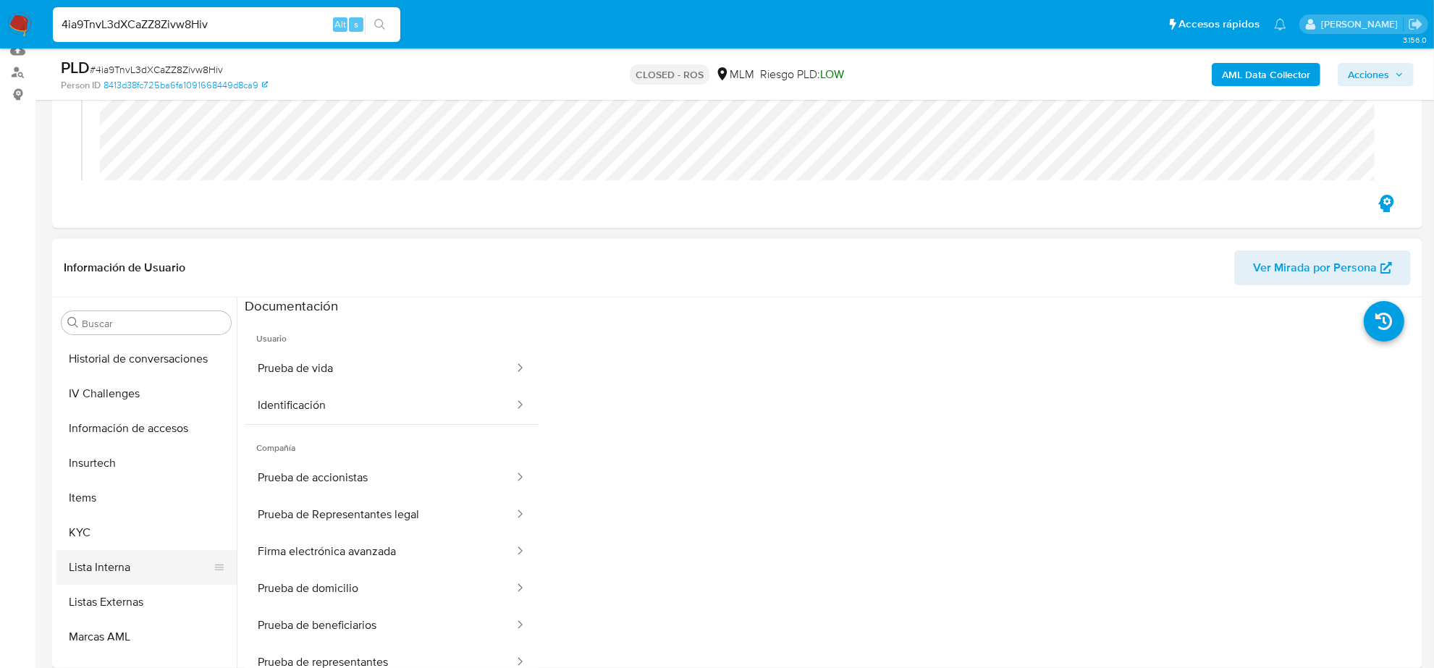
click at [121, 559] on button "Lista Interna" at bounding box center [140, 567] width 169 height 35
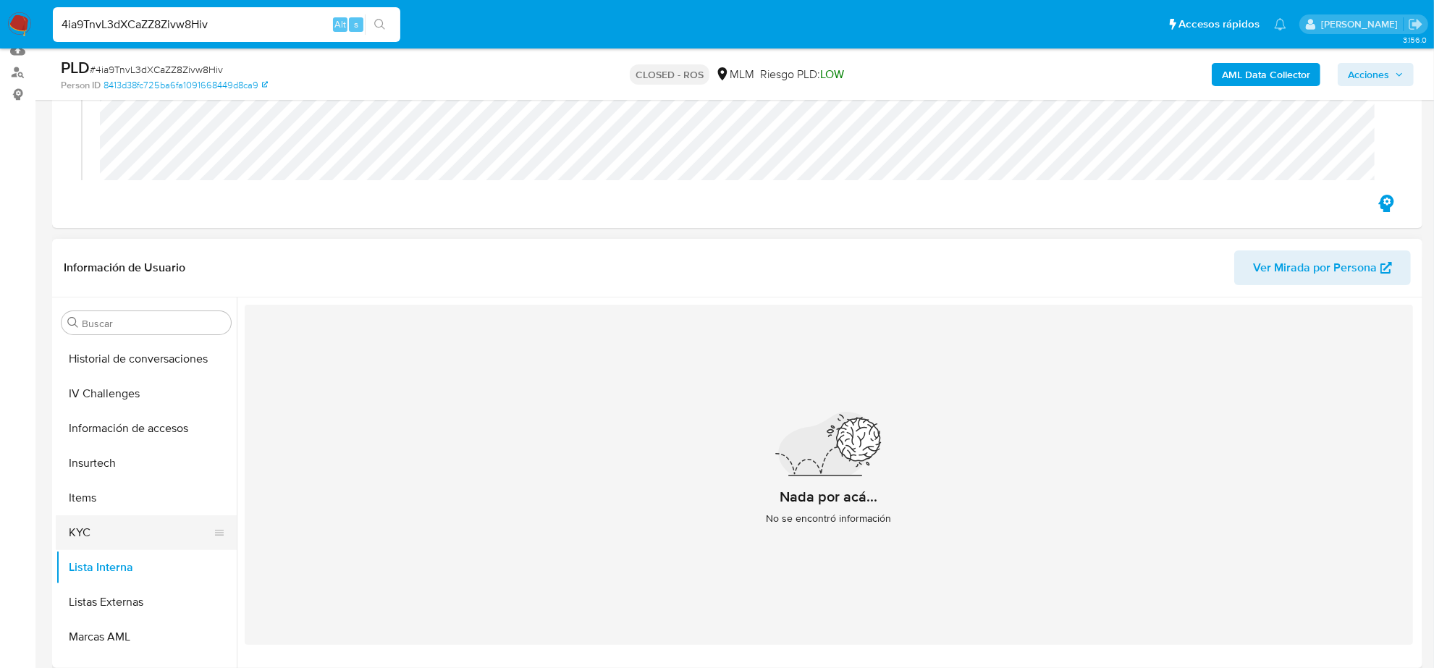
click at [93, 529] on button "KYC" at bounding box center [140, 532] width 169 height 35
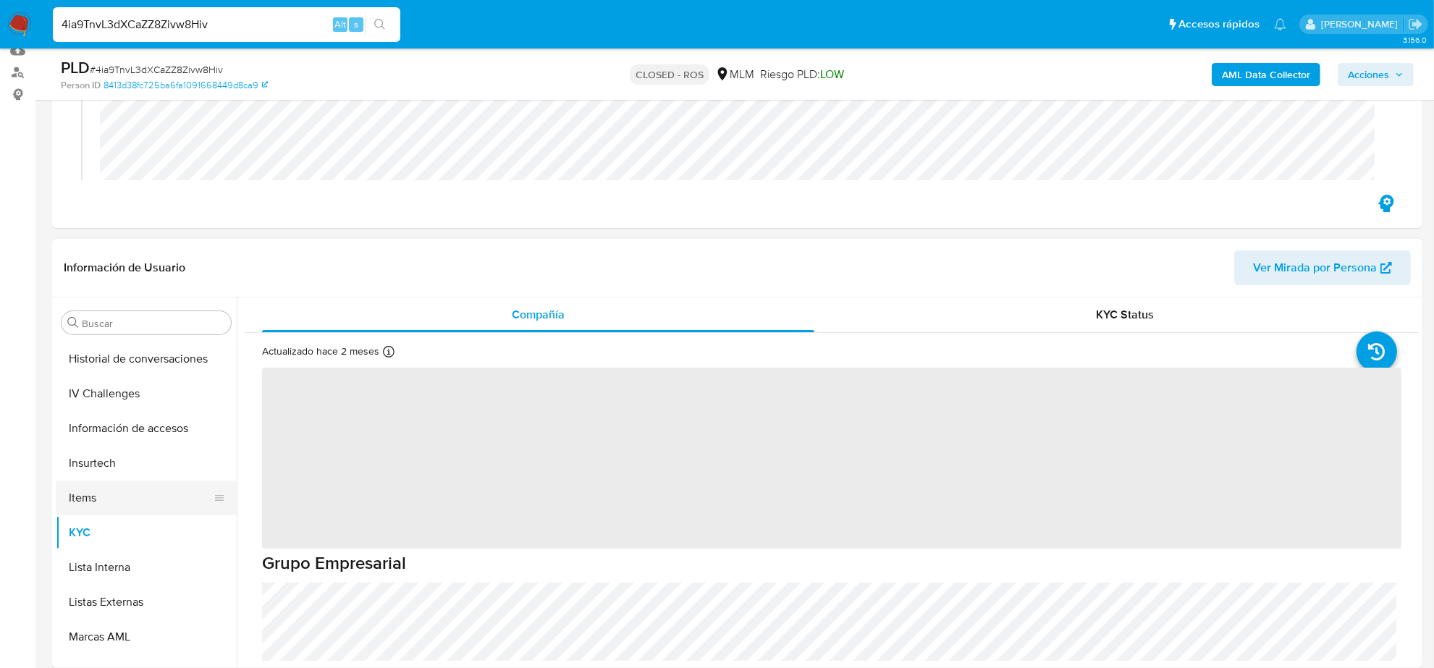
click at [94, 498] on button "Items" at bounding box center [140, 498] width 169 height 35
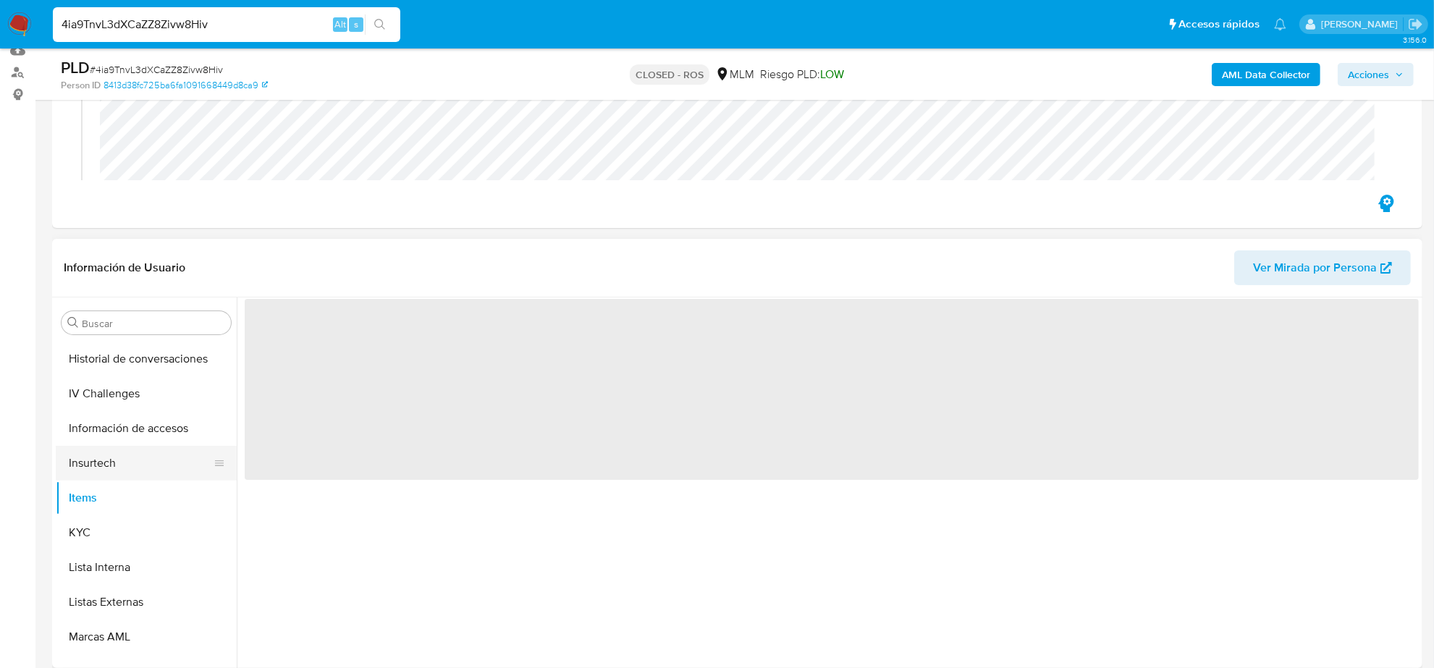
click at [99, 458] on button "Insurtech" at bounding box center [140, 463] width 169 height 35
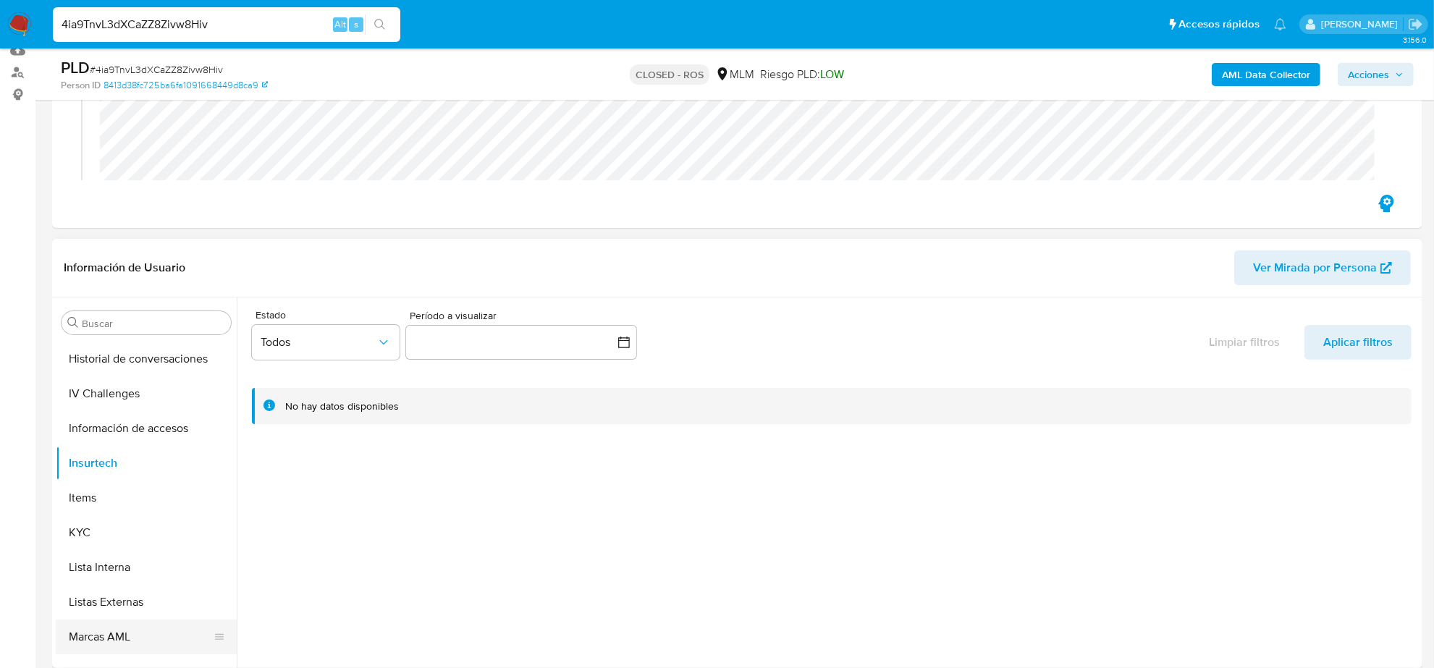
scroll to position [610, 0]
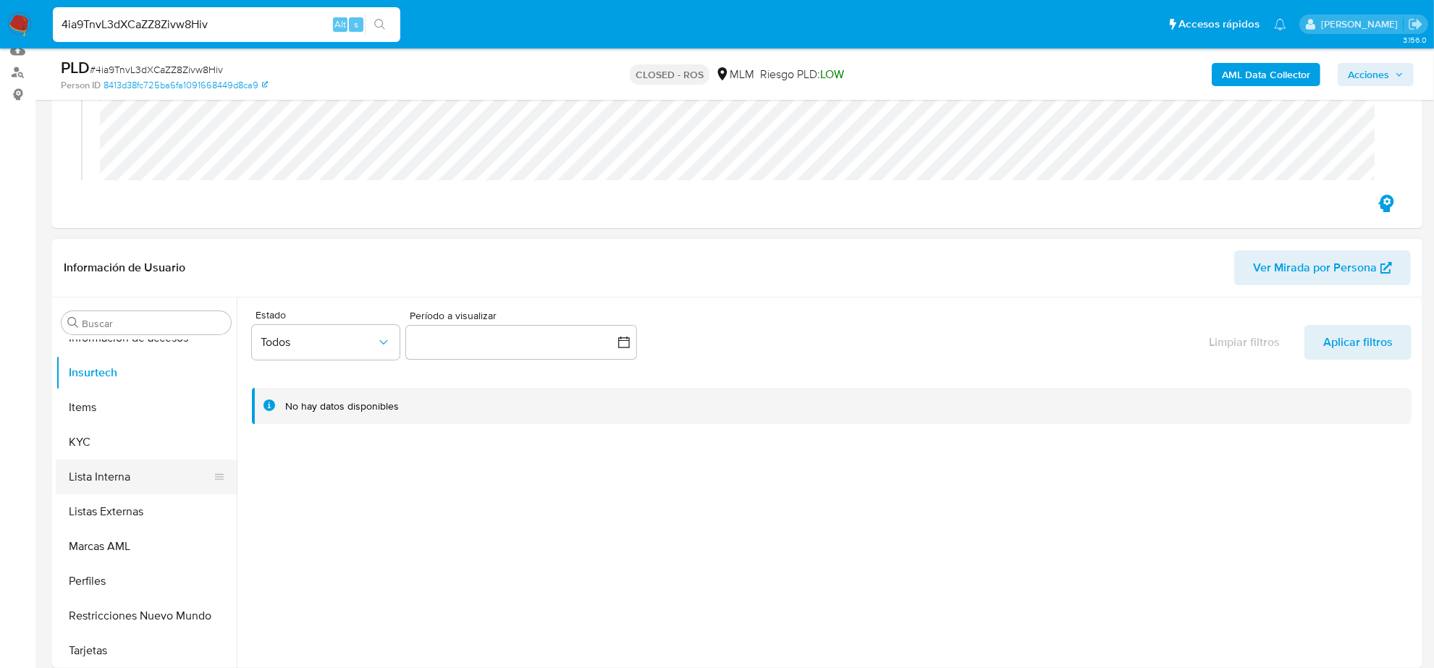
click at [103, 486] on button "Lista Interna" at bounding box center [140, 477] width 169 height 35
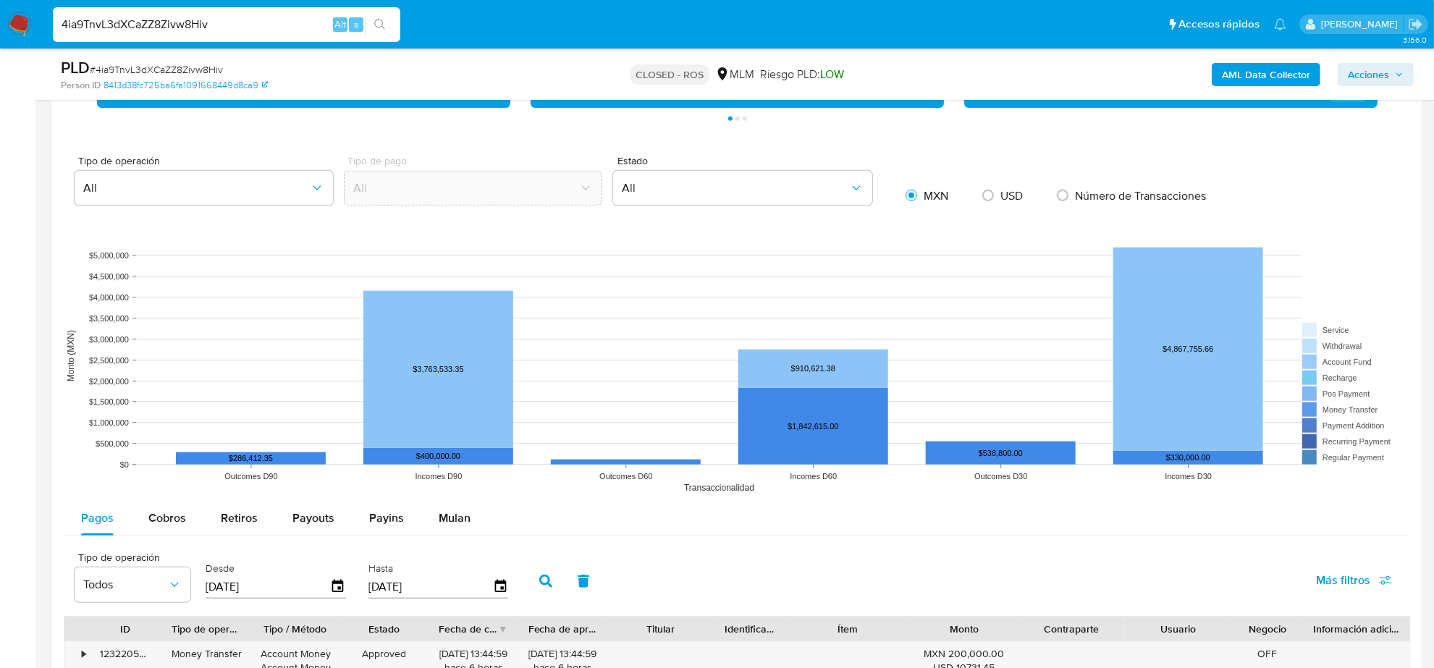
scroll to position [1176, 0]
